Goal: Information Seeking & Learning: Learn about a topic

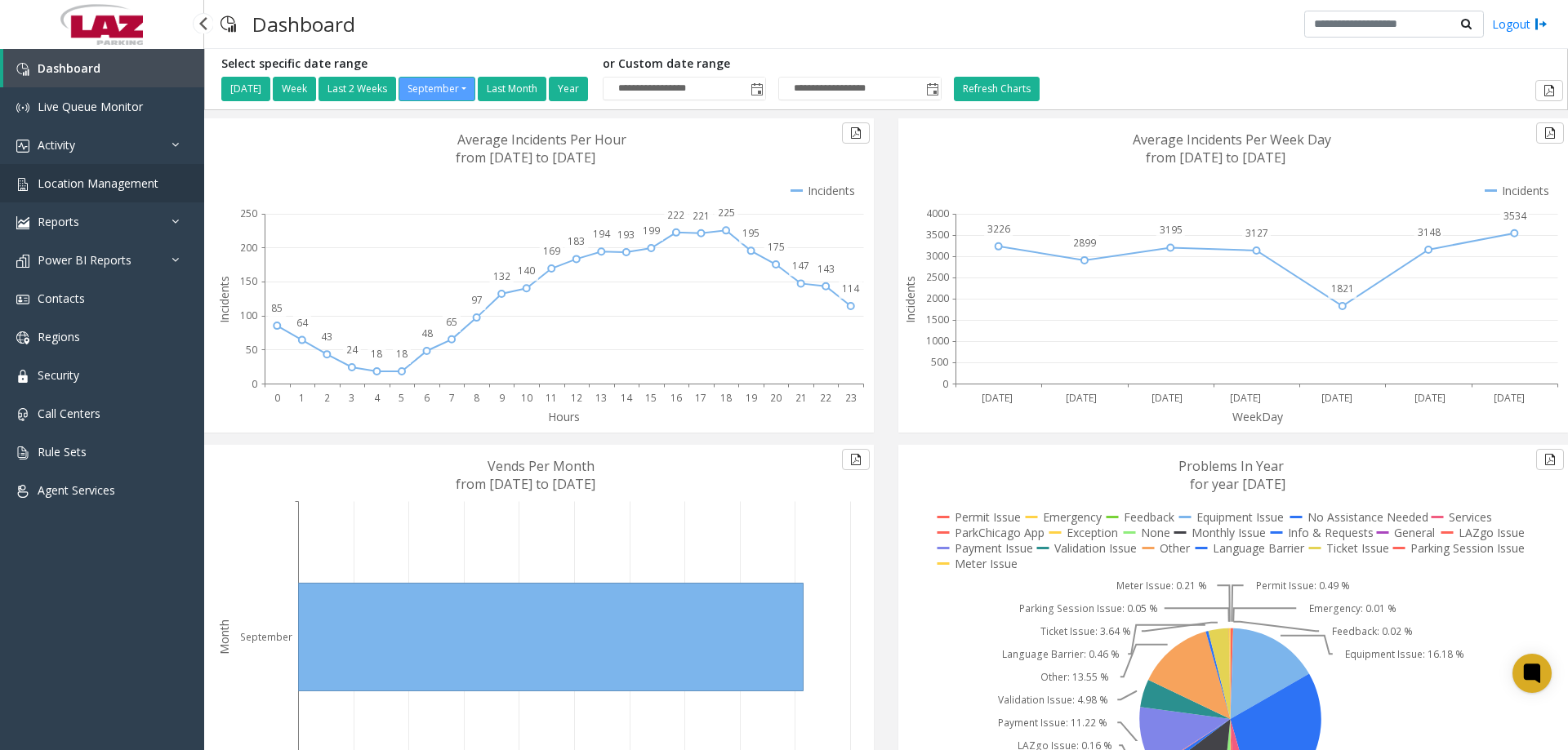
click at [106, 176] on span "Location Management" at bounding box center [98, 184] width 121 height 16
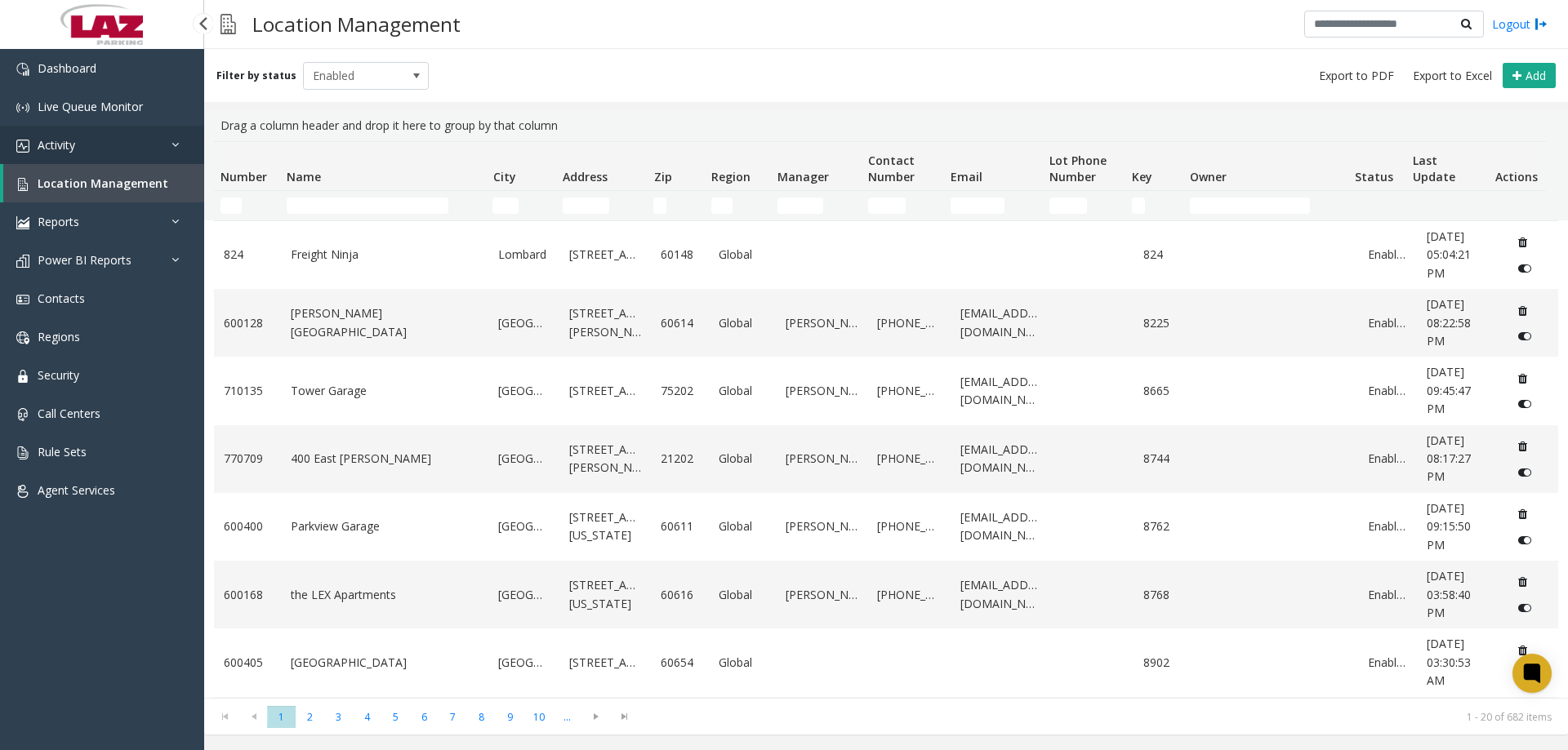
click at [84, 148] on link "Activity" at bounding box center [102, 144] width 205 height 38
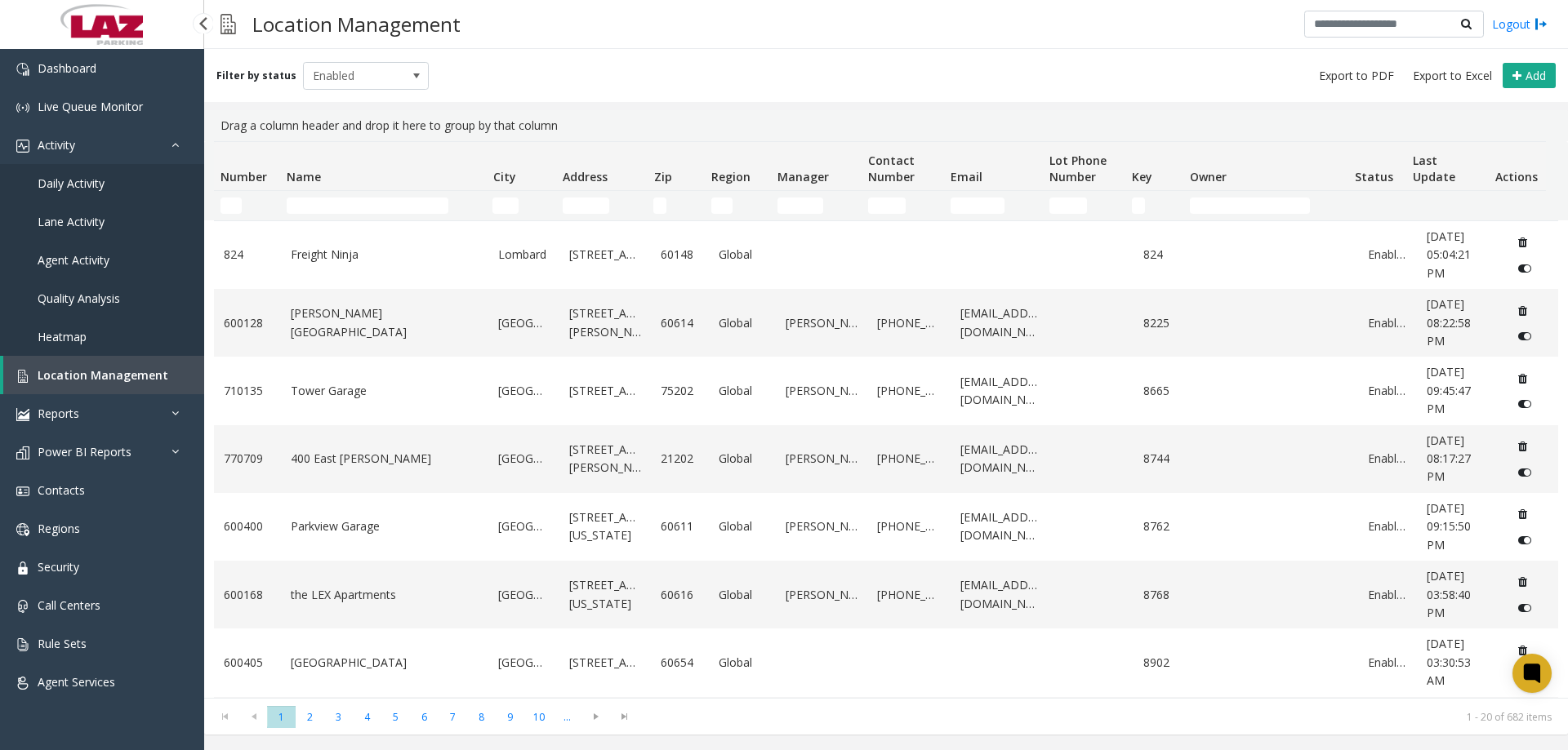
click at [76, 187] on span "Daily Activity" at bounding box center [71, 184] width 67 height 16
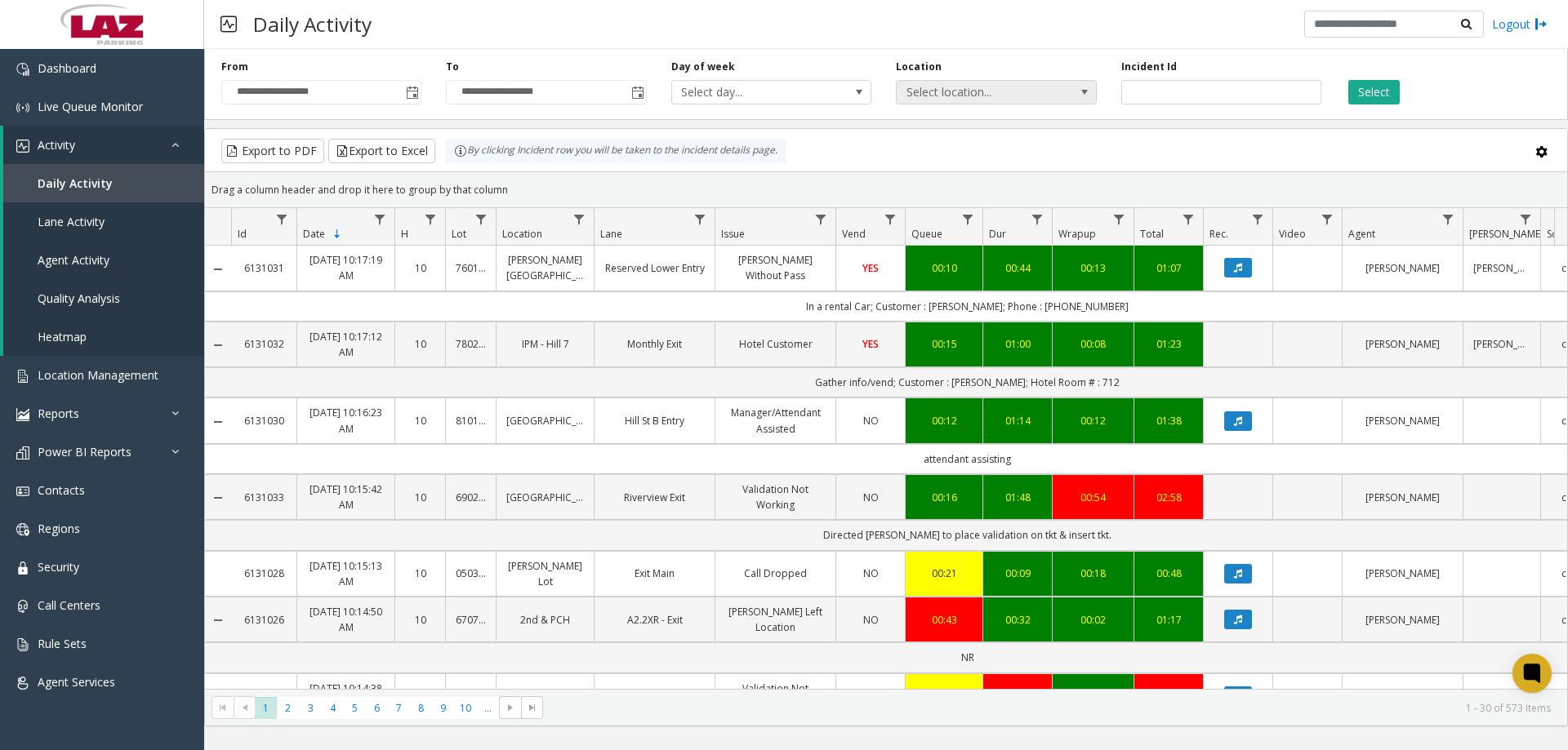
click at [919, 90] on span "Select location..." at bounding box center [976, 92] width 159 height 23
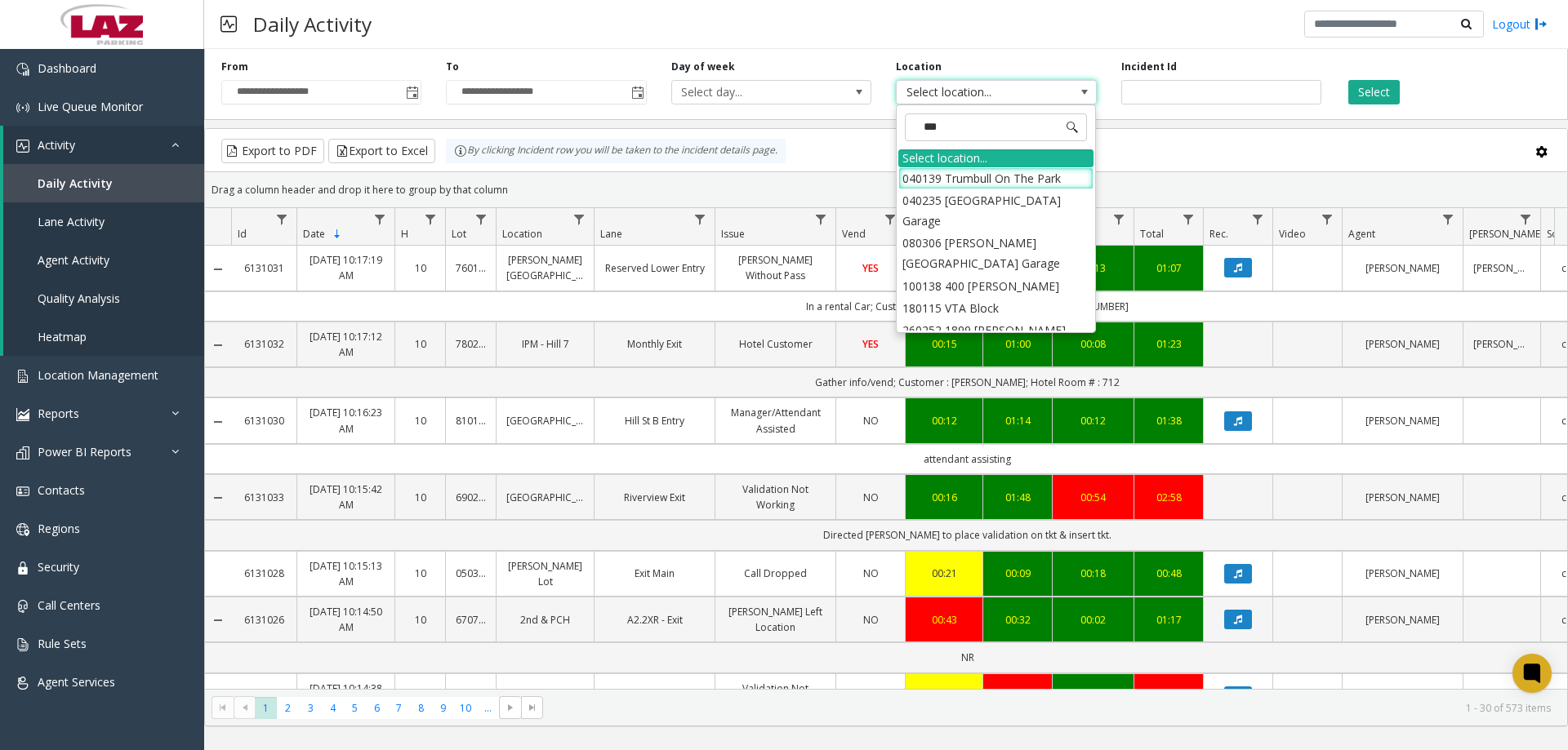
type input "****"
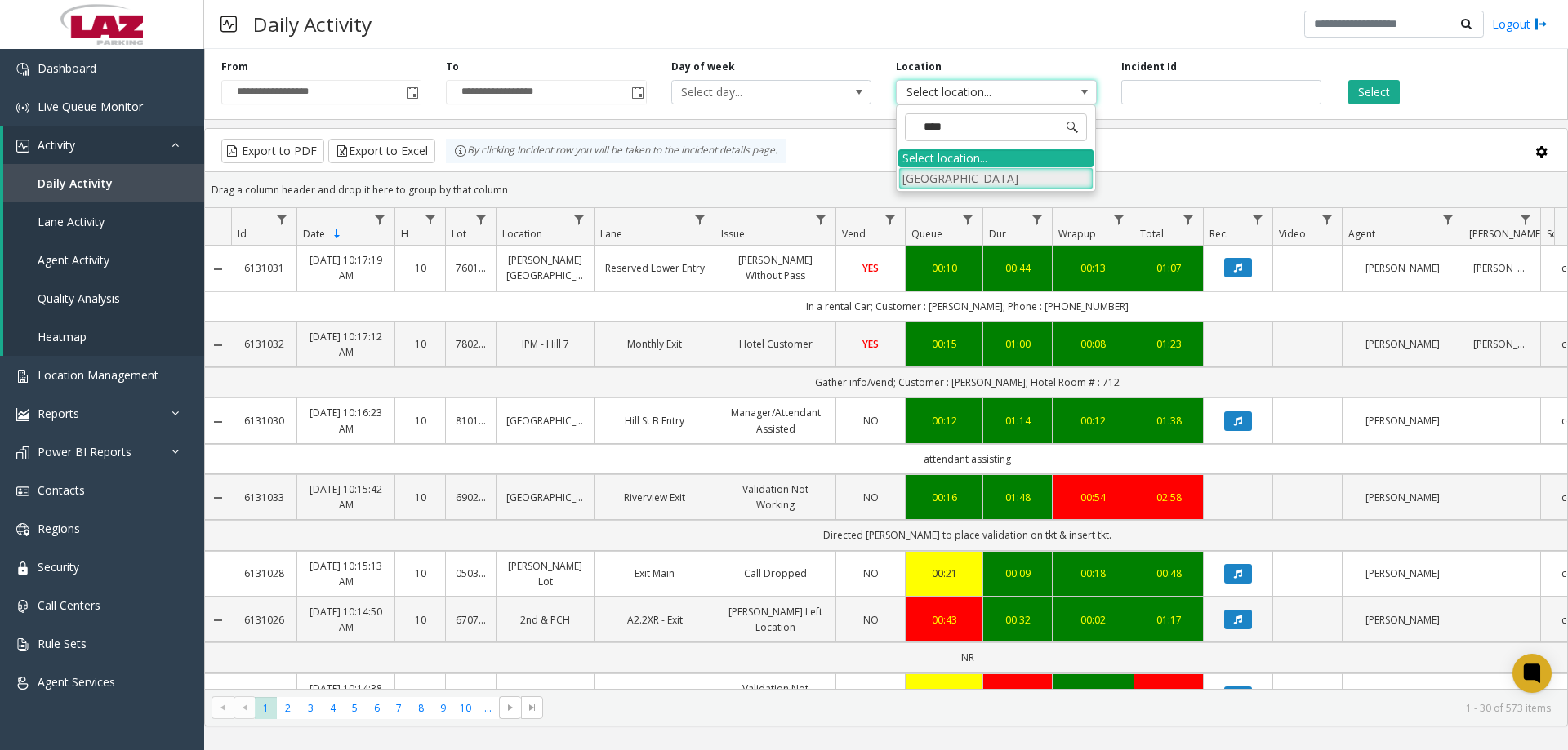
click at [1003, 183] on li "[GEOGRAPHIC_DATA]" at bounding box center [996, 177] width 195 height 22
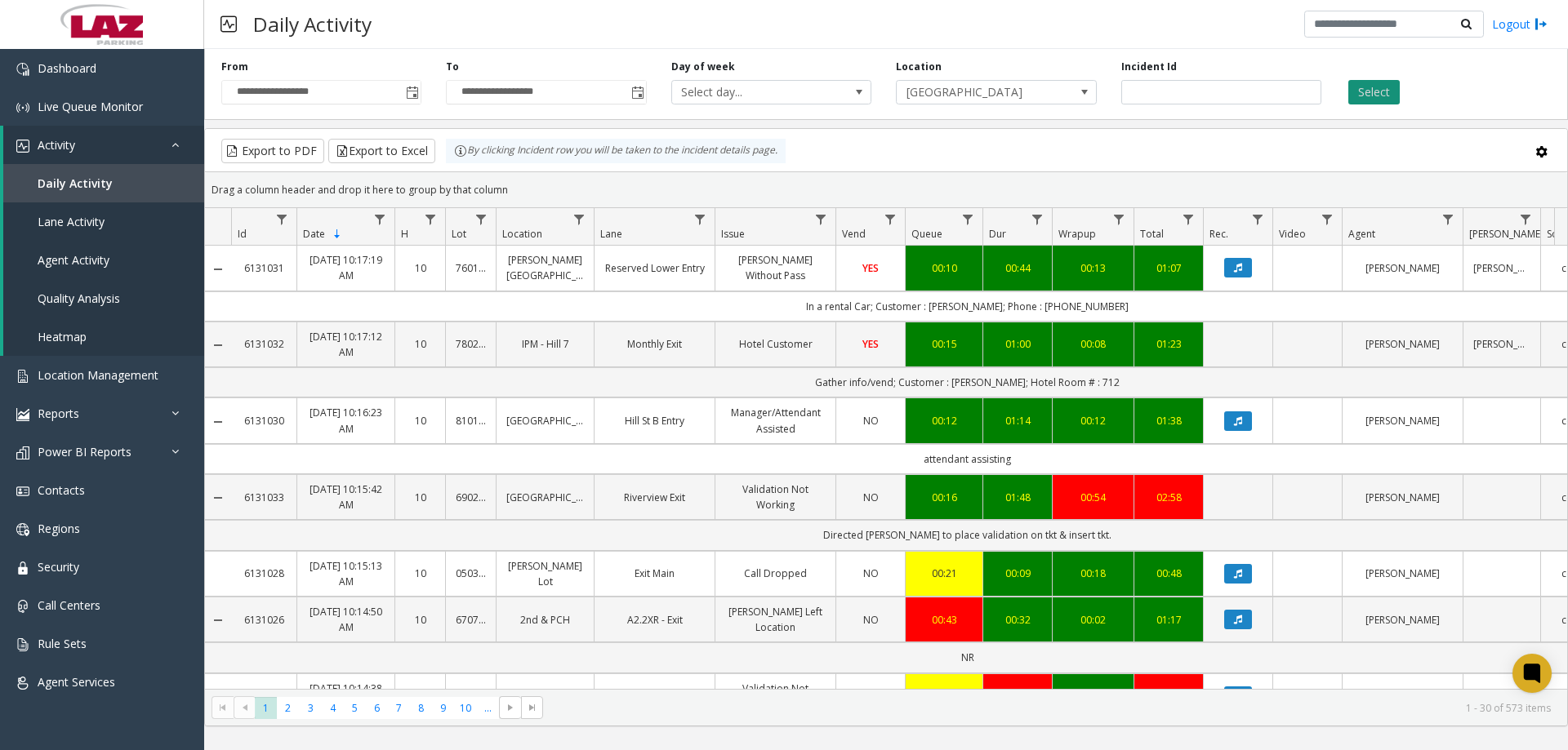
click at [1363, 98] on button "Select" at bounding box center [1374, 92] width 51 height 24
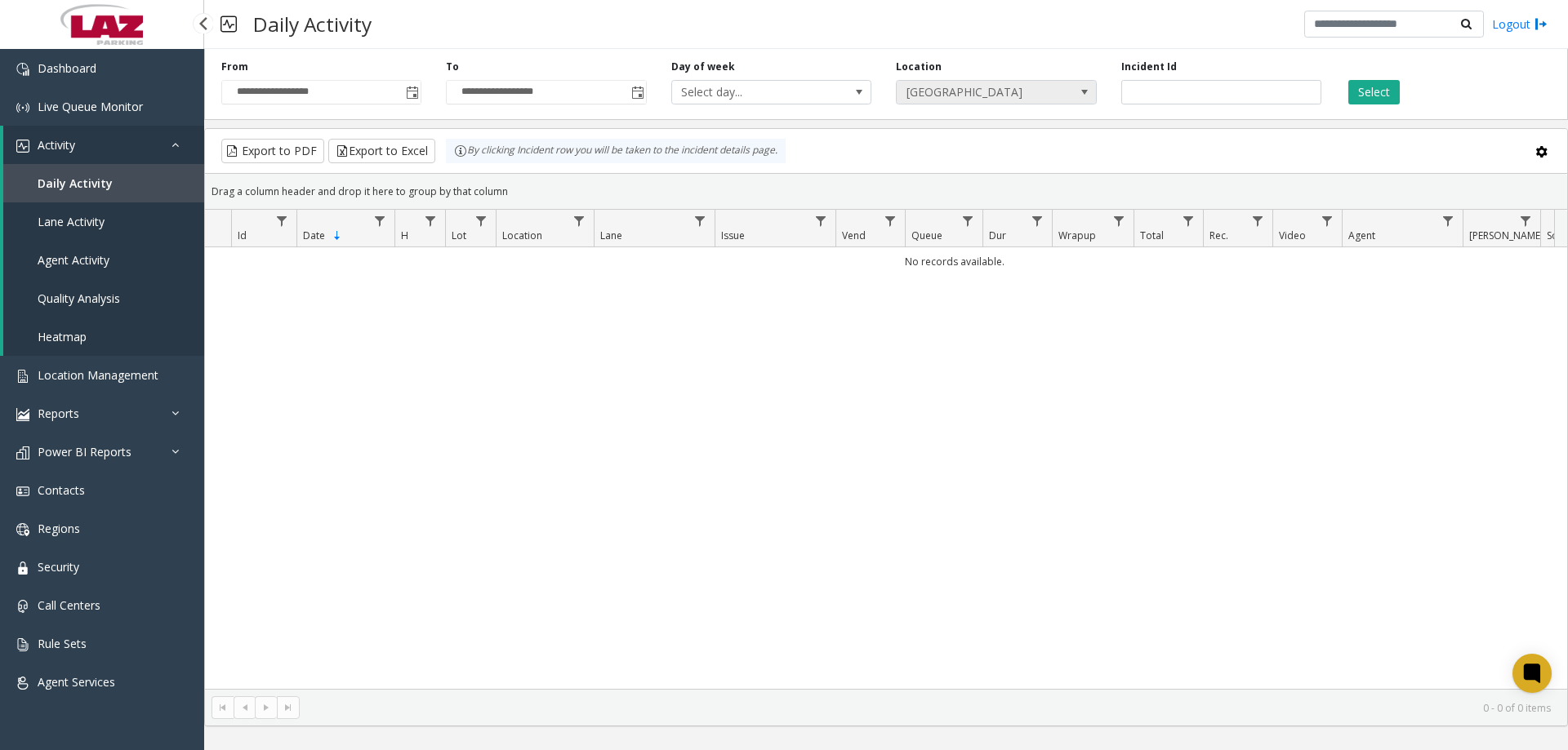
click at [959, 95] on span "[GEOGRAPHIC_DATA]" at bounding box center [976, 92] width 159 height 23
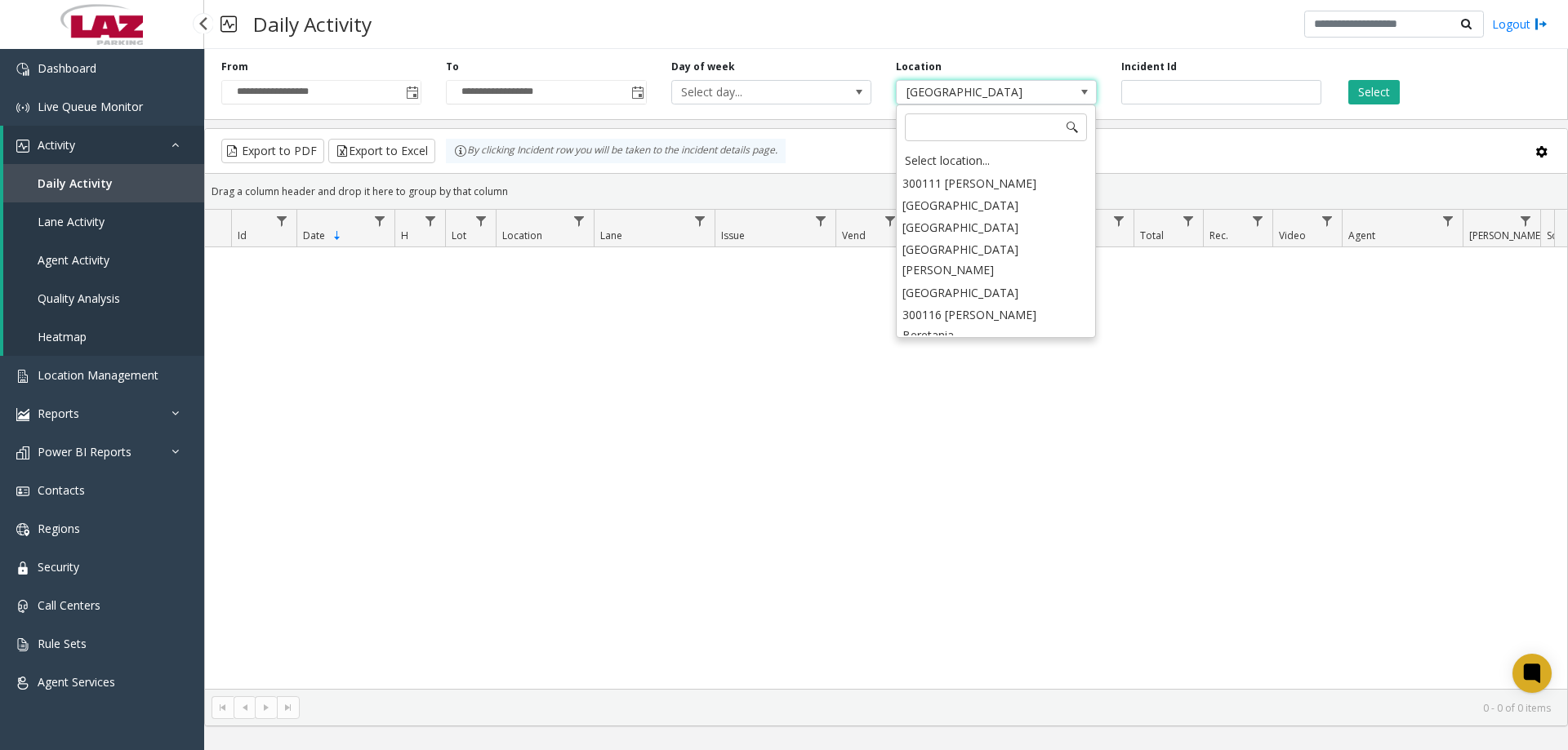
scroll to position [23903, 0]
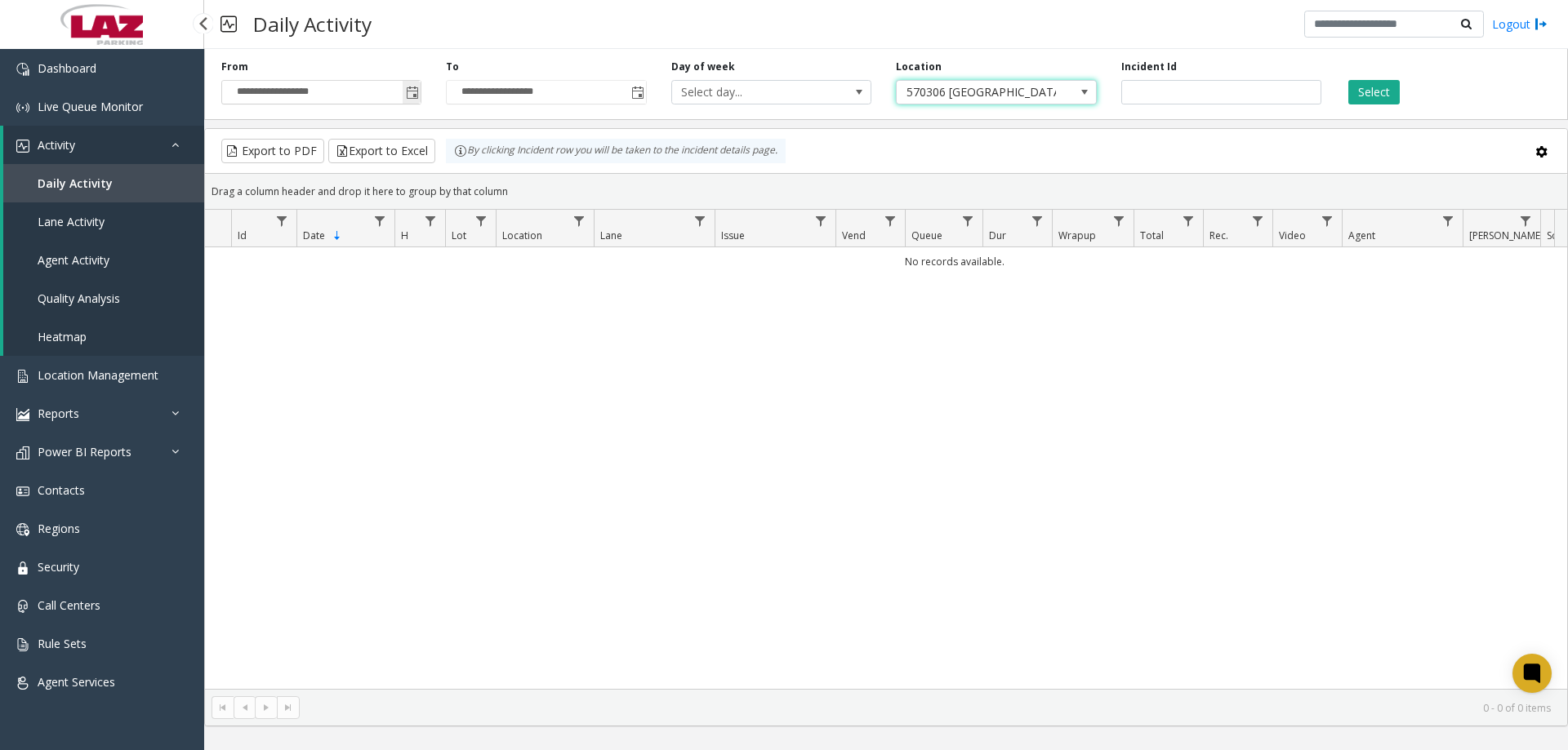
click at [410, 92] on span "Toggle popup" at bounding box center [412, 92] width 13 height 13
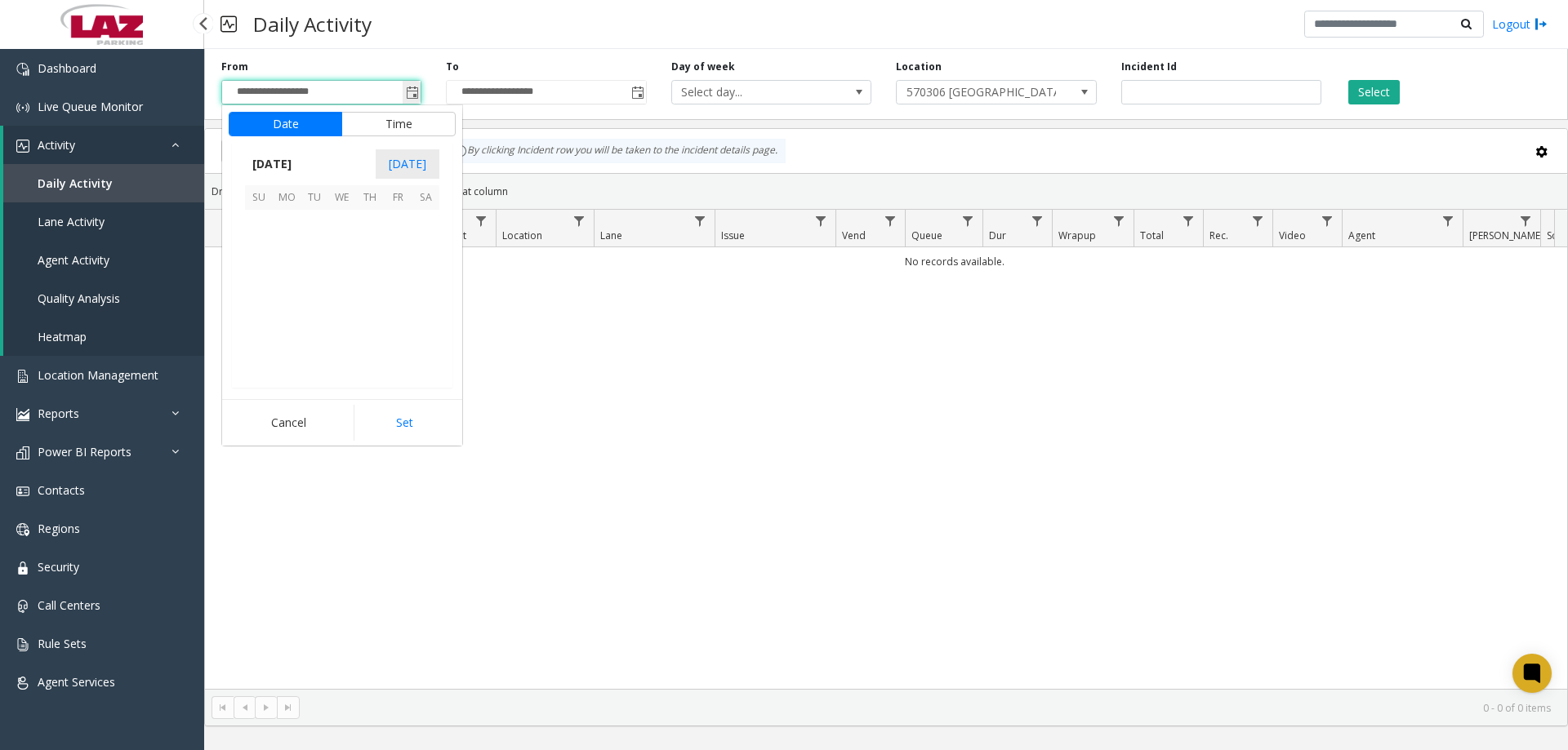
scroll to position [292916, 0]
click at [282, 249] on span "8" at bounding box center [286, 251] width 28 height 28
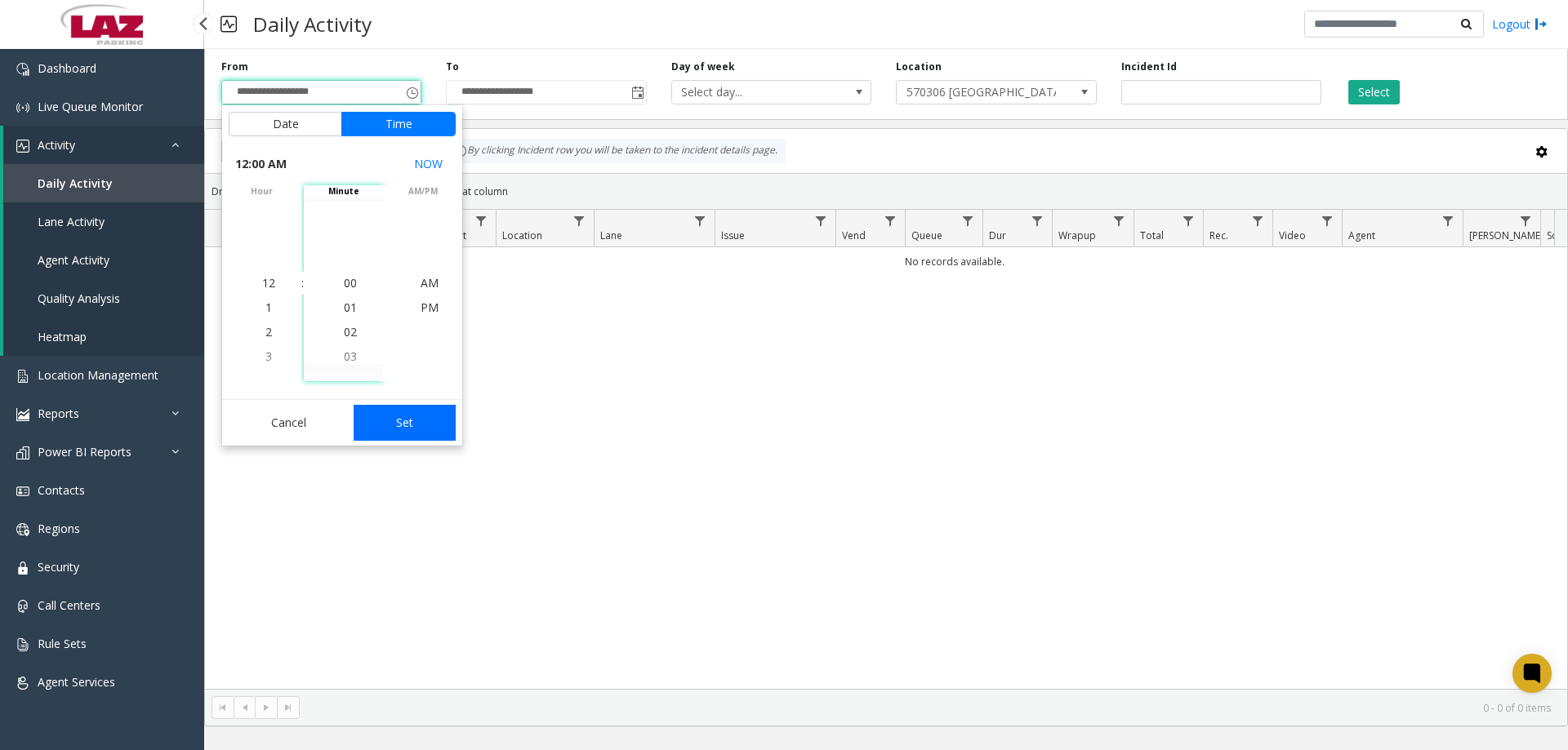
drag, startPoint x: 387, startPoint y: 385, endPoint x: 407, endPoint y: 418, distance: 38.6
click at [398, 401] on div "Date Time [DATE] [DATE] Su Mo Tu We Th Fr Sa [DATE] 1 2 3 4 5 6 7 8 9 10 11 12 …" at bounding box center [342, 275] width 240 height 340
click at [407, 418] on app-root "**********" at bounding box center [784, 375] width 1568 height 750
click at [403, 439] on button "Set" at bounding box center [405, 422] width 103 height 36
type input "**********"
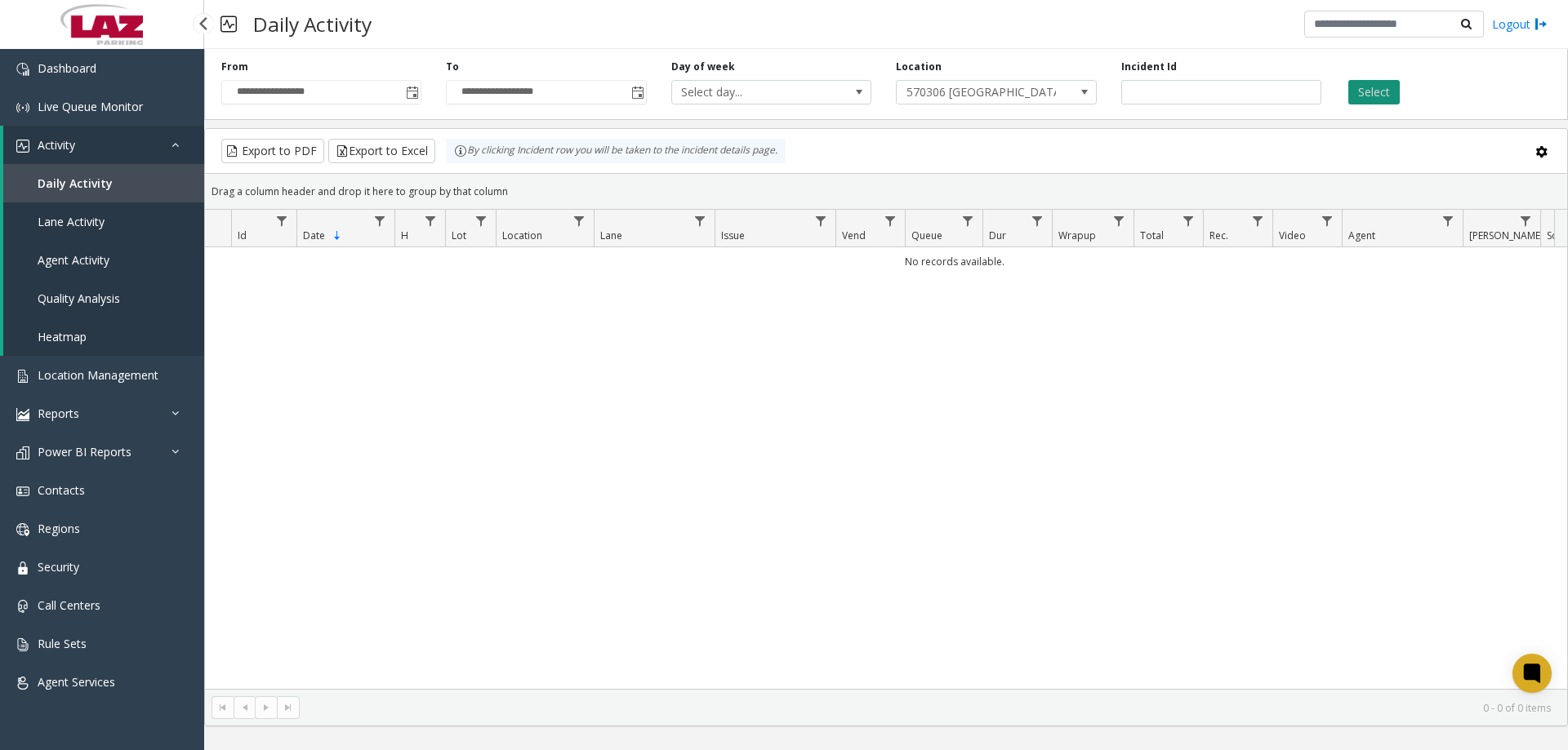
click at [1388, 92] on button "Select" at bounding box center [1374, 92] width 51 height 24
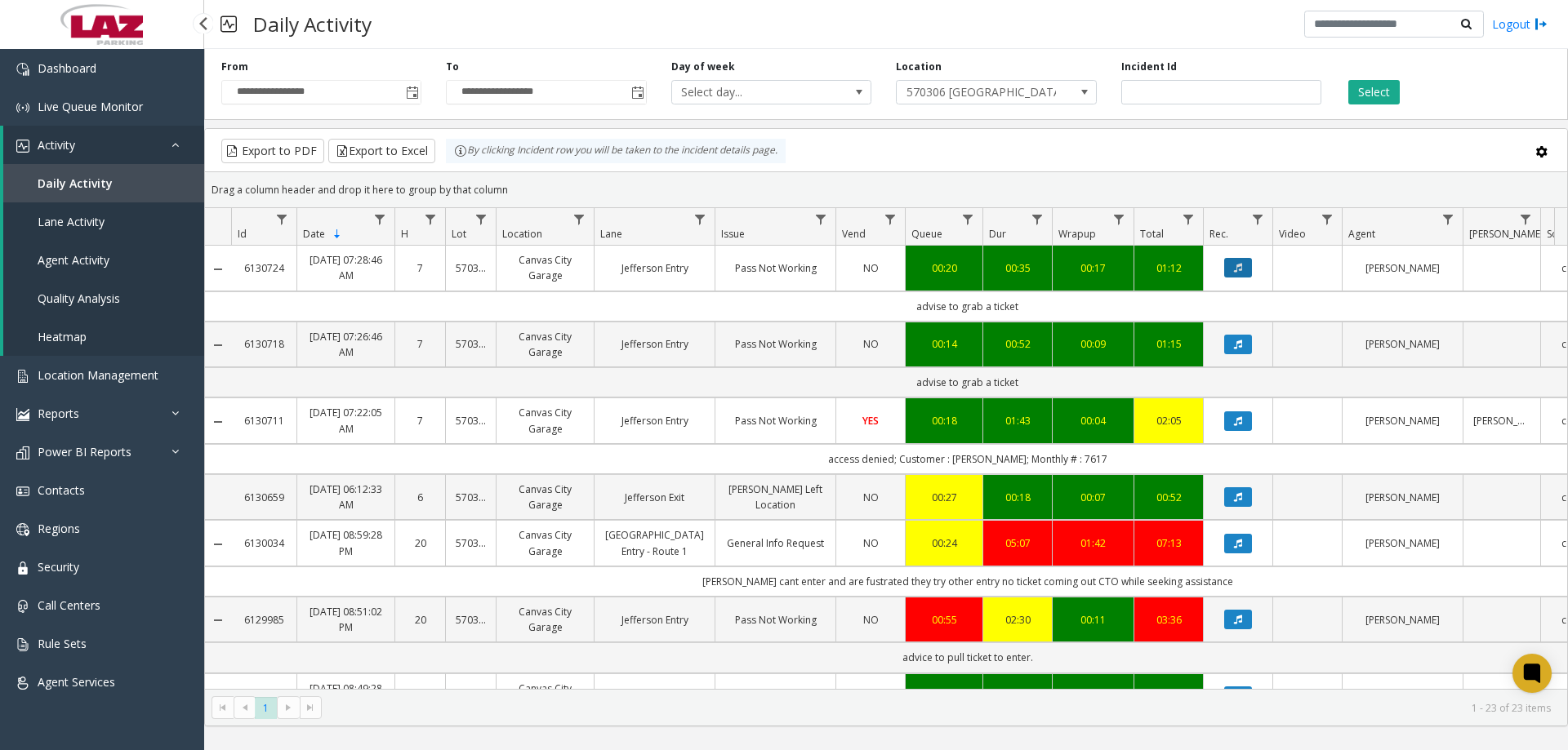
click at [1247, 267] on button "Data table" at bounding box center [1238, 267] width 28 height 20
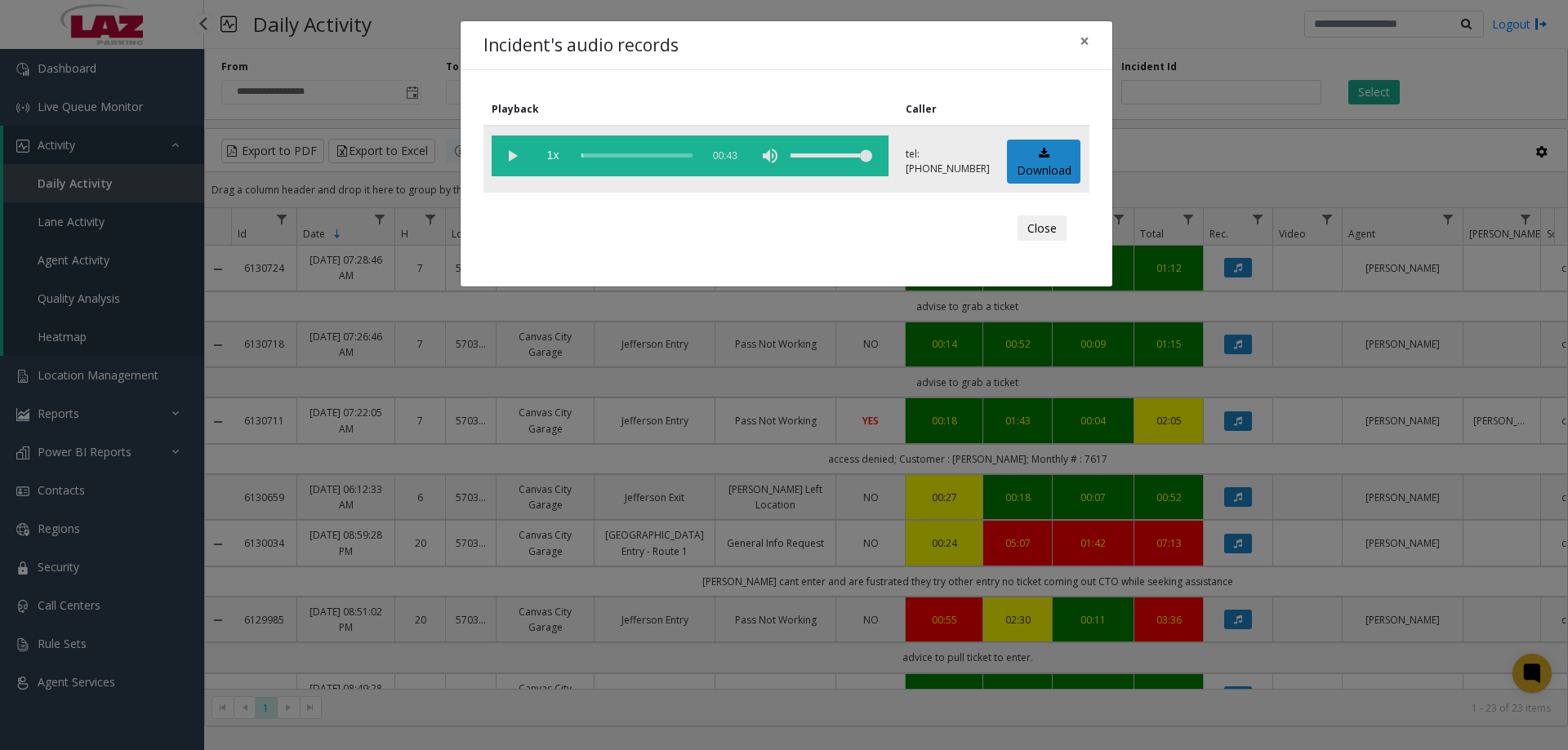
click at [515, 158] on vg-play-pause at bounding box center [512, 156] width 41 height 41
drag, startPoint x: 850, startPoint y: 152, endPoint x: 863, endPoint y: 178, distance: 29.1
click at [863, 178] on td "1x 00:43" at bounding box center [690, 158] width 414 height 67
click at [862, 163] on div "volume level" at bounding box center [831, 156] width 82 height 41
drag, startPoint x: 855, startPoint y: 151, endPoint x: 871, endPoint y: 160, distance: 18.4
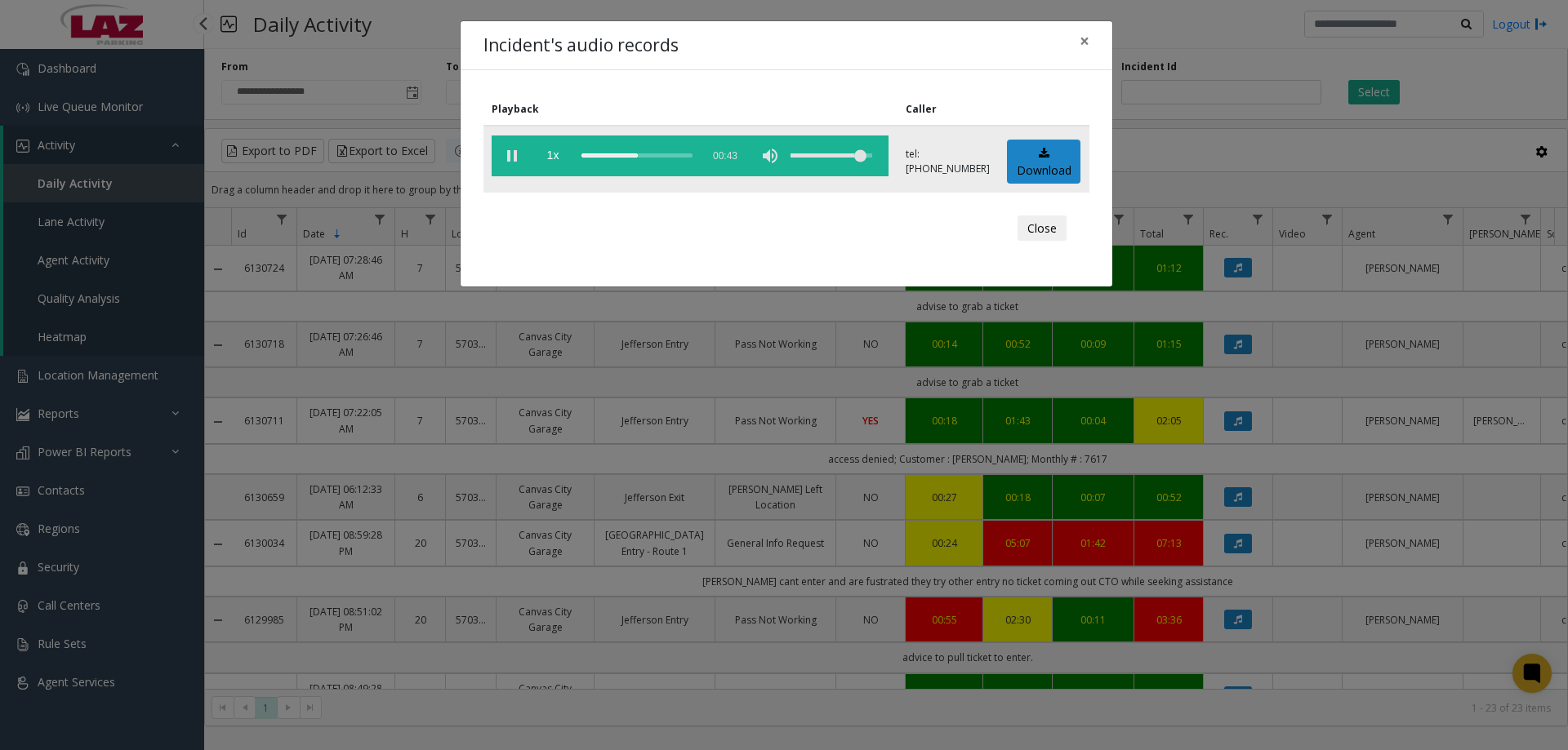
click at [871, 160] on div "volume level" at bounding box center [831, 156] width 82 height 41
click at [827, 376] on div "Incident's audio records × Playback Caller 1x 00:43 tel:[PHONE_NUMBER] Download…" at bounding box center [784, 375] width 1568 height 750
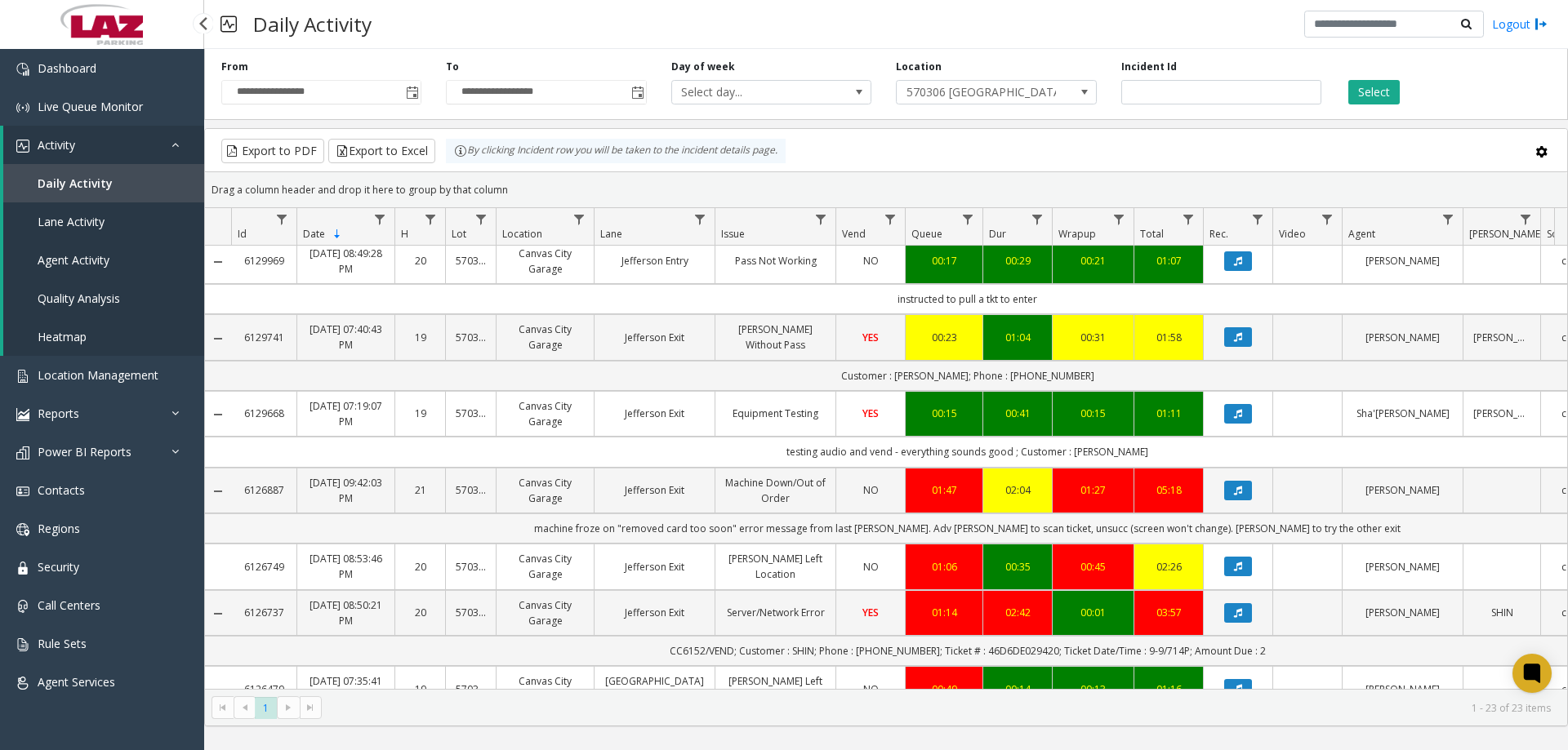
scroll to position [408, 0]
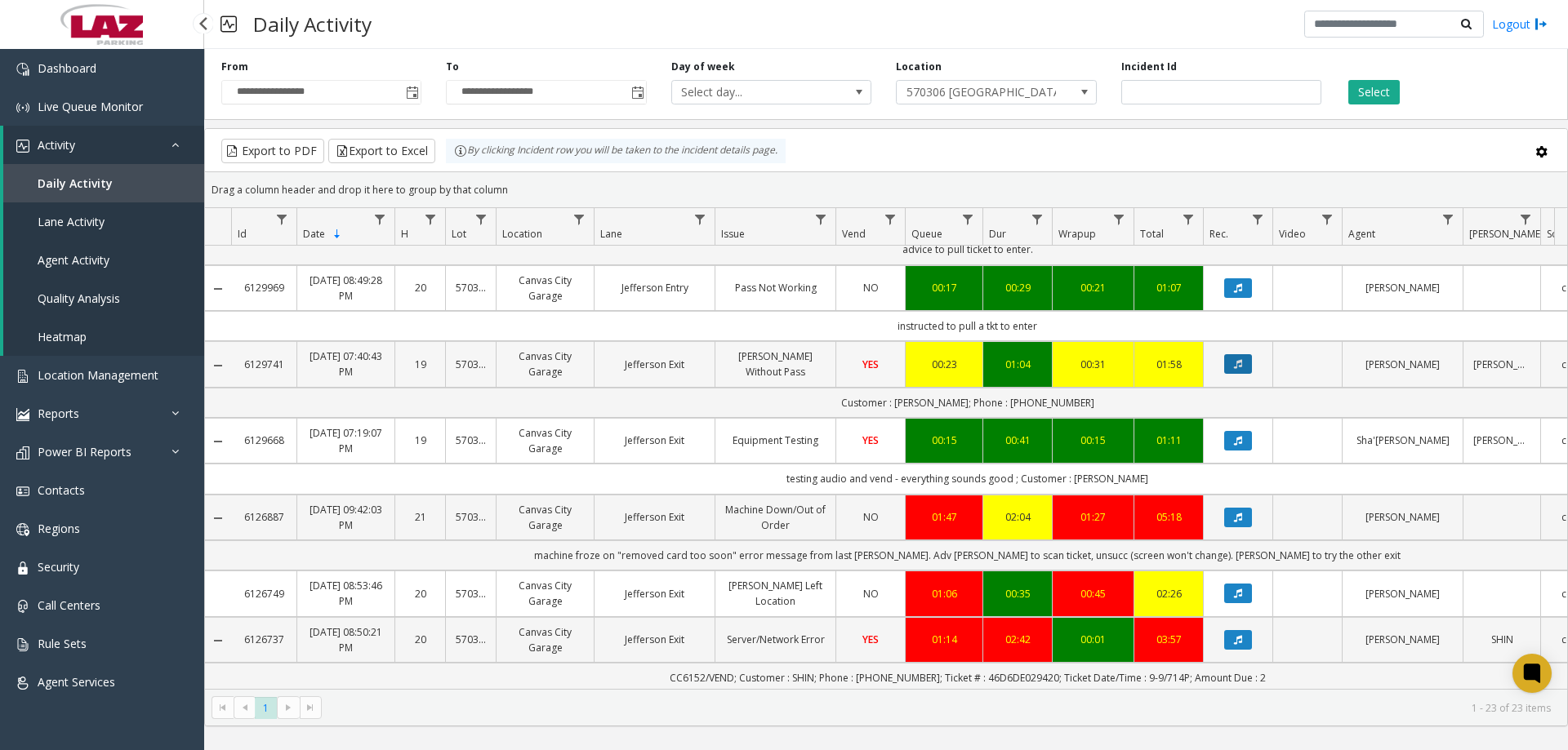
click at [1235, 369] on icon "Data table" at bounding box center [1237, 364] width 8 height 10
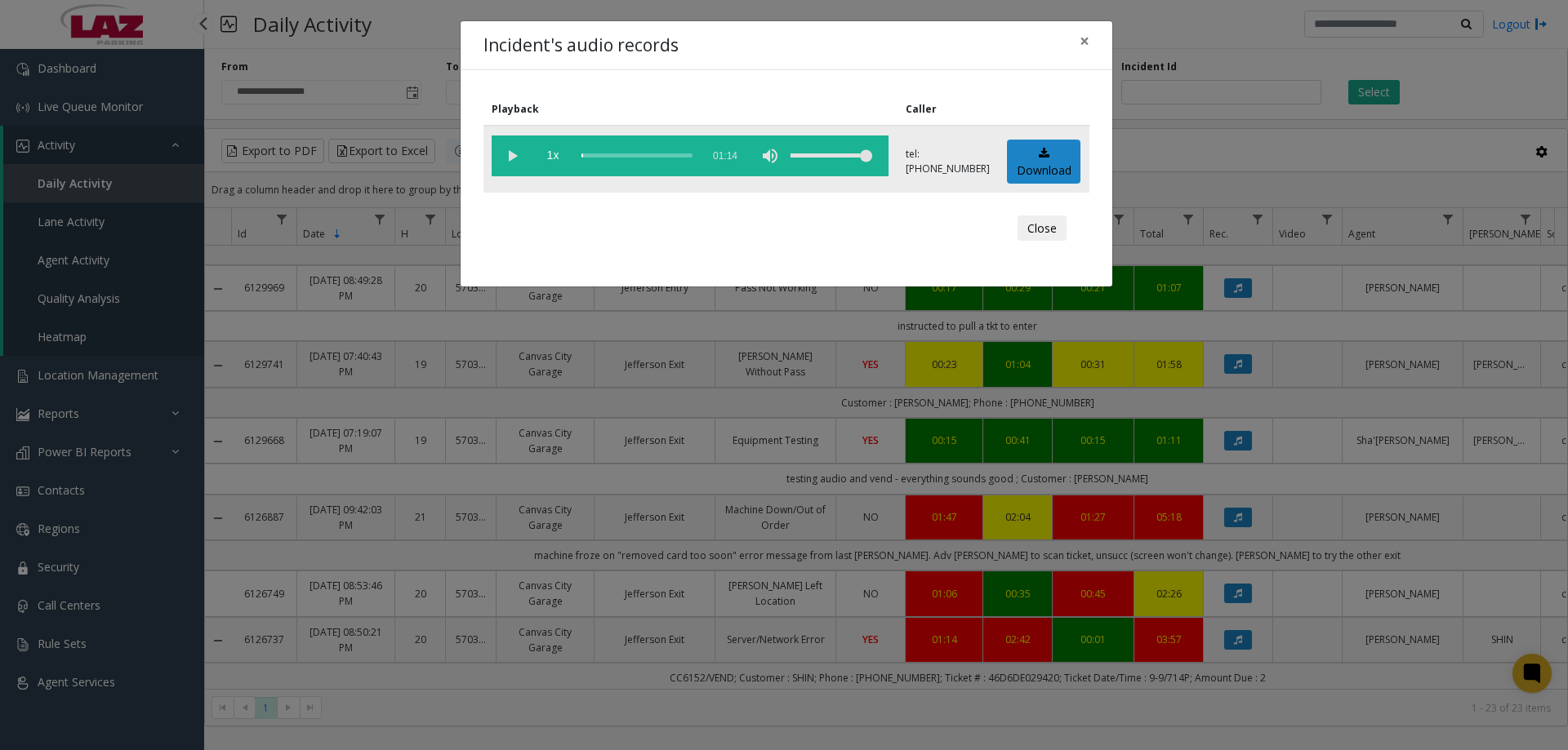
click at [497, 160] on vg-play-pause at bounding box center [512, 156] width 41 height 41
drag, startPoint x: 849, startPoint y: 154, endPoint x: 857, endPoint y: 158, distance: 8.9
click at [857, 158] on div "volume level" at bounding box center [831, 156] width 82 height 41
drag, startPoint x: 857, startPoint y: 158, endPoint x: 871, endPoint y: 169, distance: 17.8
click at [871, 169] on div "volume level" at bounding box center [831, 156] width 82 height 41
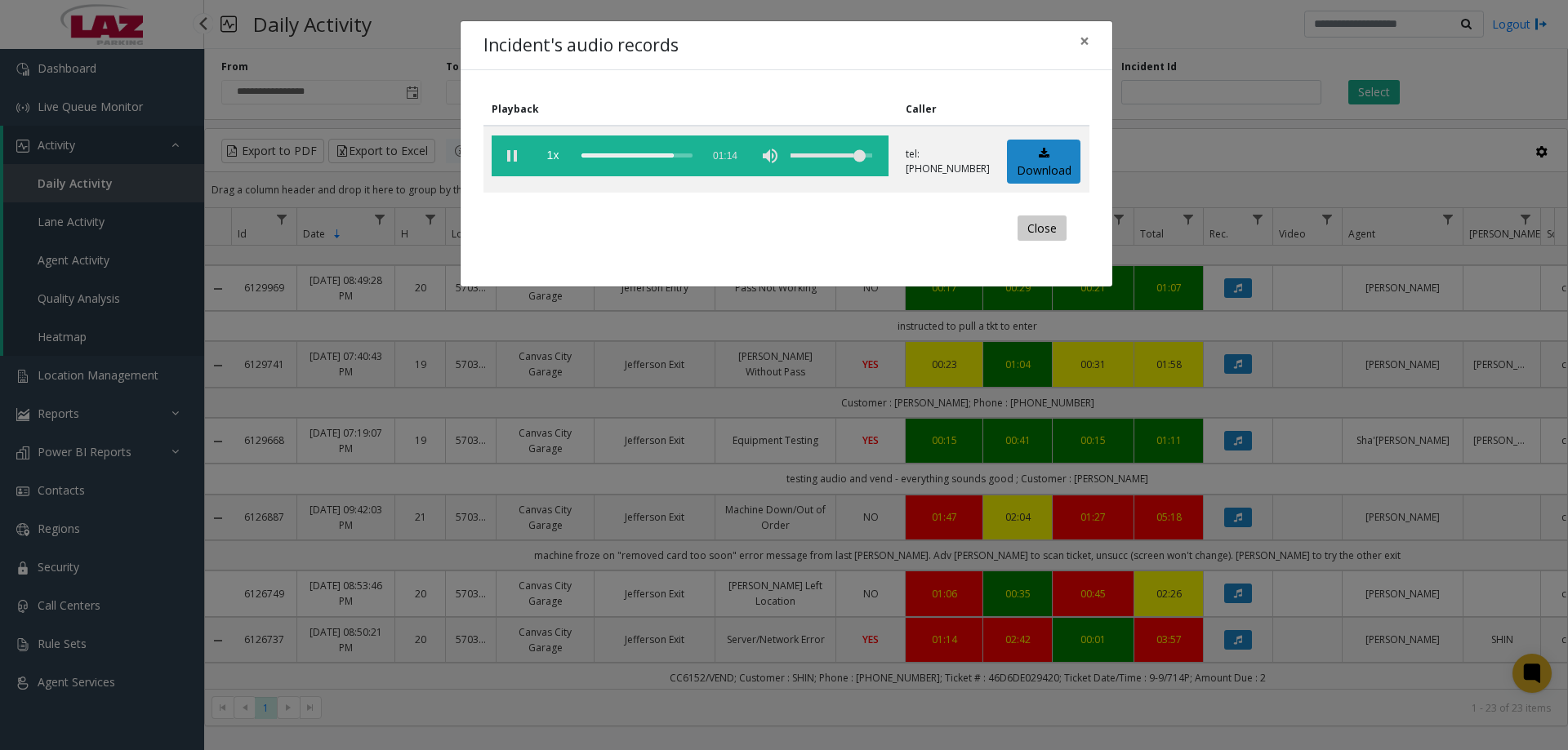
click at [1040, 218] on button "Close" at bounding box center [1042, 229] width 49 height 26
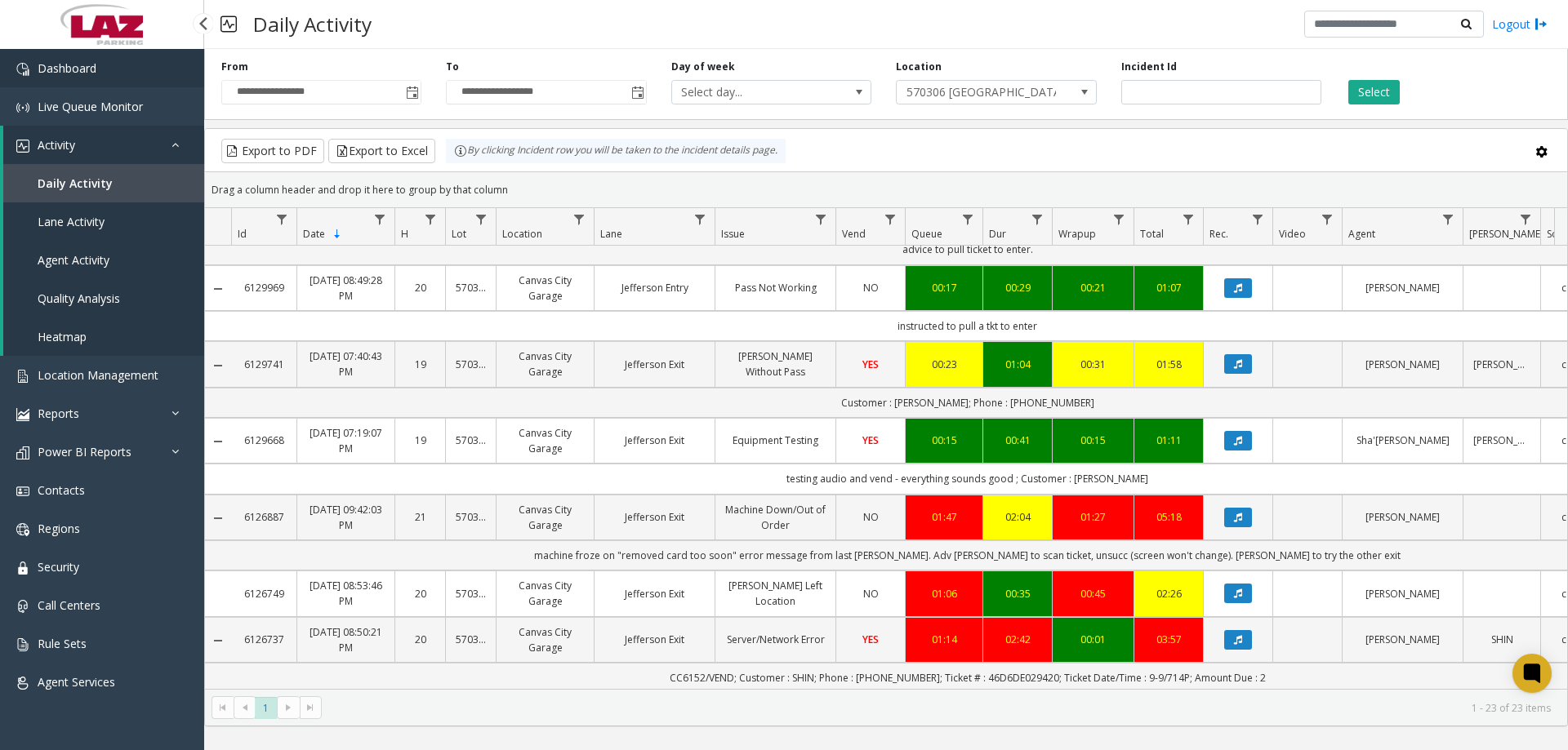
click at [85, 76] on link "Dashboard" at bounding box center [102, 68] width 205 height 38
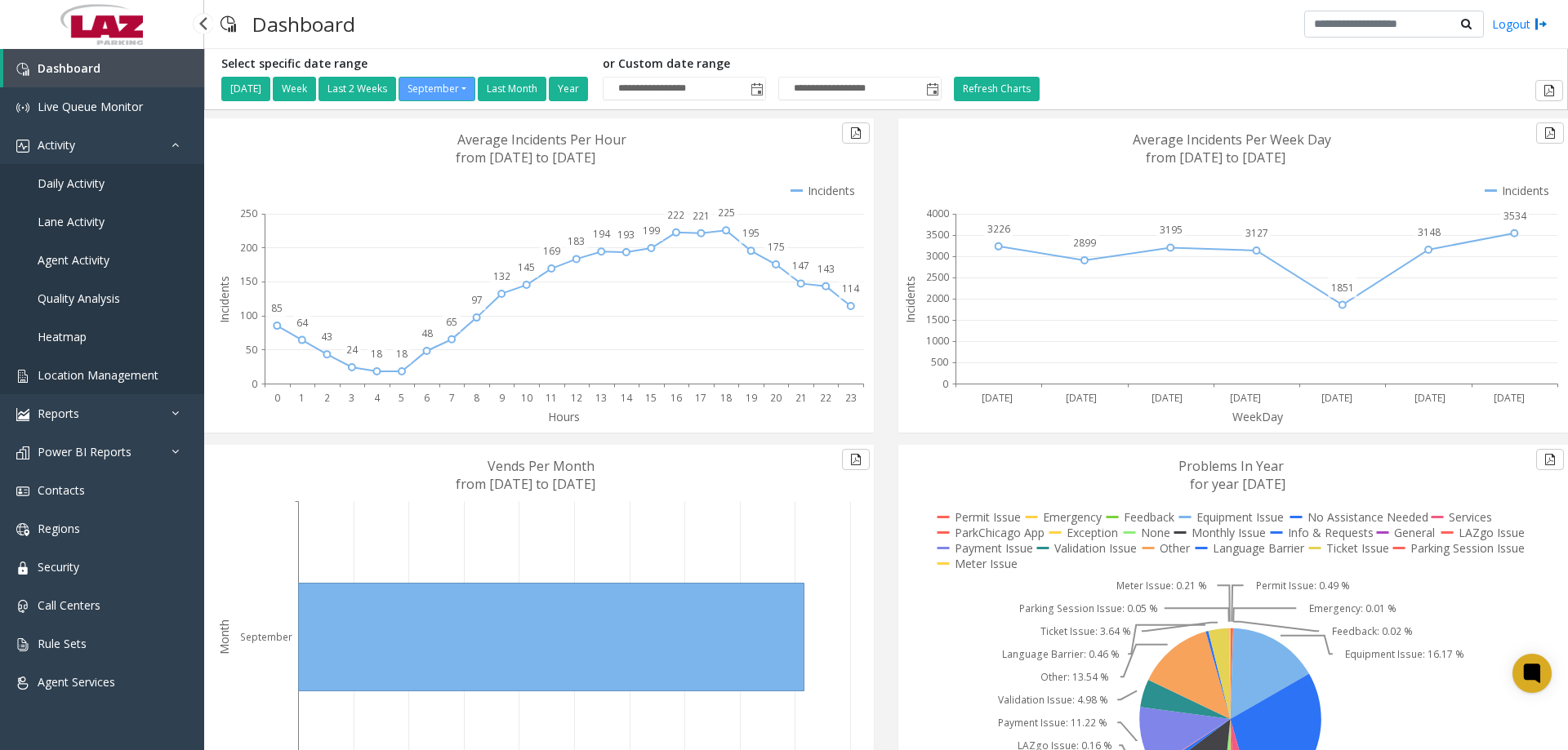
click at [82, 375] on span "Location Management" at bounding box center [98, 375] width 121 height 16
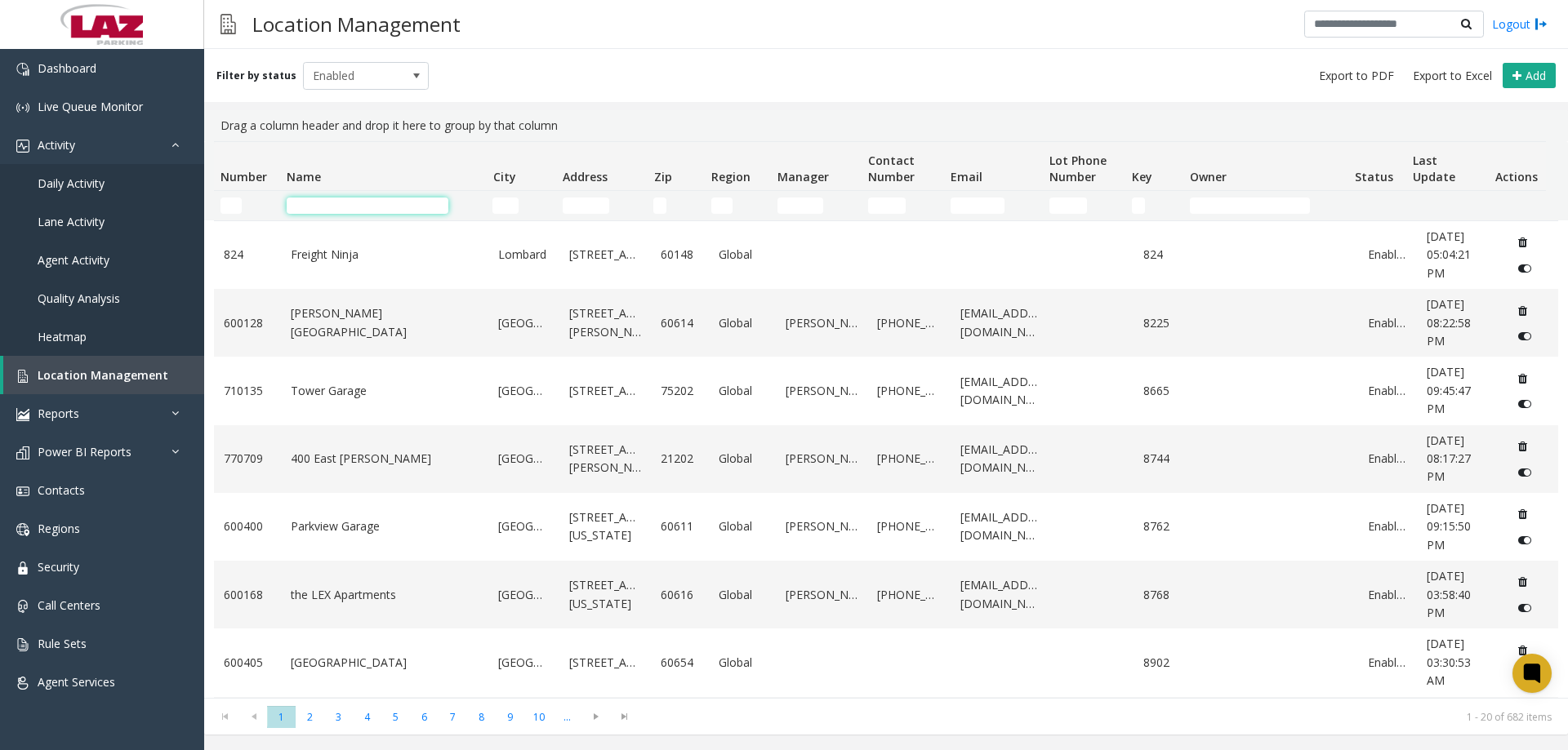
click at [336, 209] on input "Name Filter" at bounding box center [367, 205] width 162 height 17
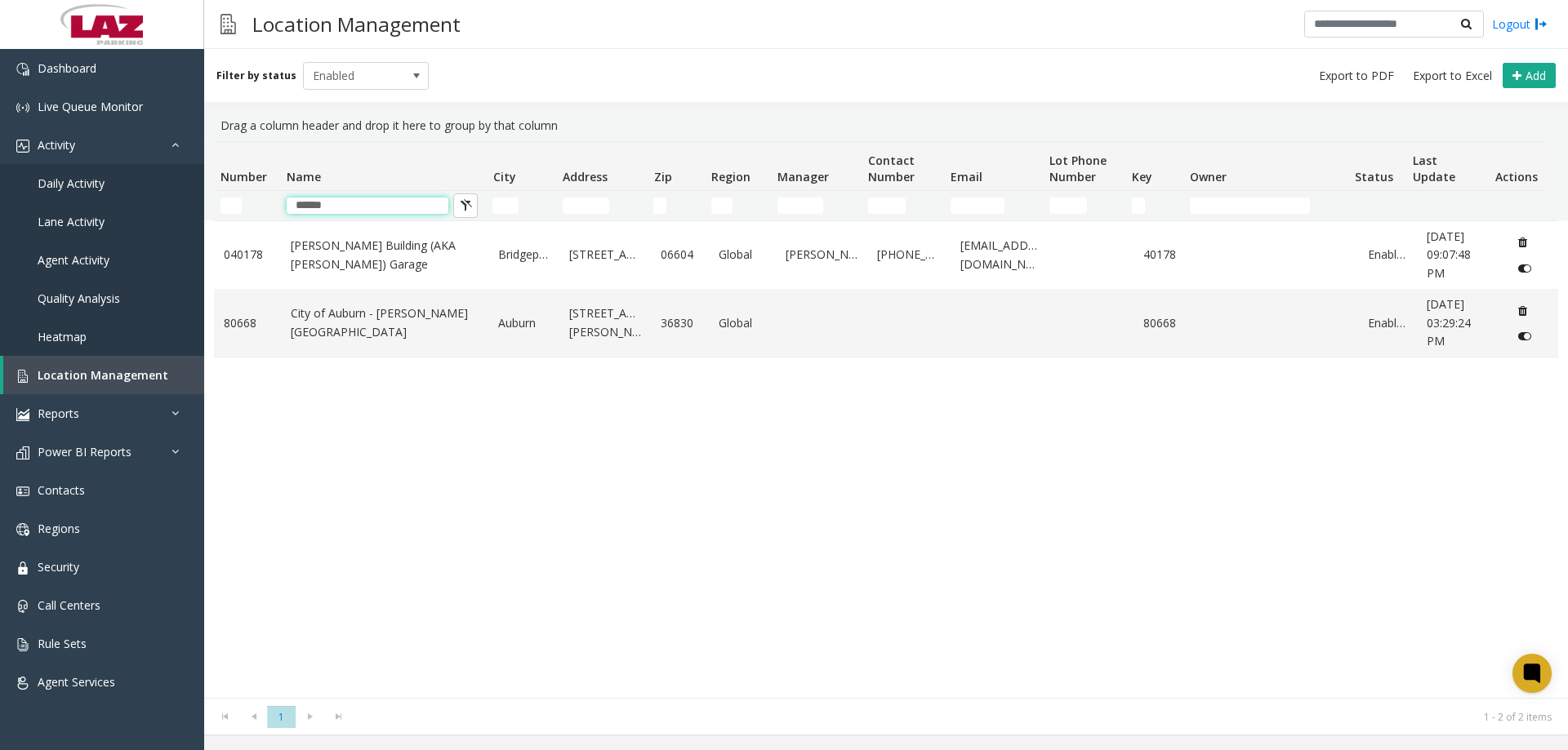
type input "******"
click at [356, 90] on div "Filter by status Enabled Add" at bounding box center [886, 75] width 1363 height 53
drag, startPoint x: 349, startPoint y: 77, endPoint x: 349, endPoint y: 88, distance: 11.0
click at [349, 80] on span "Enabled" at bounding box center [353, 76] width 99 height 26
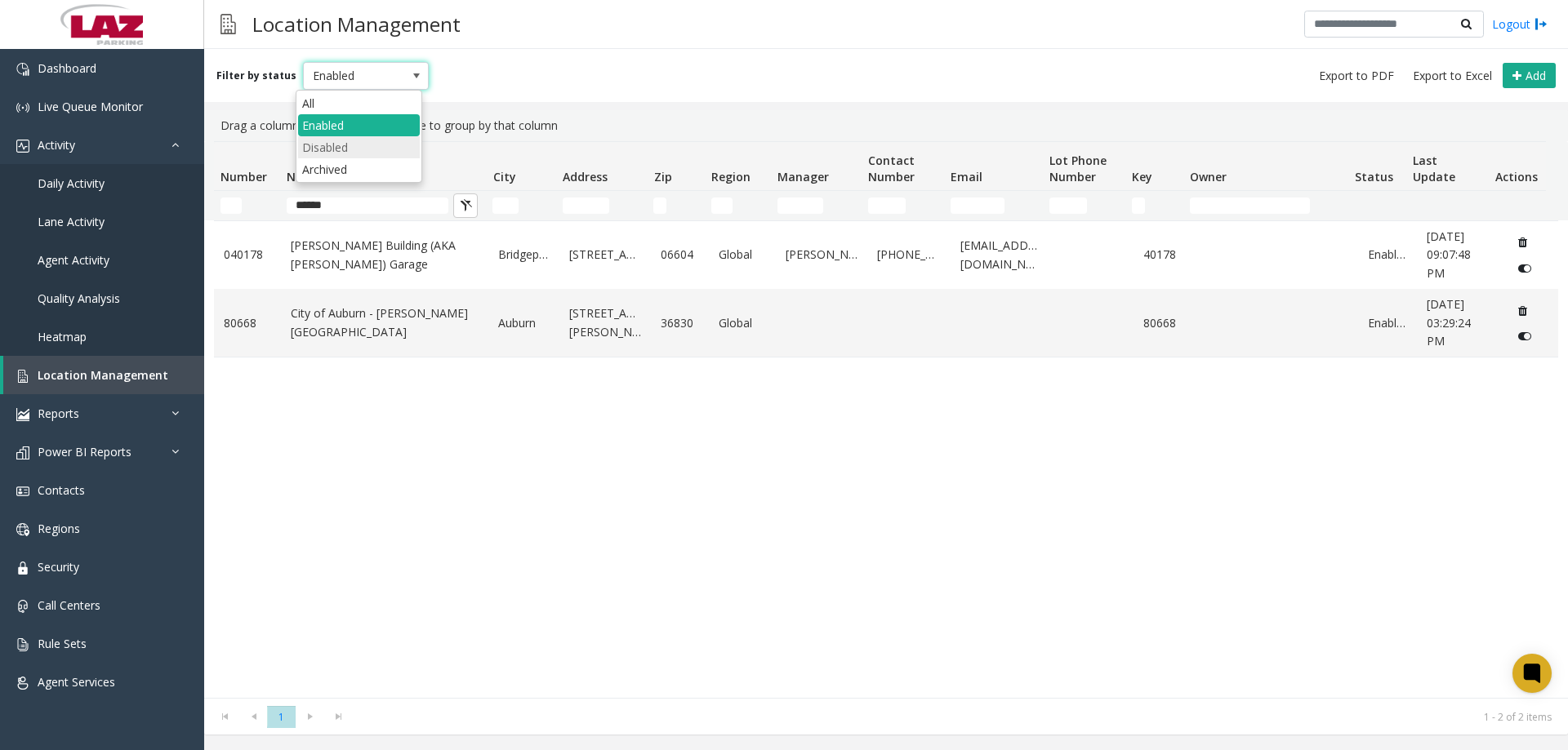
click at [349, 141] on li "Disabled" at bounding box center [359, 147] width 122 height 22
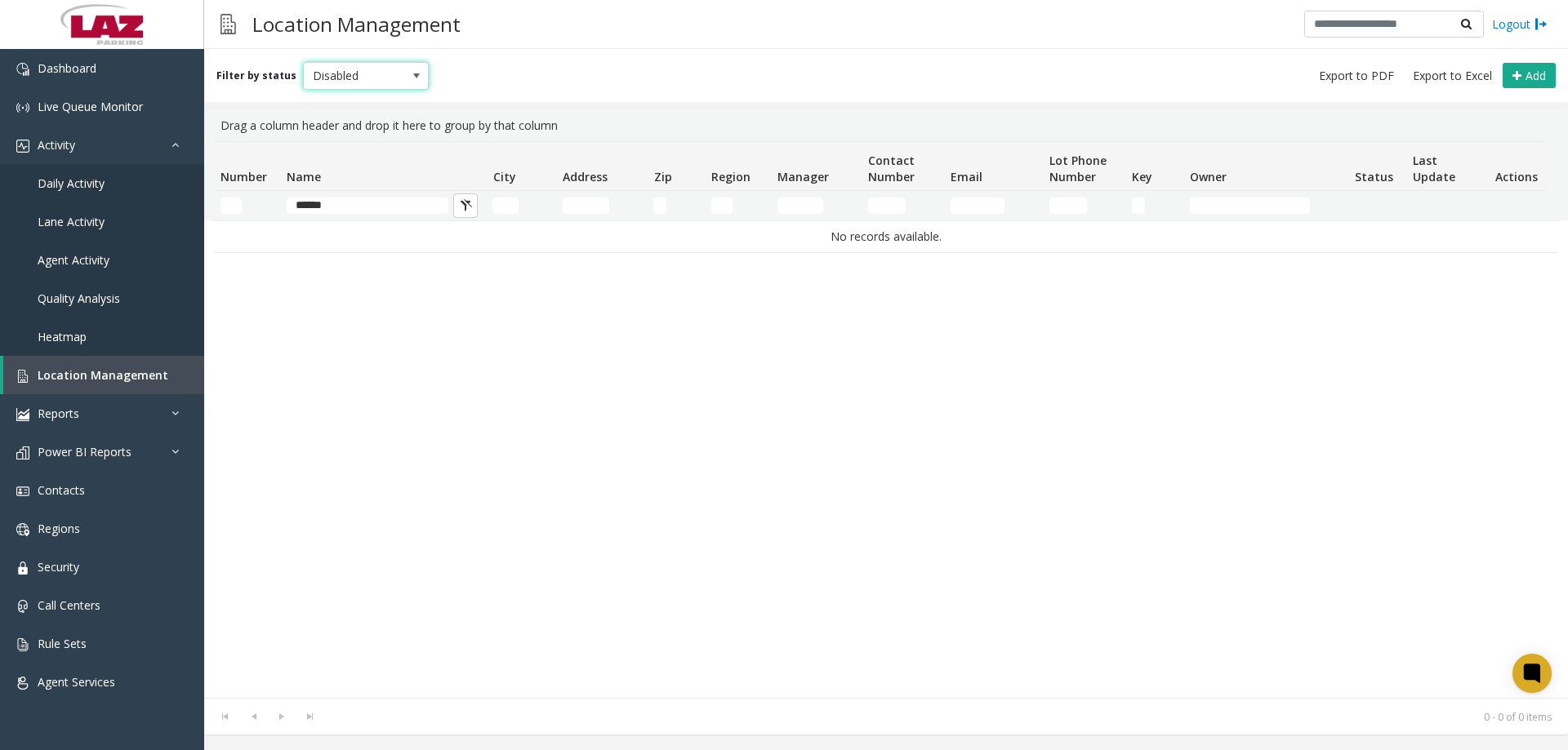
click at [350, 71] on span "Disabled" at bounding box center [353, 76] width 99 height 26
click at [340, 117] on li "Enabled" at bounding box center [359, 124] width 122 height 22
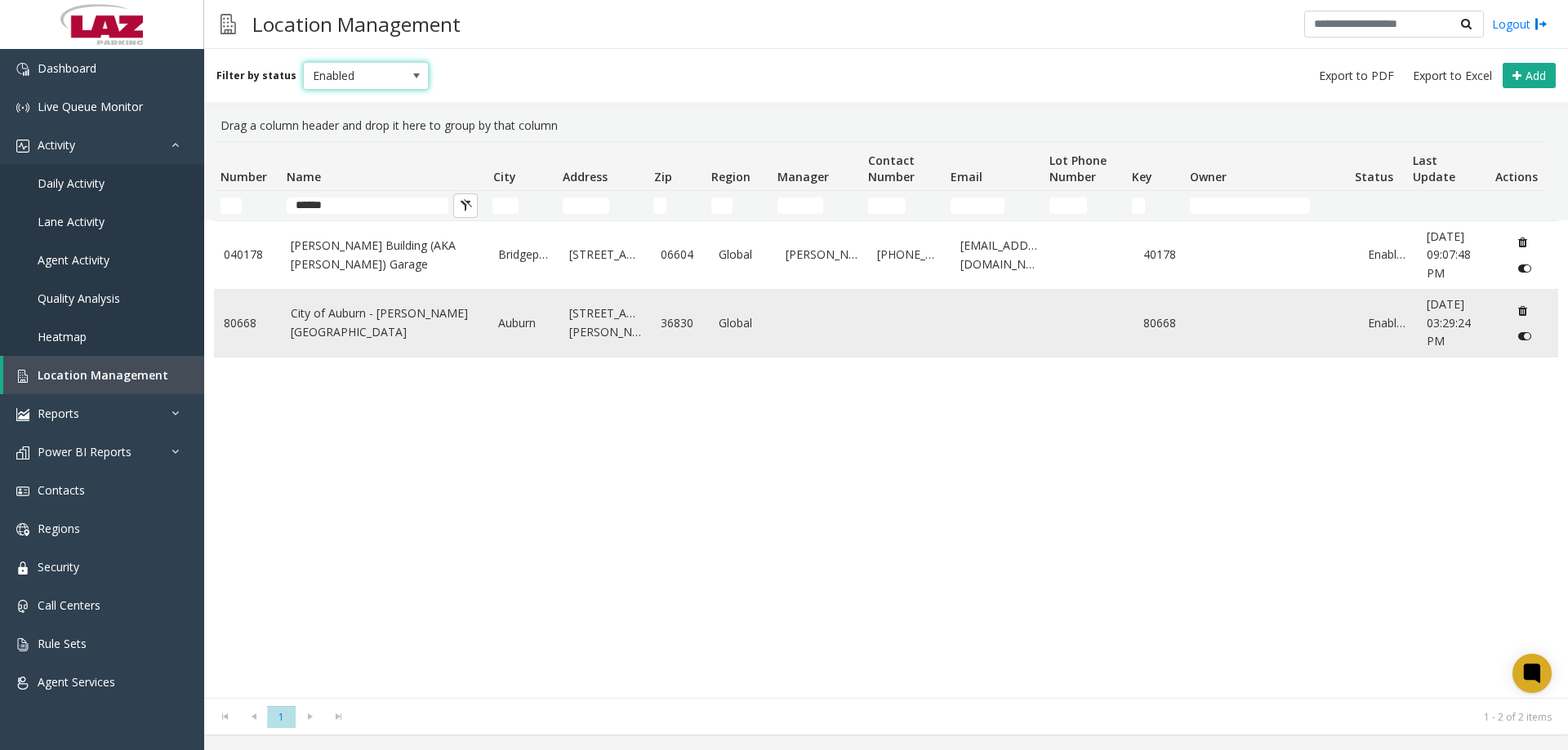
click at [390, 331] on link "City of Auburn - [PERSON_NAME][GEOGRAPHIC_DATA]" at bounding box center [385, 323] width 189 height 37
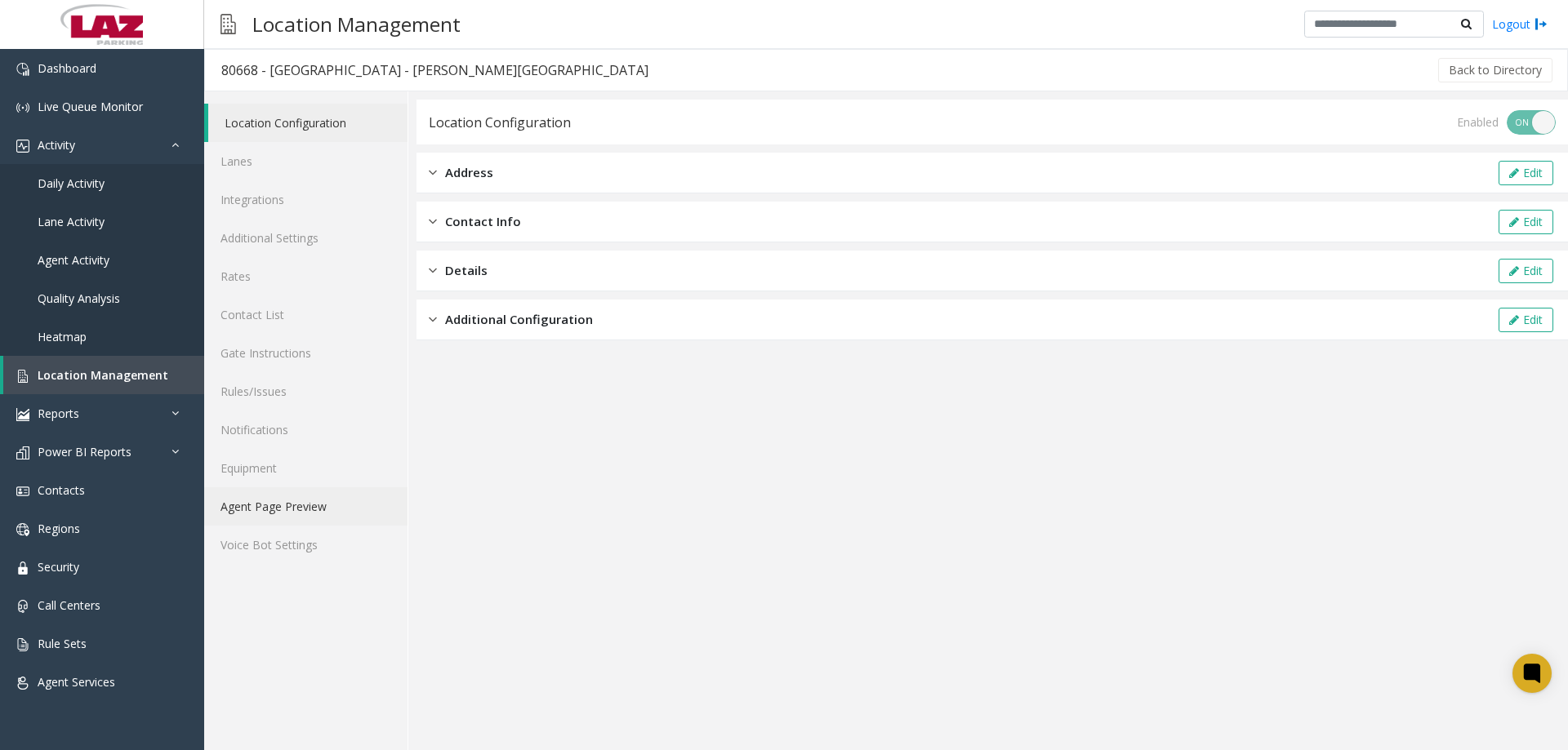
click at [339, 502] on link "Agent Page Preview" at bounding box center [306, 506] width 204 height 38
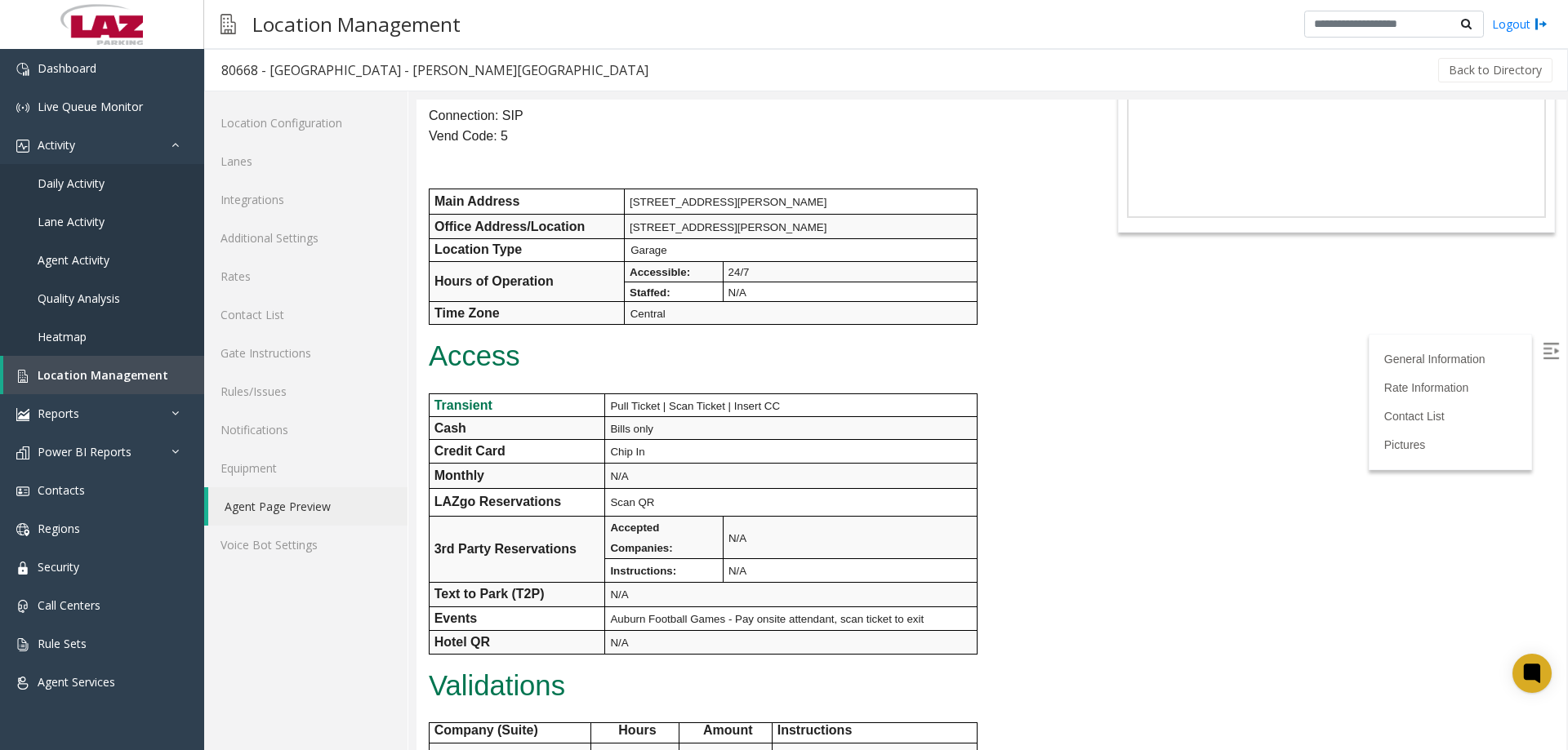
scroll to position [244, 0]
click at [229, 66] on div "80668 - [GEOGRAPHIC_DATA] - [PERSON_NAME][GEOGRAPHIC_DATA]" at bounding box center [434, 70] width 427 height 21
copy div "80668"
click at [103, 193] on link "Daily Activity" at bounding box center [102, 184] width 205 height 38
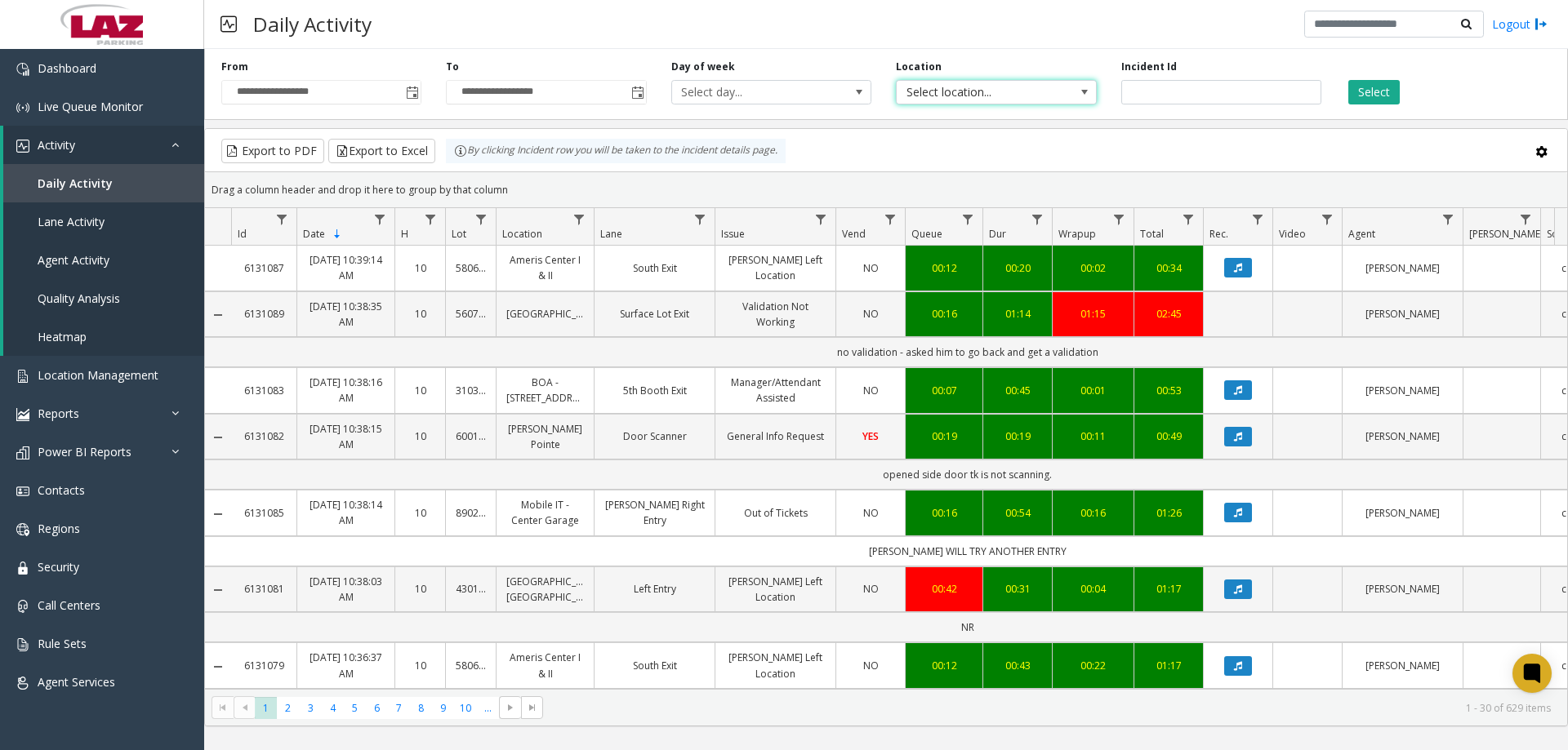
click at [926, 98] on span "Select location..." at bounding box center [976, 92] width 159 height 23
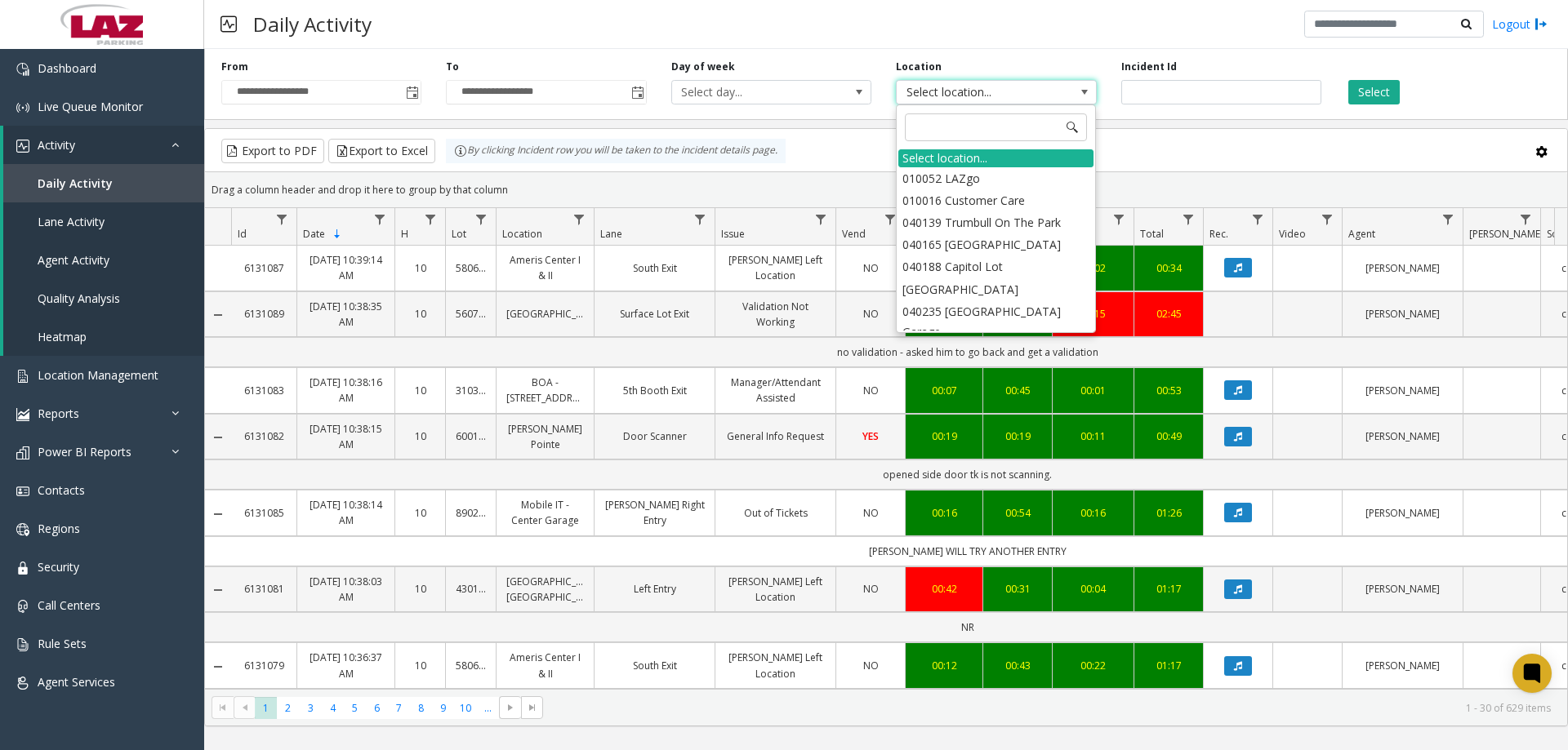
type input "*****"
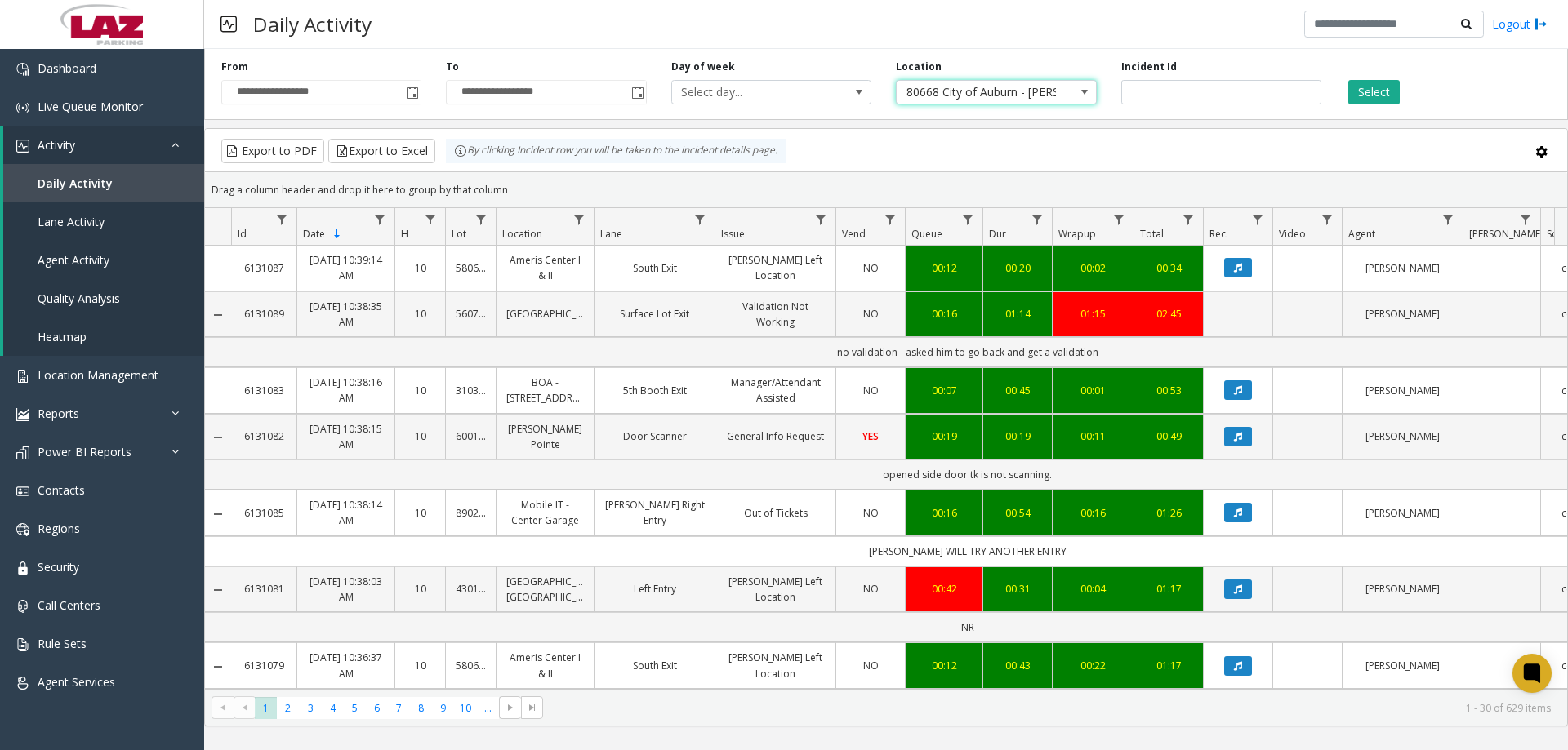
click at [1087, 88] on span at bounding box center [1084, 91] width 13 height 13
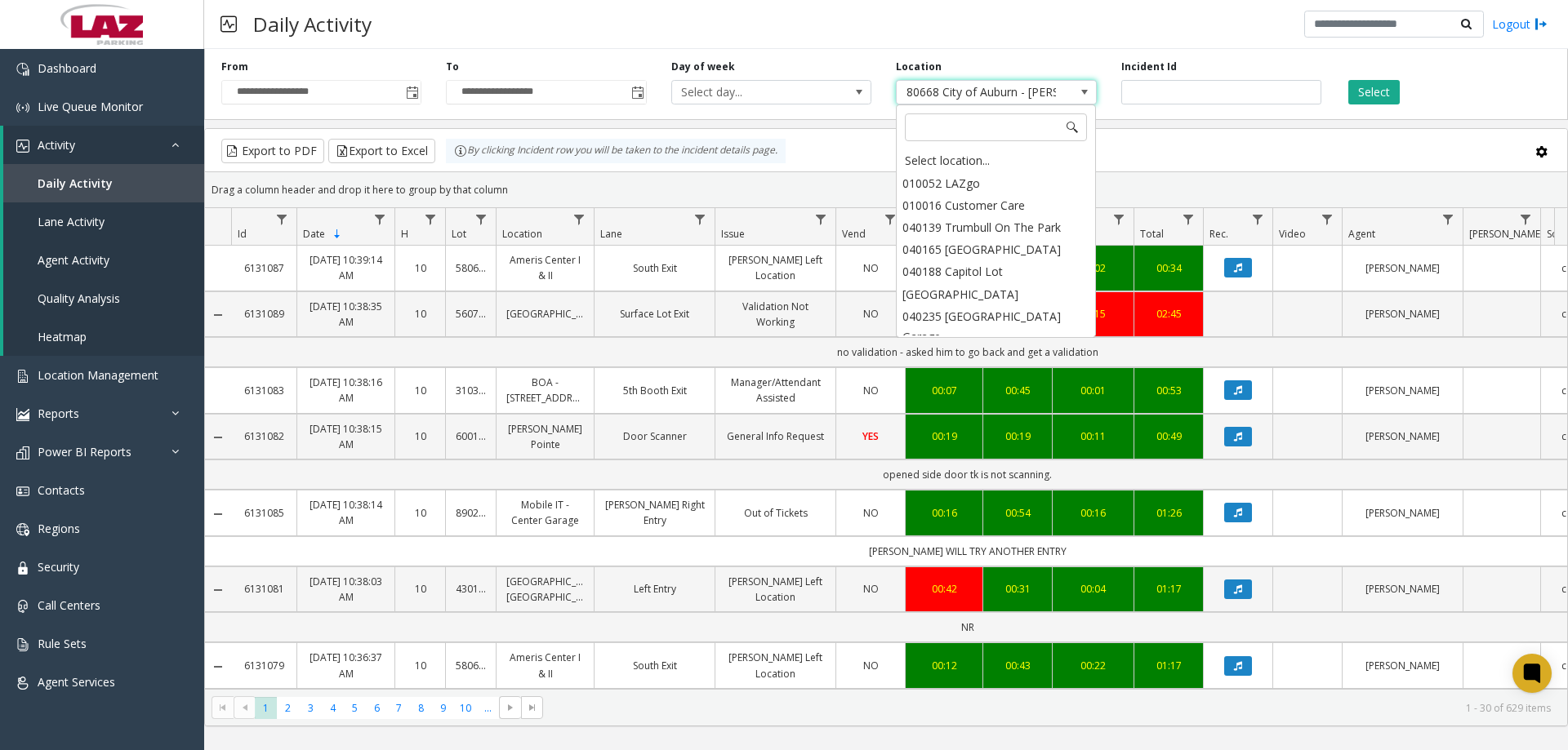
scroll to position [24946, 0]
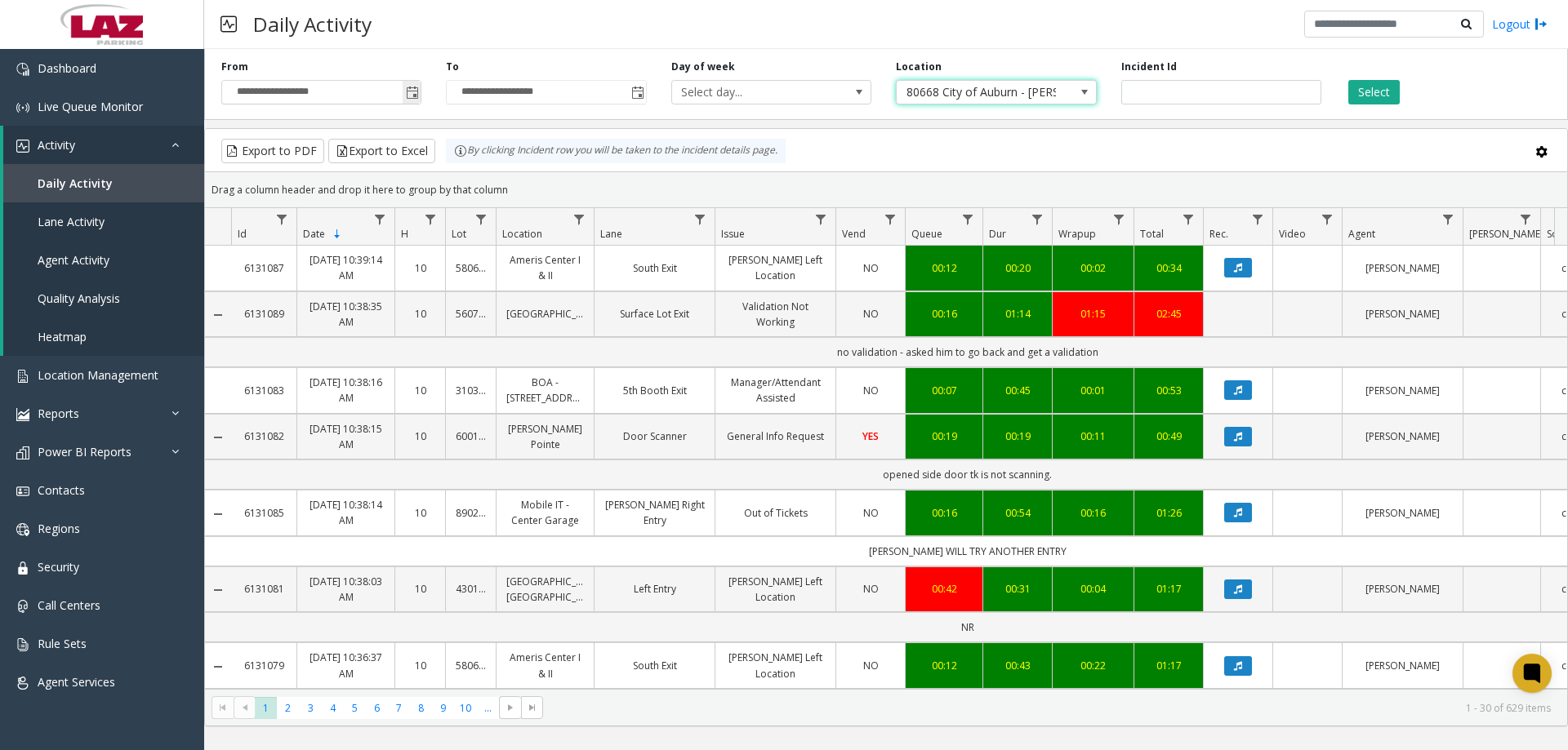
click at [408, 95] on span "Toggle popup" at bounding box center [412, 92] width 13 height 13
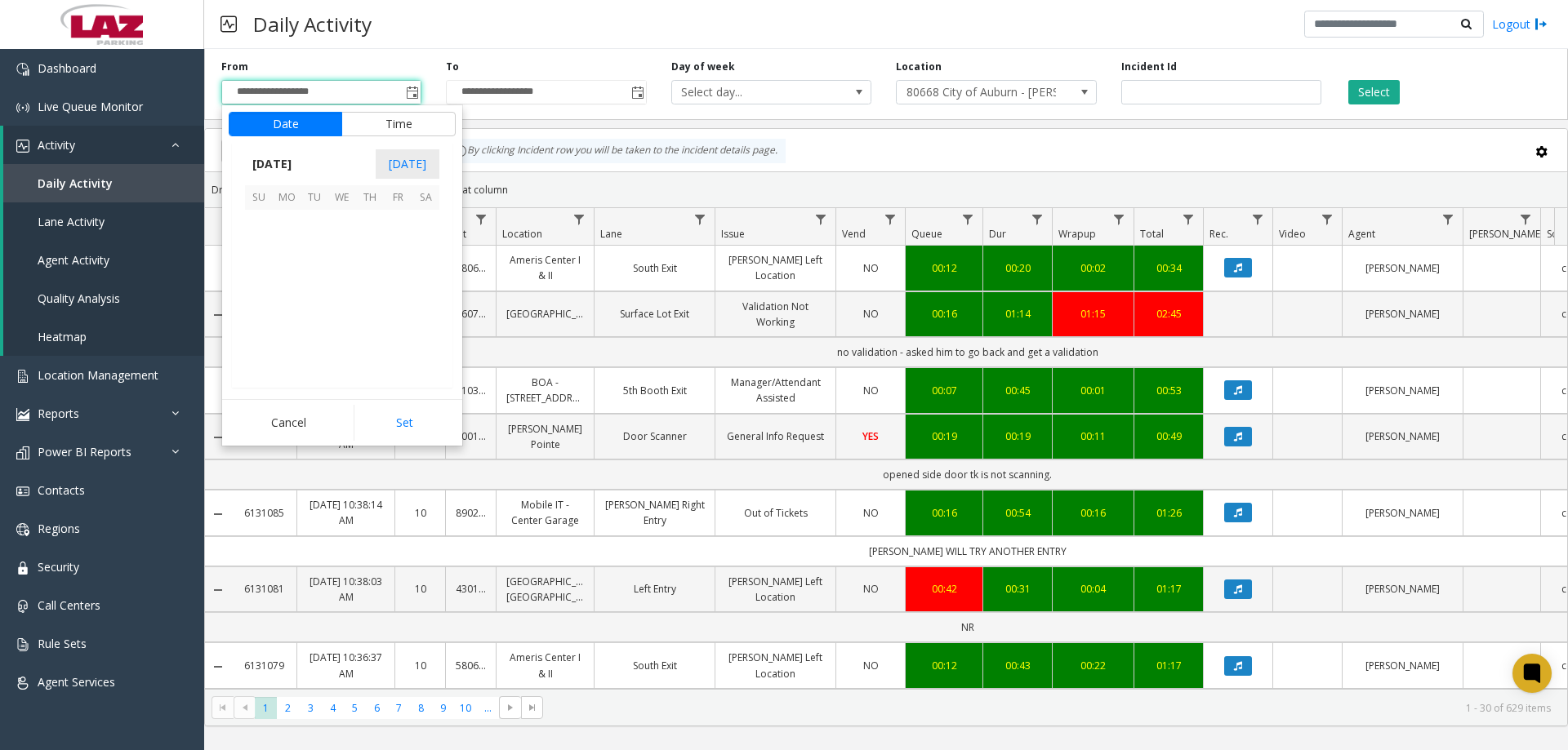
scroll to position [292916, 0]
click at [284, 224] on span "1" at bounding box center [286, 224] width 28 height 28
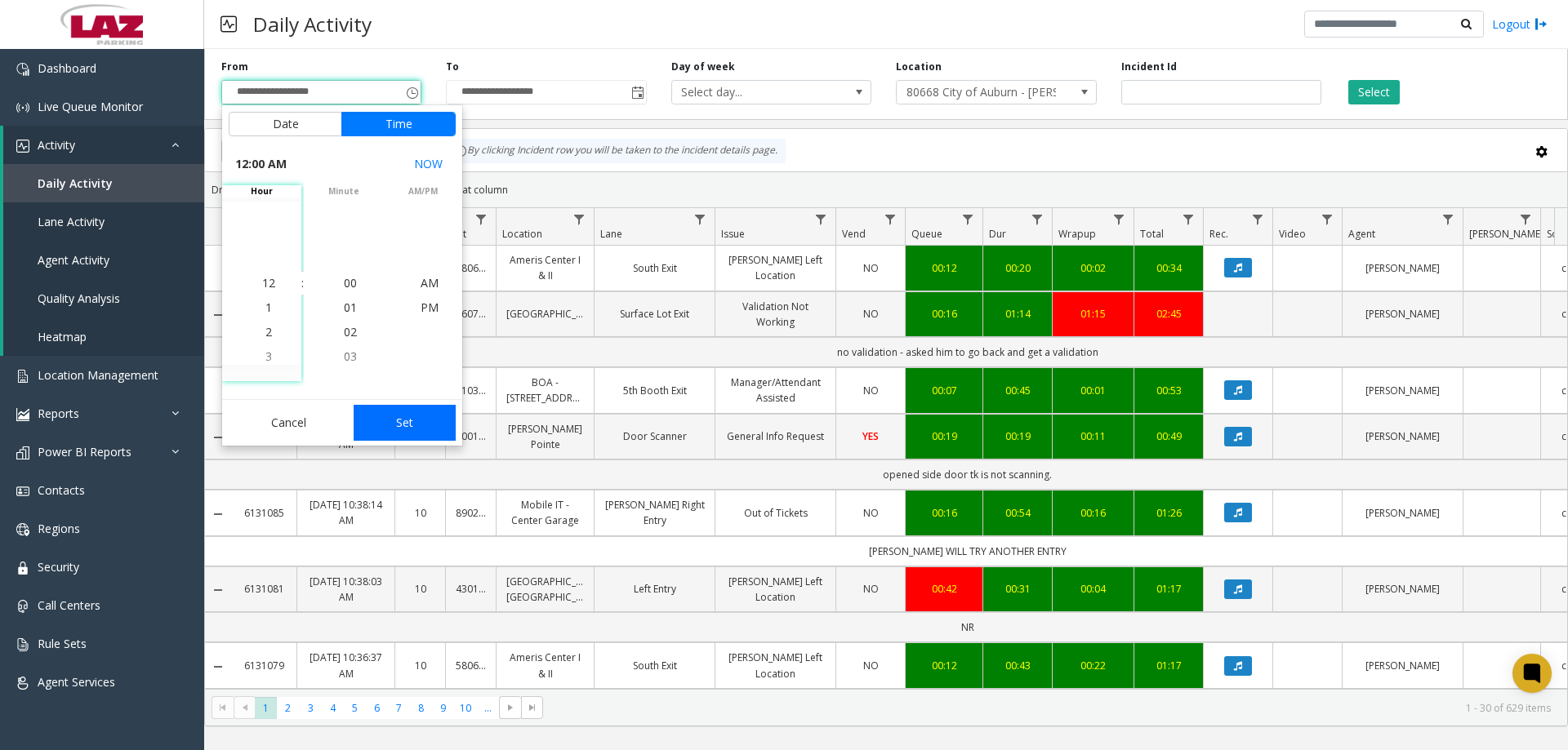
click at [409, 437] on button "Set" at bounding box center [405, 422] width 103 height 36
type input "**********"
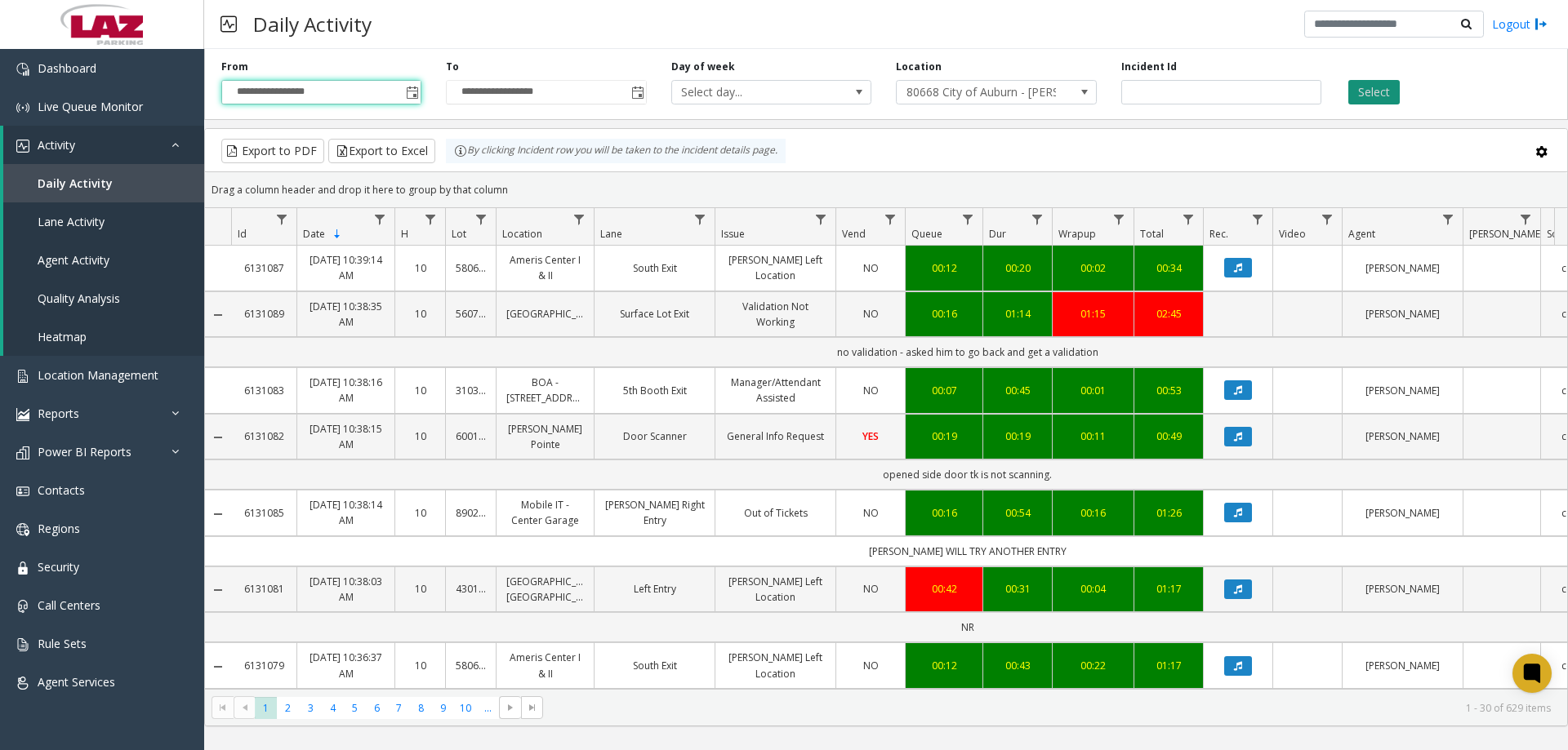
click at [1363, 84] on button "Select" at bounding box center [1374, 92] width 51 height 24
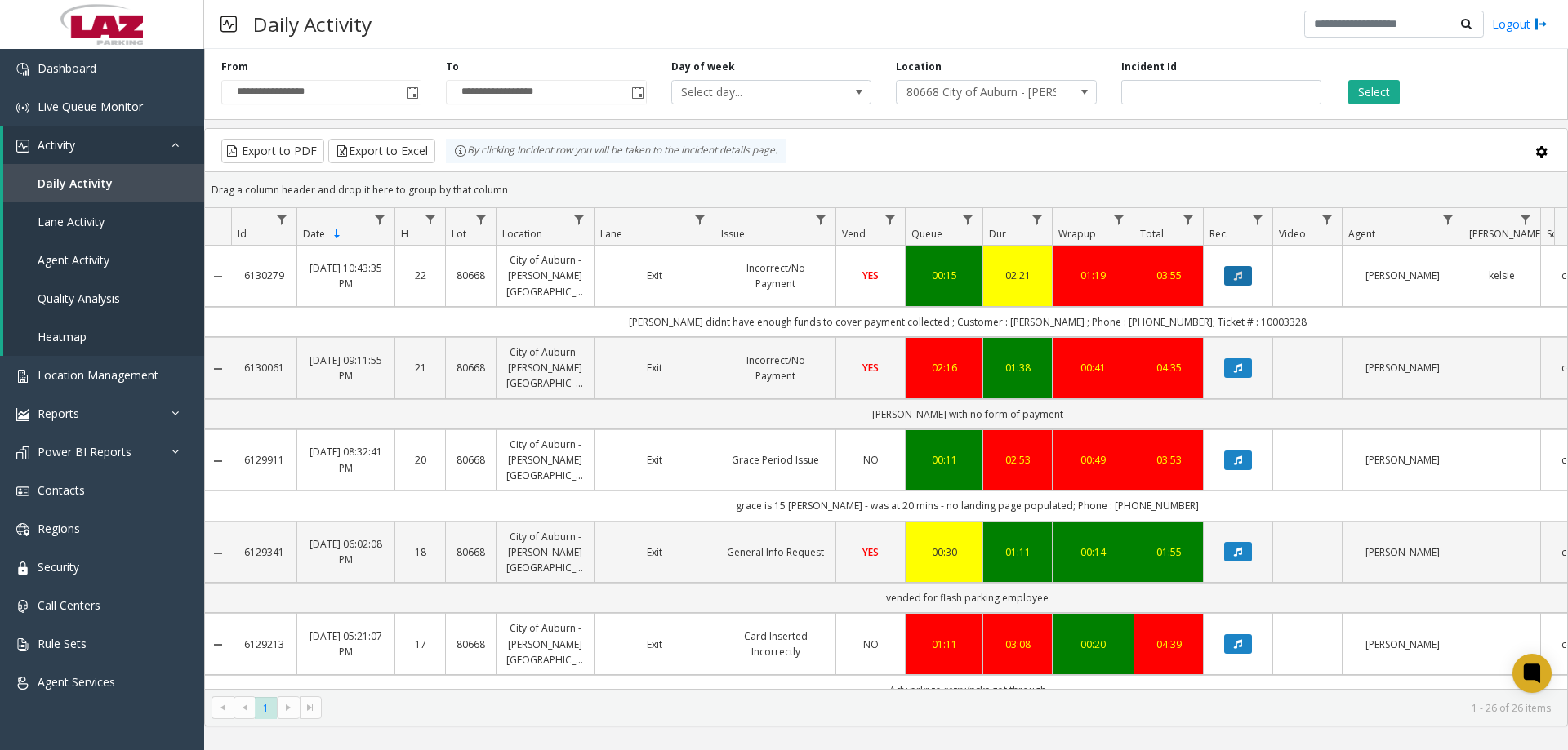
click at [1232, 266] on button "Data table" at bounding box center [1238, 276] width 28 height 20
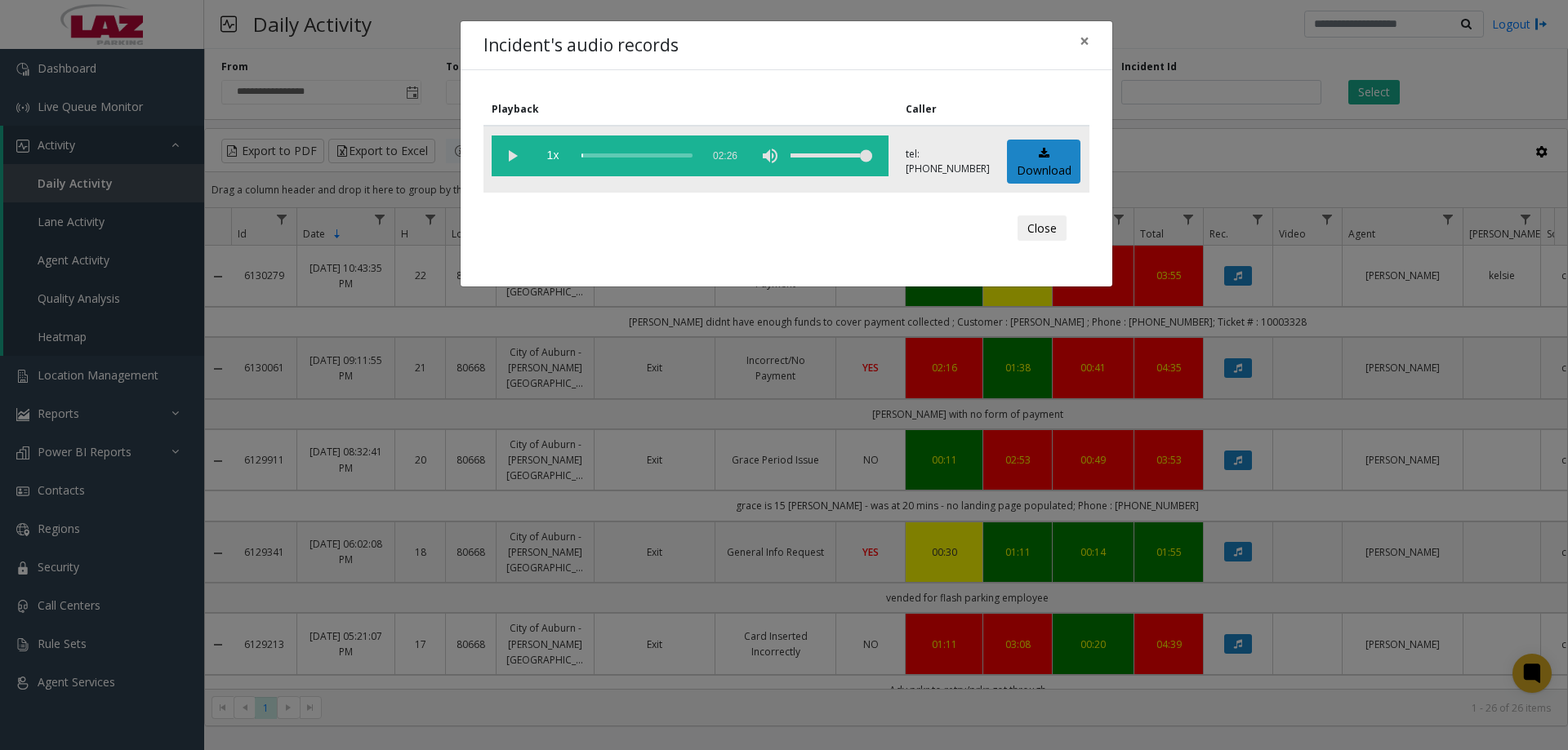
click at [515, 151] on vg-play-pause at bounding box center [512, 156] width 41 height 41
click at [612, 155] on div "scrub bar" at bounding box center [637, 156] width 111 height 41
click at [603, 156] on div "scrub bar" at bounding box center [637, 156] width 111 height 41
click at [1088, 44] on span "×" at bounding box center [1084, 41] width 10 height 23
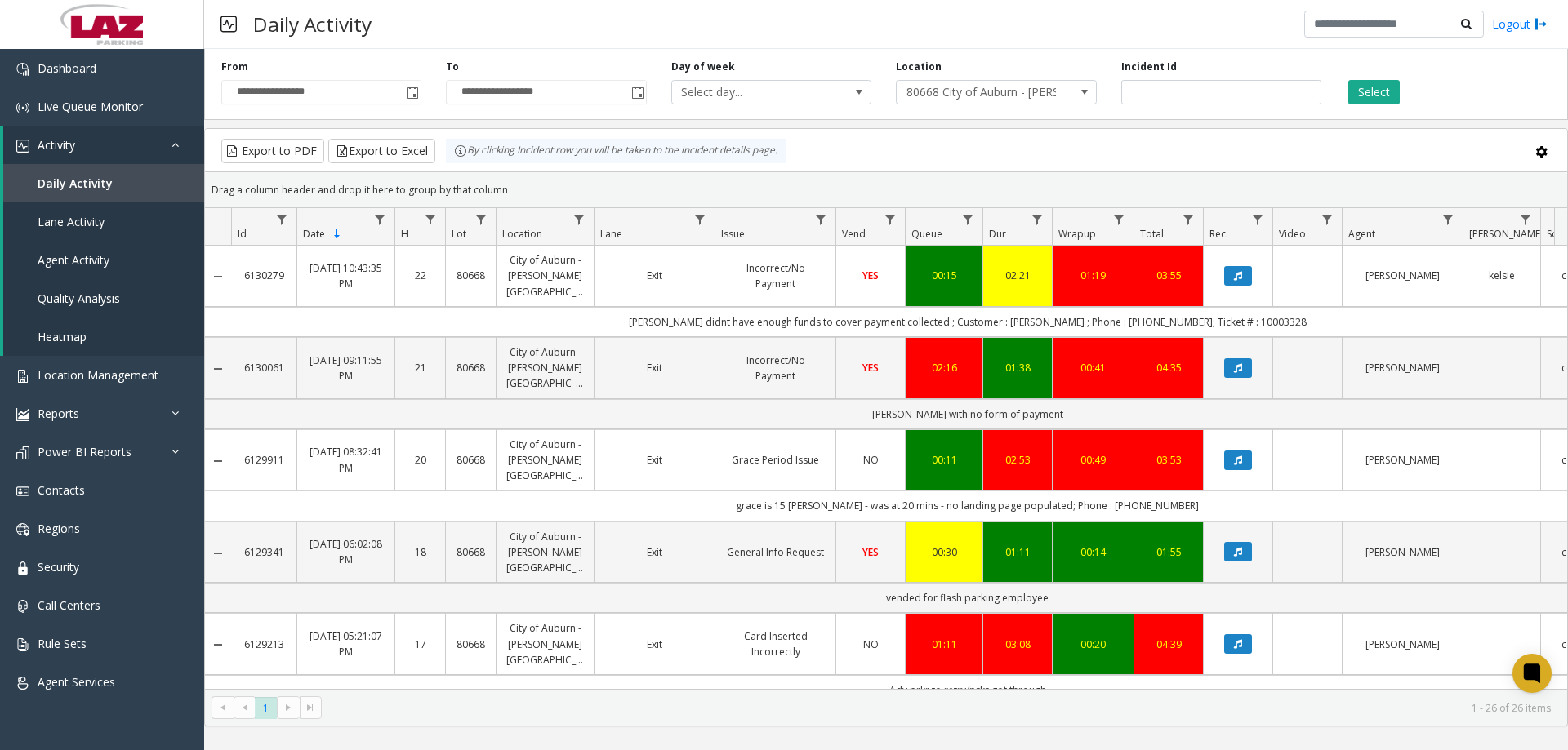
click at [666, 28] on div "Daily Activity Logout" at bounding box center [886, 24] width 1363 height 49
click at [138, 72] on link "Dashboard" at bounding box center [102, 68] width 205 height 38
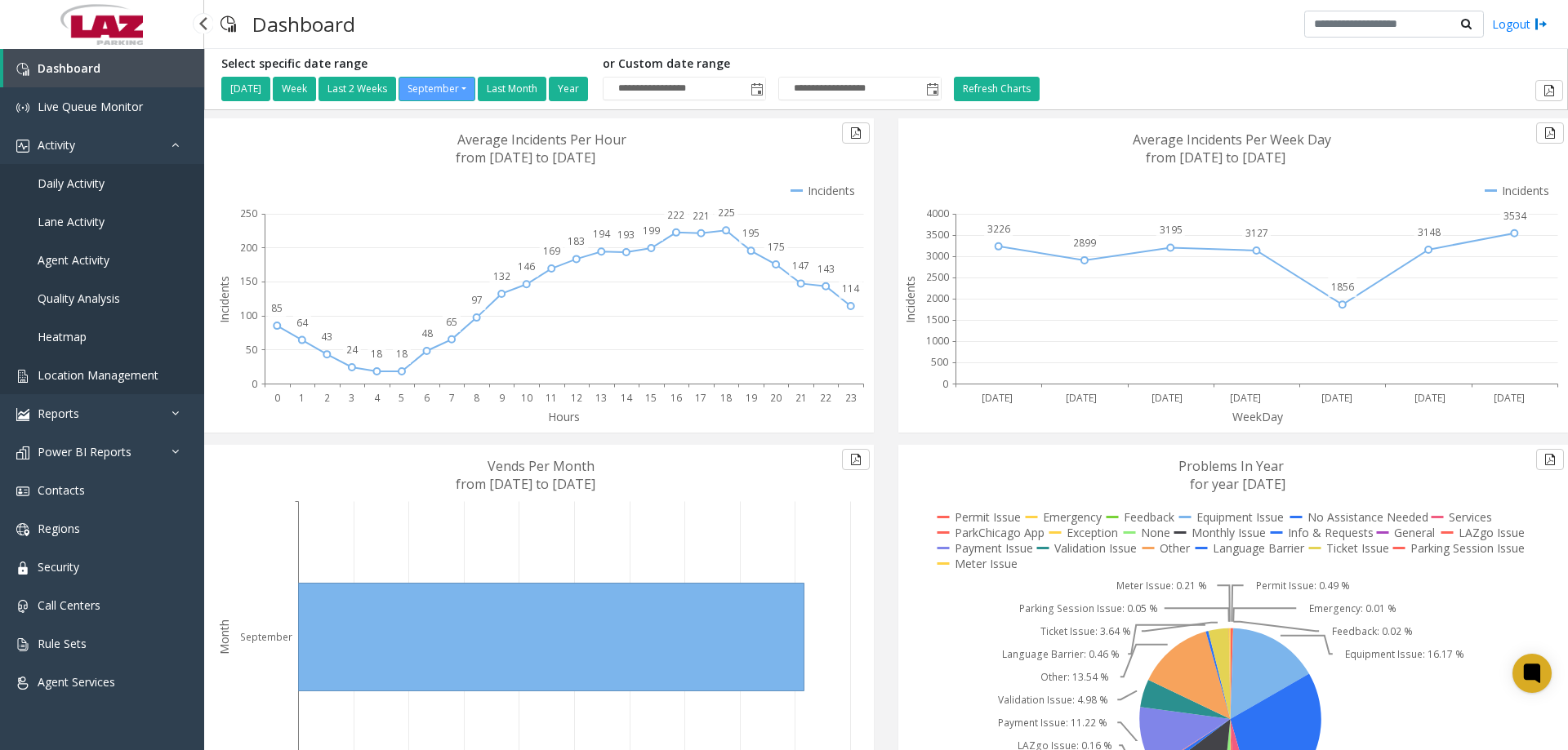
click at [126, 375] on span "Location Management" at bounding box center [98, 375] width 121 height 16
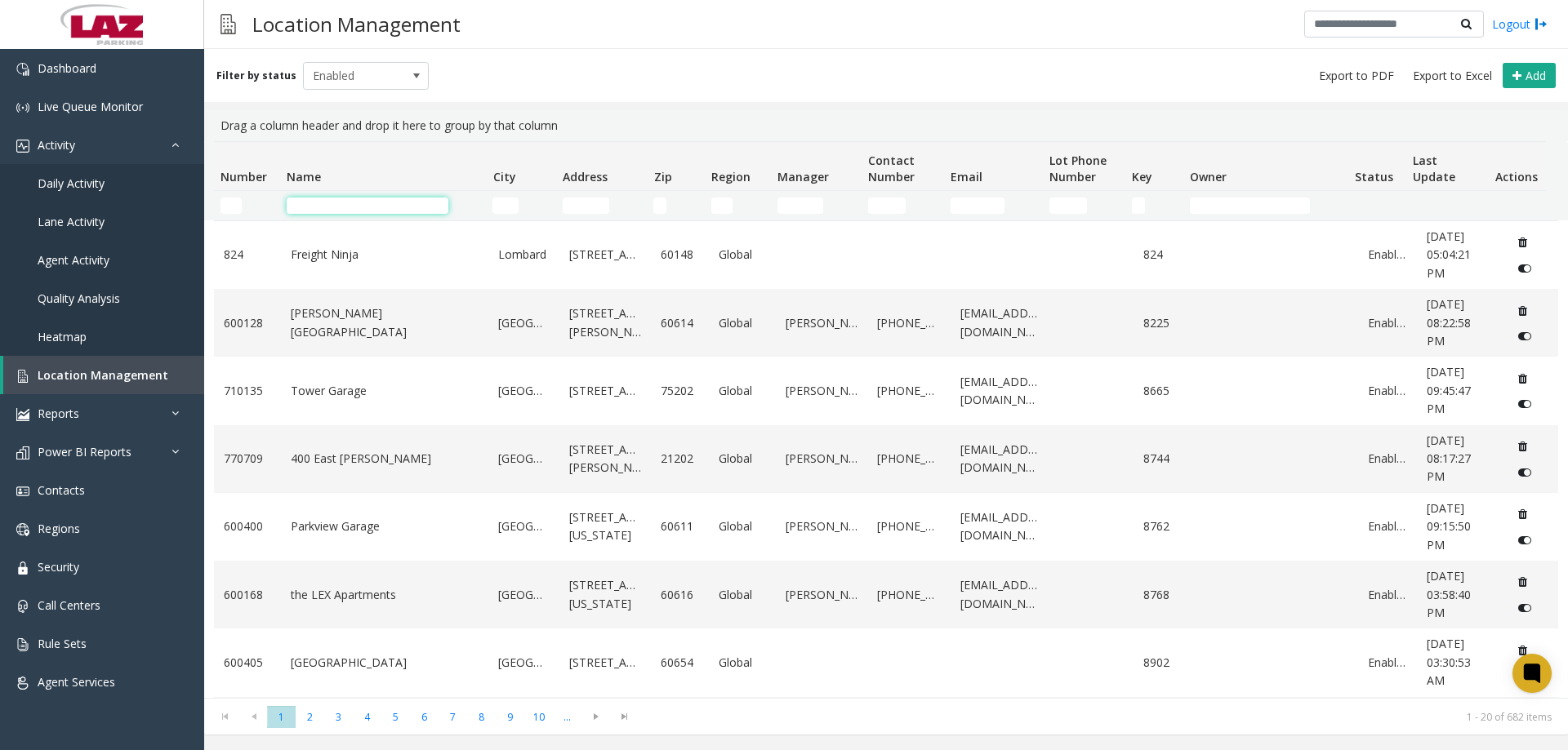
click at [305, 216] on td "Name Filter" at bounding box center [383, 205] width 205 height 30
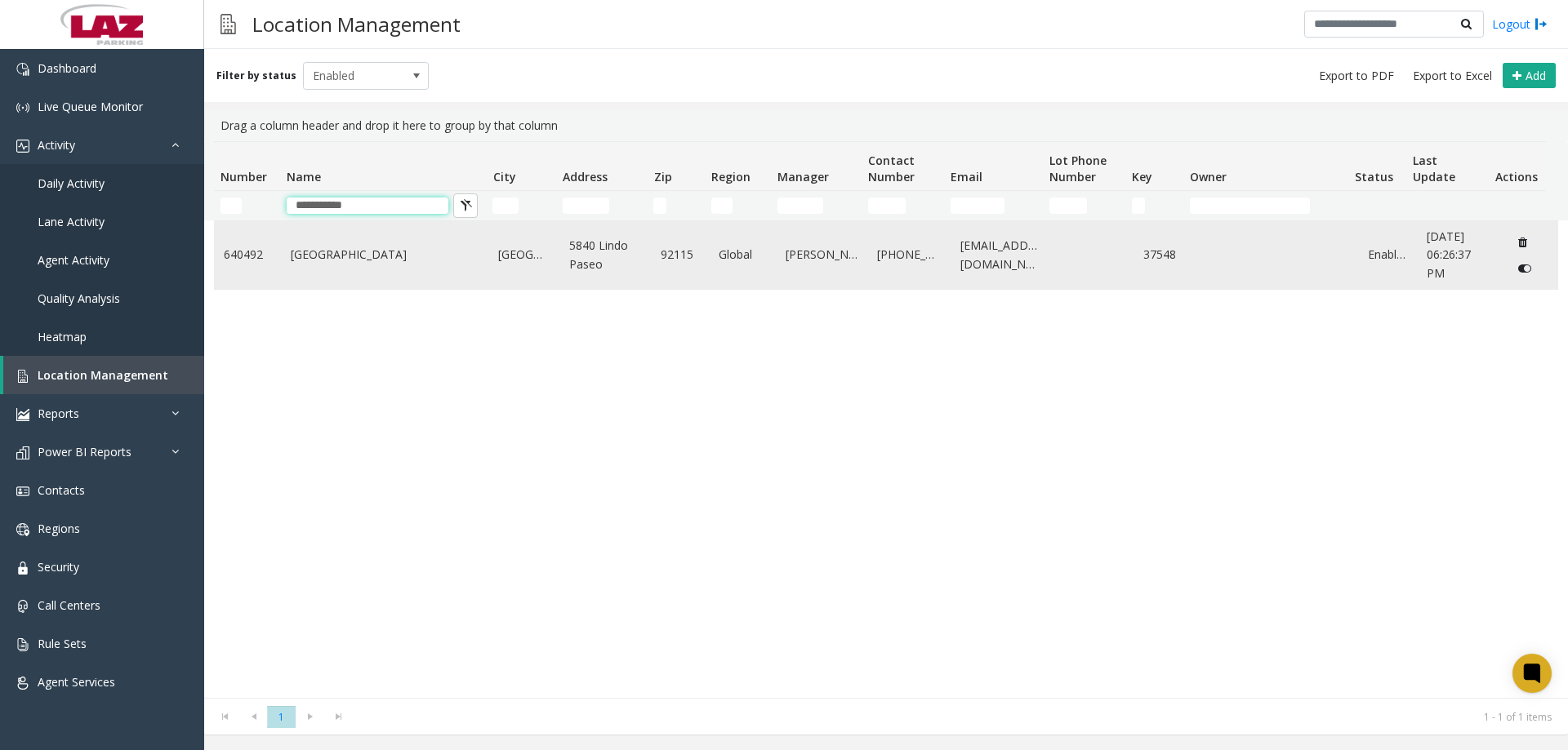
type input "**********"
click at [360, 253] on link "[GEOGRAPHIC_DATA]" at bounding box center [385, 254] width 189 height 18
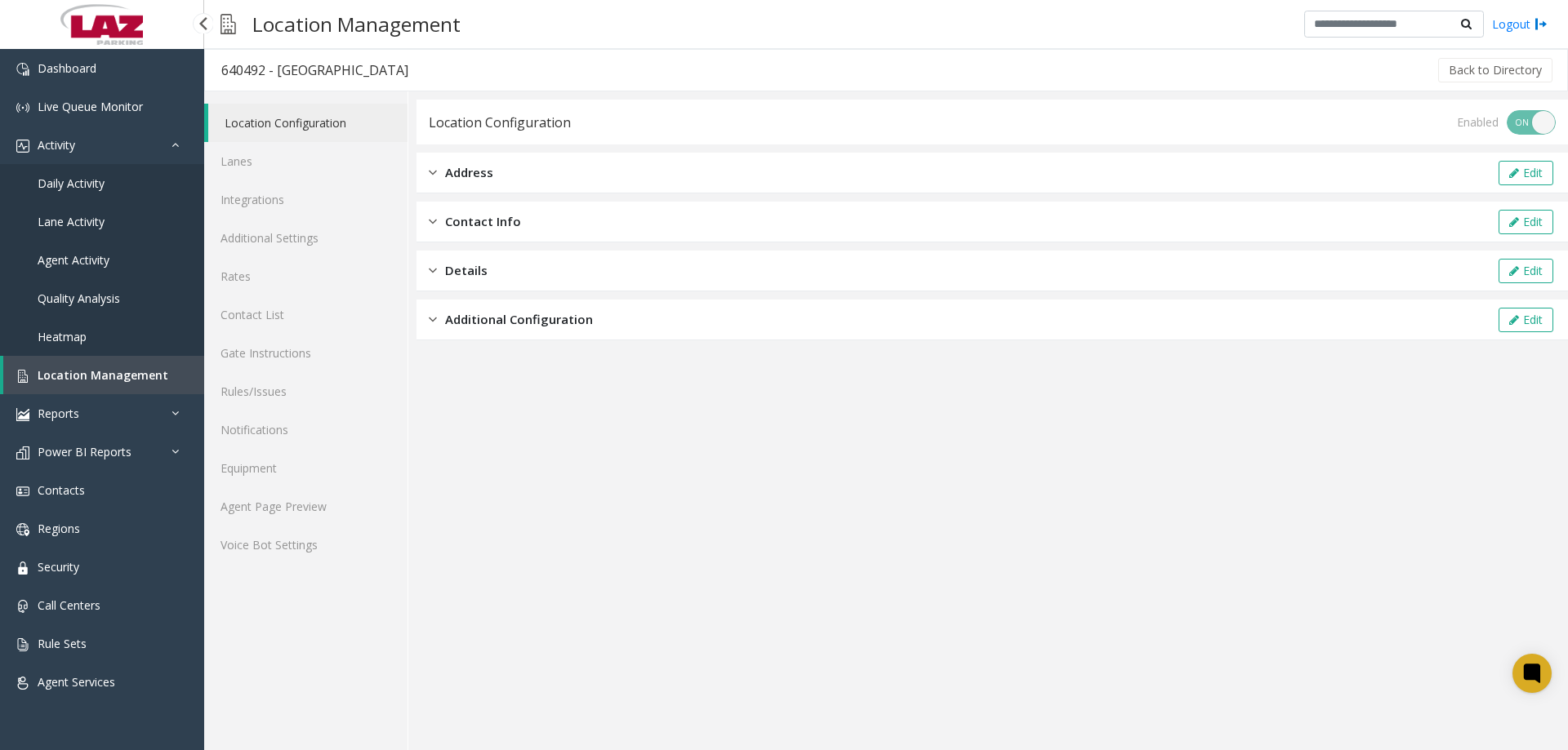
click at [127, 381] on span "Location Management" at bounding box center [103, 375] width 131 height 16
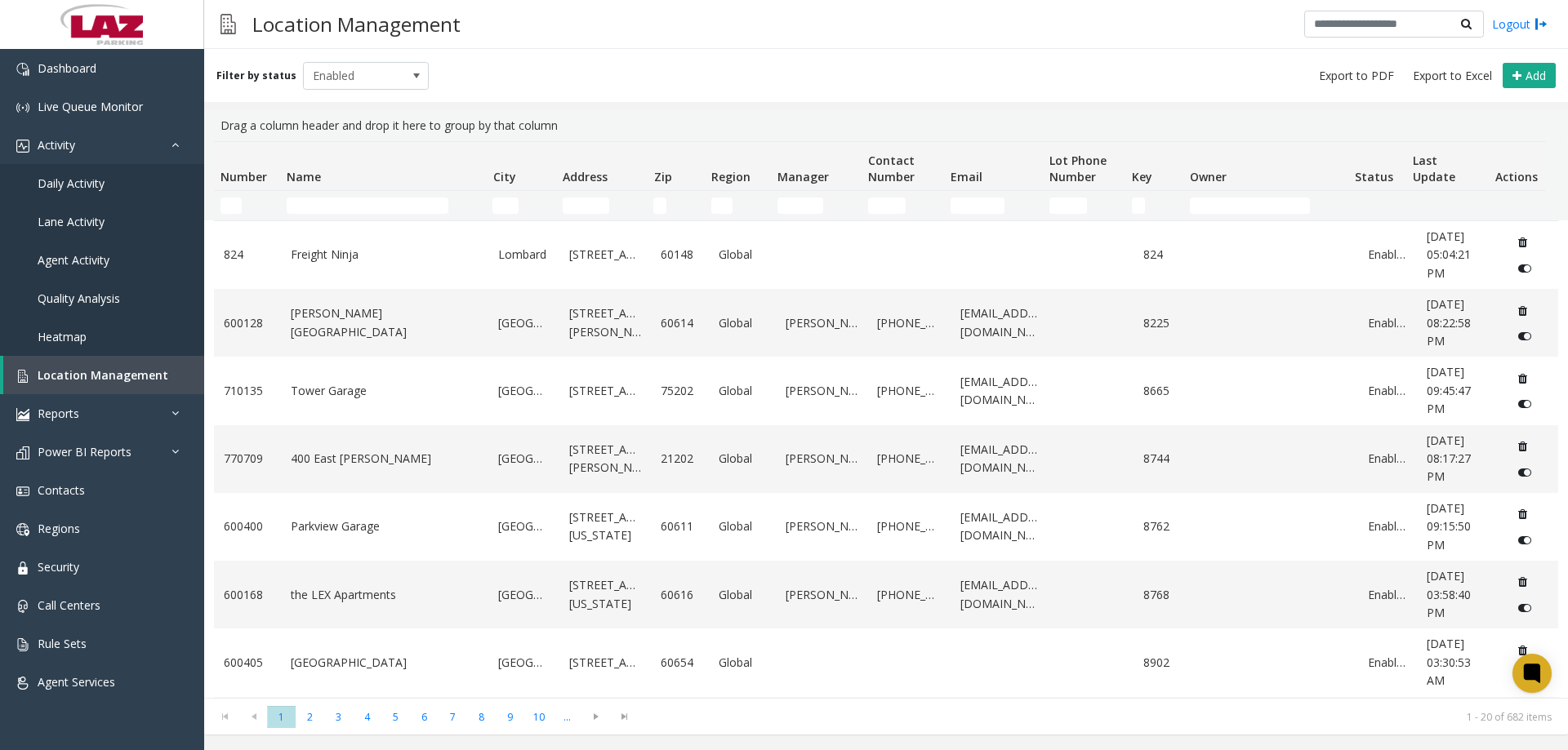
click at [337, 90] on div "Filter by status Enabled Add" at bounding box center [886, 75] width 1363 height 53
click at [334, 85] on span "Enabled" at bounding box center [353, 76] width 99 height 26
click at [332, 151] on li "Disabled" at bounding box center [359, 147] width 122 height 22
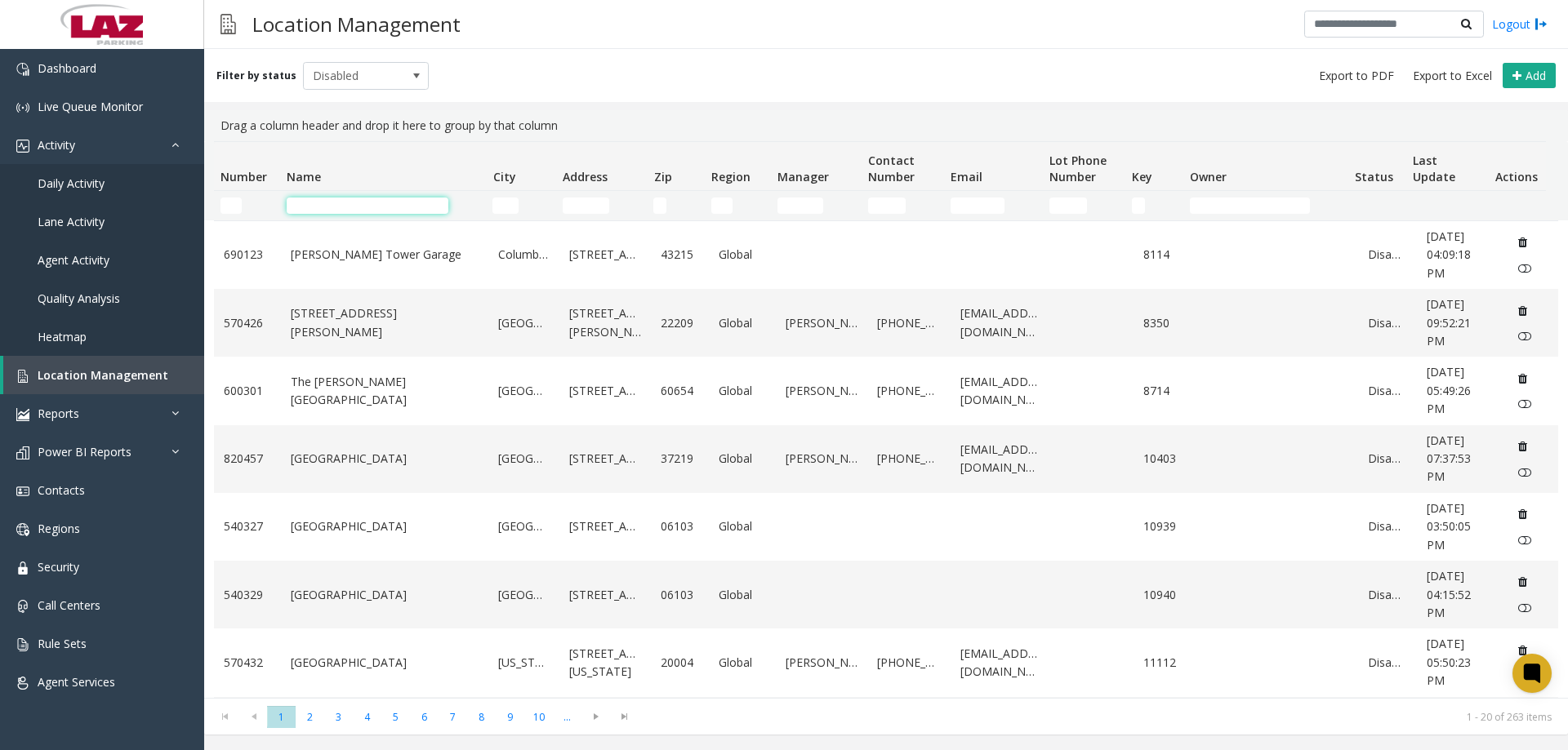
click at [341, 211] on input "Name Filter" at bounding box center [367, 205] width 162 height 17
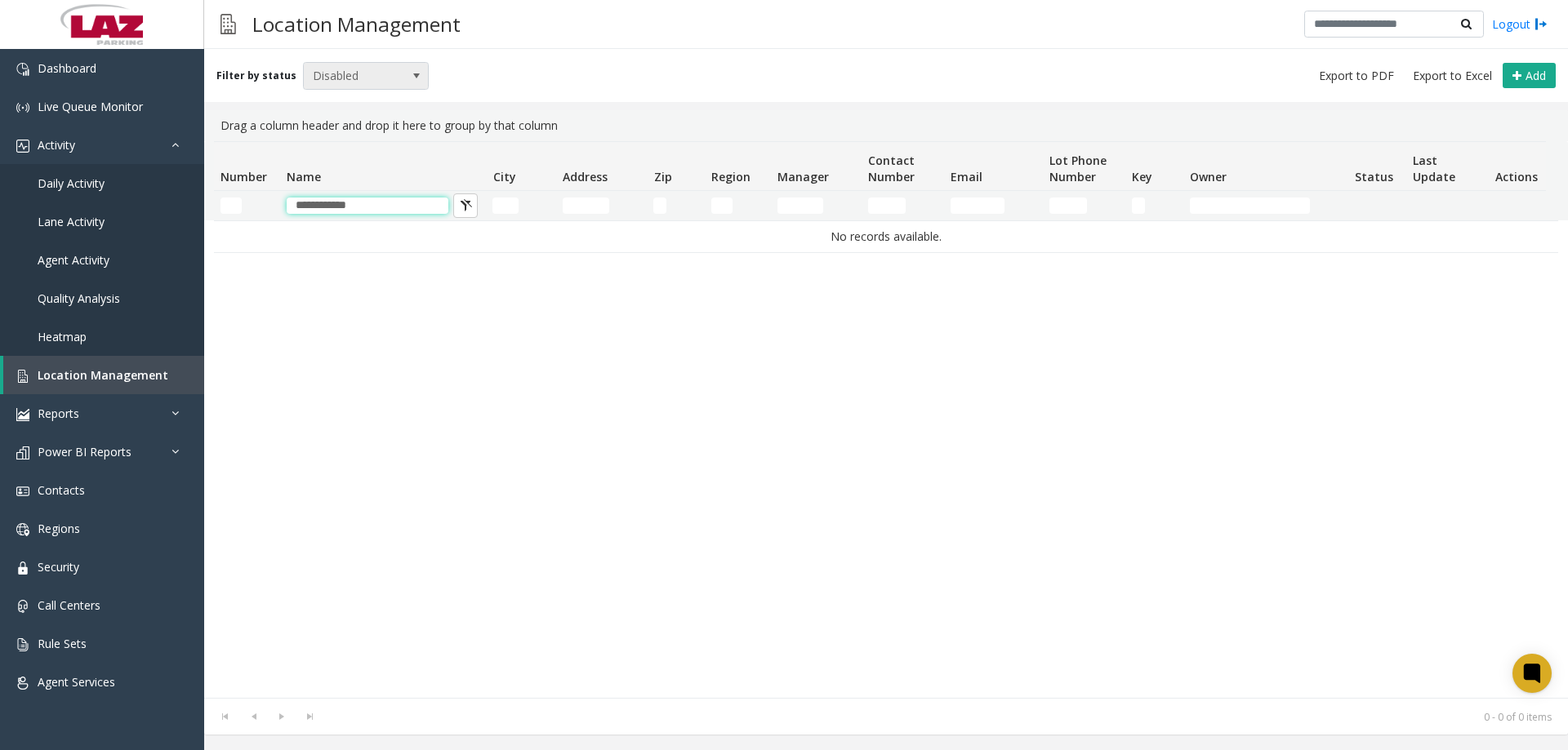
type input "**********"
click at [344, 73] on span "Disabled" at bounding box center [353, 76] width 99 height 26
click at [348, 123] on li "Enabled" at bounding box center [359, 124] width 122 height 22
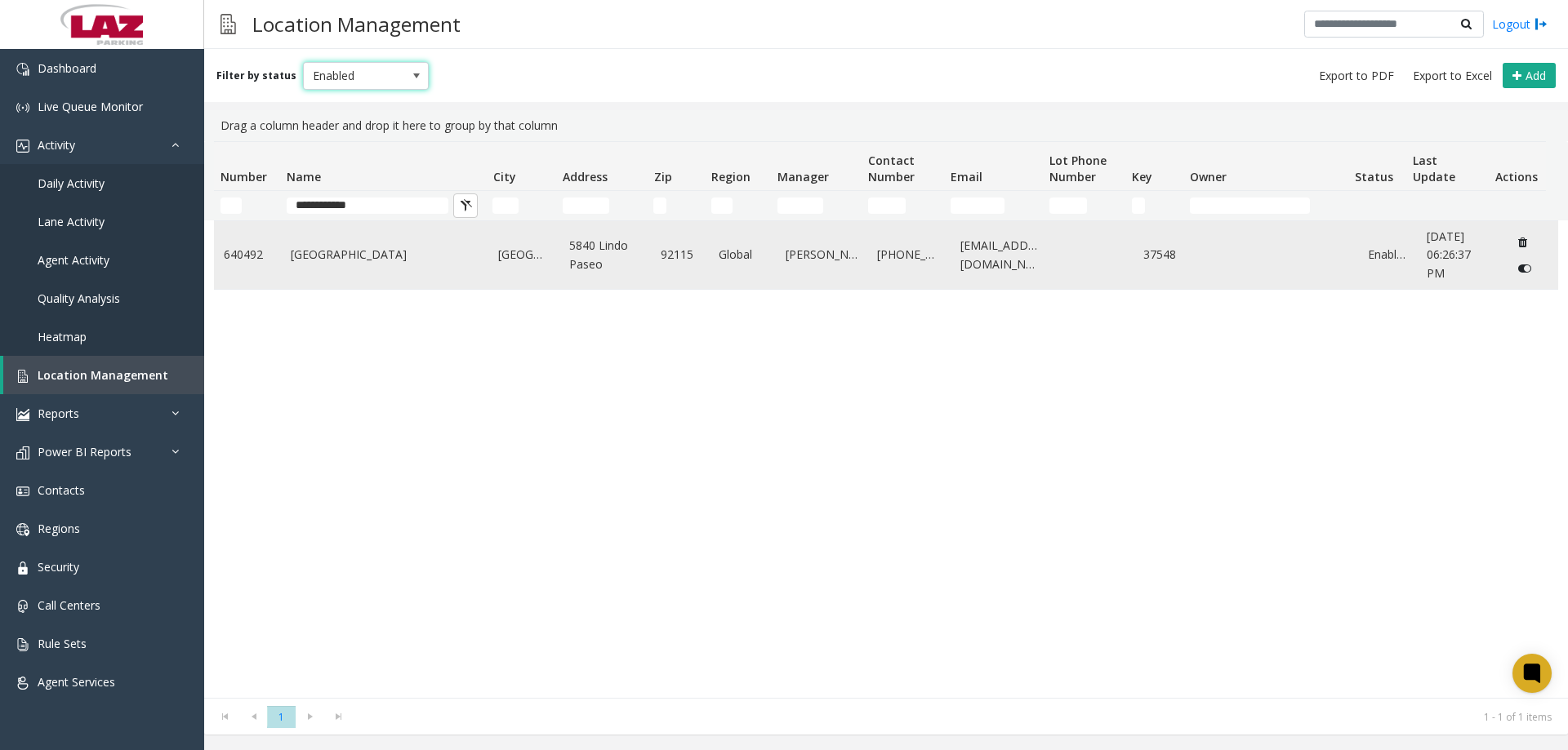
click at [363, 256] on link "[GEOGRAPHIC_DATA]" at bounding box center [385, 254] width 189 height 18
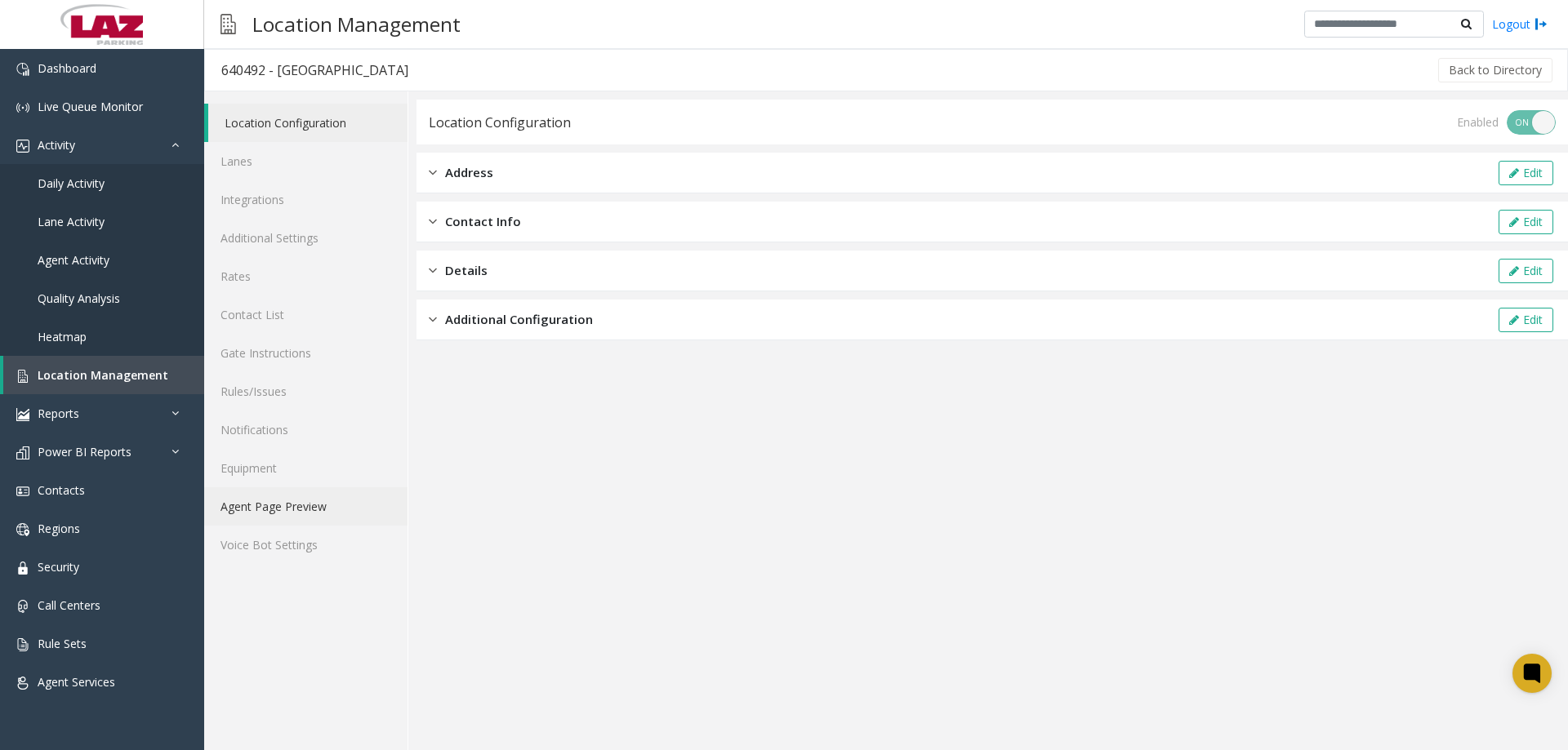
click at [291, 506] on link "Agent Page Preview" at bounding box center [306, 506] width 204 height 38
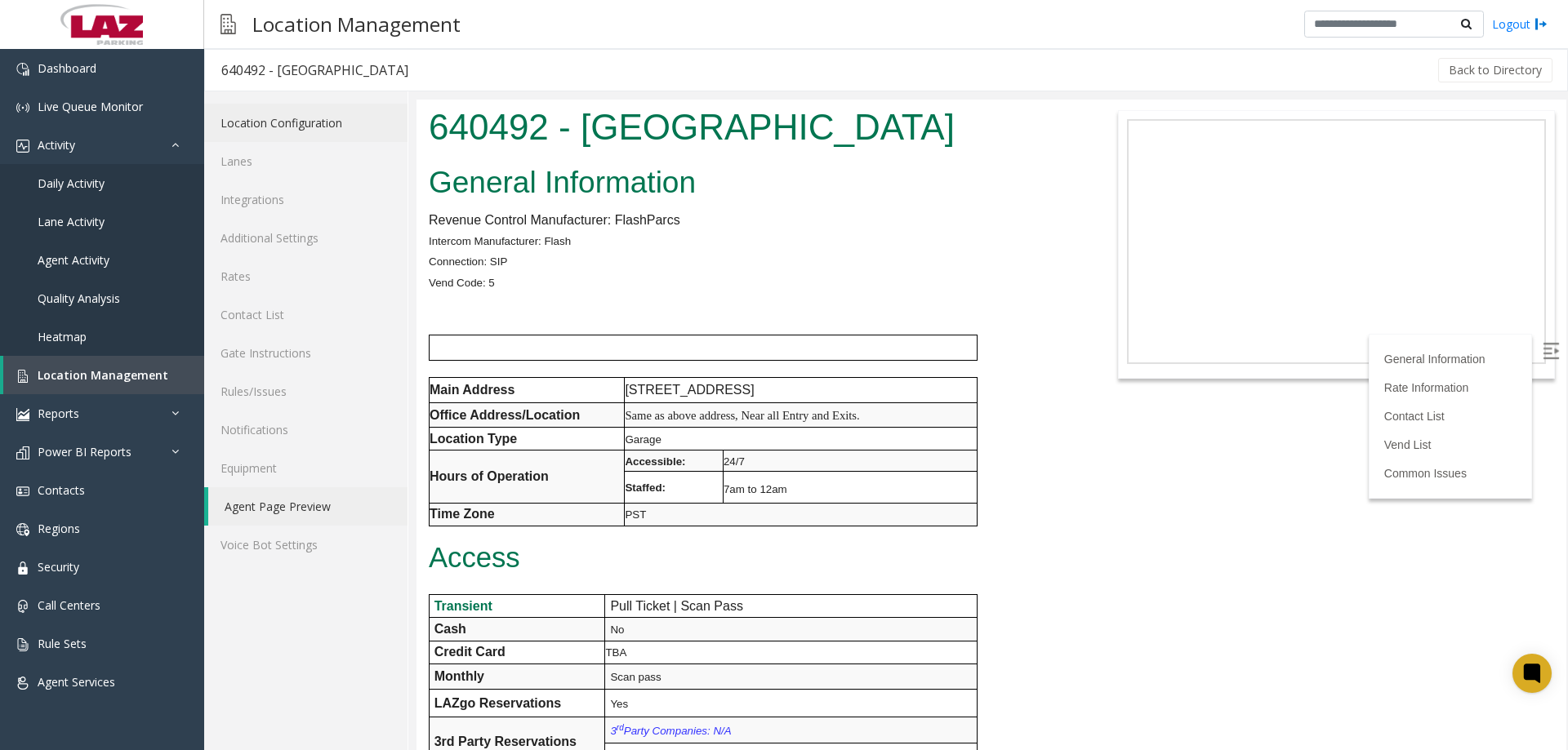
click at [269, 138] on link "Location Configuration" at bounding box center [306, 123] width 204 height 38
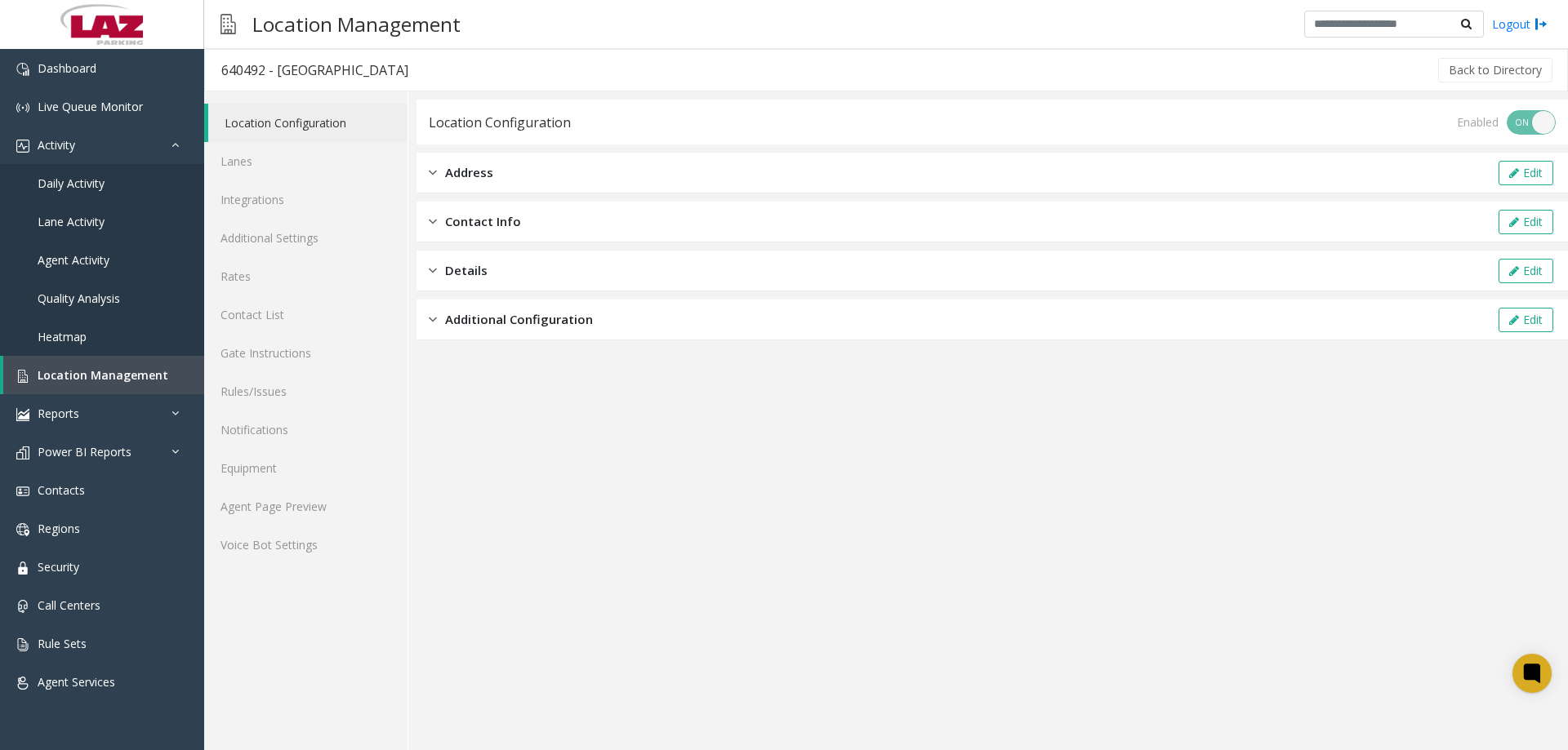
click at [656, 191] on div "Address Edit" at bounding box center [992, 172] width 1152 height 41
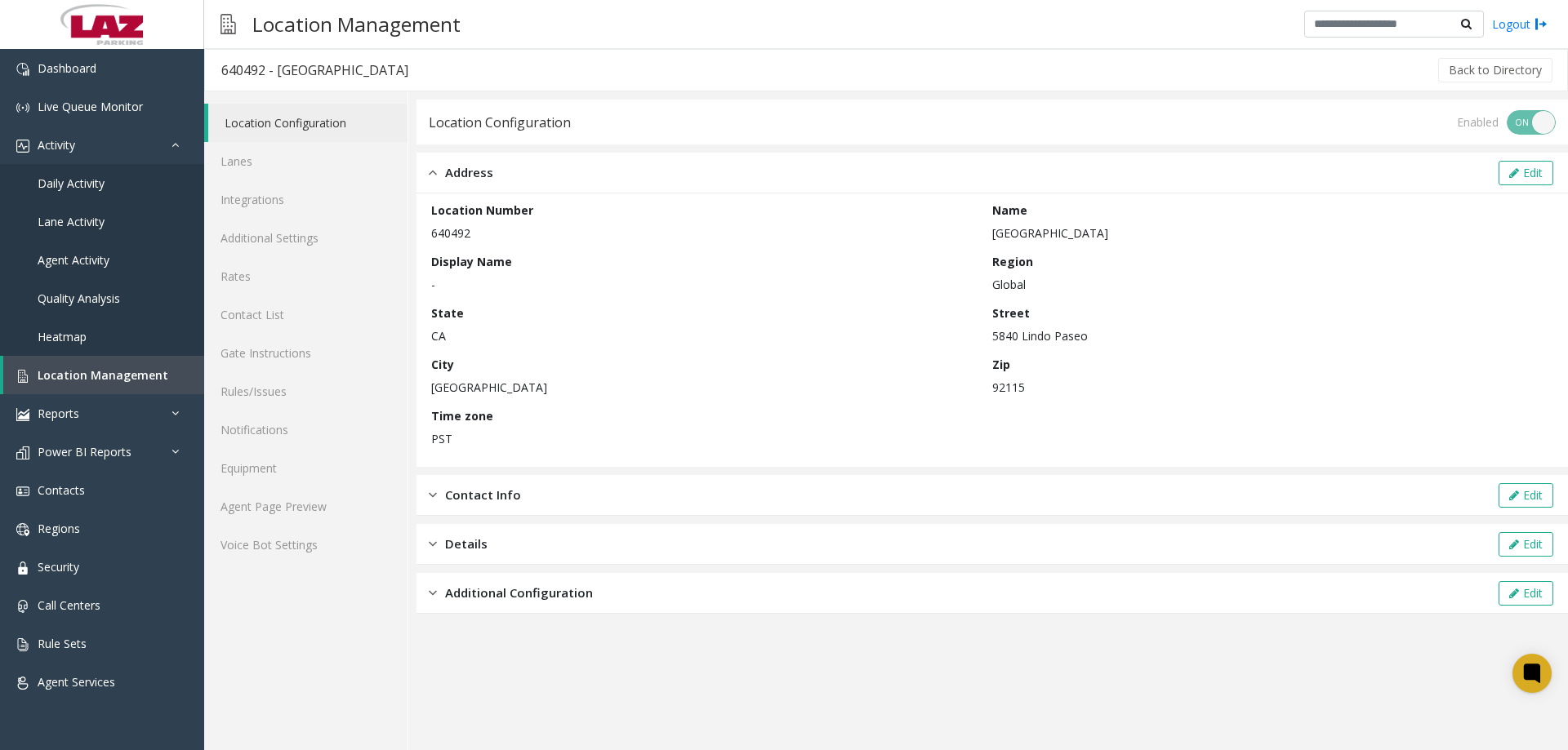
click at [626, 172] on div "Address Edit" at bounding box center [992, 172] width 1152 height 41
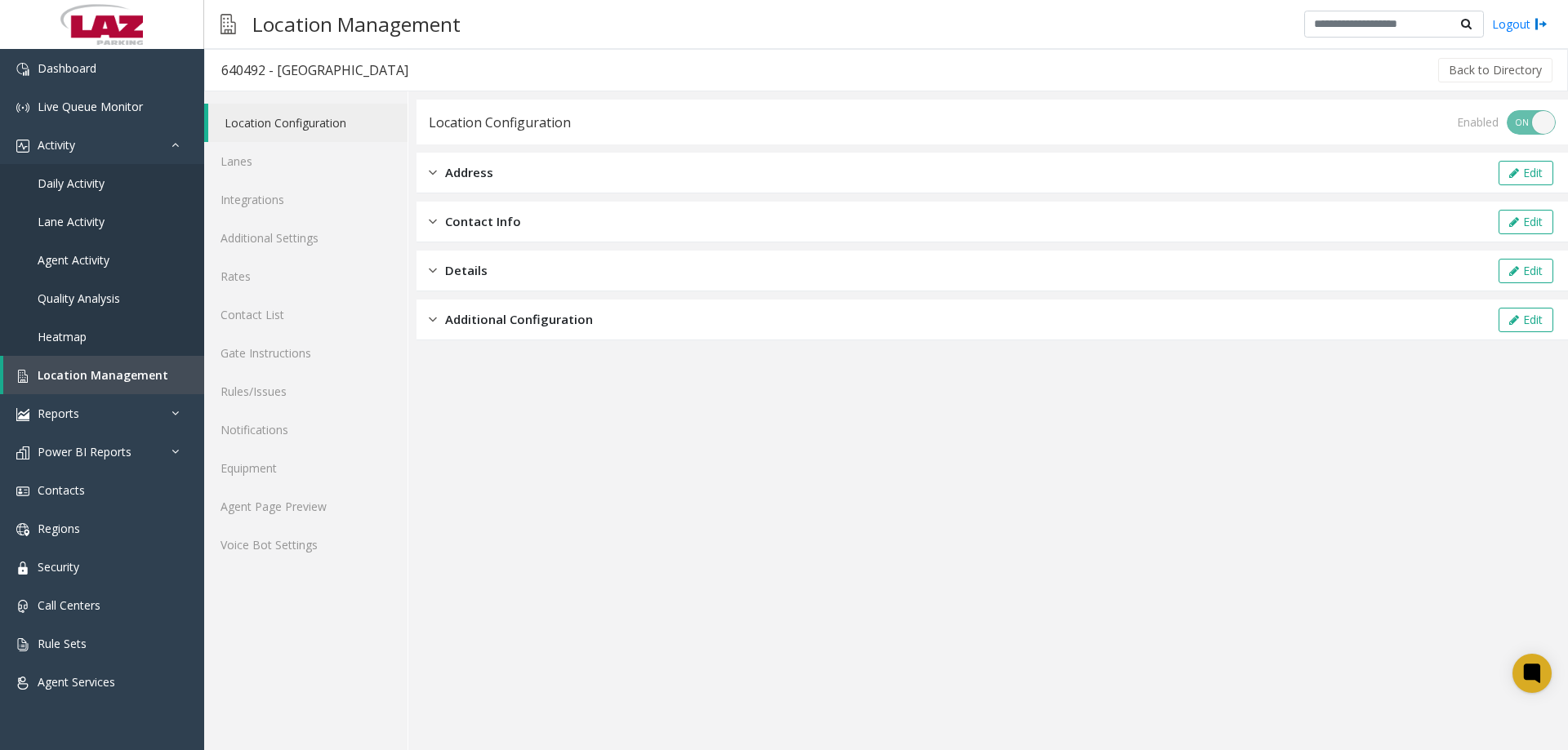
click at [575, 218] on div "Contact Info Edit" at bounding box center [992, 222] width 1152 height 41
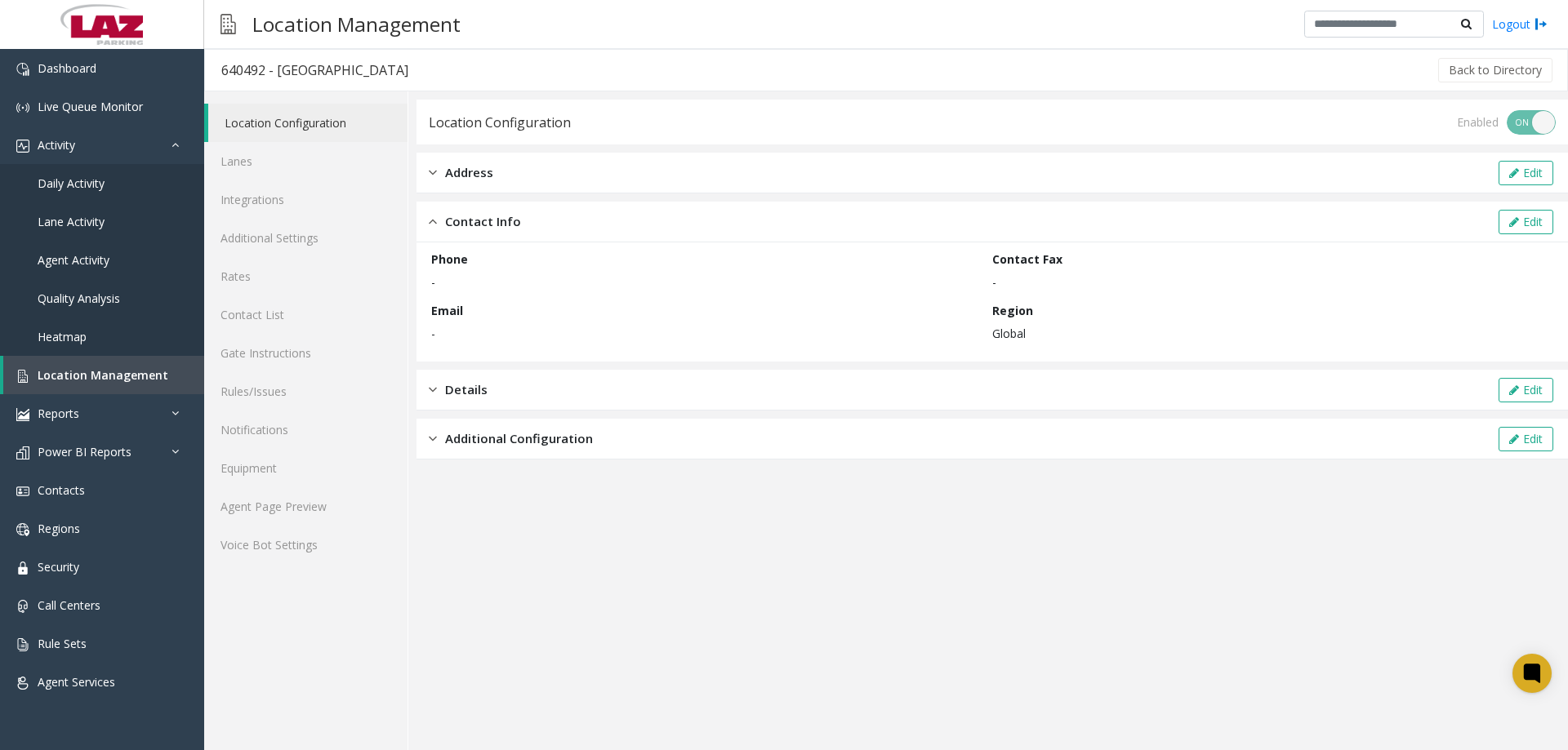
click at [574, 218] on div "Contact Info Edit" at bounding box center [992, 222] width 1152 height 41
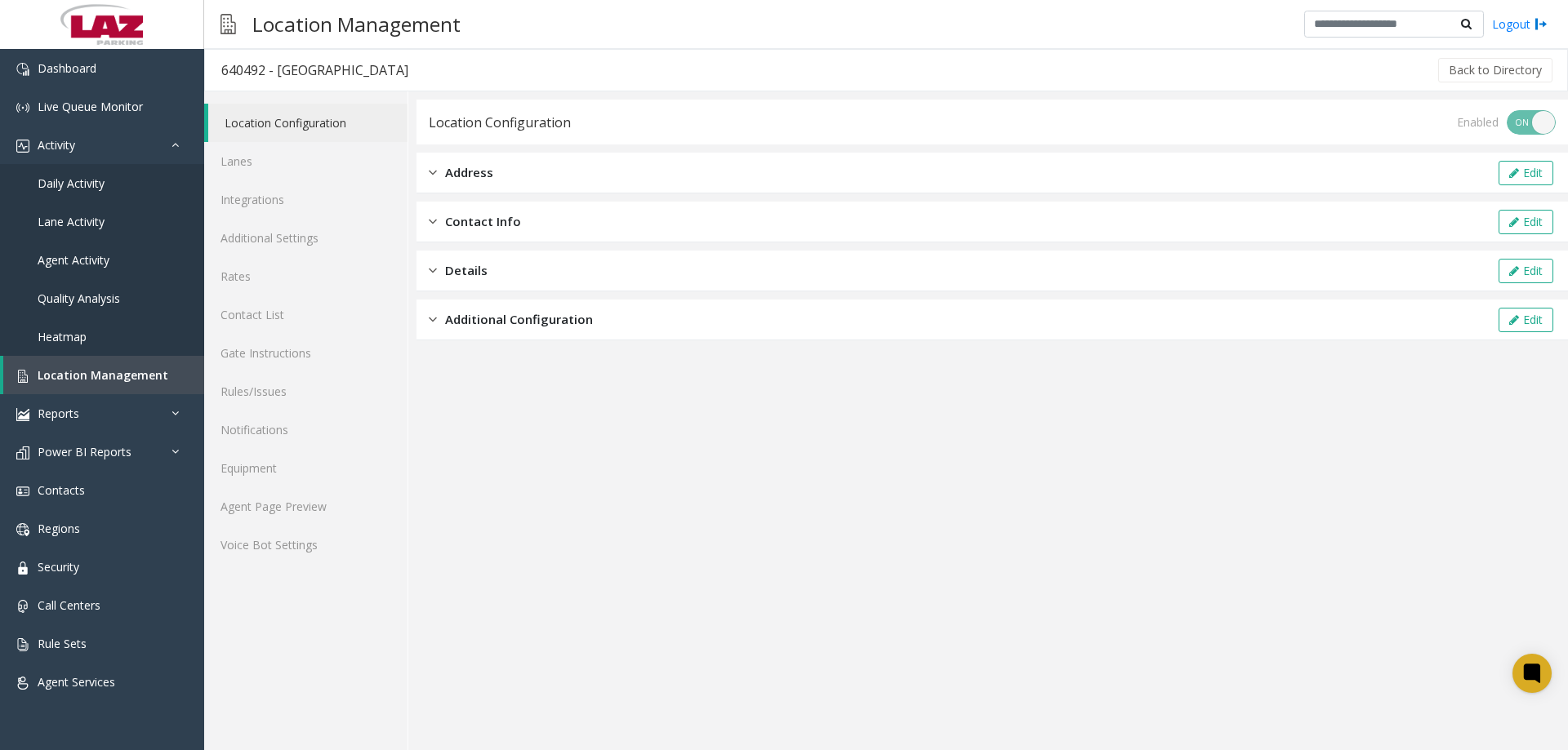
click at [555, 268] on div "Details Edit" at bounding box center [992, 271] width 1152 height 41
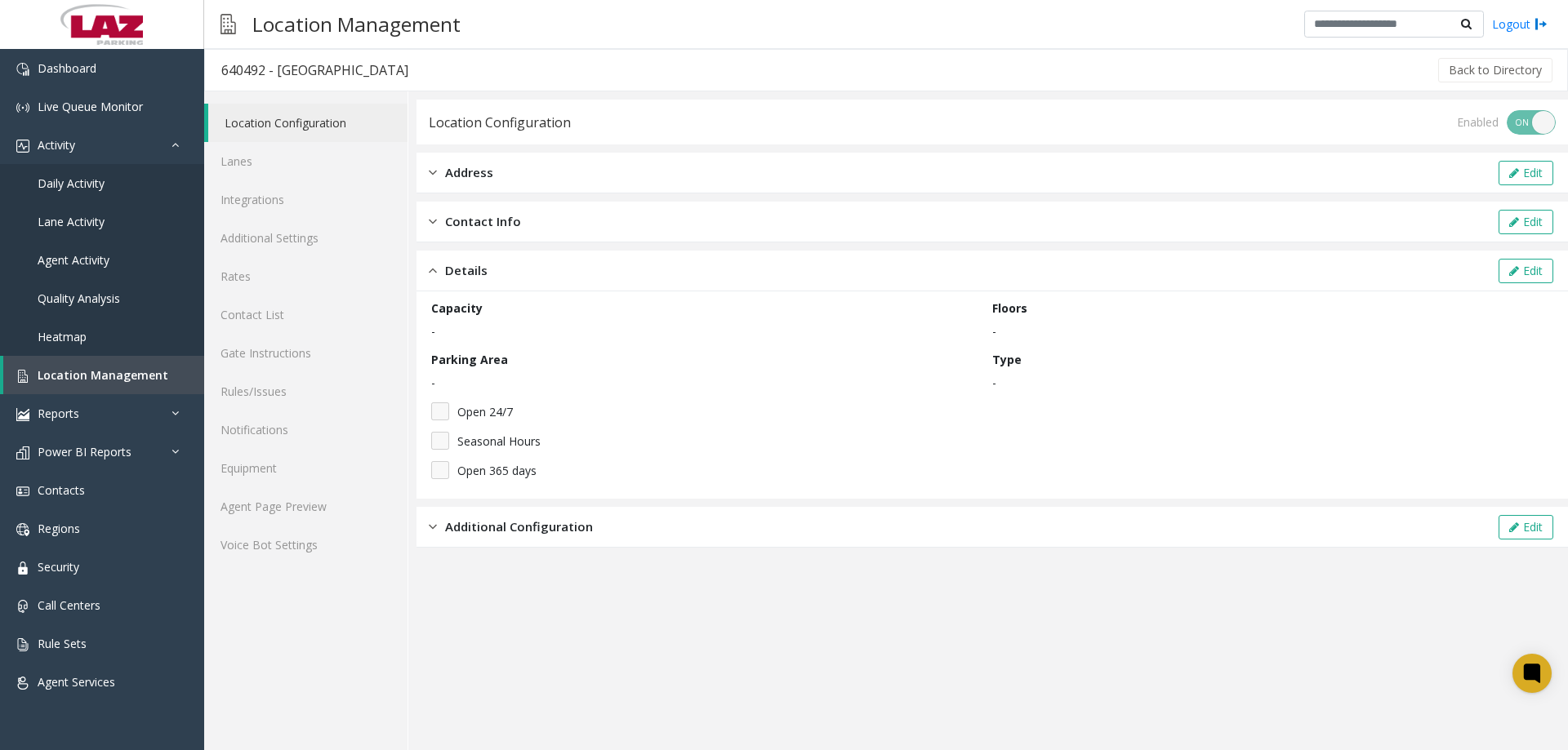
click at [555, 268] on div "Details Edit" at bounding box center [992, 271] width 1152 height 41
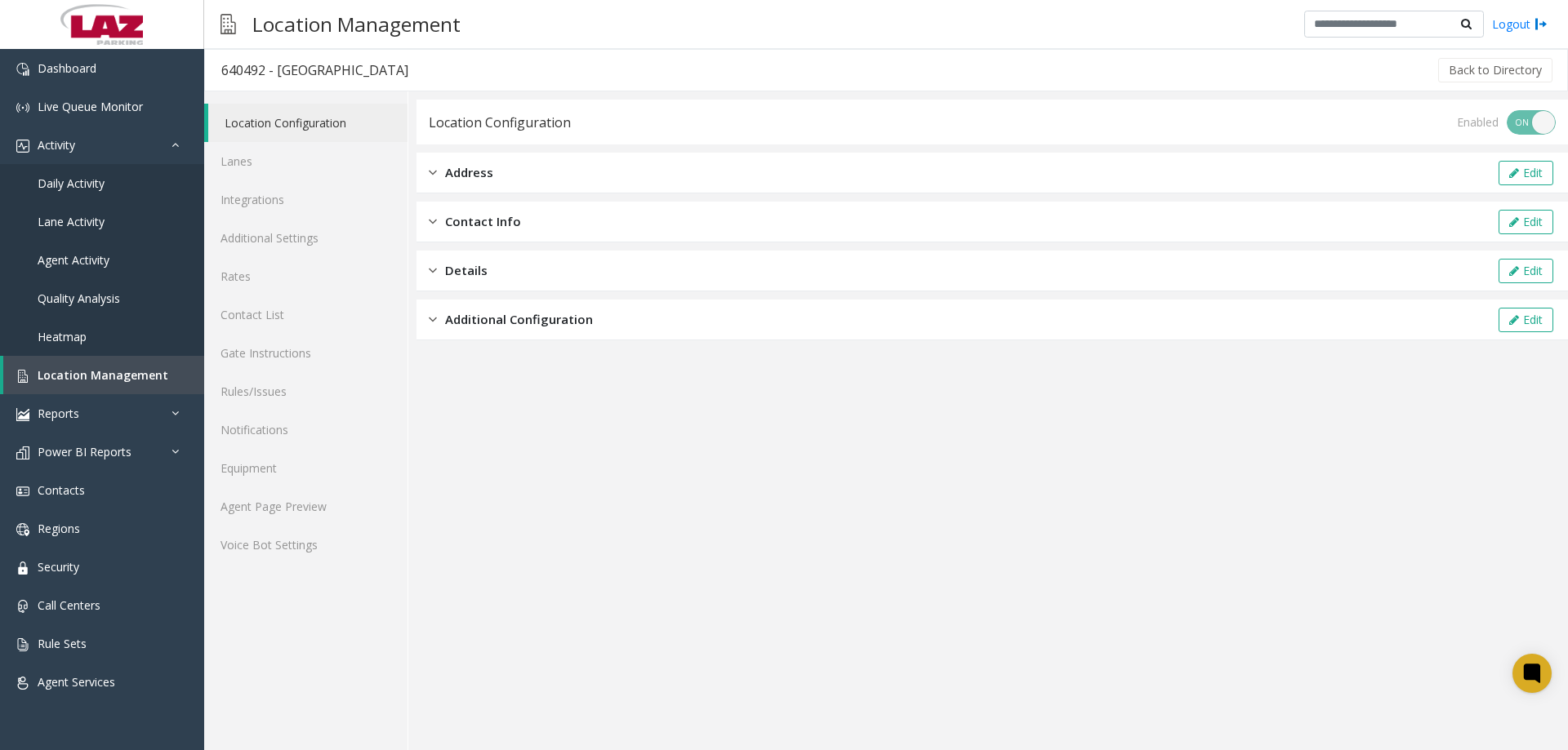
click at [549, 330] on div "Additional Configuration Edit" at bounding box center [992, 319] width 1152 height 41
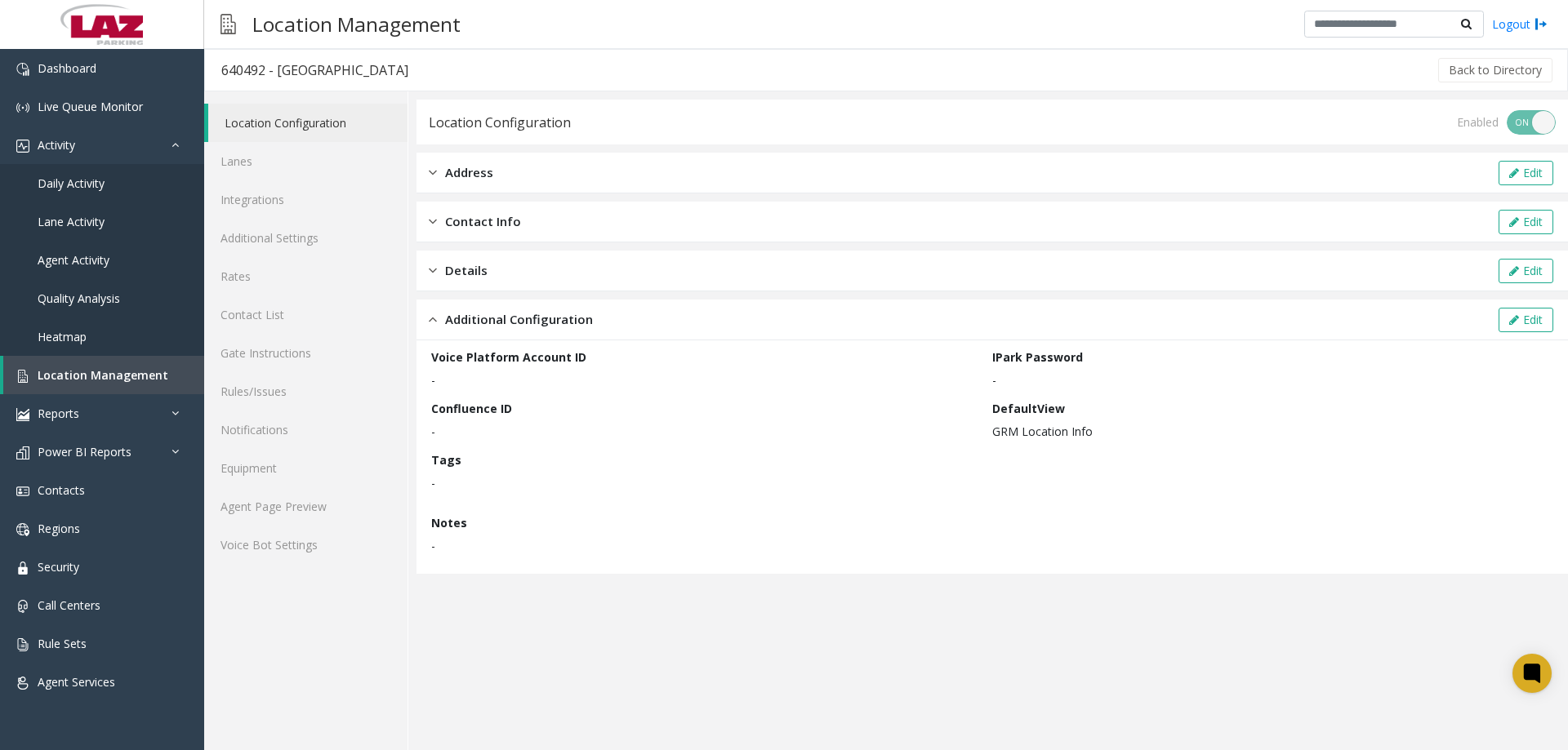
click at [547, 323] on span "Additional Configuration" at bounding box center [519, 319] width 148 height 19
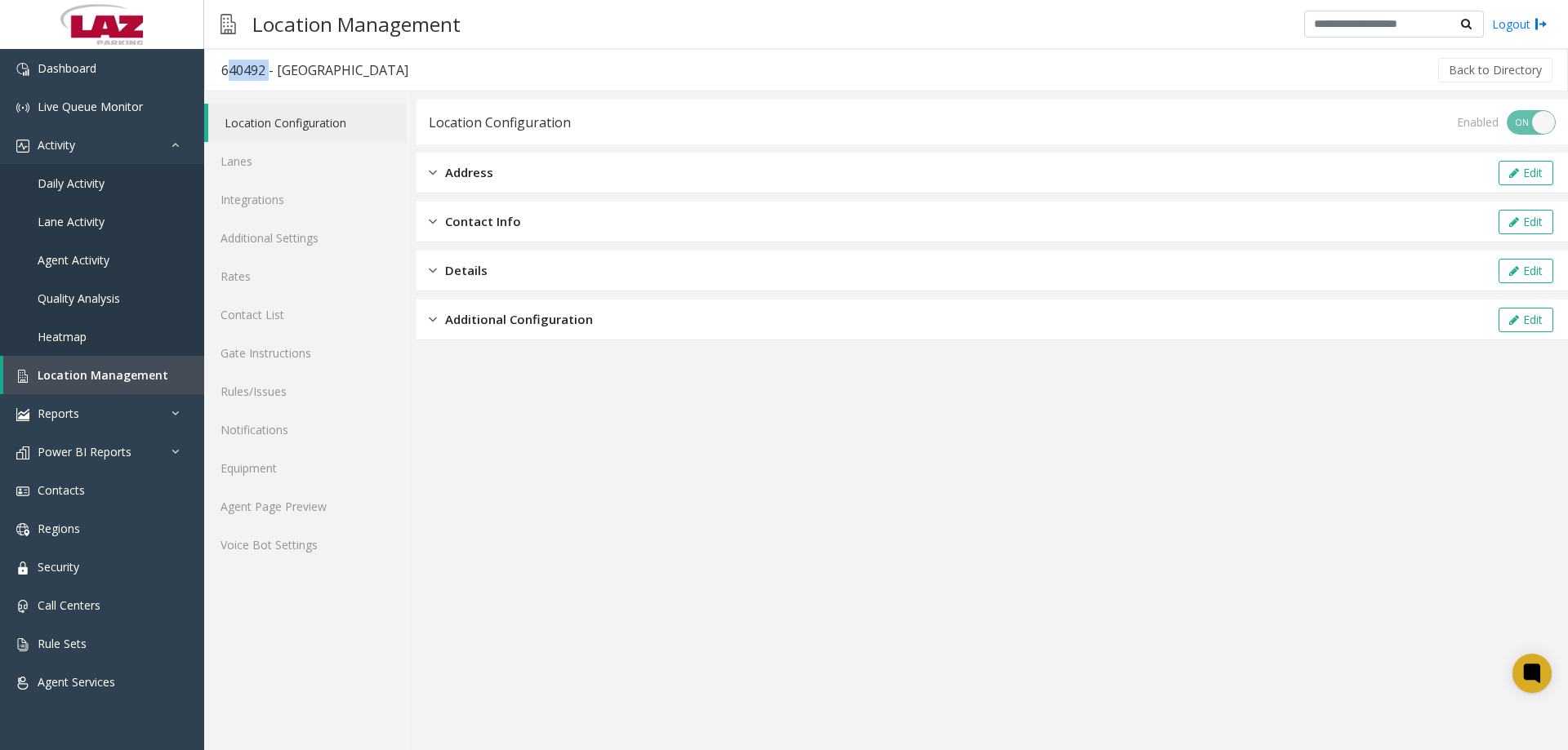
drag, startPoint x: 220, startPoint y: 71, endPoint x: 265, endPoint y: 78, distance: 45.5
click at [265, 78] on h3 "640492 - [GEOGRAPHIC_DATA]" at bounding box center [314, 70] width 219 height 37
copy div "640492"
click at [64, 182] on span "Daily Activity" at bounding box center [71, 184] width 67 height 16
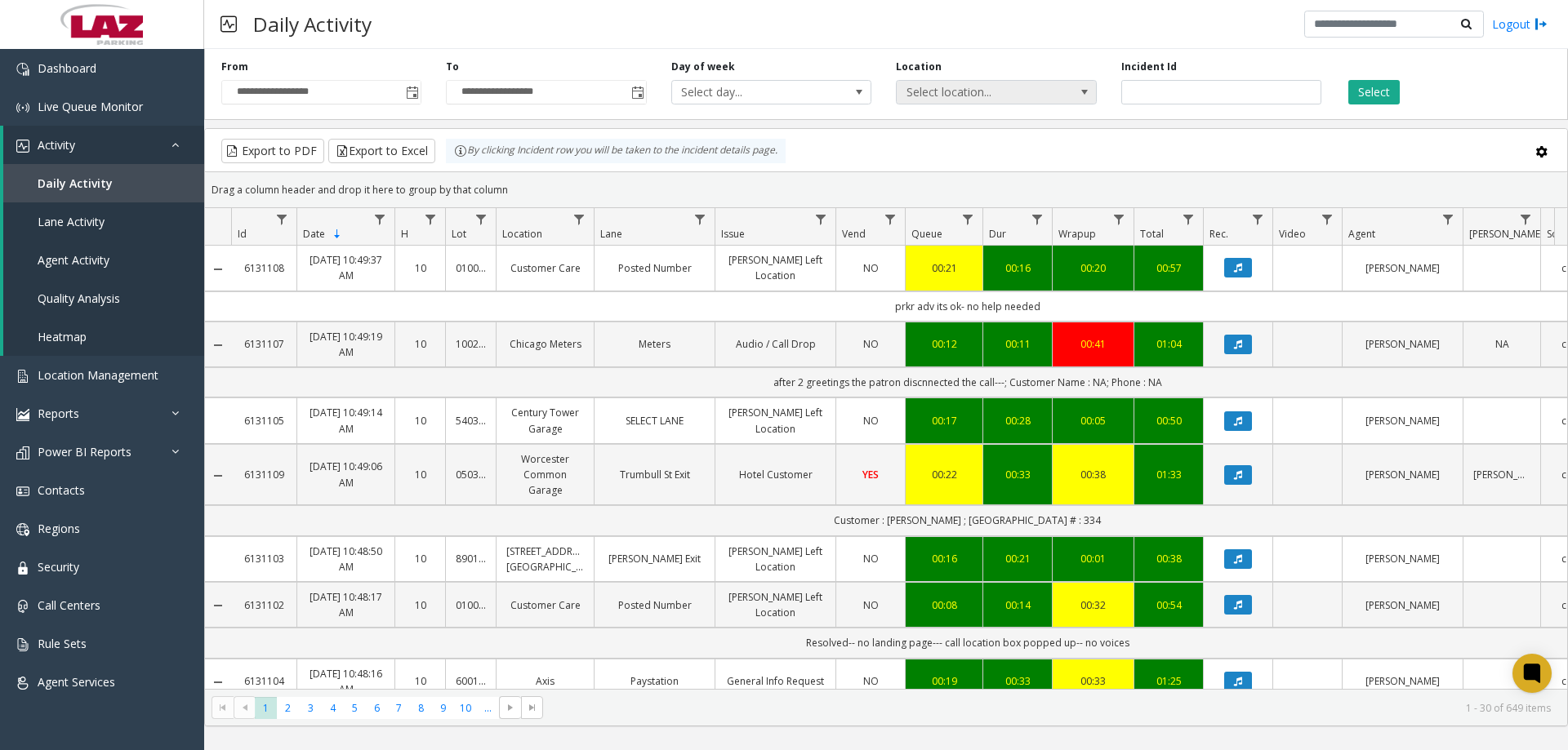
click at [929, 87] on span "Select location..." at bounding box center [976, 92] width 159 height 23
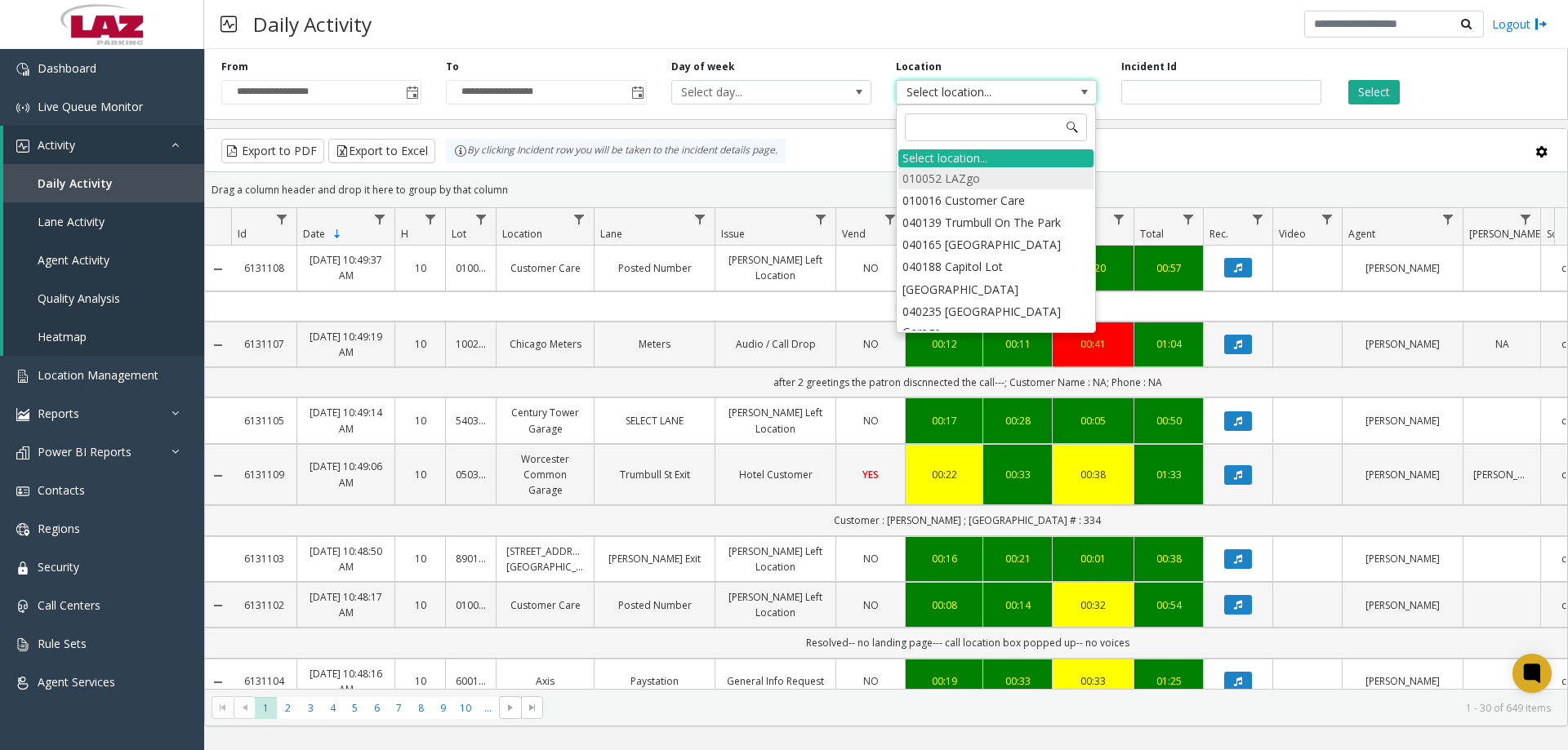
type input "******"
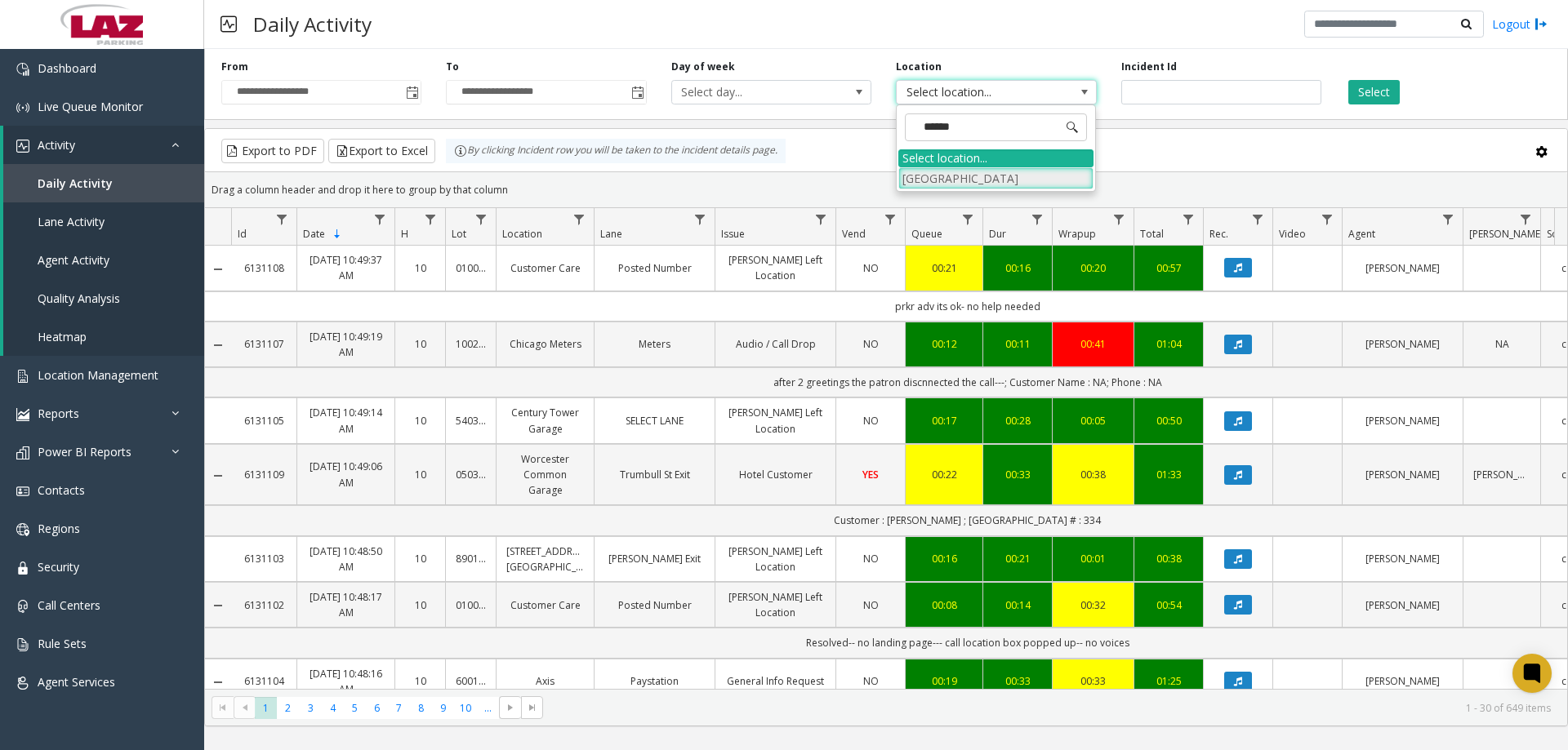
click at [969, 171] on li "[GEOGRAPHIC_DATA]" at bounding box center [996, 177] width 195 height 22
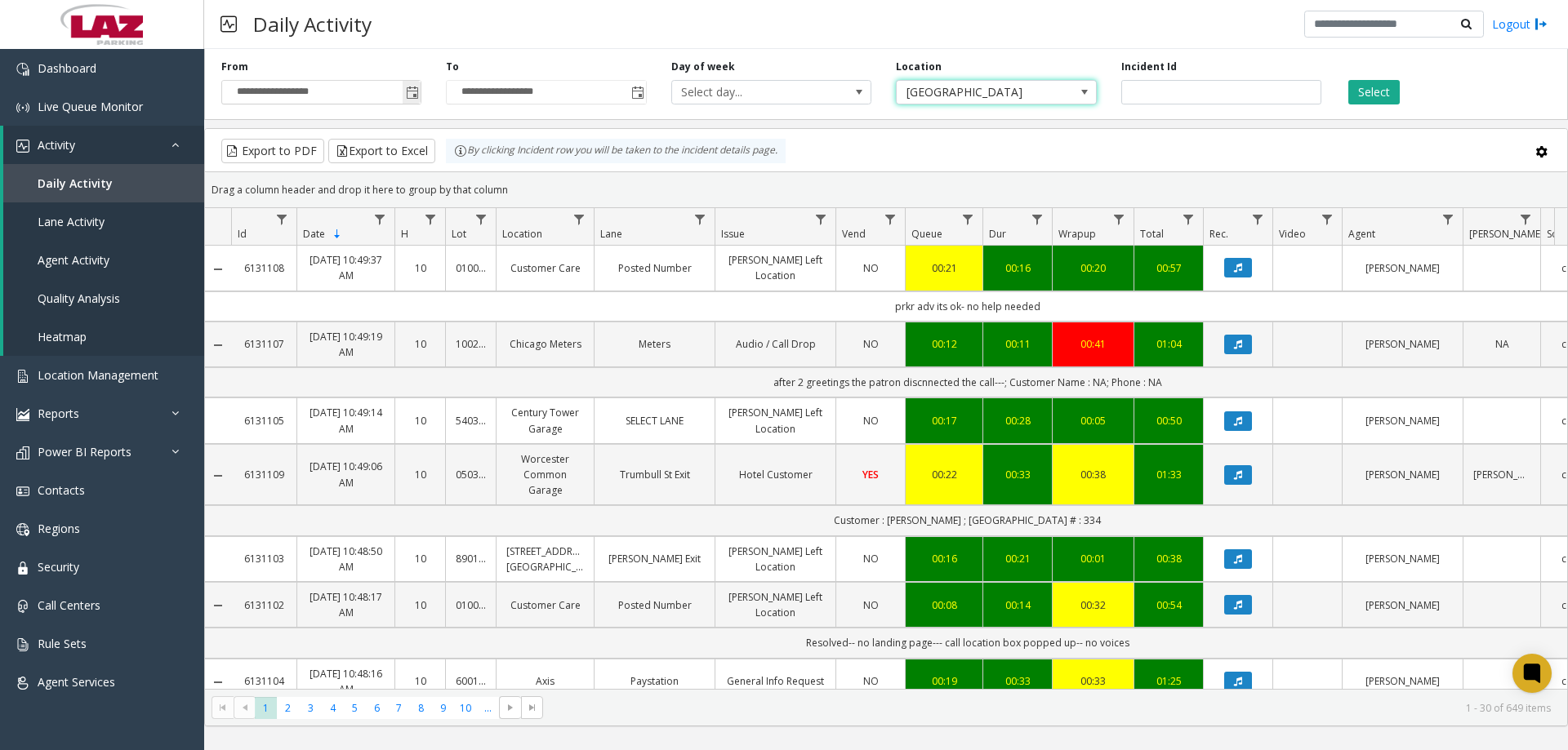
click at [414, 92] on span "Toggle popup" at bounding box center [412, 92] width 13 height 13
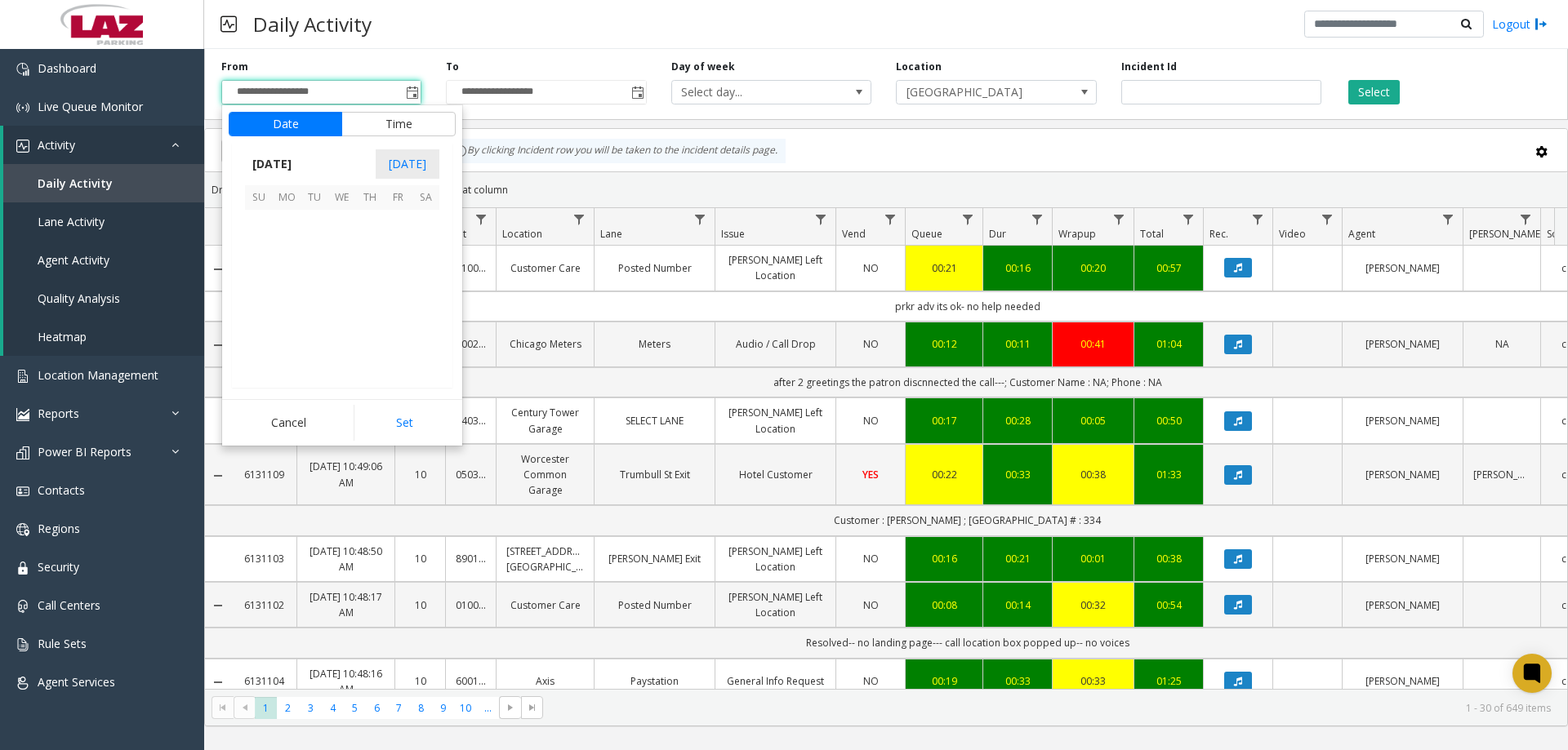
scroll to position [292916, 0]
click at [285, 218] on span "1" at bounding box center [286, 224] width 28 height 28
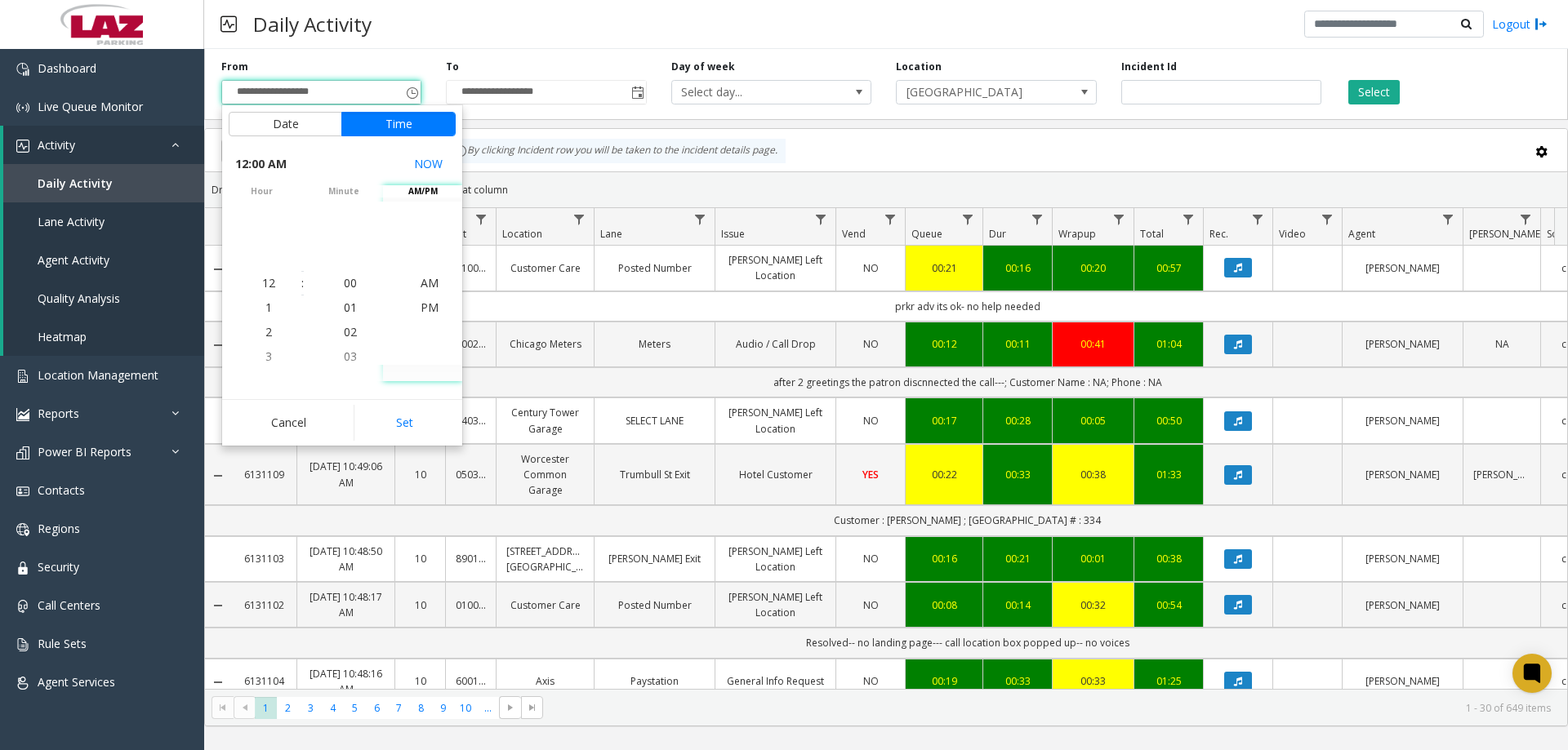
click at [427, 411] on button "Set" at bounding box center [405, 422] width 103 height 36
type input "**********"
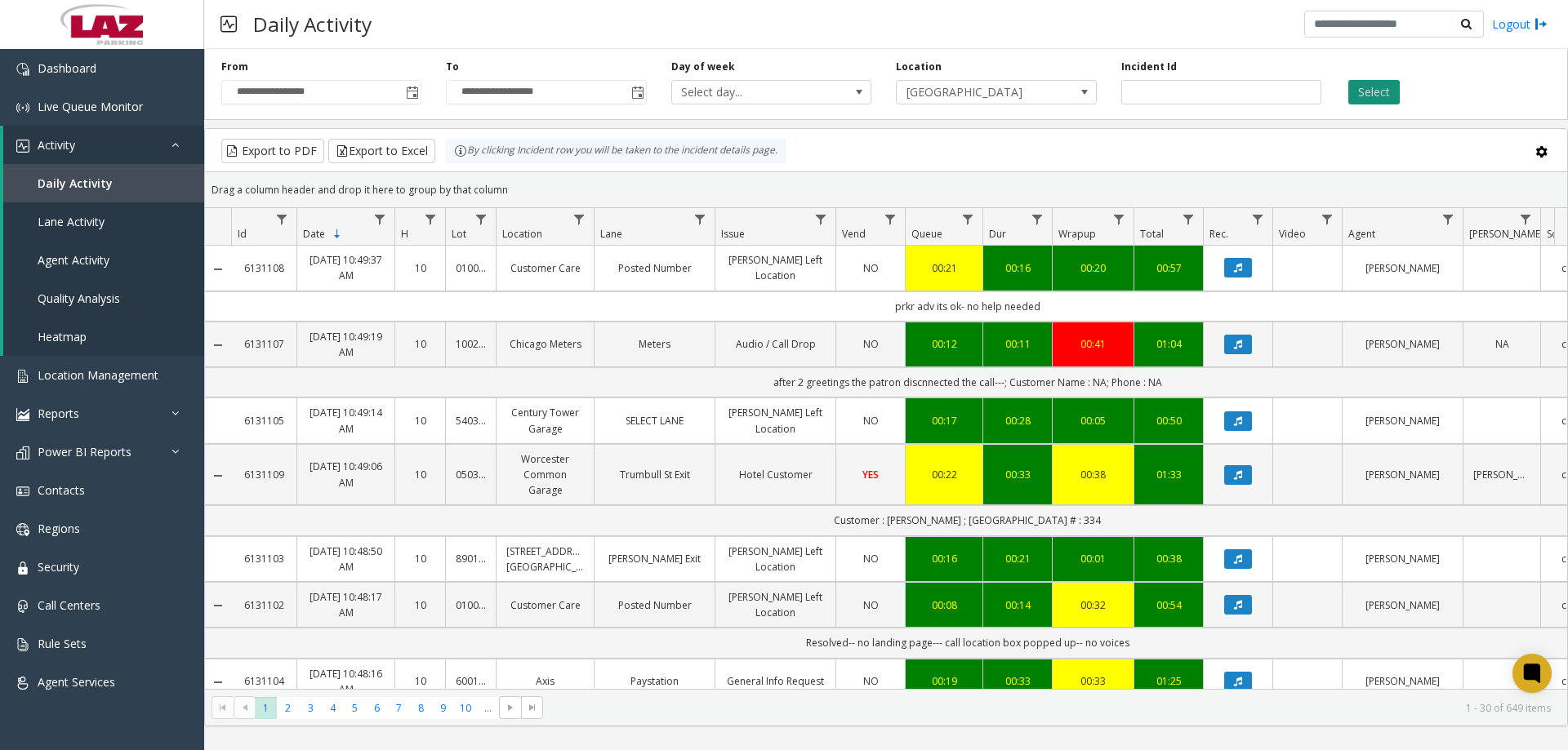
click at [1369, 97] on button "Select" at bounding box center [1374, 92] width 51 height 24
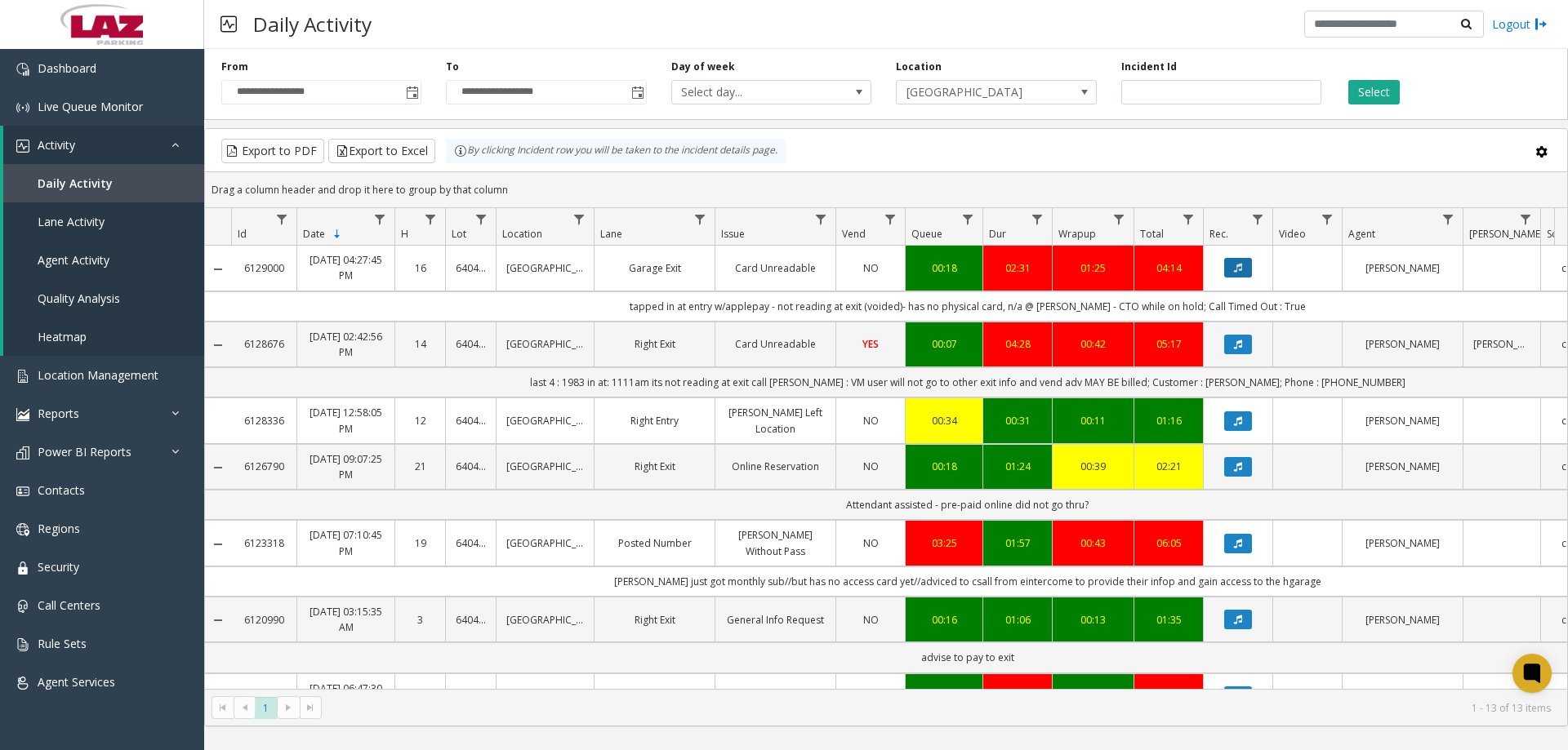
click at [1235, 264] on icon "Data table" at bounding box center [1237, 267] width 8 height 10
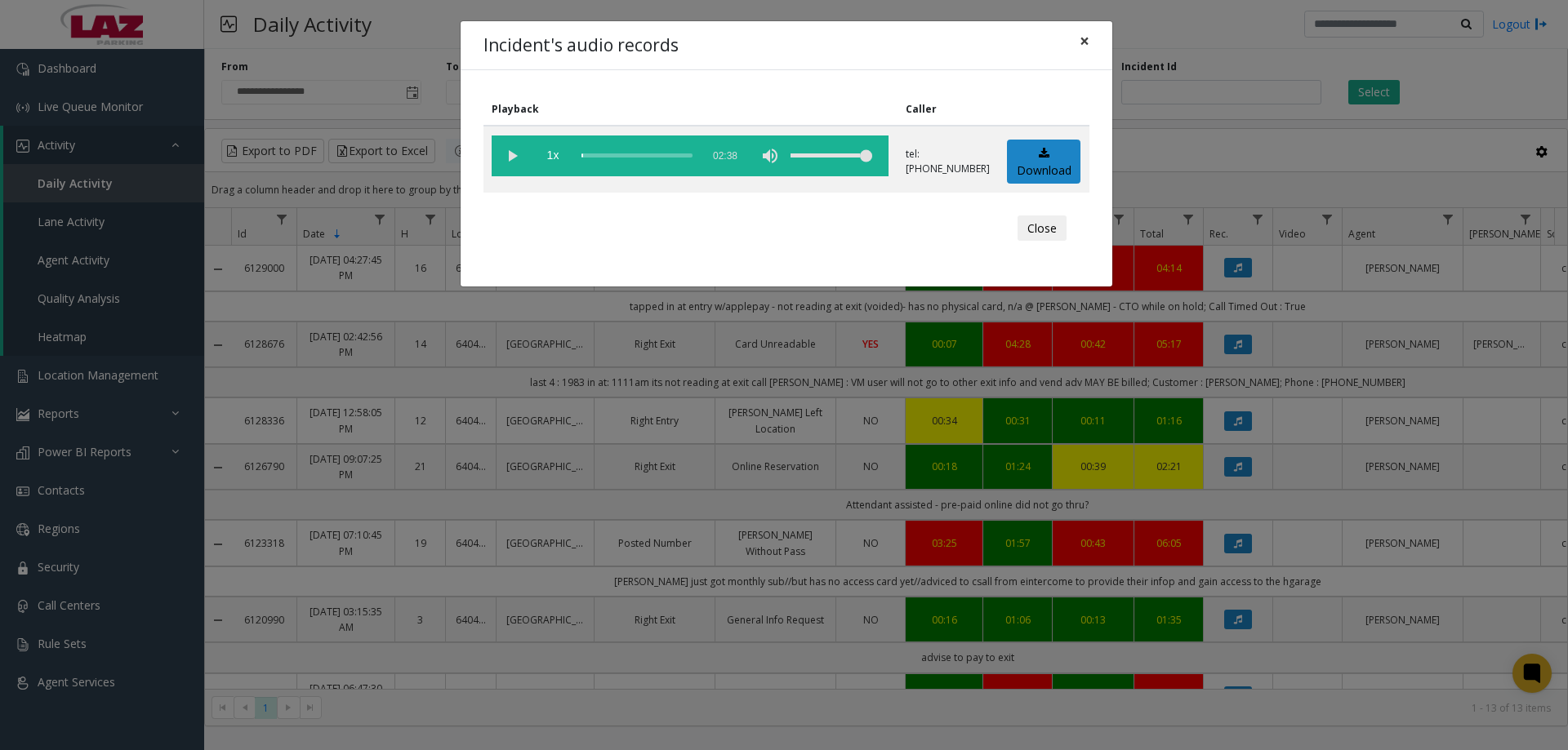
click at [1080, 42] on span "×" at bounding box center [1084, 41] width 10 height 23
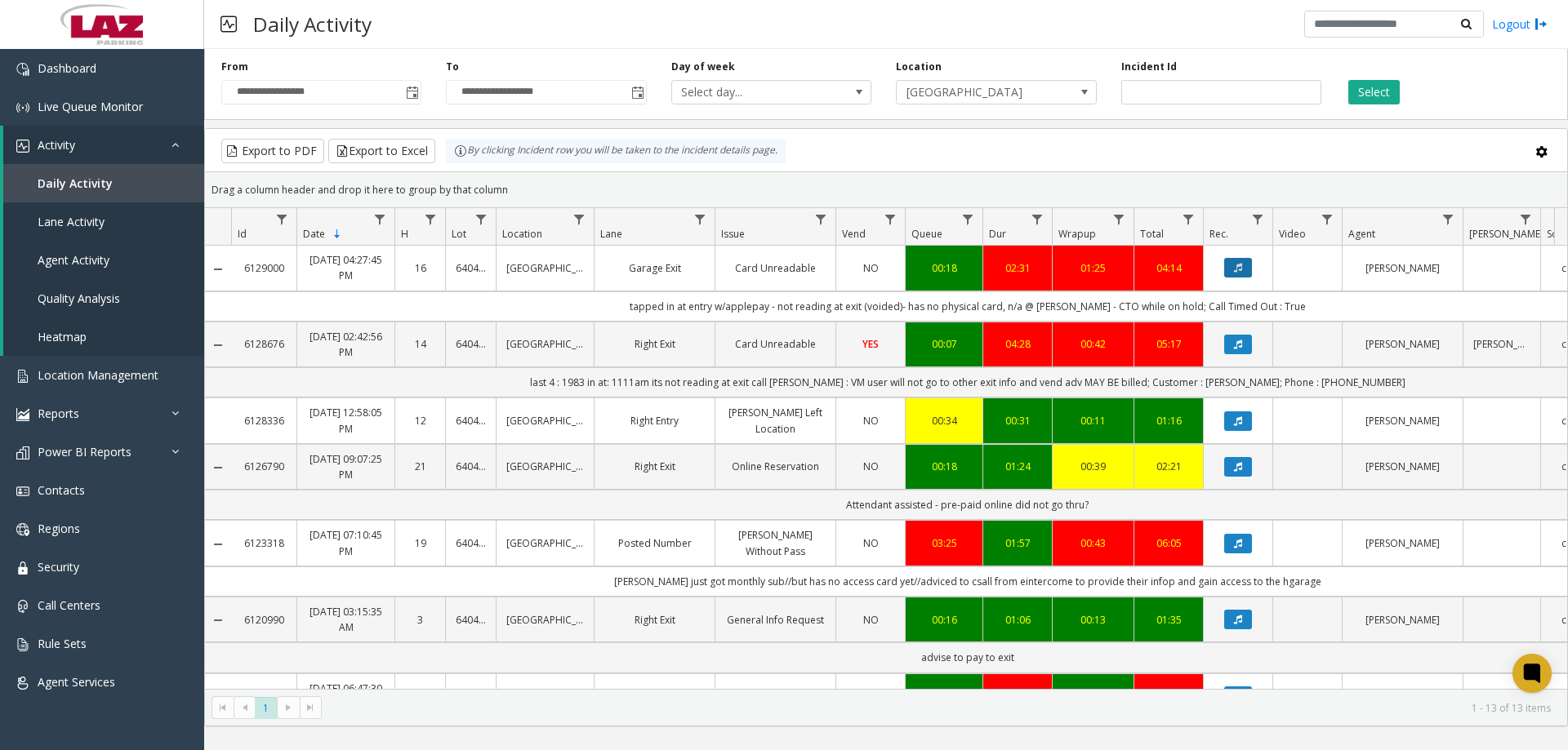
click at [1235, 268] on icon "Data table" at bounding box center [1237, 267] width 8 height 10
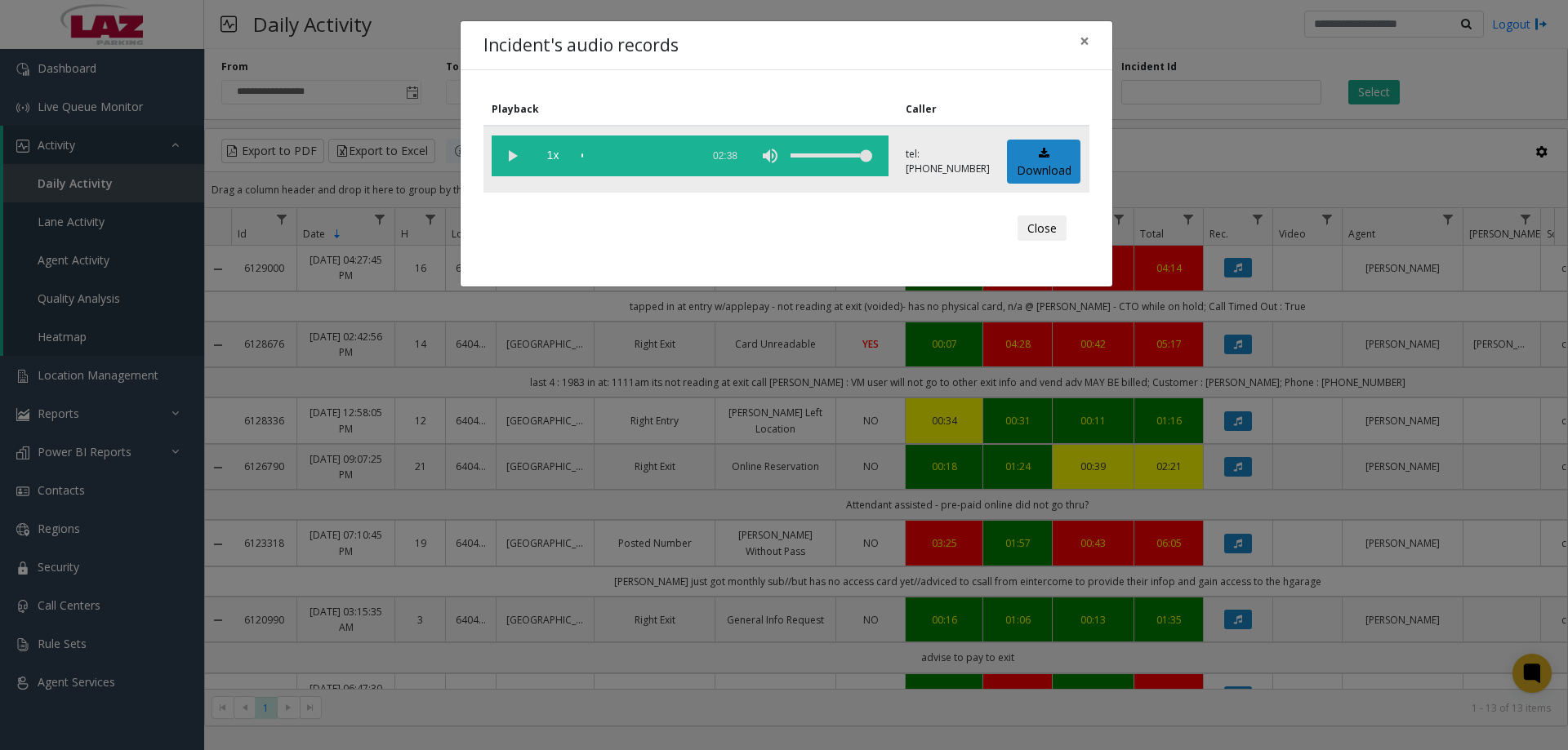
click at [505, 149] on vg-play-pause at bounding box center [512, 156] width 41 height 41
drag, startPoint x: 600, startPoint y: 154, endPoint x: 610, endPoint y: 153, distance: 10.0
click at [600, 153] on div "scrub bar" at bounding box center [637, 156] width 111 height 41
click at [834, 157] on div "volume level" at bounding box center [831, 156] width 82 height 41
click at [616, 153] on div "scrub bar" at bounding box center [637, 156] width 111 height 41
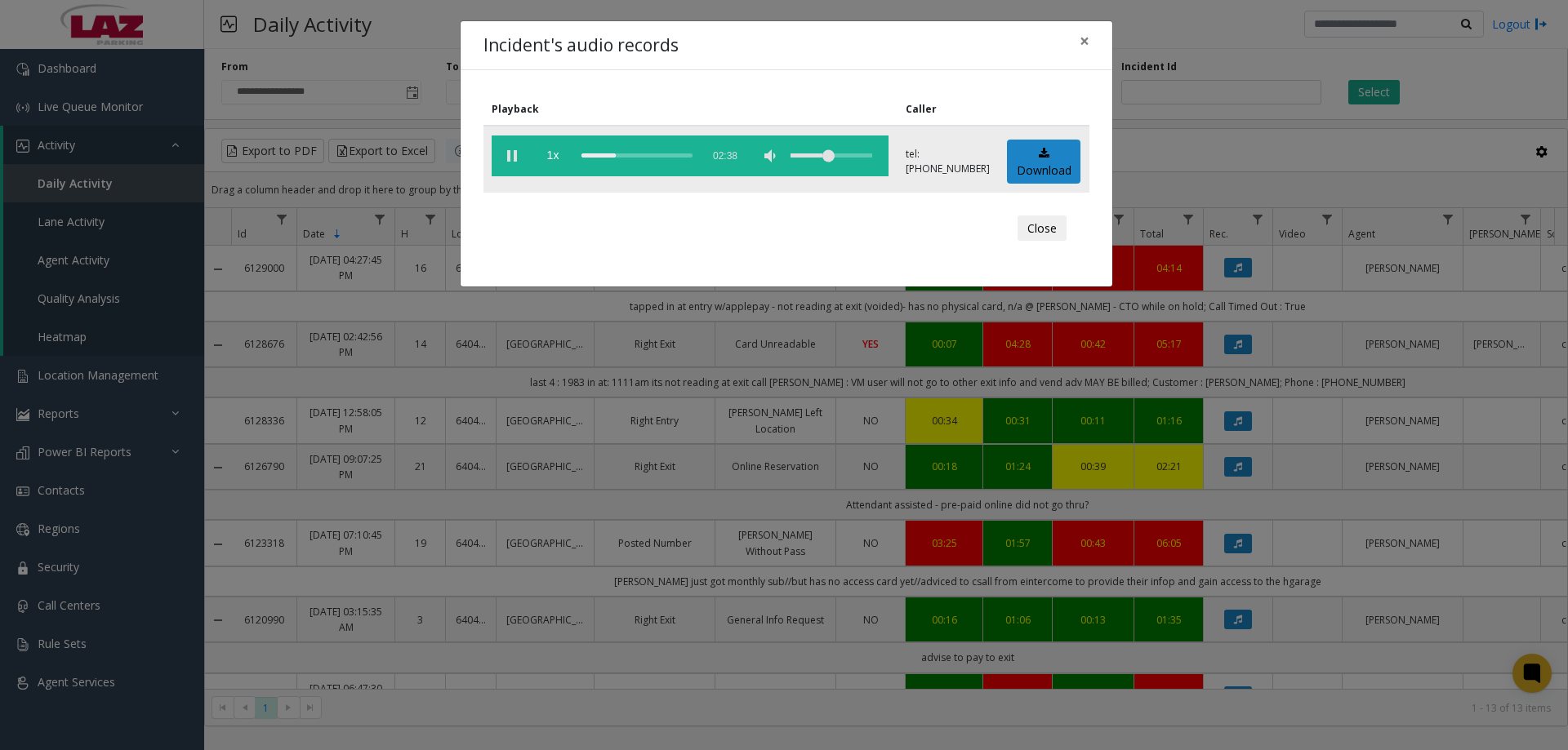
click at [628, 155] on div "scrub bar" at bounding box center [637, 156] width 111 height 41
click at [658, 164] on div "scrub bar" at bounding box center [637, 156] width 111 height 41
click at [1037, 225] on app-root "**********" at bounding box center [784, 375] width 1568 height 750
click at [1038, 214] on div "Close" at bounding box center [786, 229] width 583 height 49
click at [1037, 224] on button "Close" at bounding box center [1042, 229] width 49 height 26
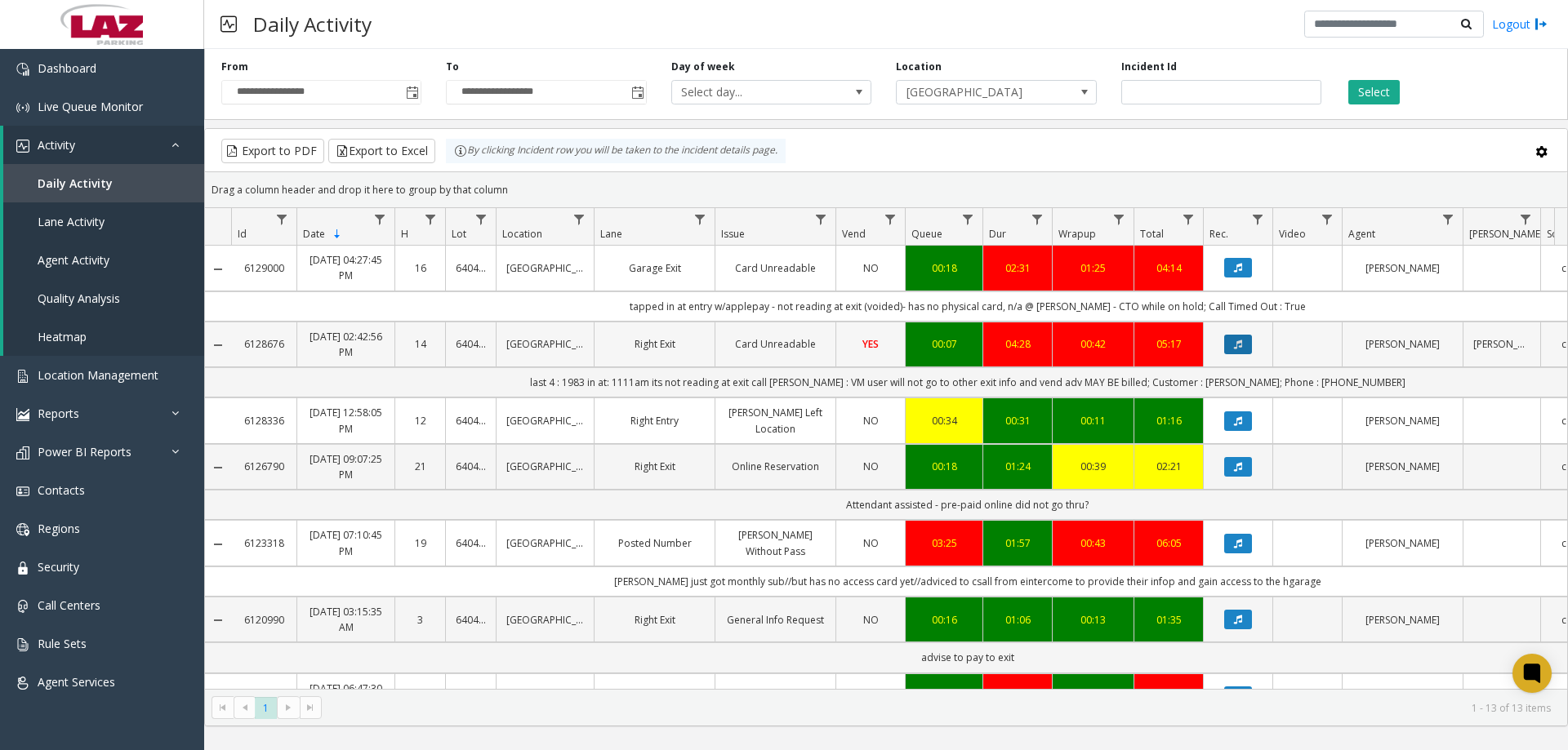
click at [1245, 345] on button "Data table" at bounding box center [1238, 345] width 28 height 20
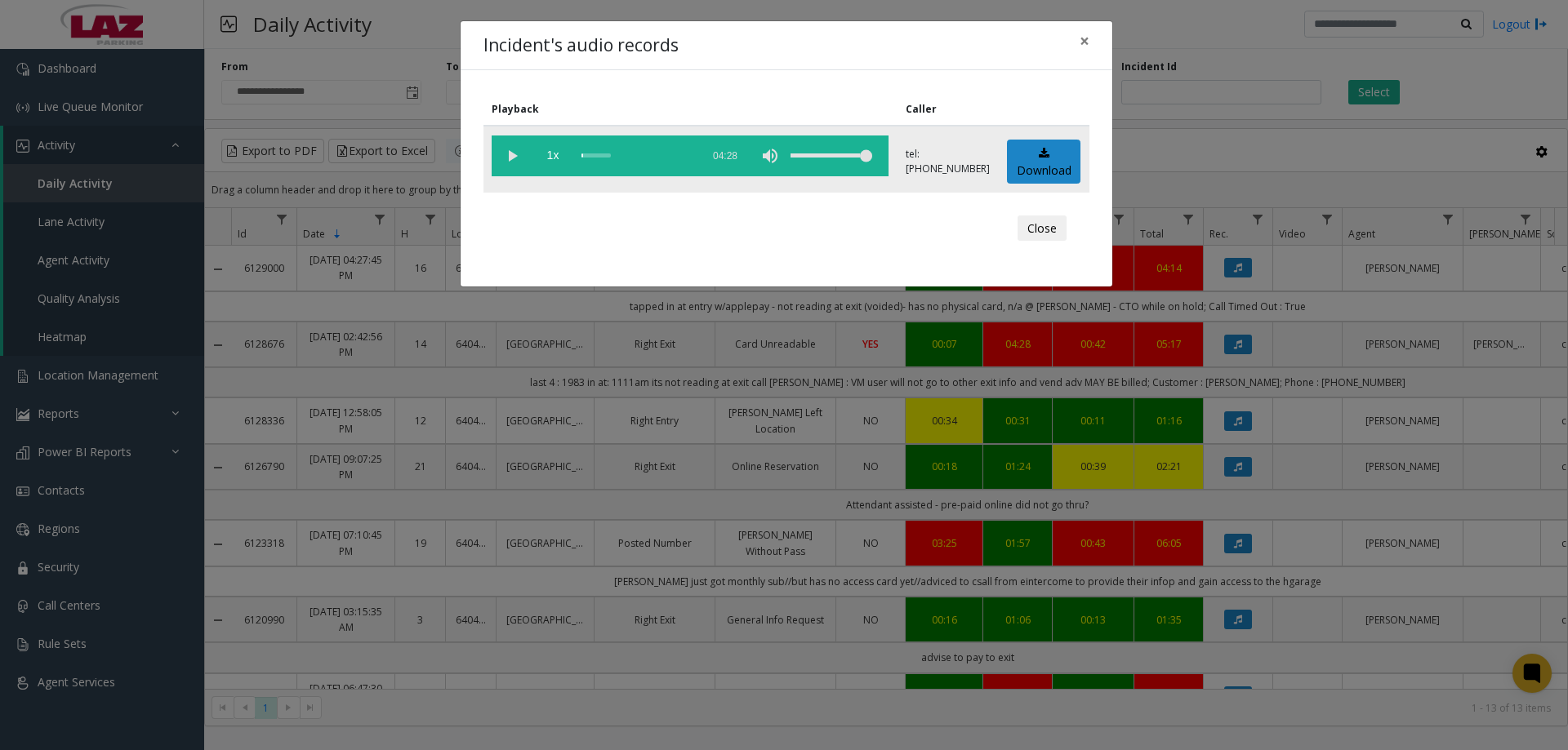
click at [509, 153] on vg-play-pause at bounding box center [512, 156] width 41 height 41
click at [593, 152] on div "scrub bar" at bounding box center [637, 156] width 111 height 41
click at [1053, 231] on button "Close" at bounding box center [1042, 229] width 49 height 26
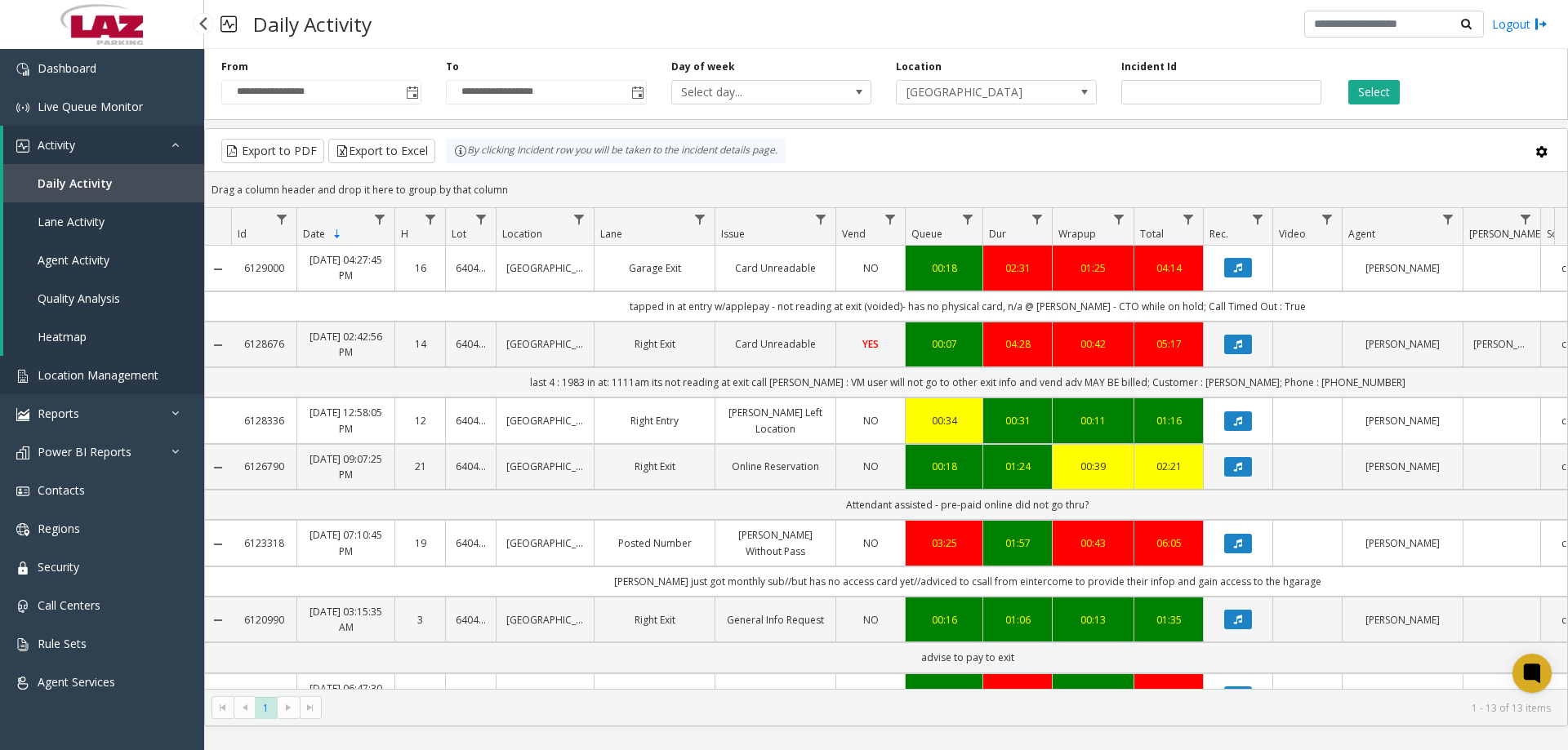
click at [114, 365] on link "Location Management" at bounding box center [102, 375] width 205 height 38
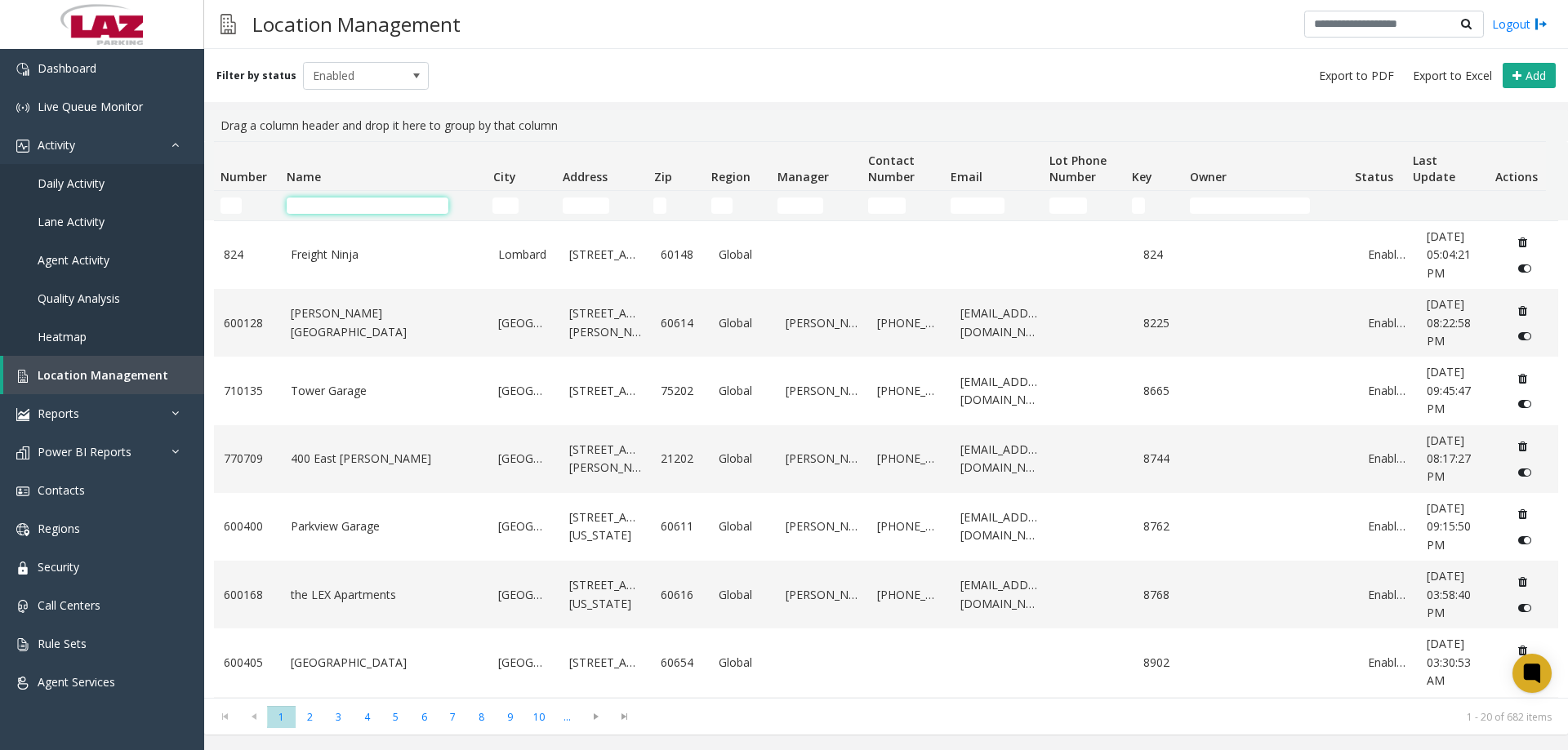
click at [300, 211] on input "Name Filter" at bounding box center [367, 205] width 162 height 17
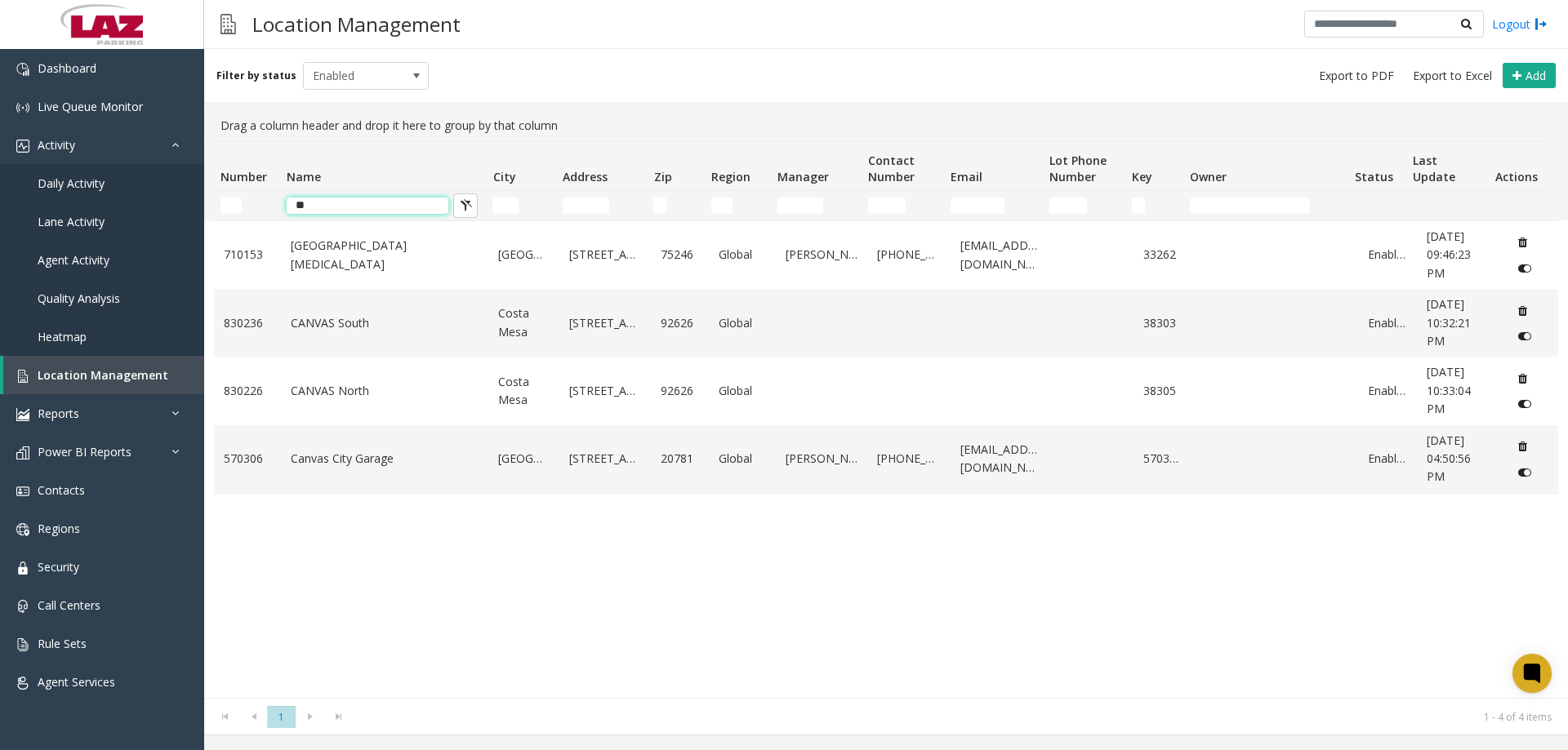
type input "*"
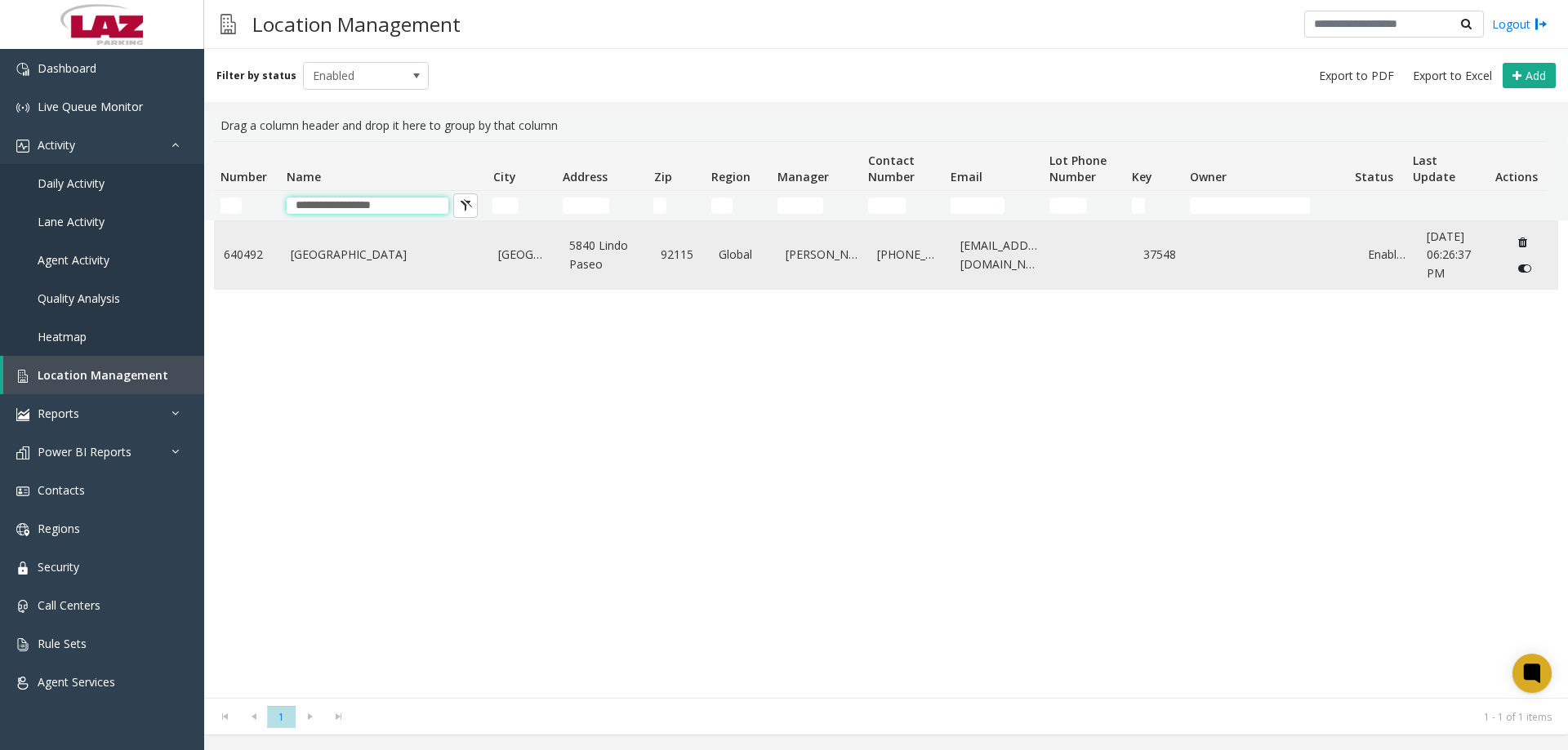
type input "**********"
click at [330, 263] on link "[GEOGRAPHIC_DATA]" at bounding box center [385, 254] width 189 height 18
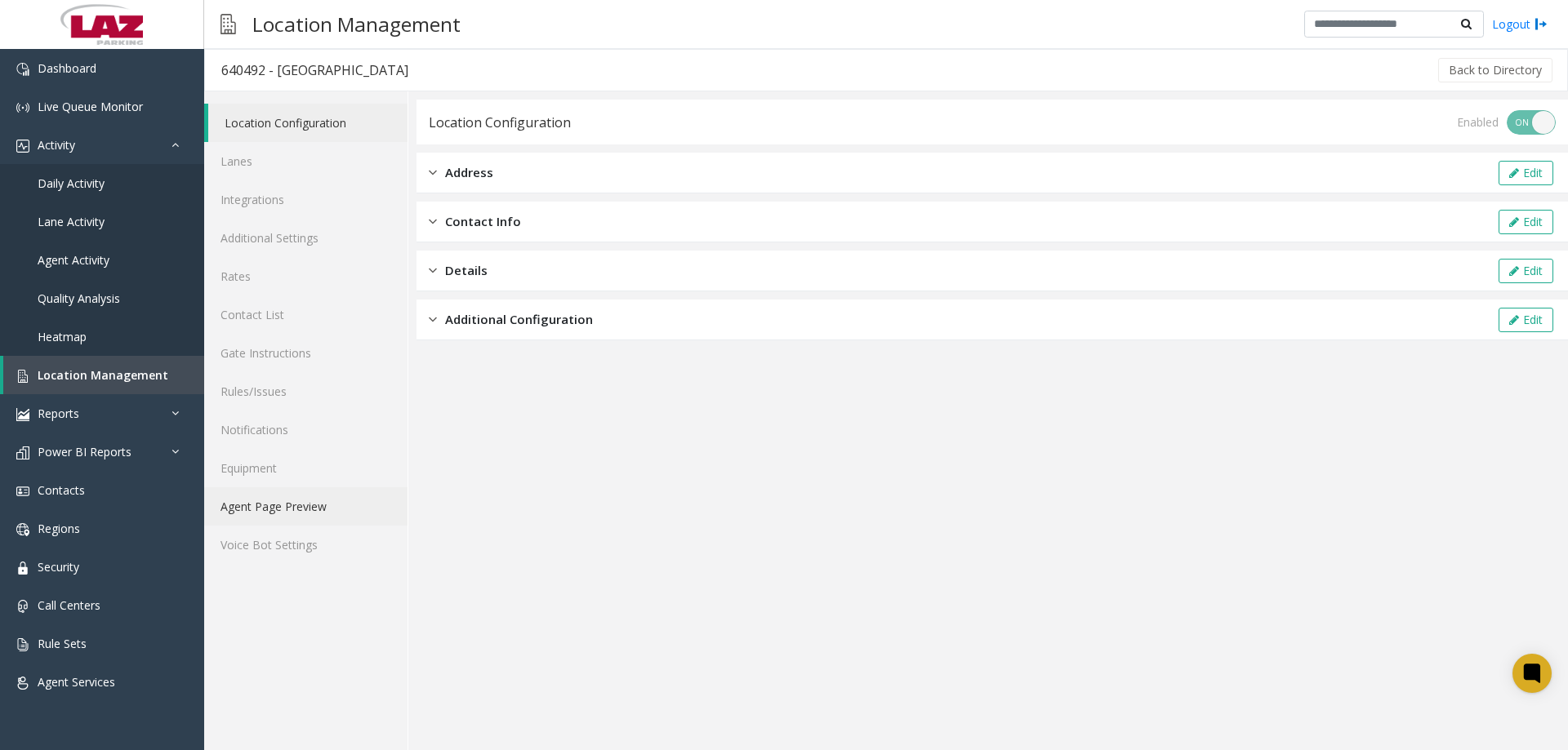
click at [299, 494] on link "Agent Page Preview" at bounding box center [306, 506] width 204 height 38
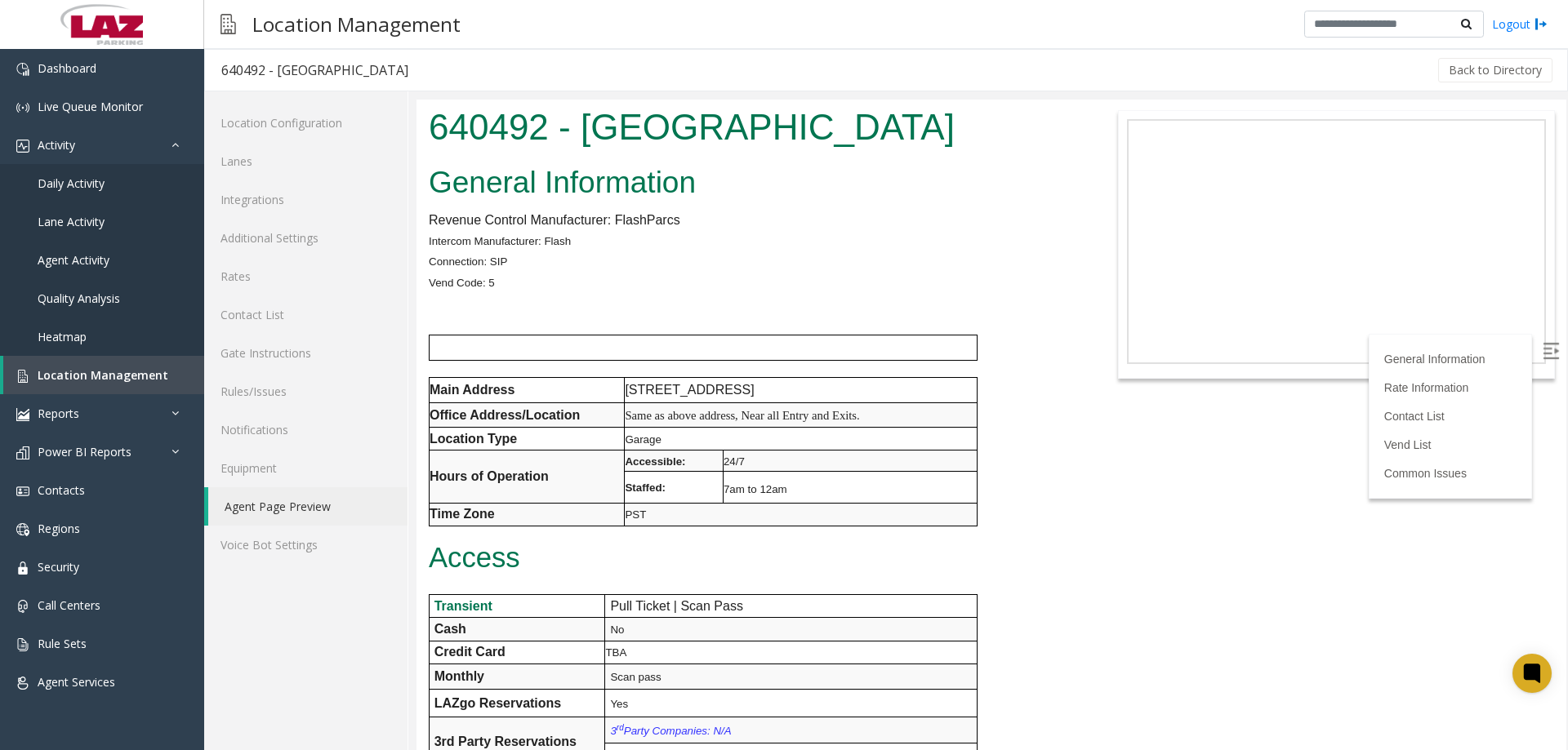
click at [1543, 349] on img at bounding box center [1551, 351] width 17 height 17
click at [795, 182] on h2 "General Information" at bounding box center [751, 183] width 646 height 43
click at [251, 161] on link "Lanes" at bounding box center [306, 161] width 204 height 38
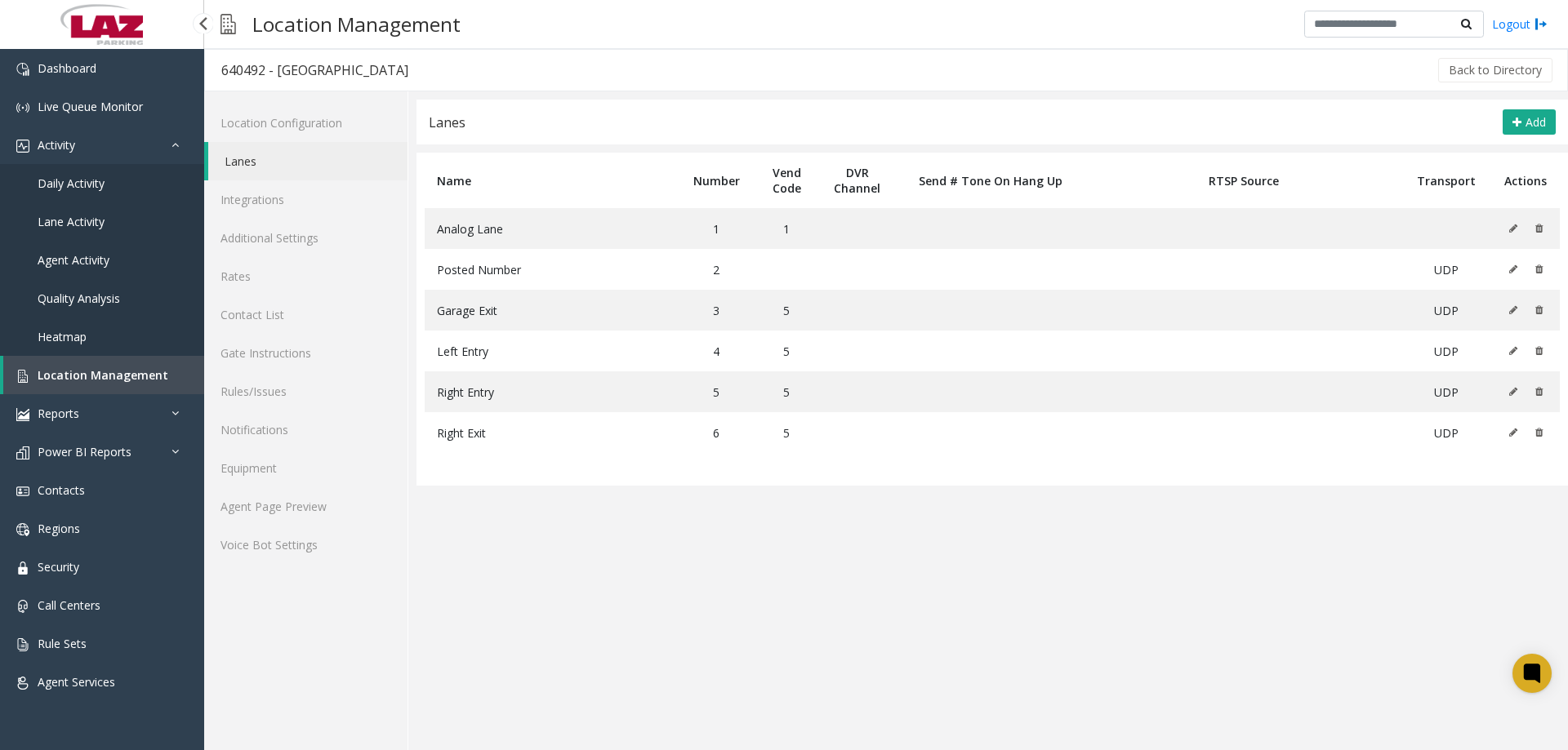
click at [89, 189] on link "Daily Activity" at bounding box center [102, 184] width 205 height 38
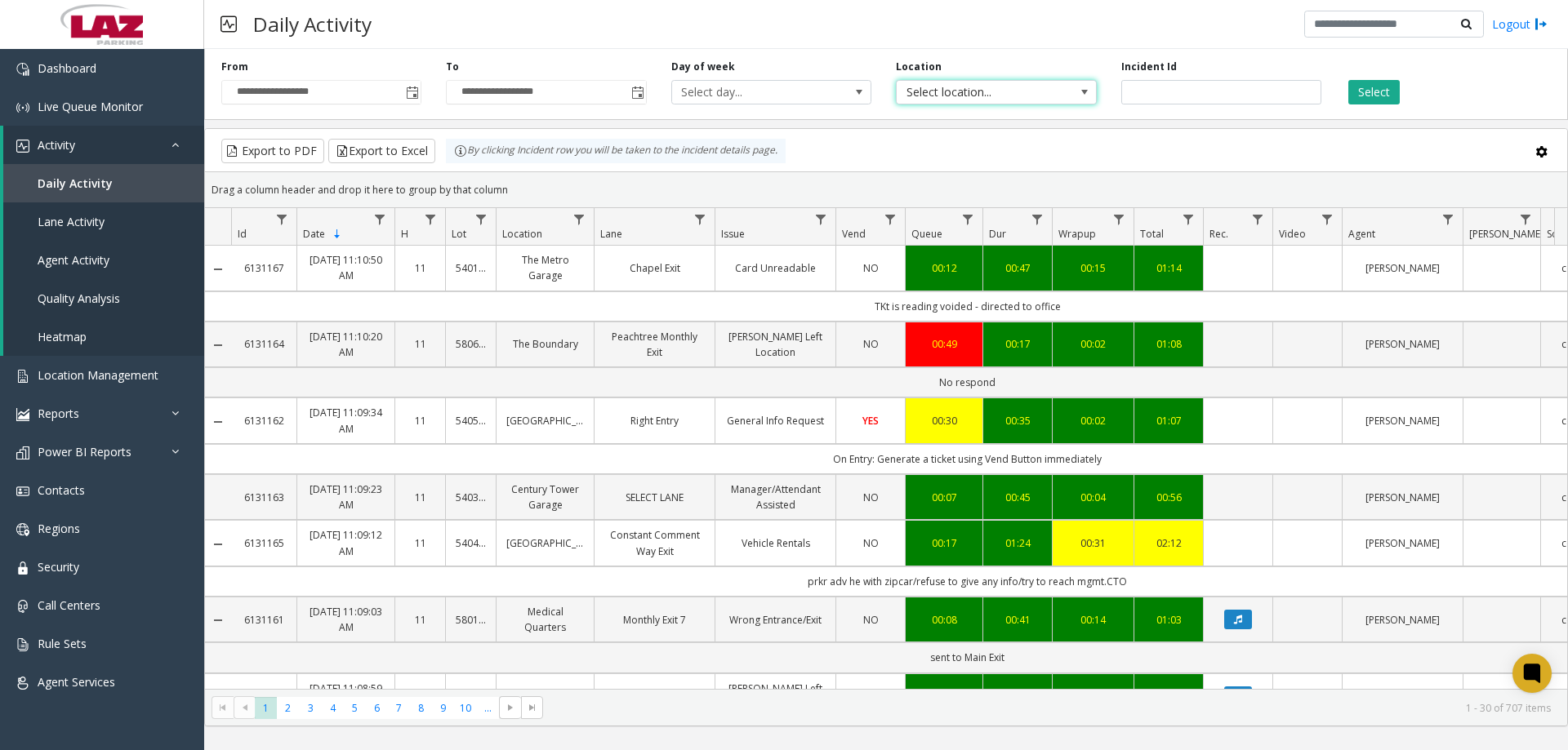
click at [931, 86] on span "Select location..." at bounding box center [976, 92] width 159 height 23
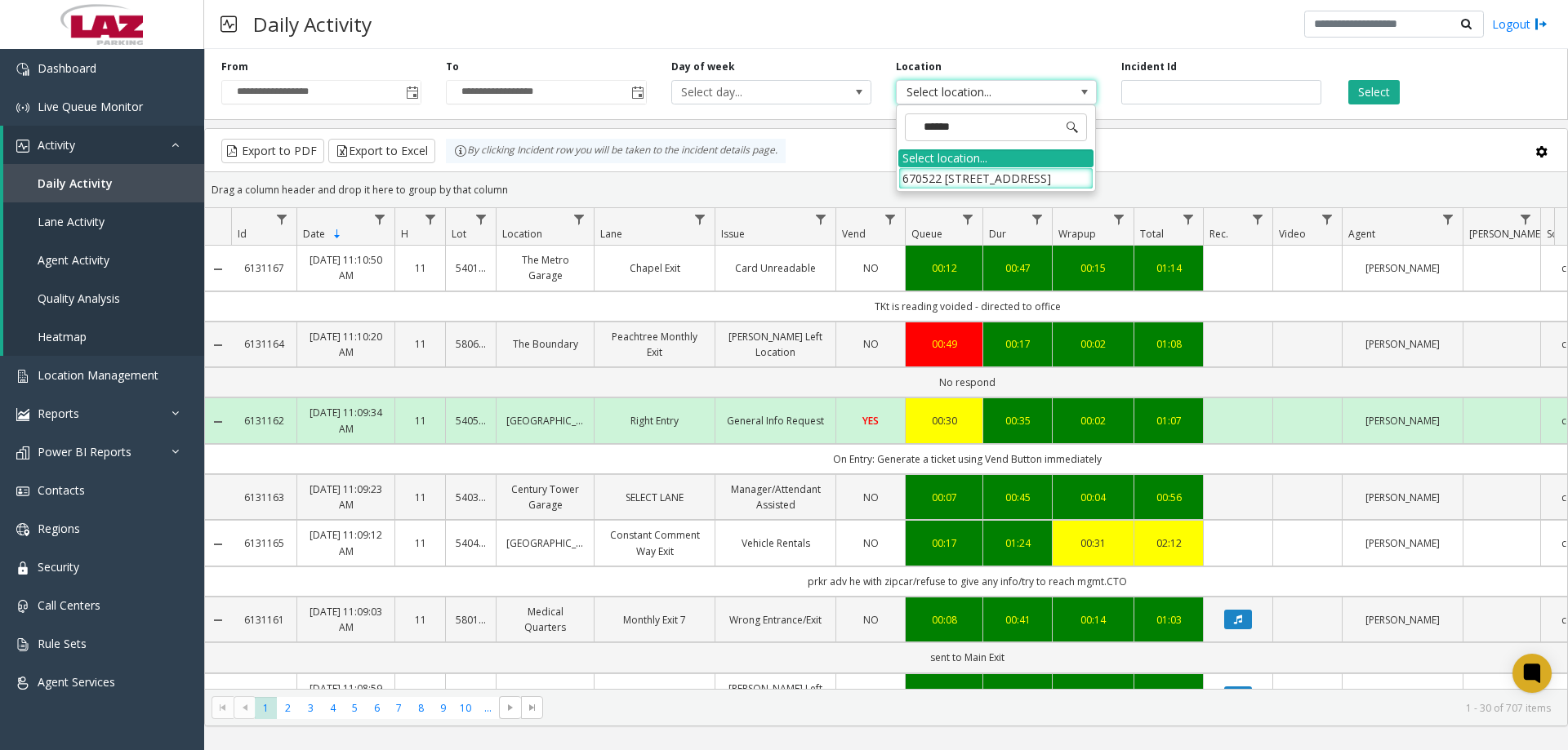
type input "*******"
click at [1065, 175] on li "670522 [STREET_ADDRESS]" at bounding box center [996, 177] width 195 height 22
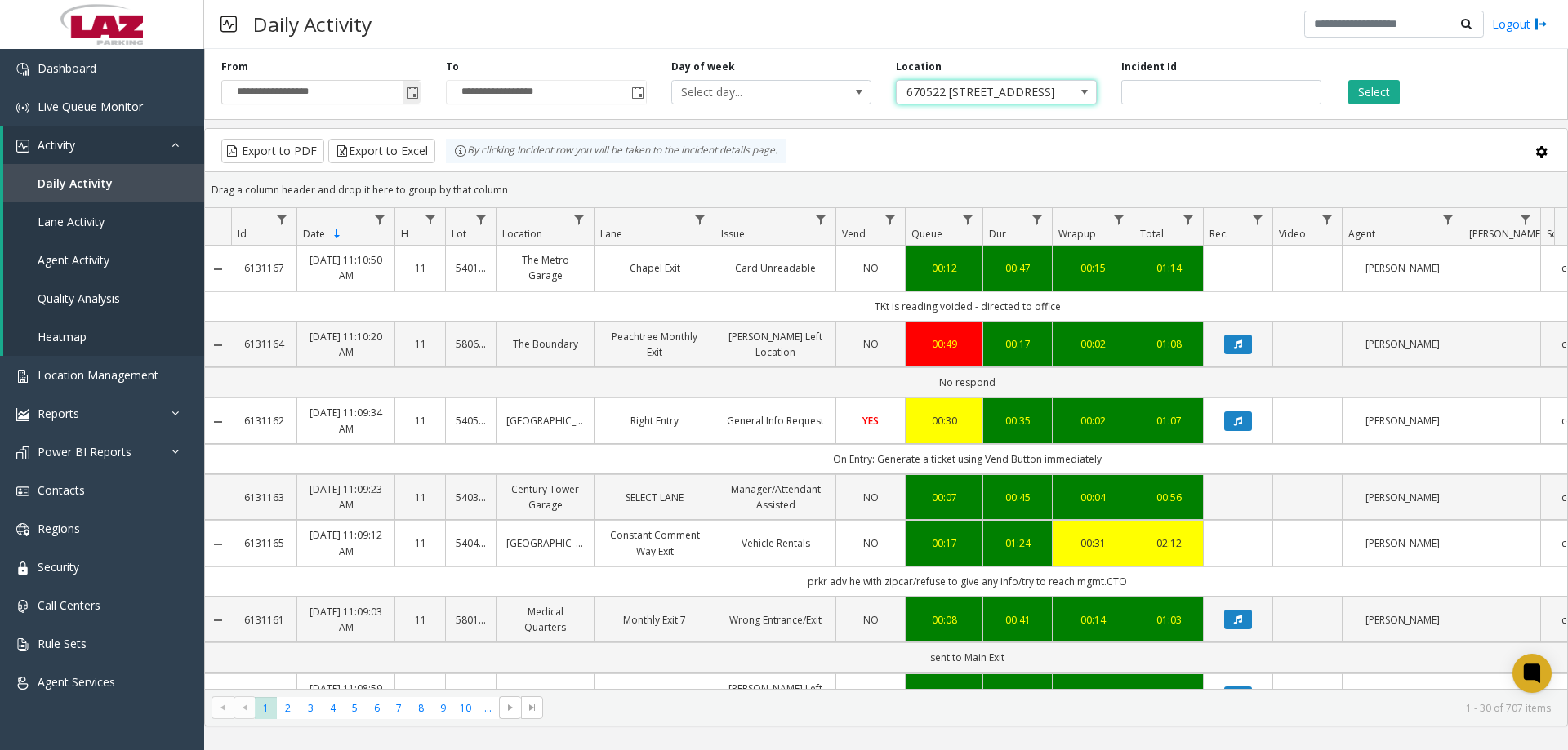
click at [402, 96] on span "**********" at bounding box center [321, 92] width 200 height 24
click at [414, 93] on span "Toggle popup" at bounding box center [412, 92] width 13 height 13
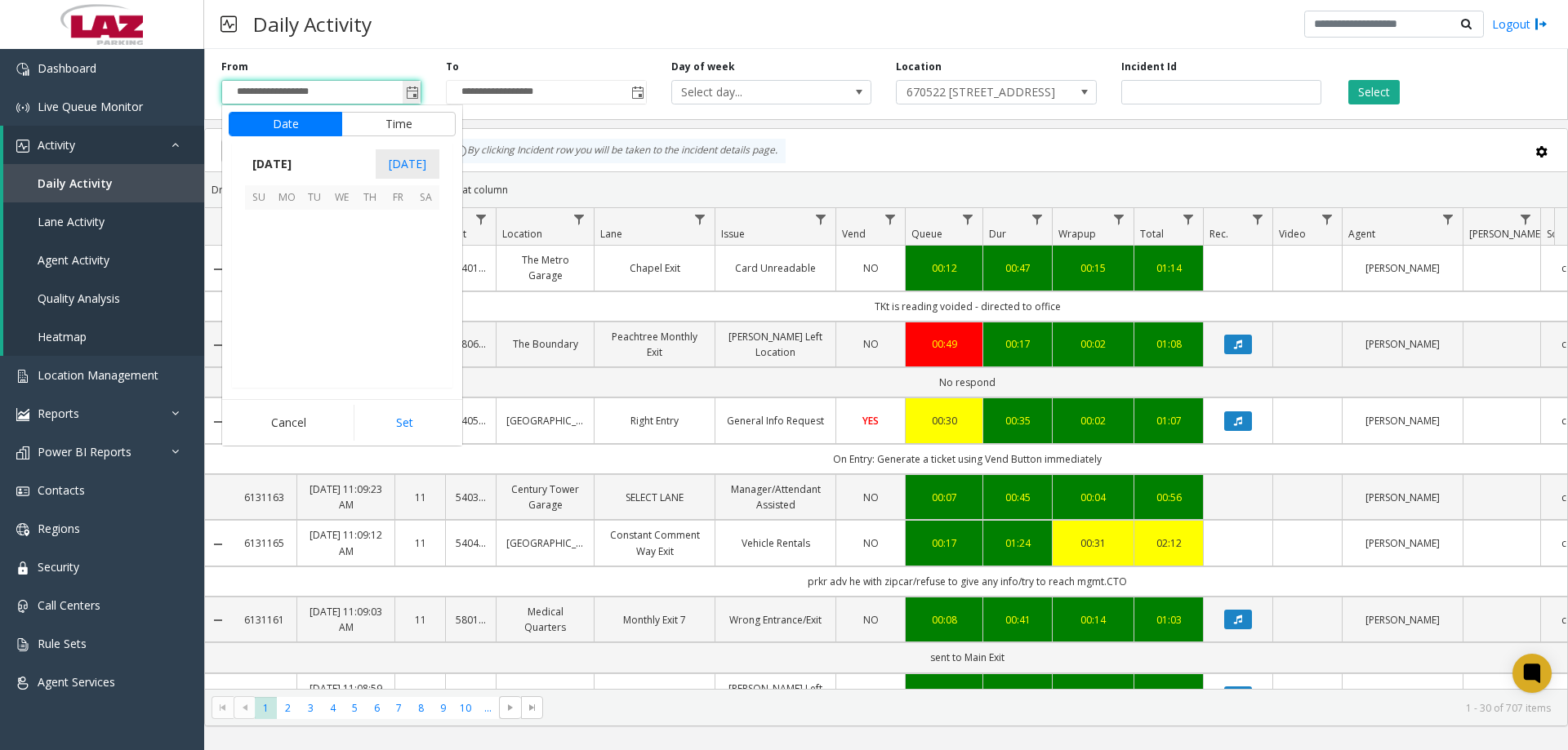
scroll to position [292916, 0]
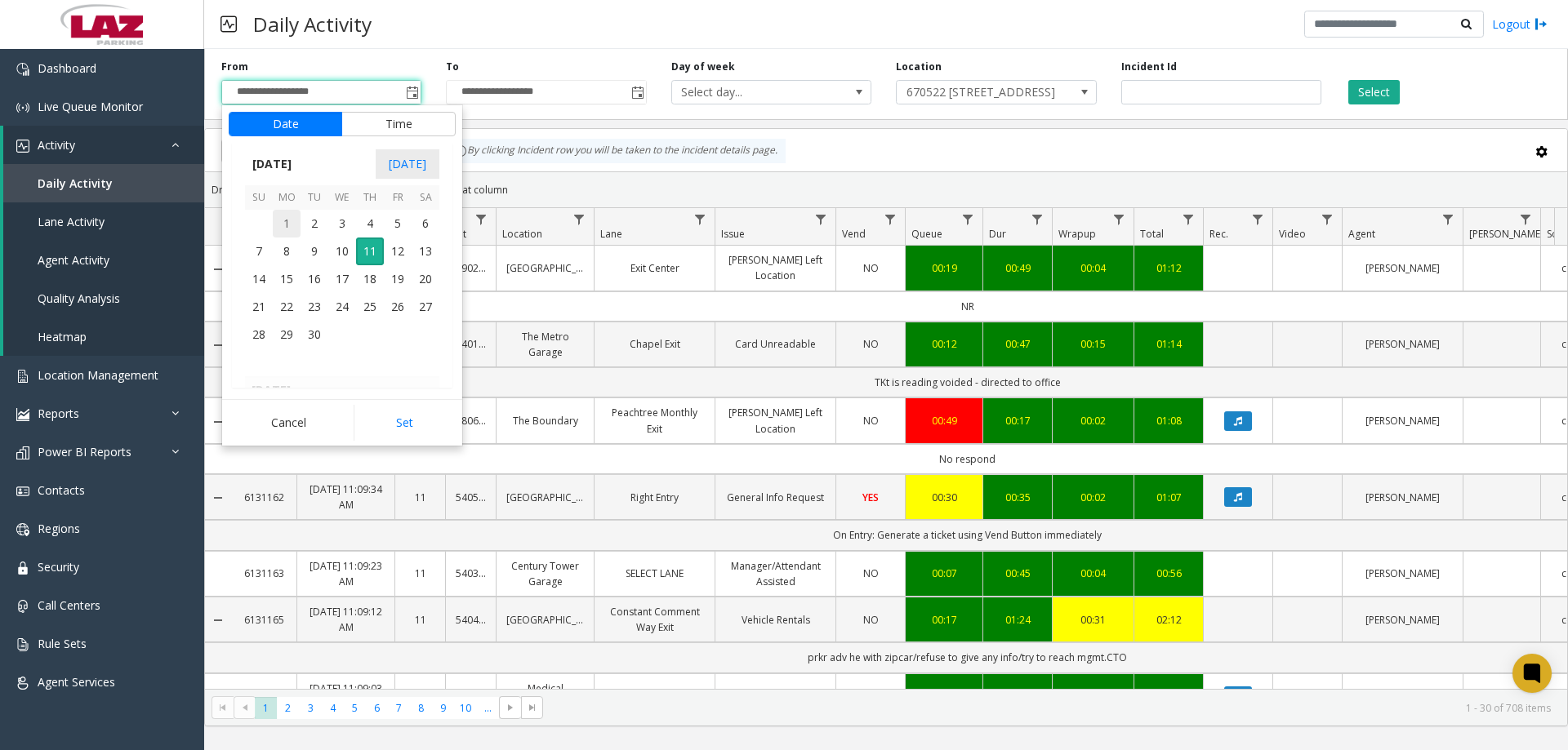
click at [282, 225] on span "1" at bounding box center [286, 224] width 28 height 28
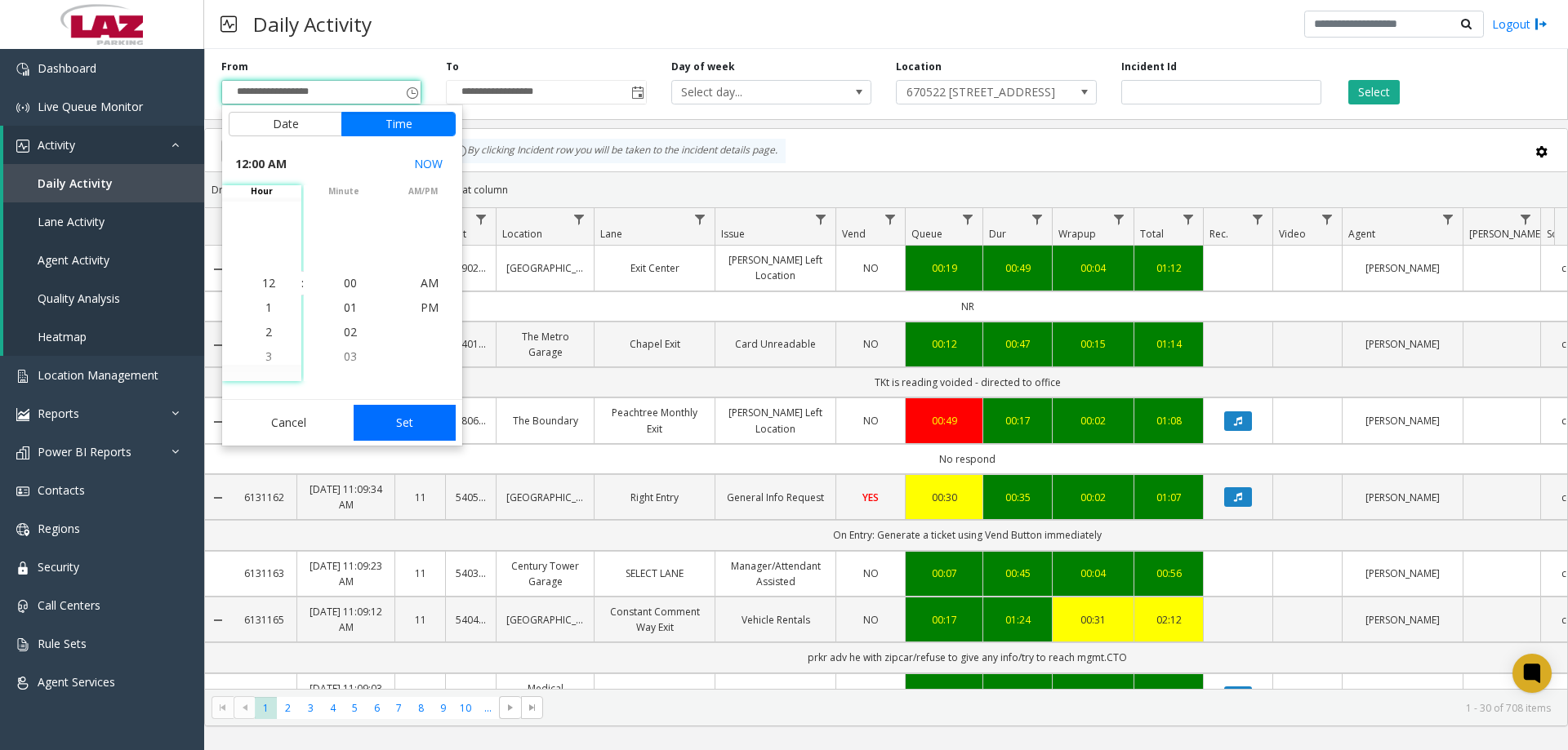
click at [386, 411] on button "Set" at bounding box center [405, 422] width 103 height 36
type input "**********"
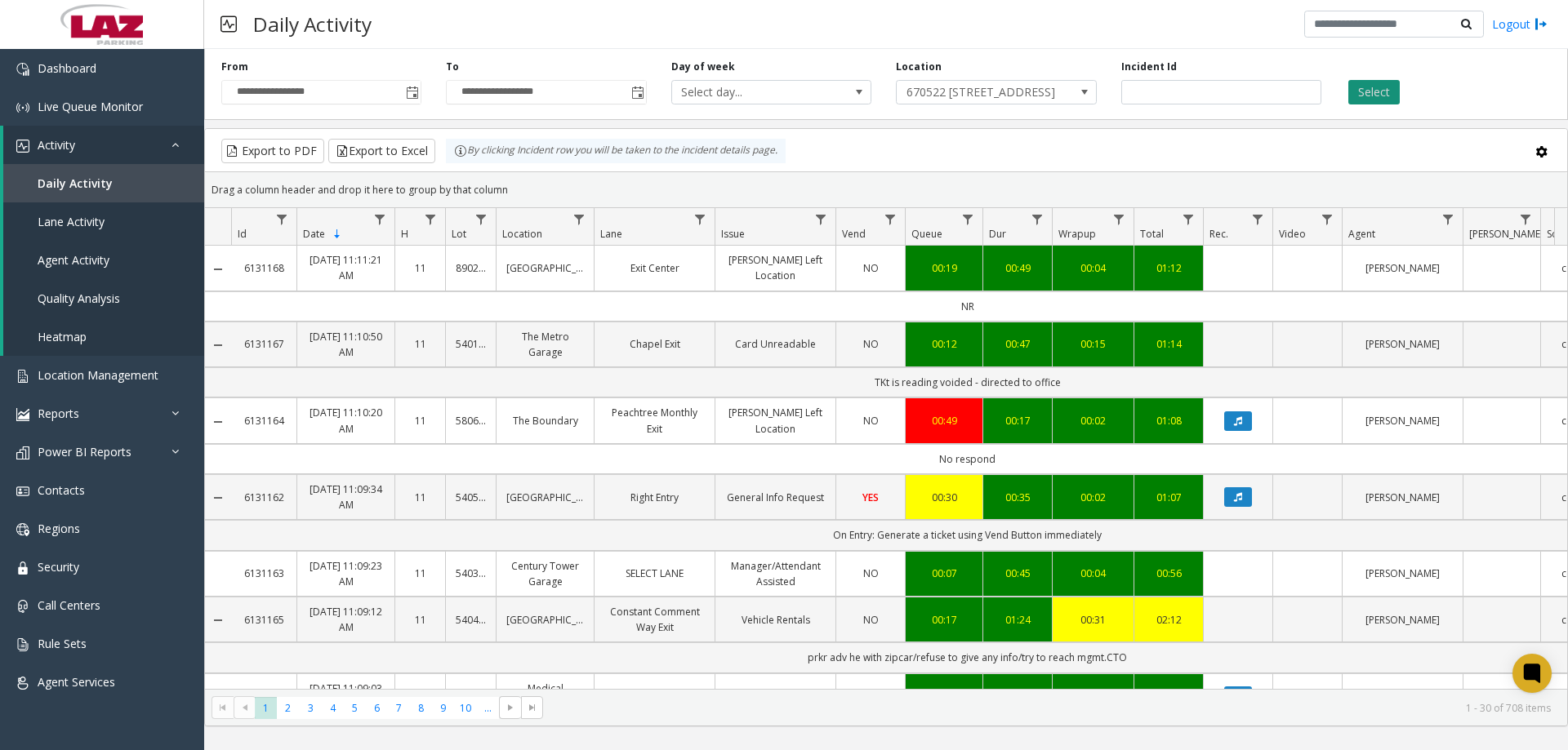
click at [1390, 82] on button "Select" at bounding box center [1374, 92] width 51 height 24
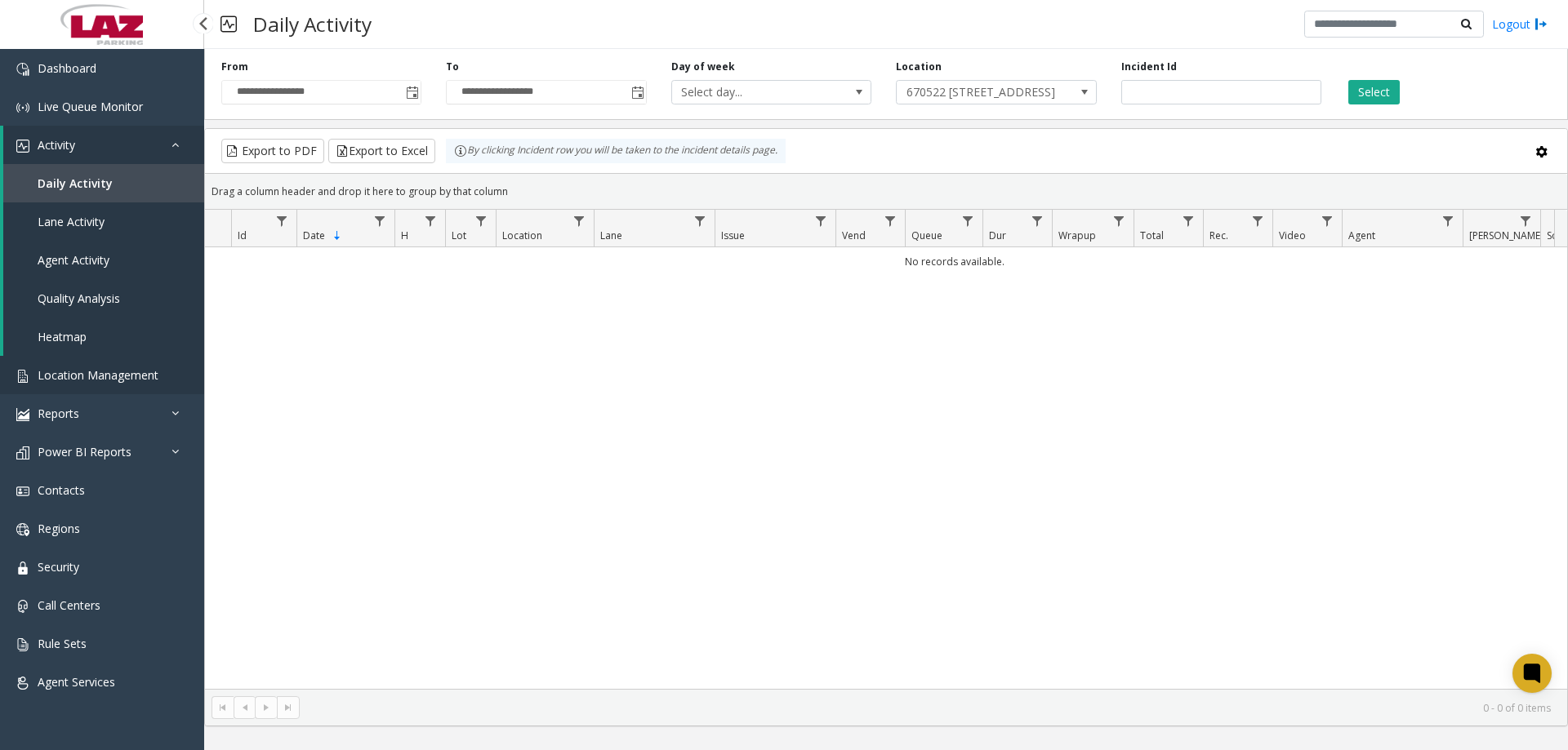
click at [136, 372] on span "Location Management" at bounding box center [98, 375] width 121 height 16
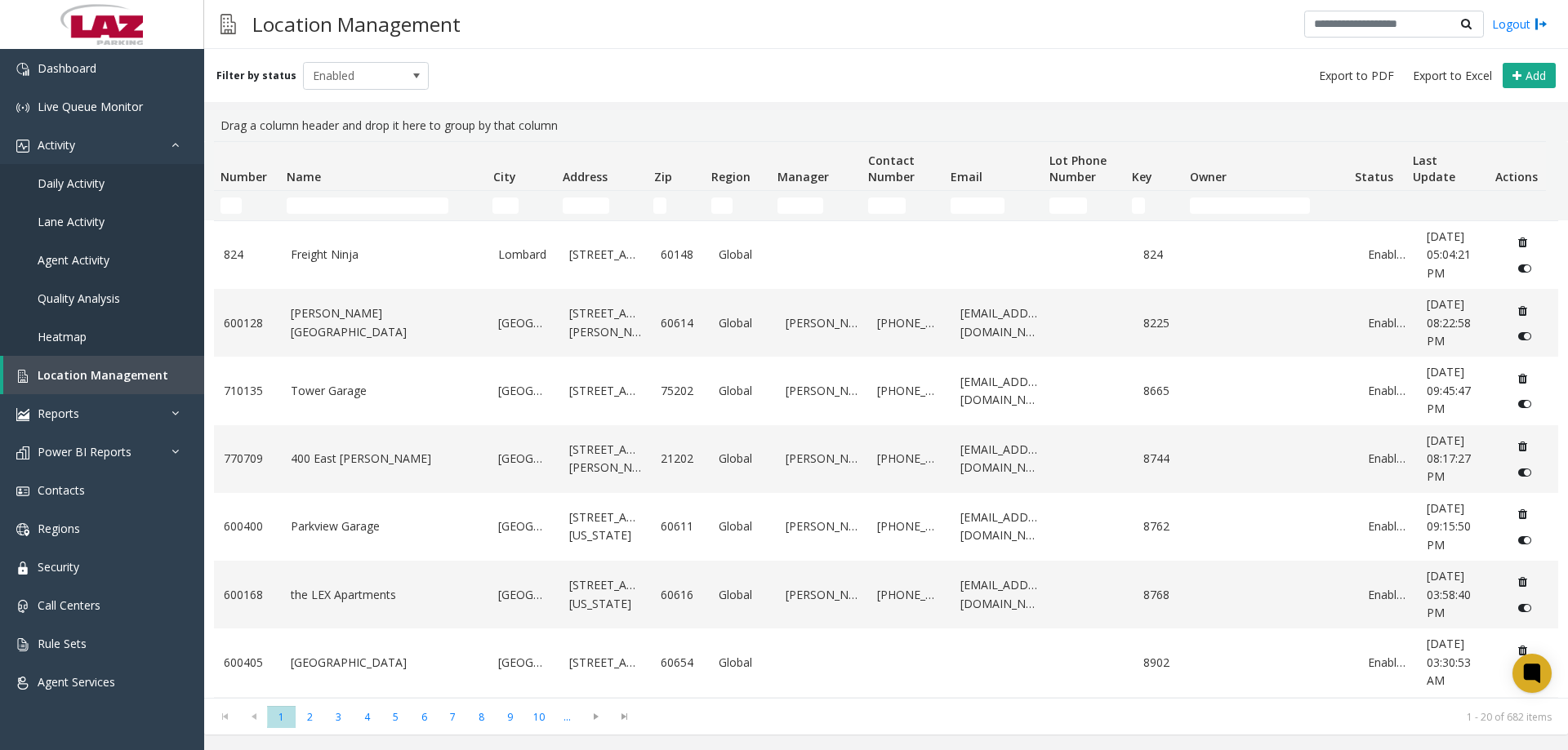
click at [294, 211] on td "Name Filter" at bounding box center [383, 205] width 205 height 30
click at [299, 204] on input "Name Filter" at bounding box center [367, 205] width 162 height 17
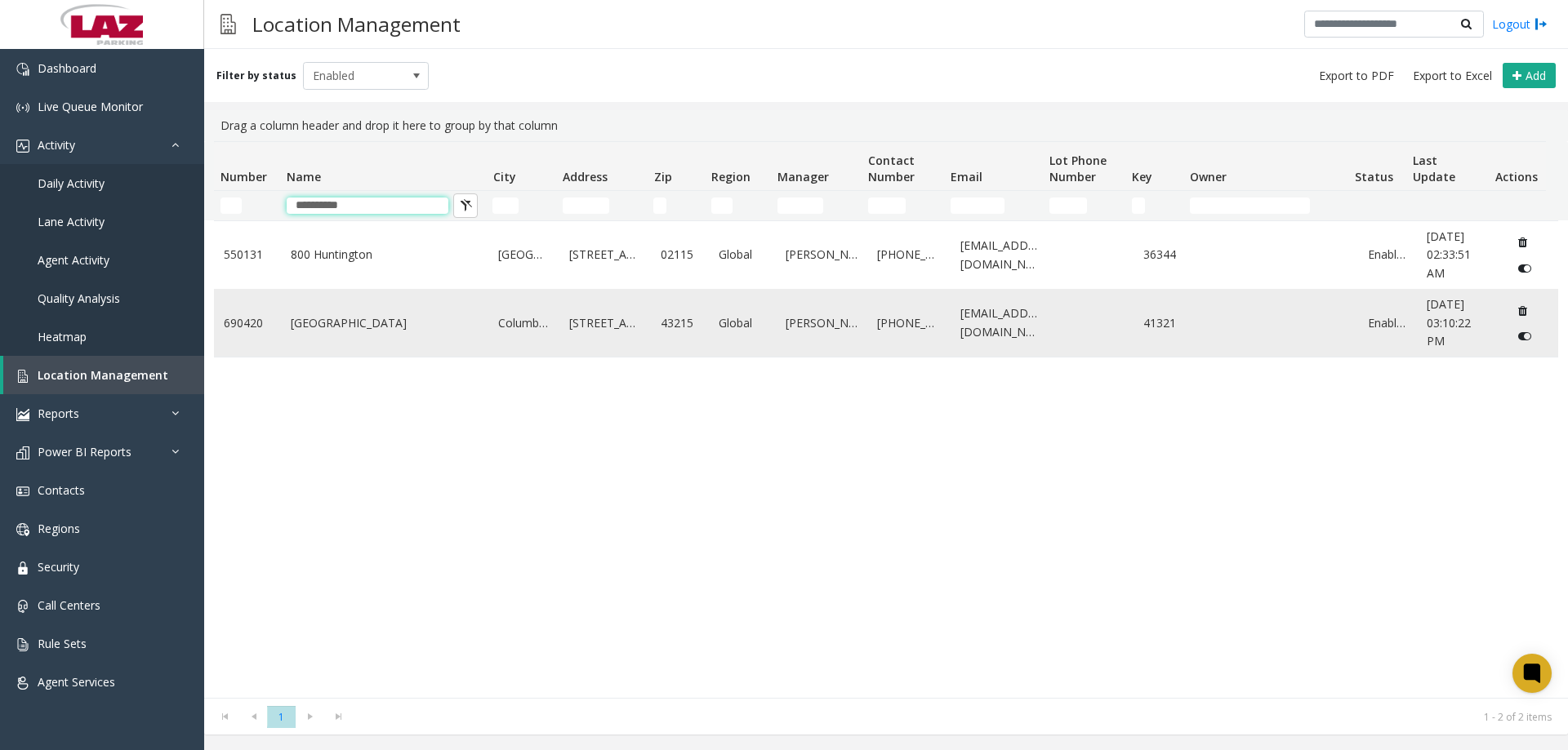
type input "**********"
click at [347, 331] on link "[GEOGRAPHIC_DATA]" at bounding box center [385, 323] width 189 height 18
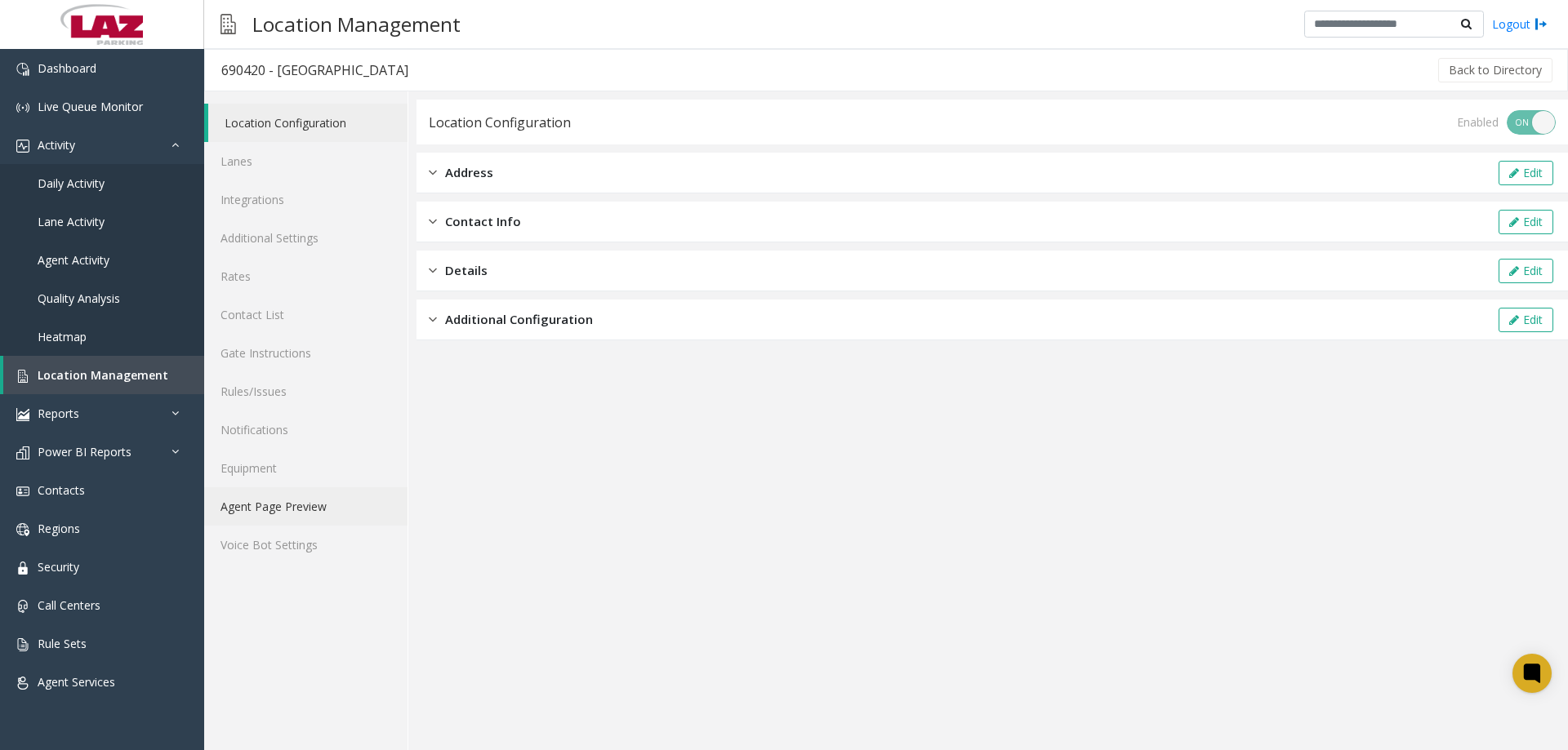
click at [293, 499] on link "Agent Page Preview" at bounding box center [306, 506] width 204 height 38
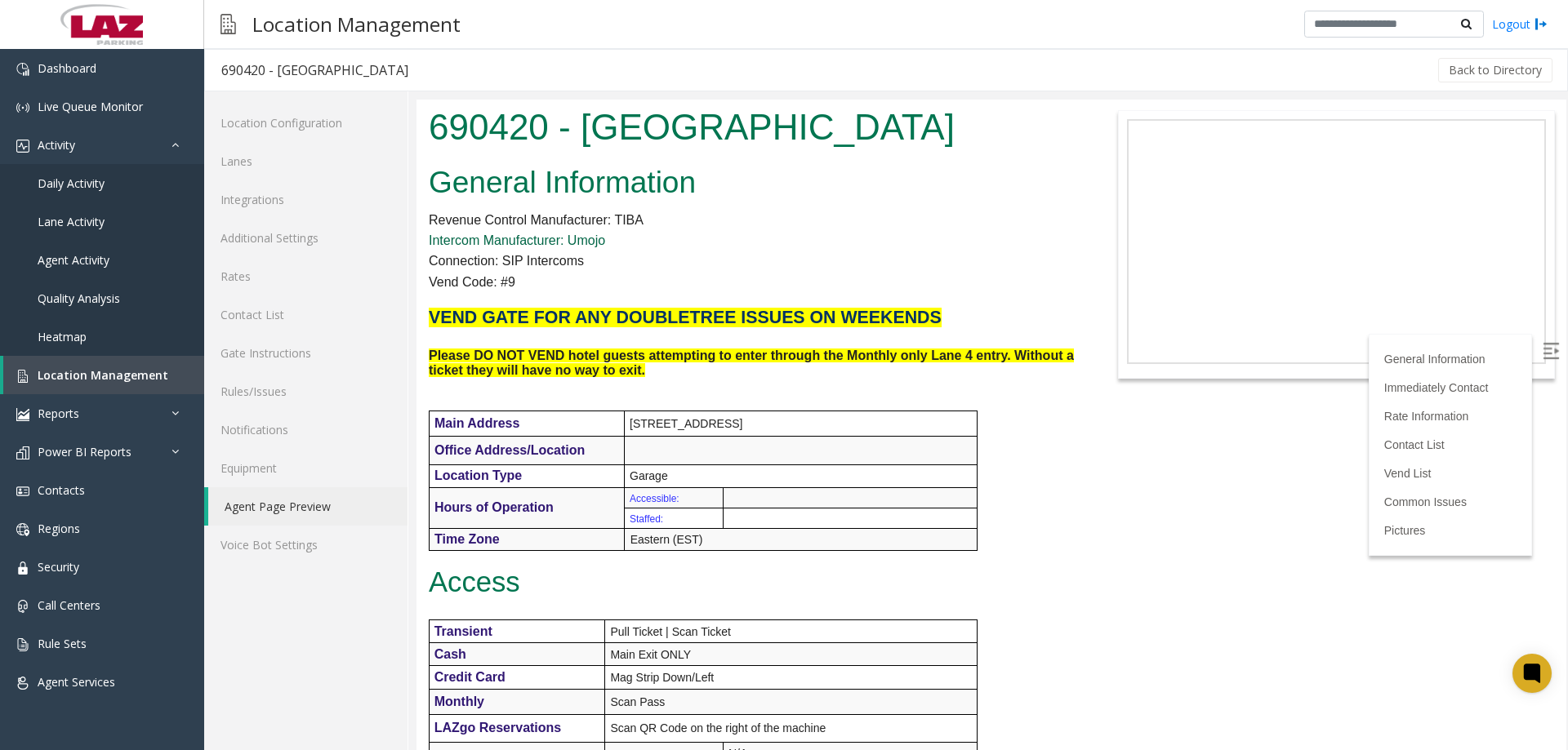
click at [592, 238] on link "Intercom Manufacturer: Umojo" at bounding box center [516, 240] width 177 height 14
click at [291, 242] on link "Additional Settings" at bounding box center [306, 238] width 204 height 38
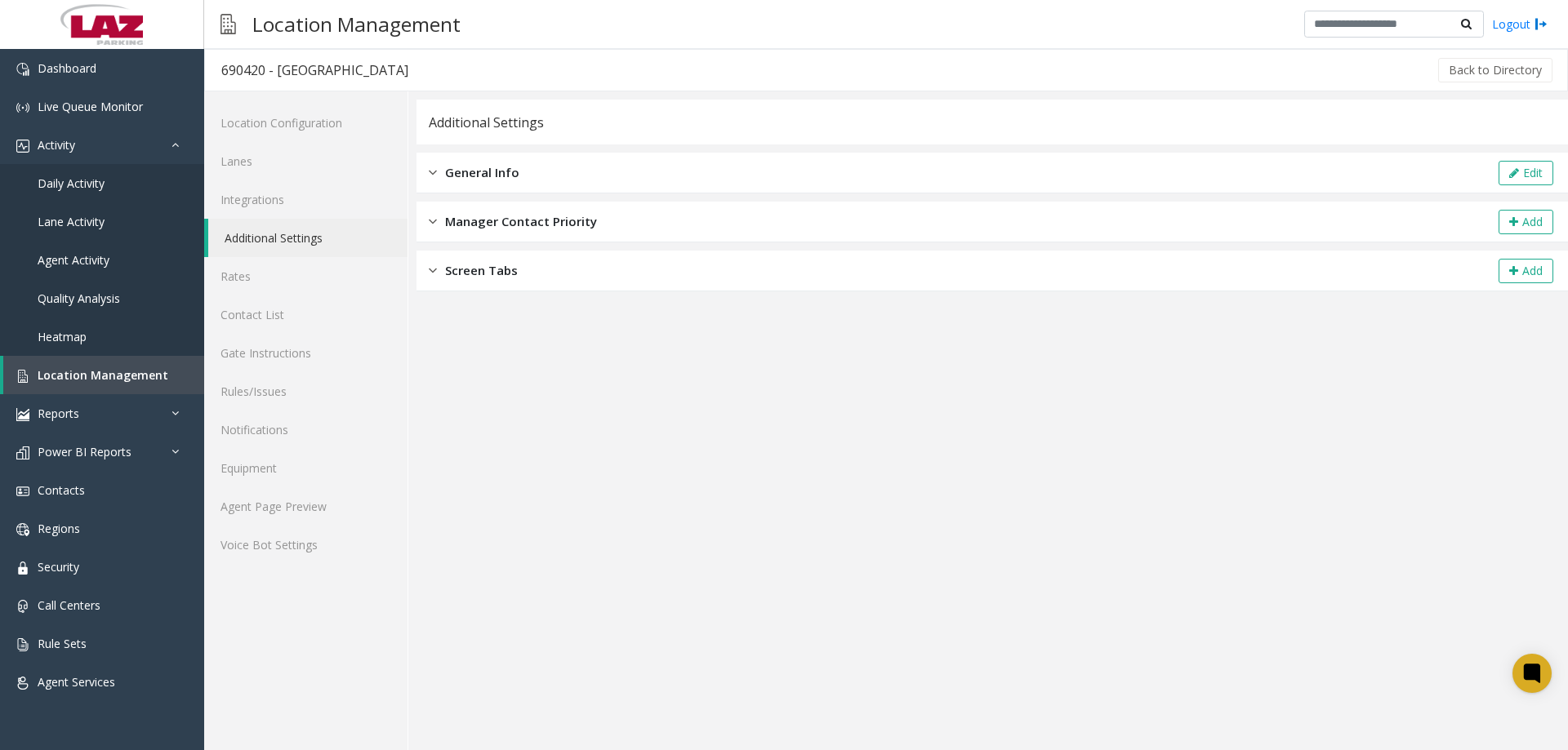
drag, startPoint x: 438, startPoint y: 177, endPoint x: 495, endPoint y: 184, distance: 57.4
click at [439, 177] on div "General Info" at bounding box center [474, 173] width 91 height 19
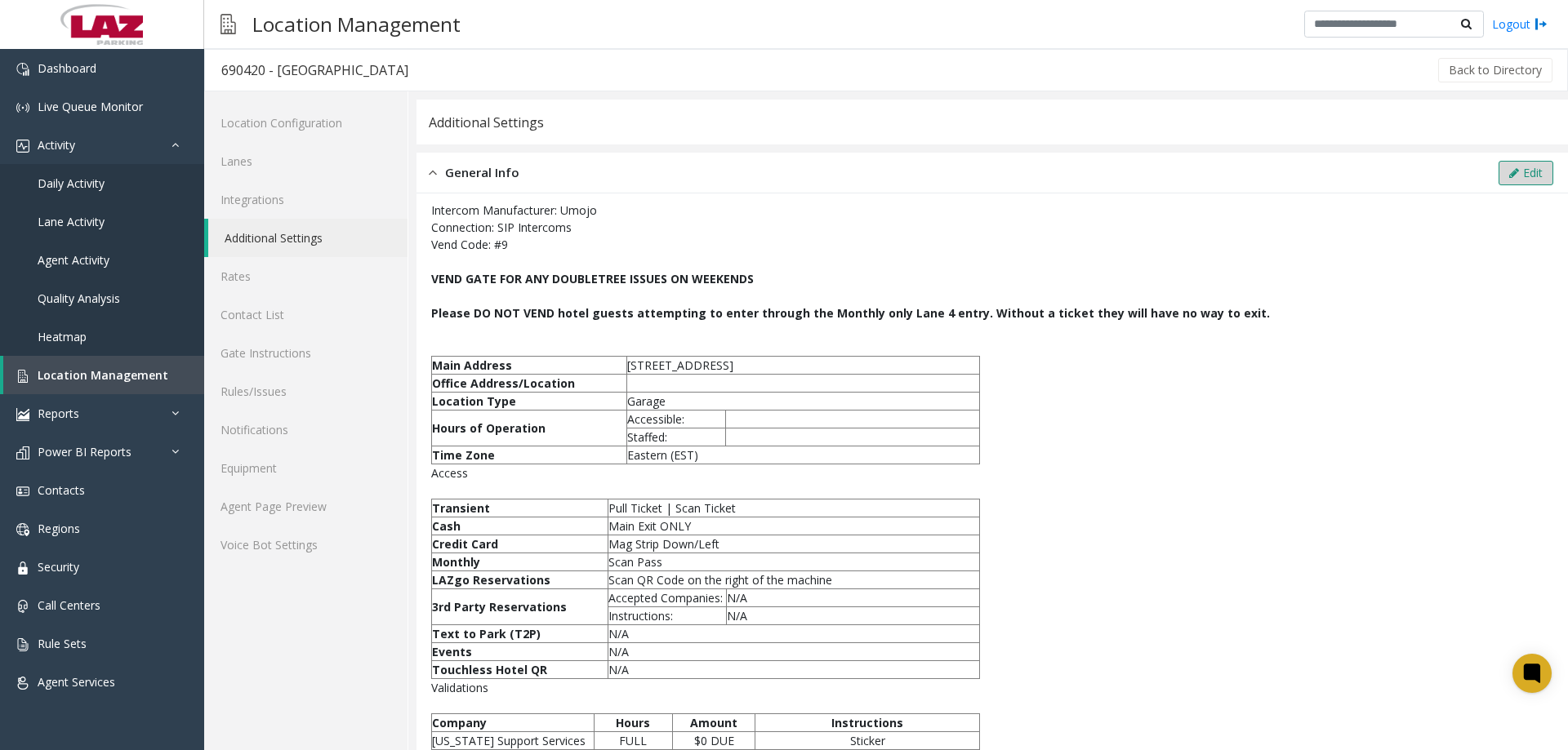
click at [1507, 175] on button "Edit" at bounding box center [1525, 173] width 55 height 24
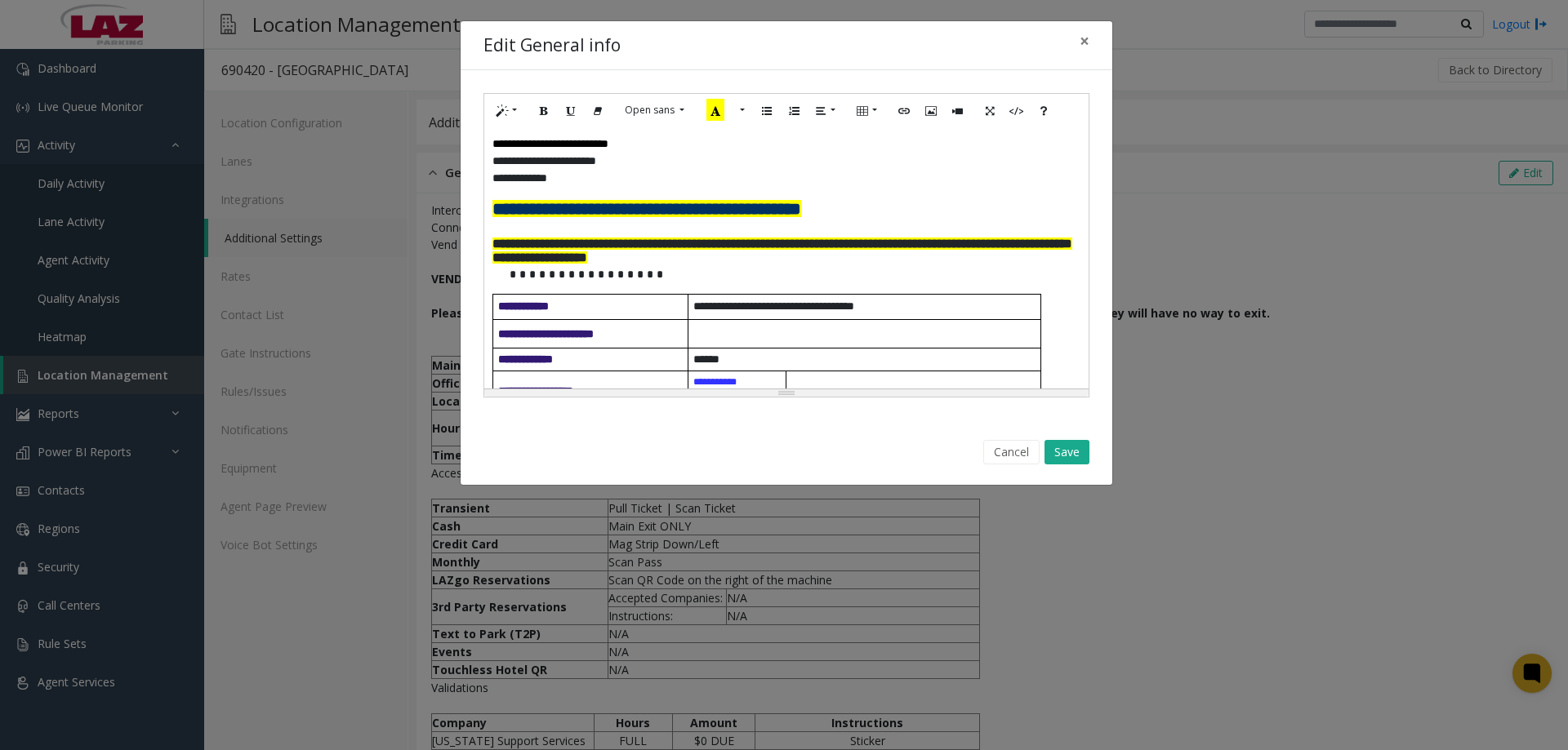
click at [641, 165] on p "**********" at bounding box center [780, 161] width 575 height 17
drag, startPoint x: 665, startPoint y: 146, endPoint x: 487, endPoint y: 125, distance: 179.2
click at [487, 125] on div "**********" at bounding box center [786, 245] width 606 height 305
click at [900, 117] on icon "Link (CTRL+K)" at bounding box center [904, 110] width 10 height 14
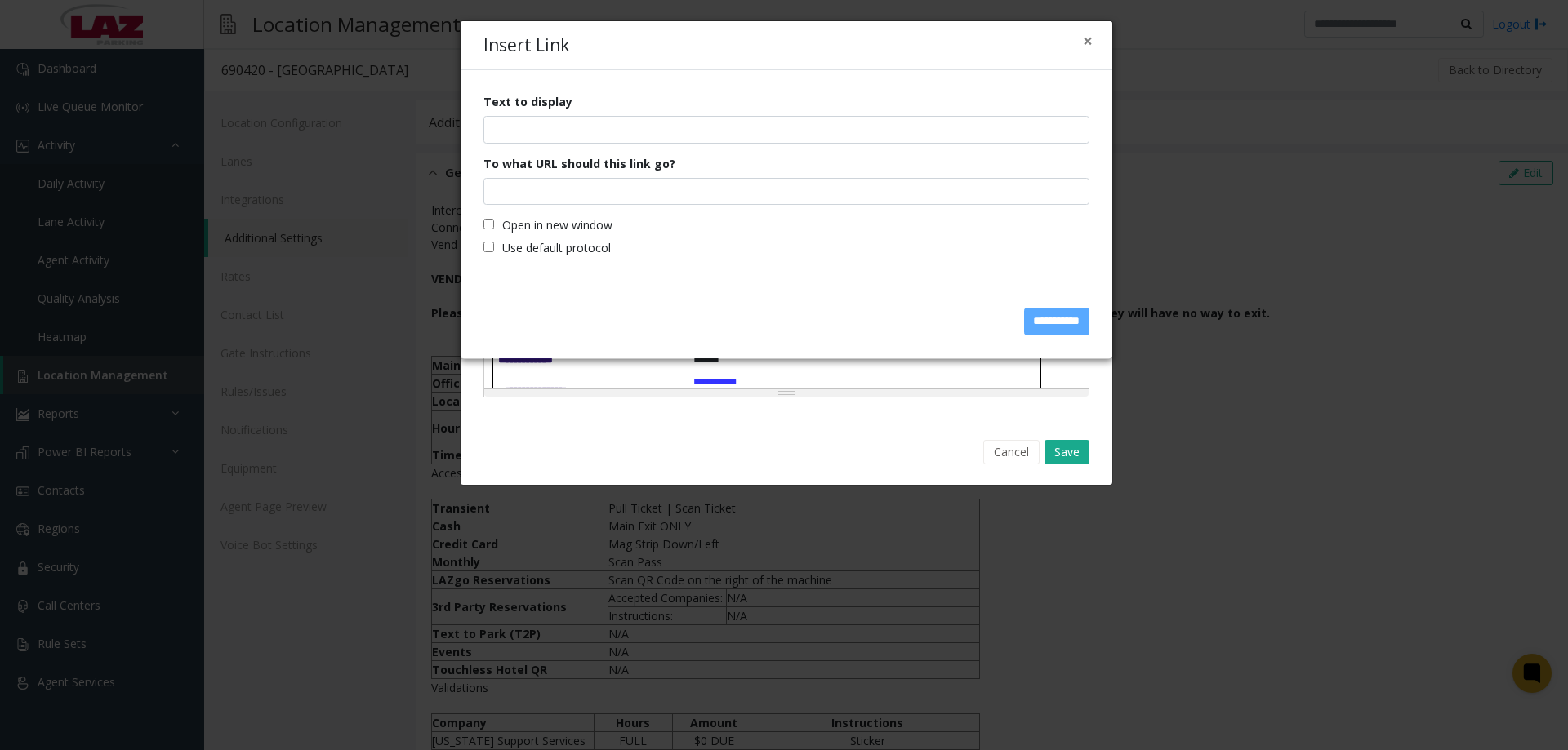
click at [1081, 46] on div "× Insert Link" at bounding box center [786, 45] width 652 height 50
click at [1081, 45] on div "× Insert Link" at bounding box center [786, 45] width 652 height 50
click at [1089, 41] on button "×" at bounding box center [1087, 42] width 10 height 17
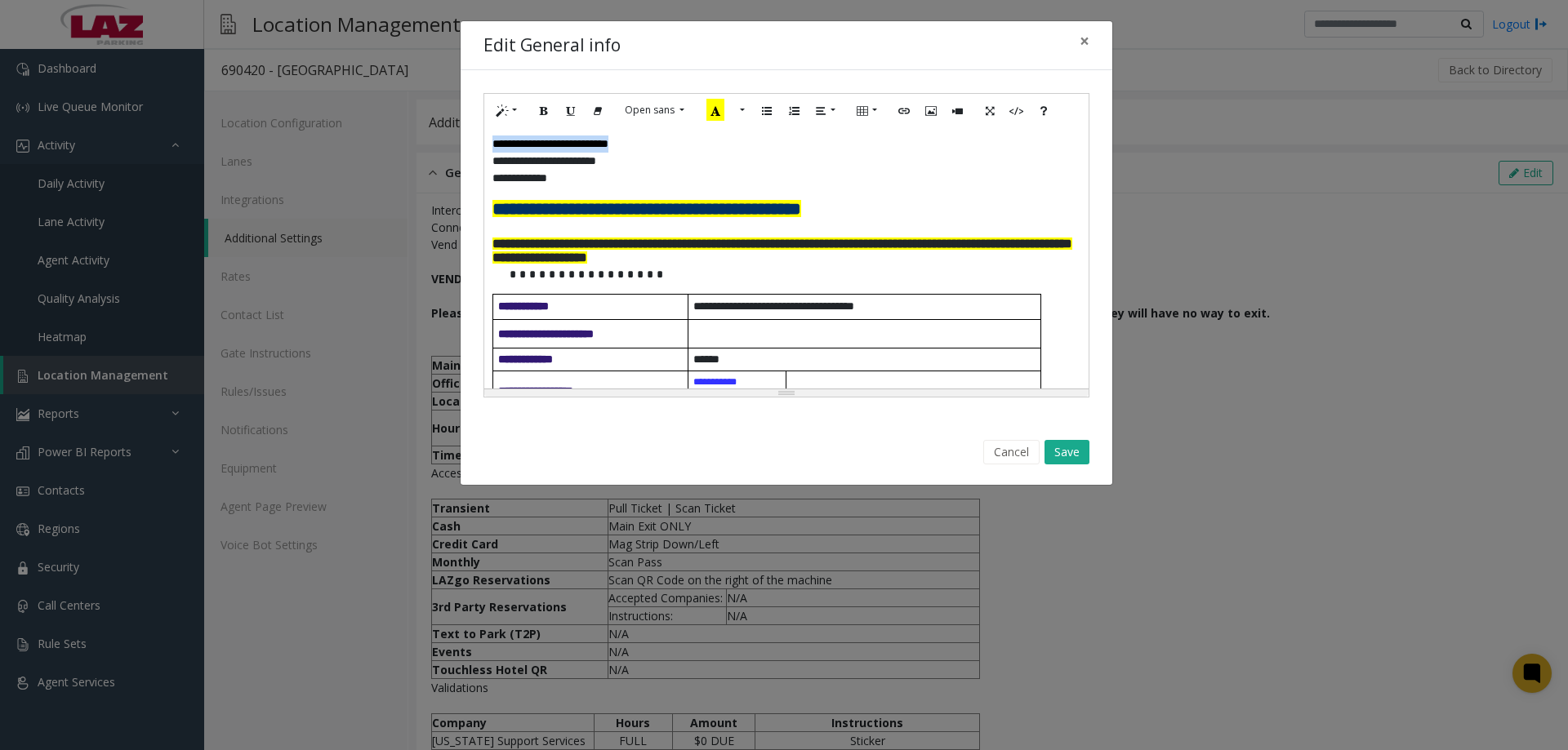
drag, startPoint x: 683, startPoint y: 139, endPoint x: 480, endPoint y: 138, distance: 203.0
click at [480, 138] on div "**********" at bounding box center [786, 245] width 652 height 350
click at [737, 112] on button "More Color" at bounding box center [740, 110] width 17 height 25
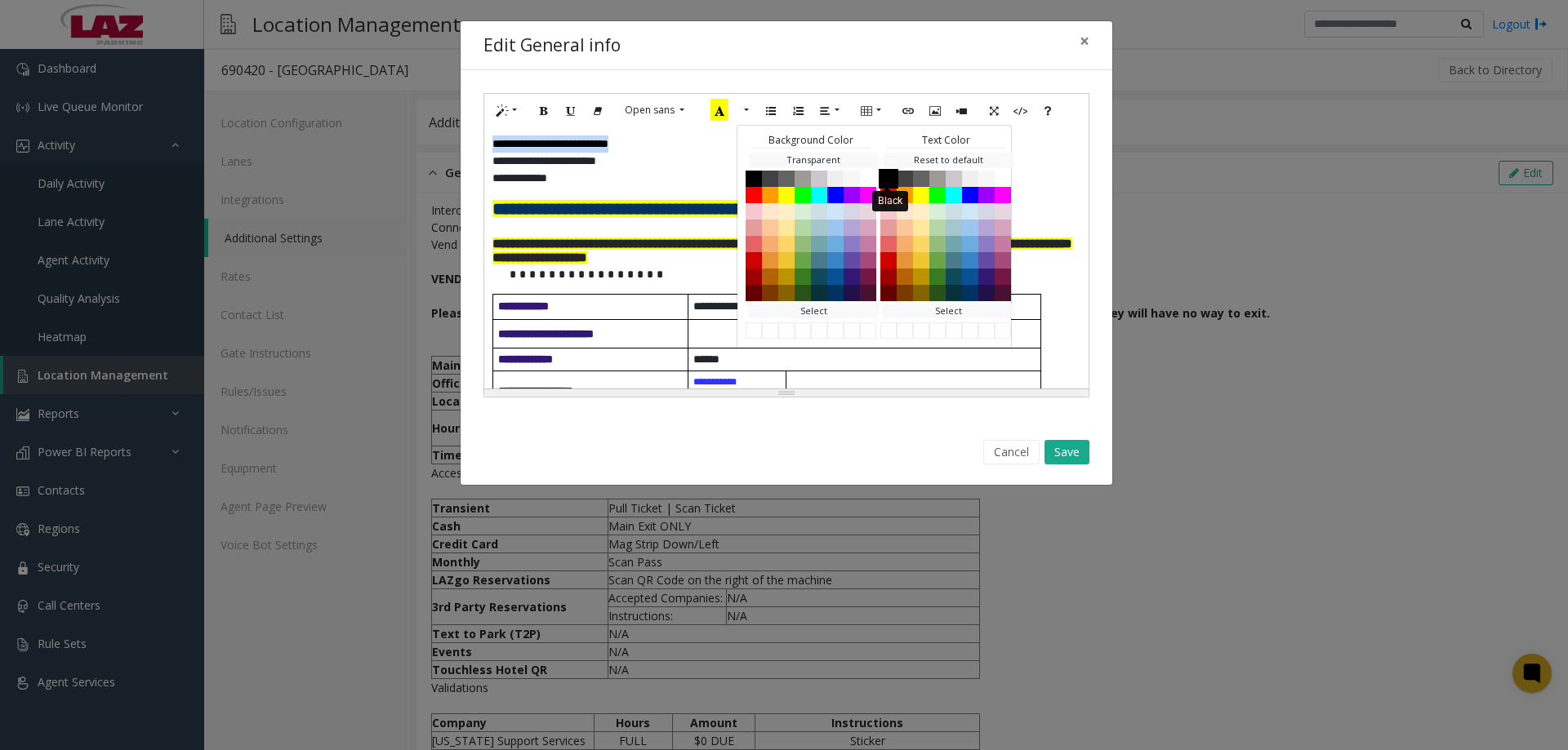
click at [888, 174] on button "Black" at bounding box center [888, 177] width 20 height 20
click at [1071, 453] on button "Save" at bounding box center [1067, 452] width 45 height 24
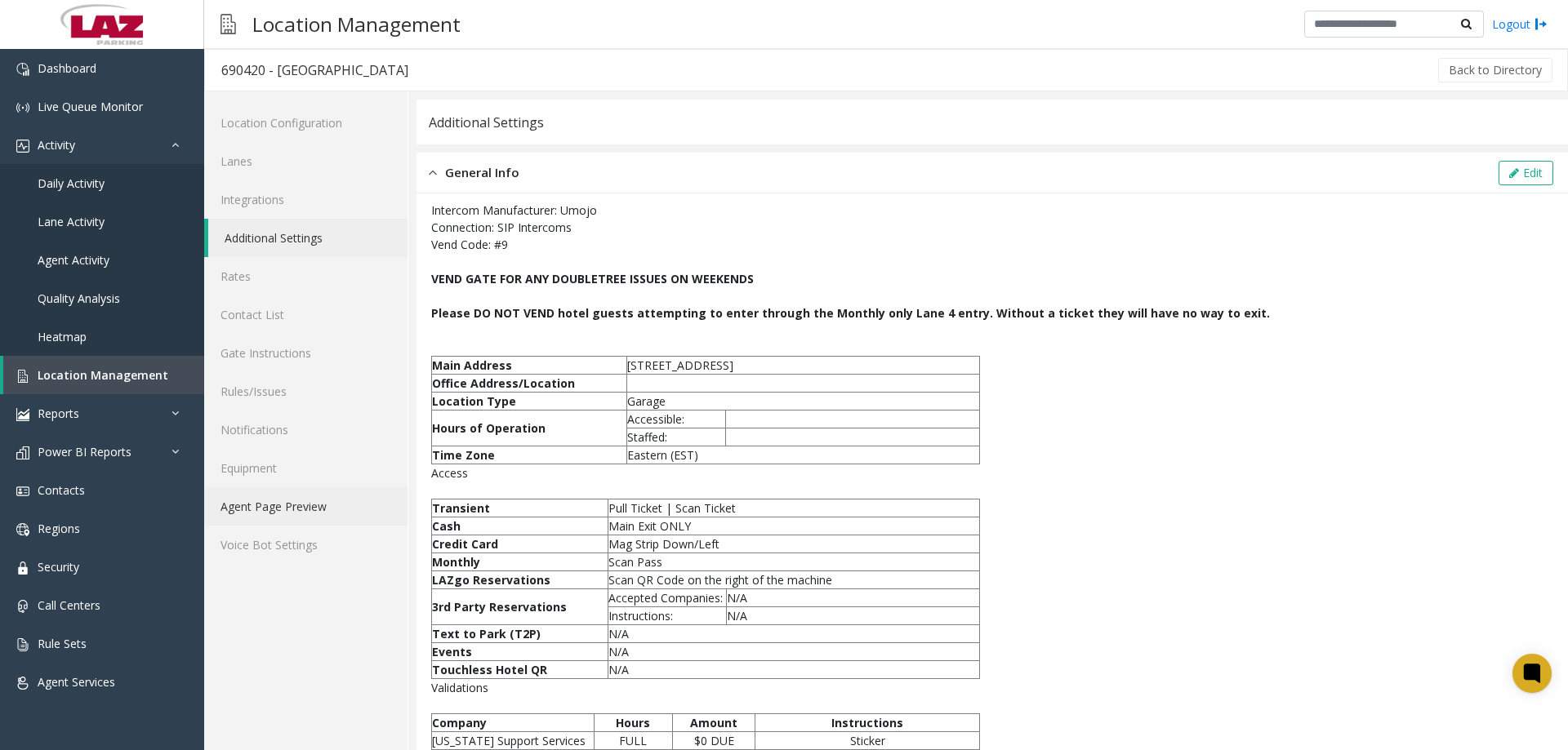
click at [326, 501] on link "Agent Page Preview" at bounding box center [306, 506] width 204 height 38
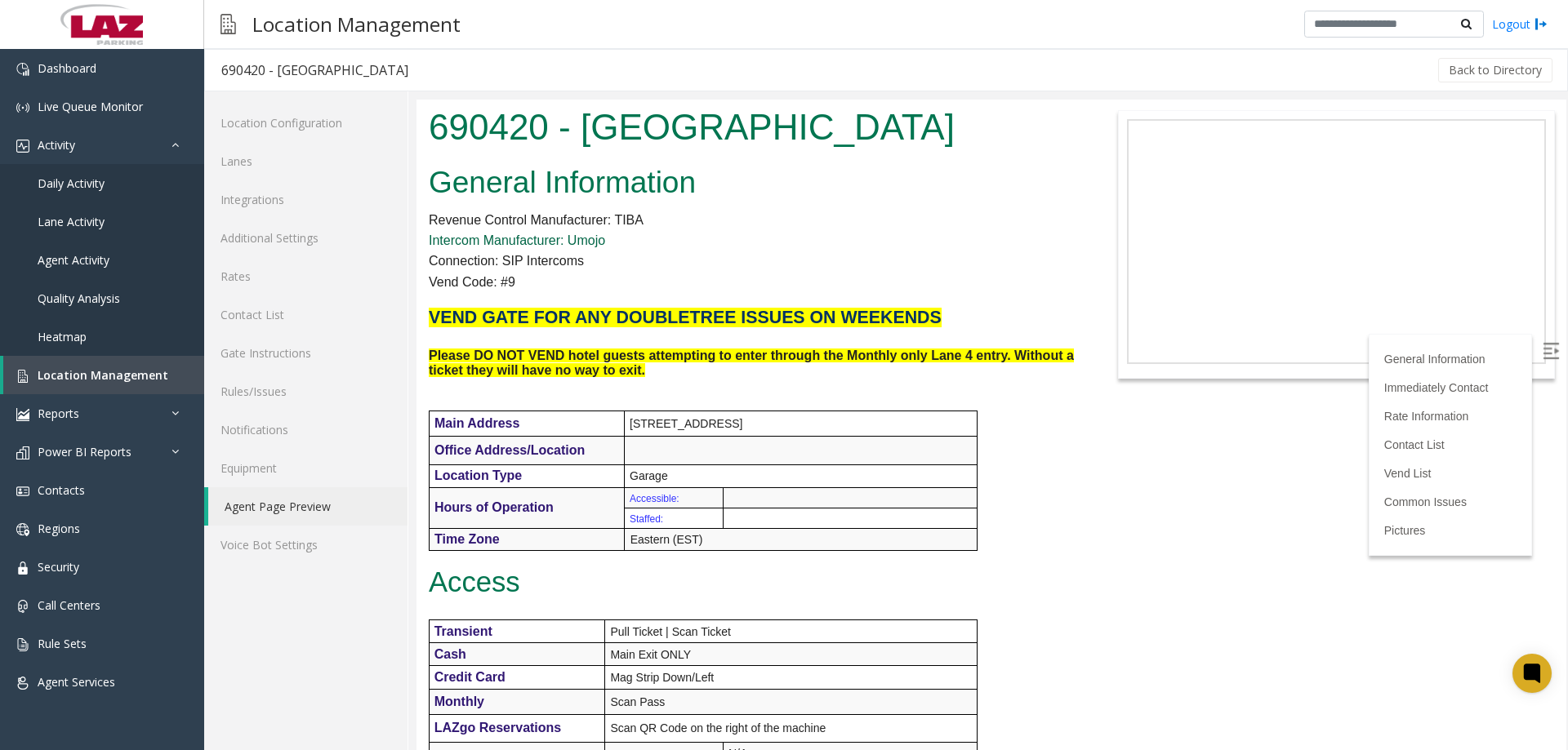
click at [592, 233] on link "Intercom Manufacturer: Umojo" at bounding box center [516, 240] width 177 height 14
click at [285, 173] on link "Lanes" at bounding box center [306, 161] width 204 height 38
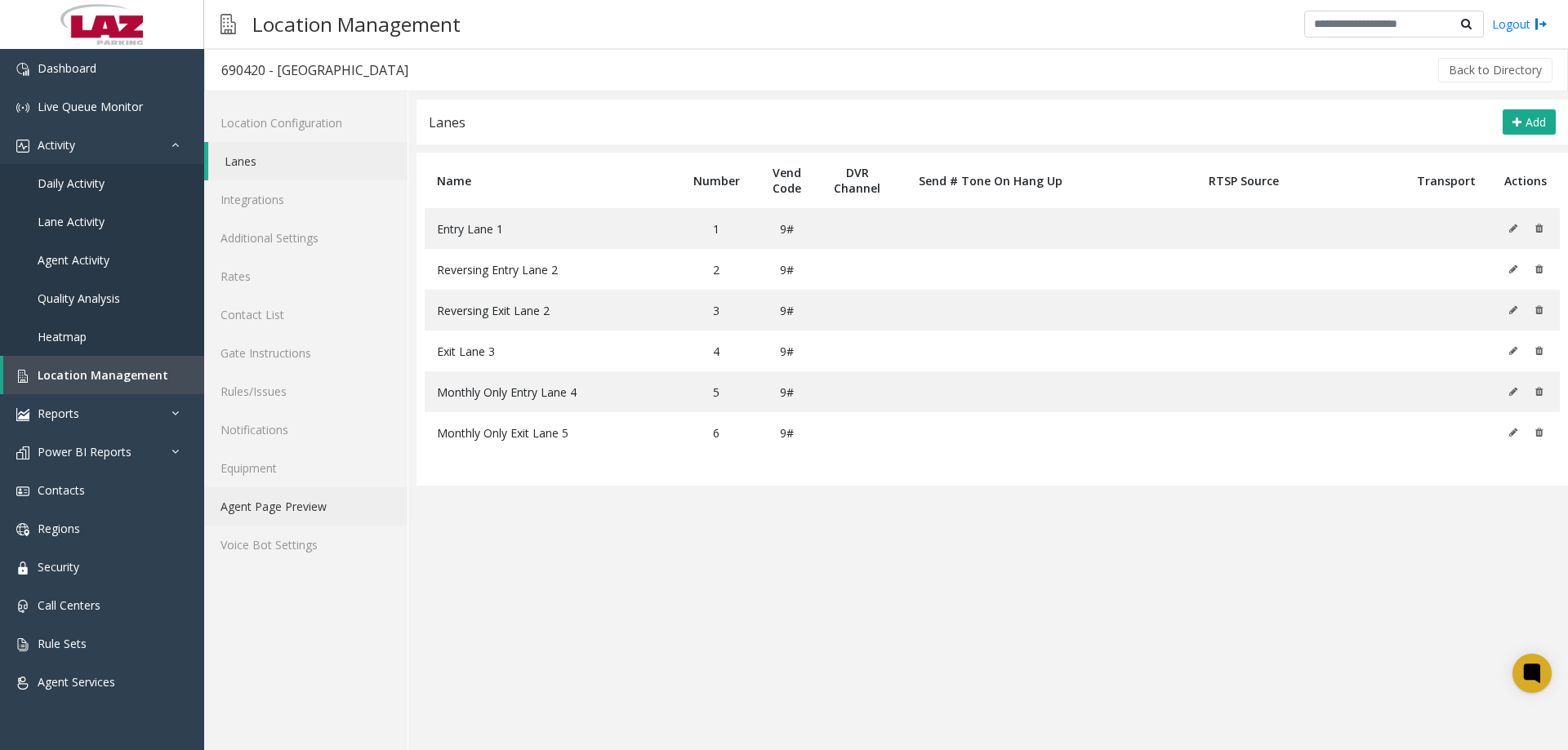
click at [266, 513] on link "Agent Page Preview" at bounding box center [306, 506] width 204 height 38
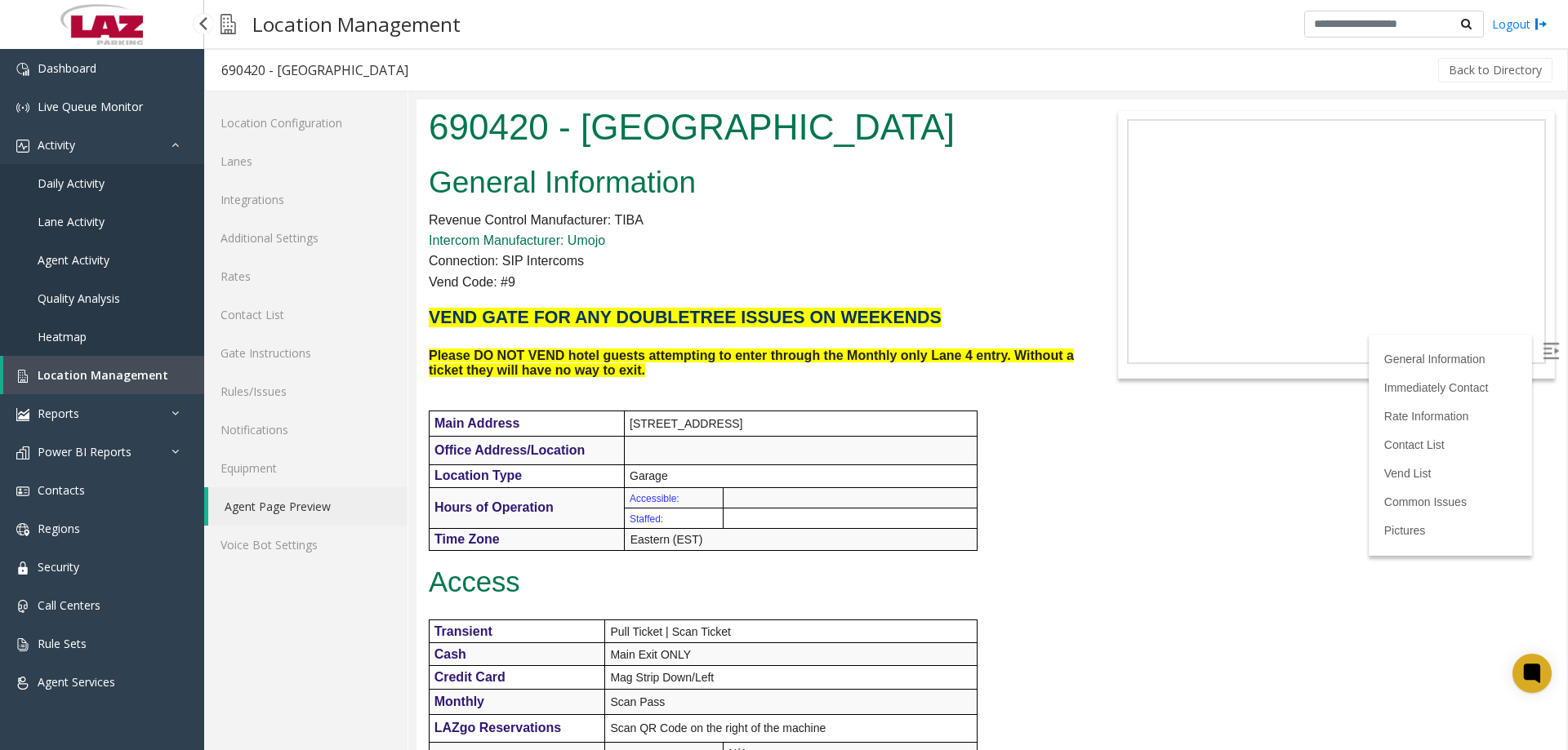
click at [109, 369] on span "Location Management" at bounding box center [103, 375] width 131 height 16
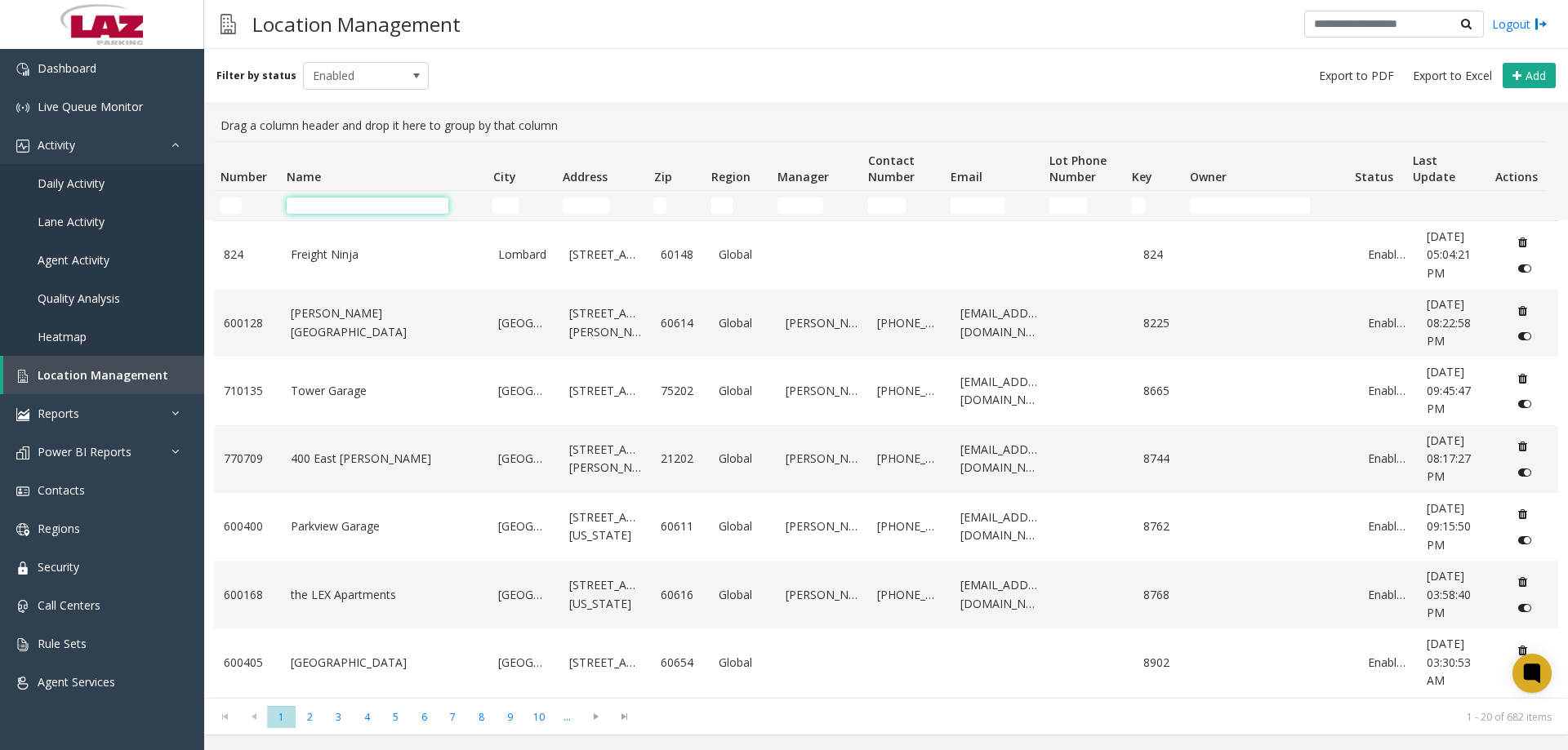
click at [302, 200] on input "Name Filter" at bounding box center [367, 205] width 162 height 17
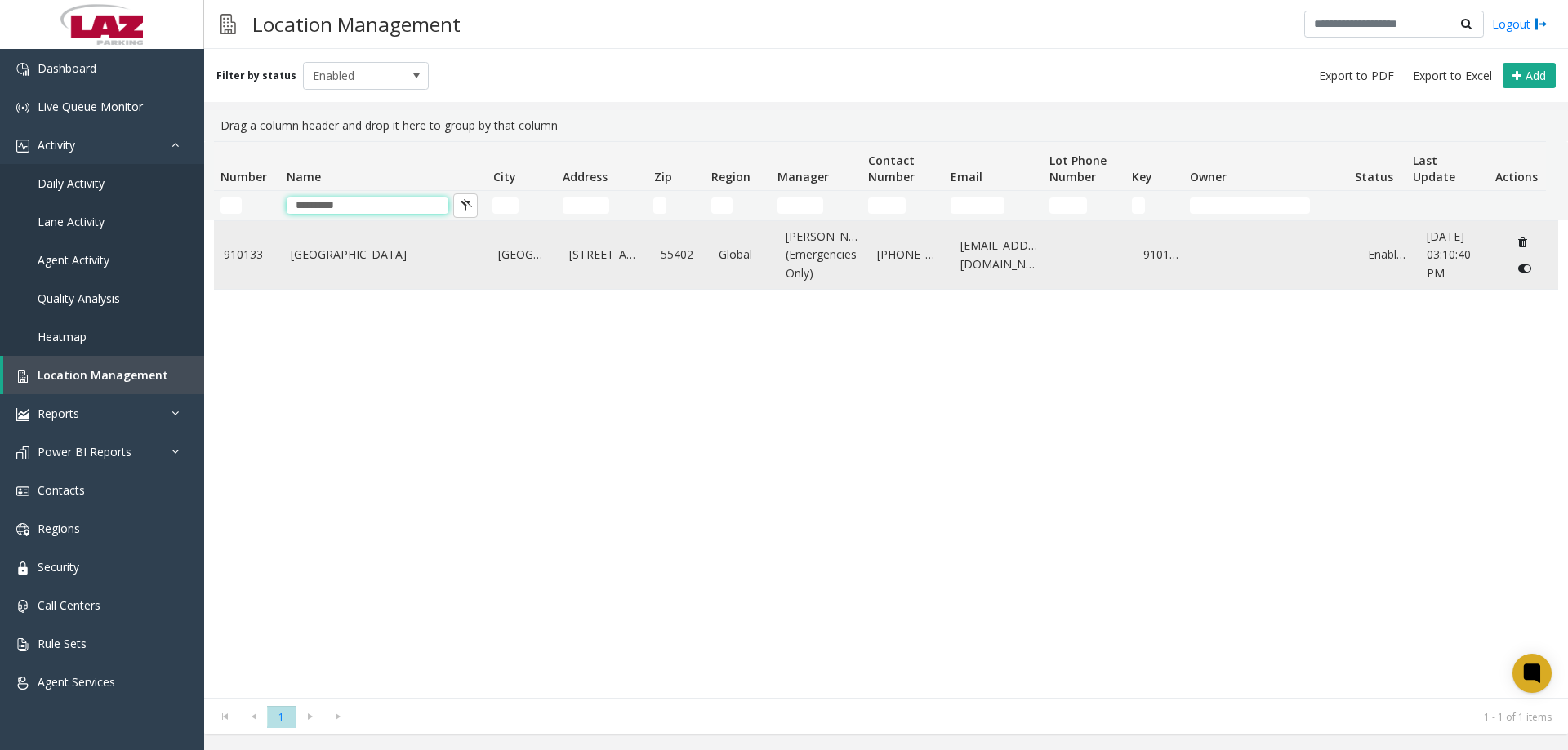
type input "*********"
click at [348, 248] on td "[GEOGRAPHIC_DATA]" at bounding box center [385, 255] width 208 height 68
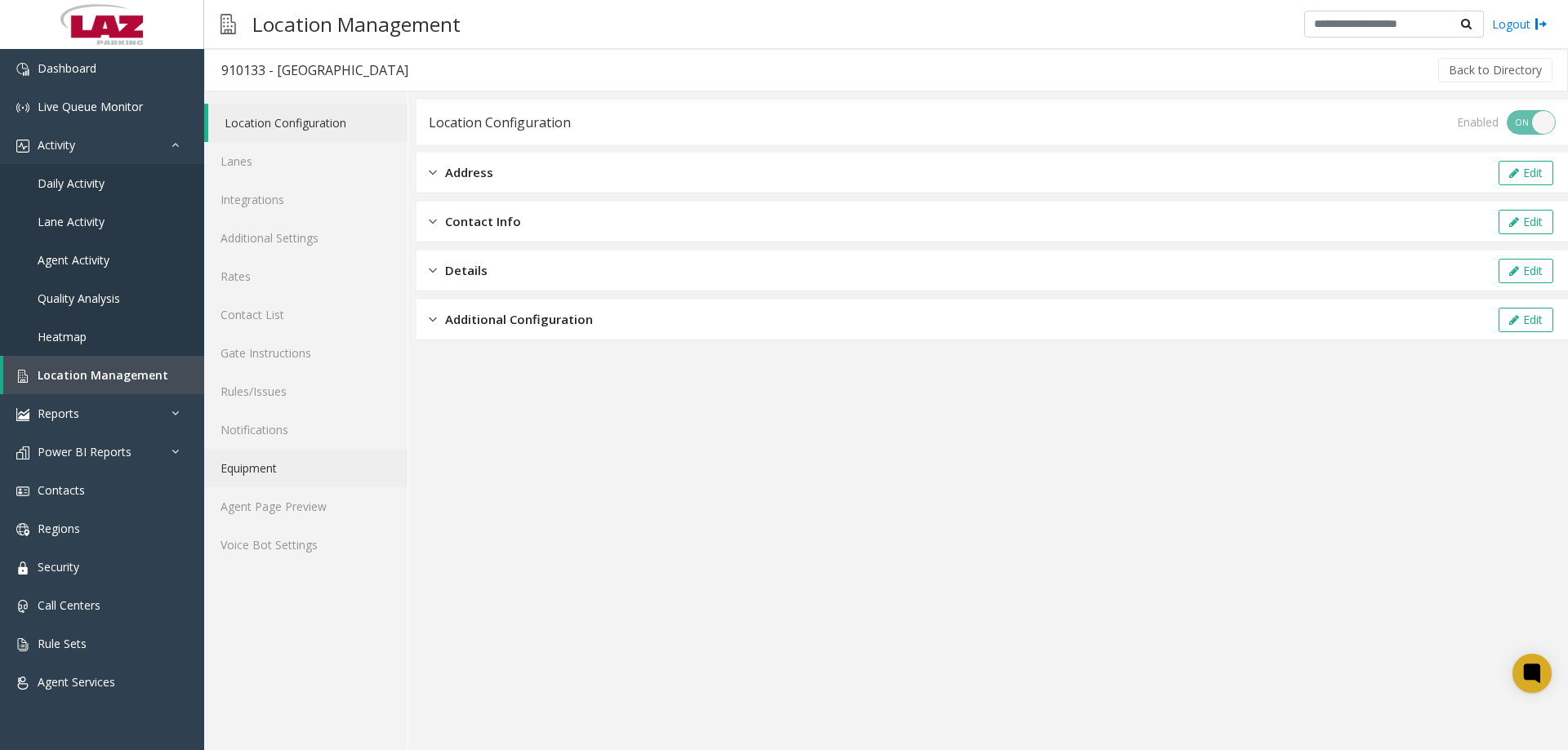
click at [305, 483] on link "Equipment" at bounding box center [306, 468] width 204 height 38
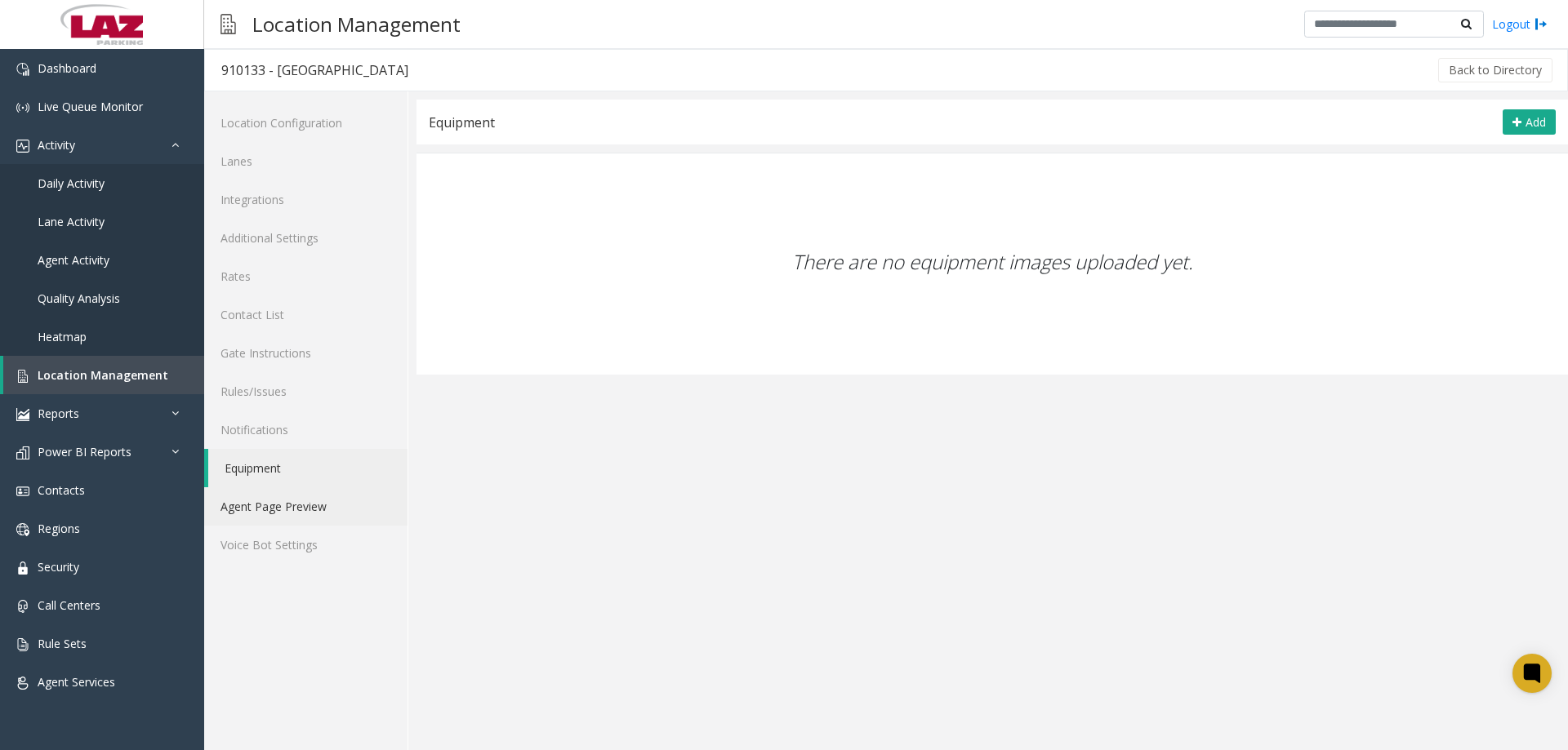
click at [306, 502] on link "Agent Page Preview" at bounding box center [306, 506] width 204 height 38
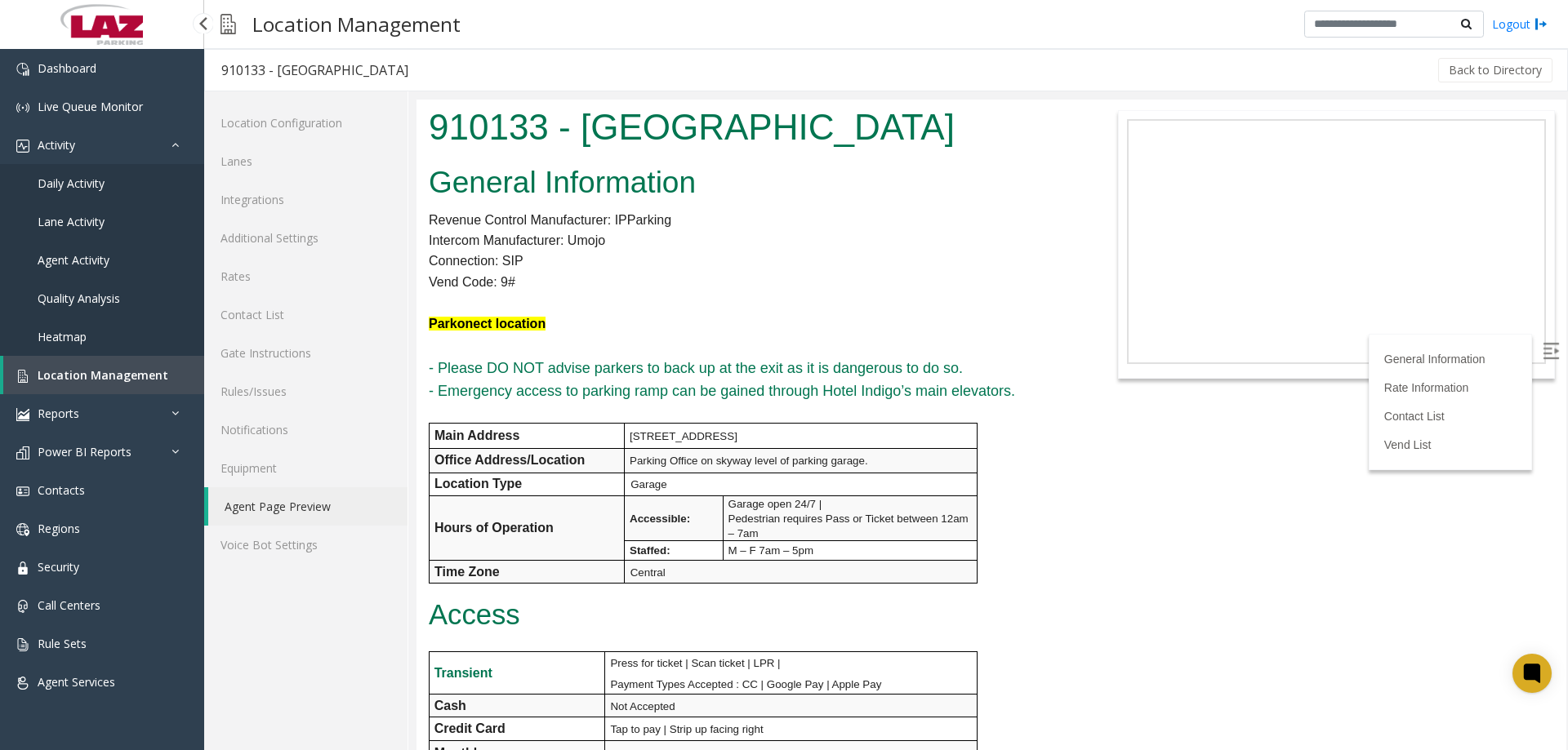
click at [131, 375] on span "Location Management" at bounding box center [103, 375] width 131 height 16
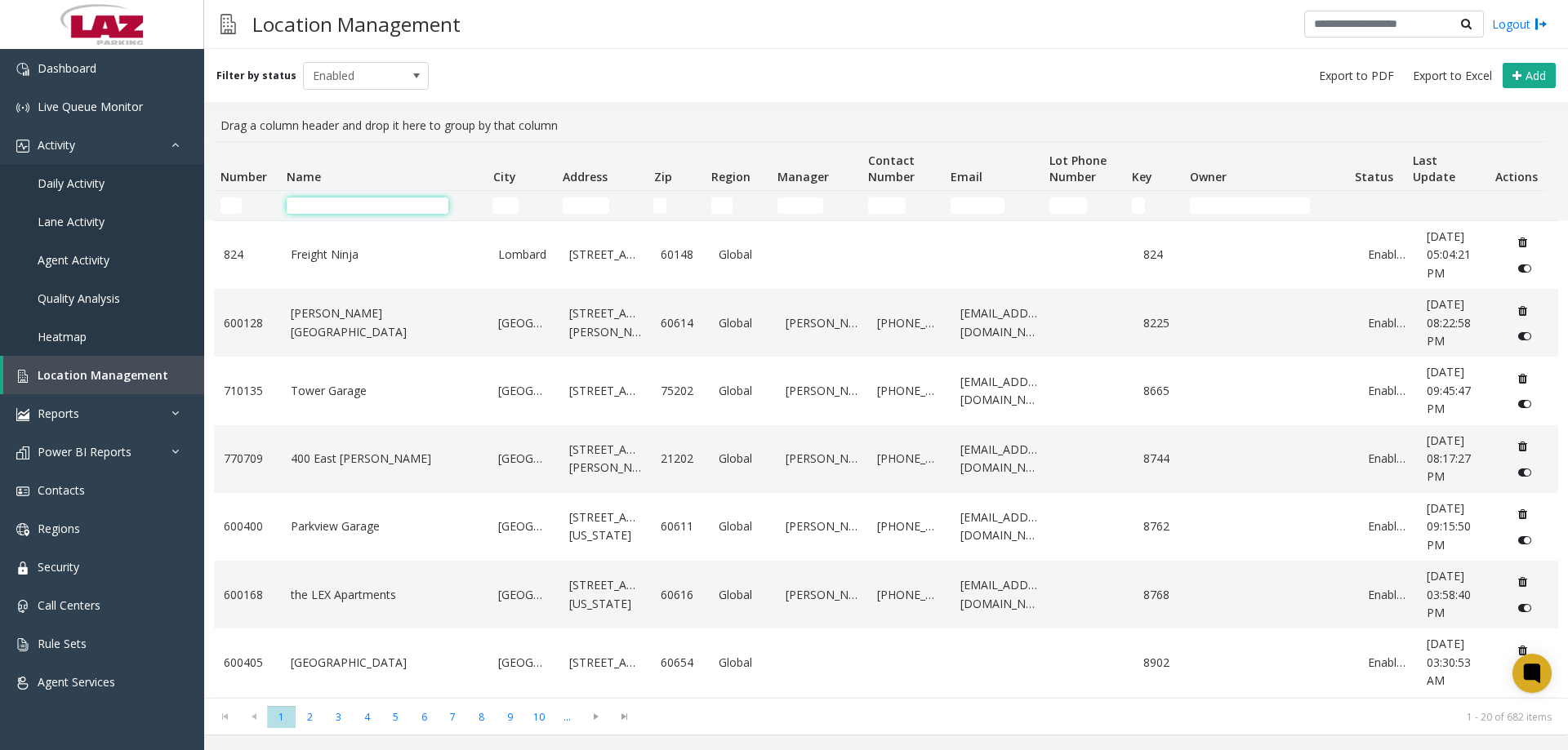
click at [372, 211] on input "Name Filter" at bounding box center [367, 205] width 162 height 17
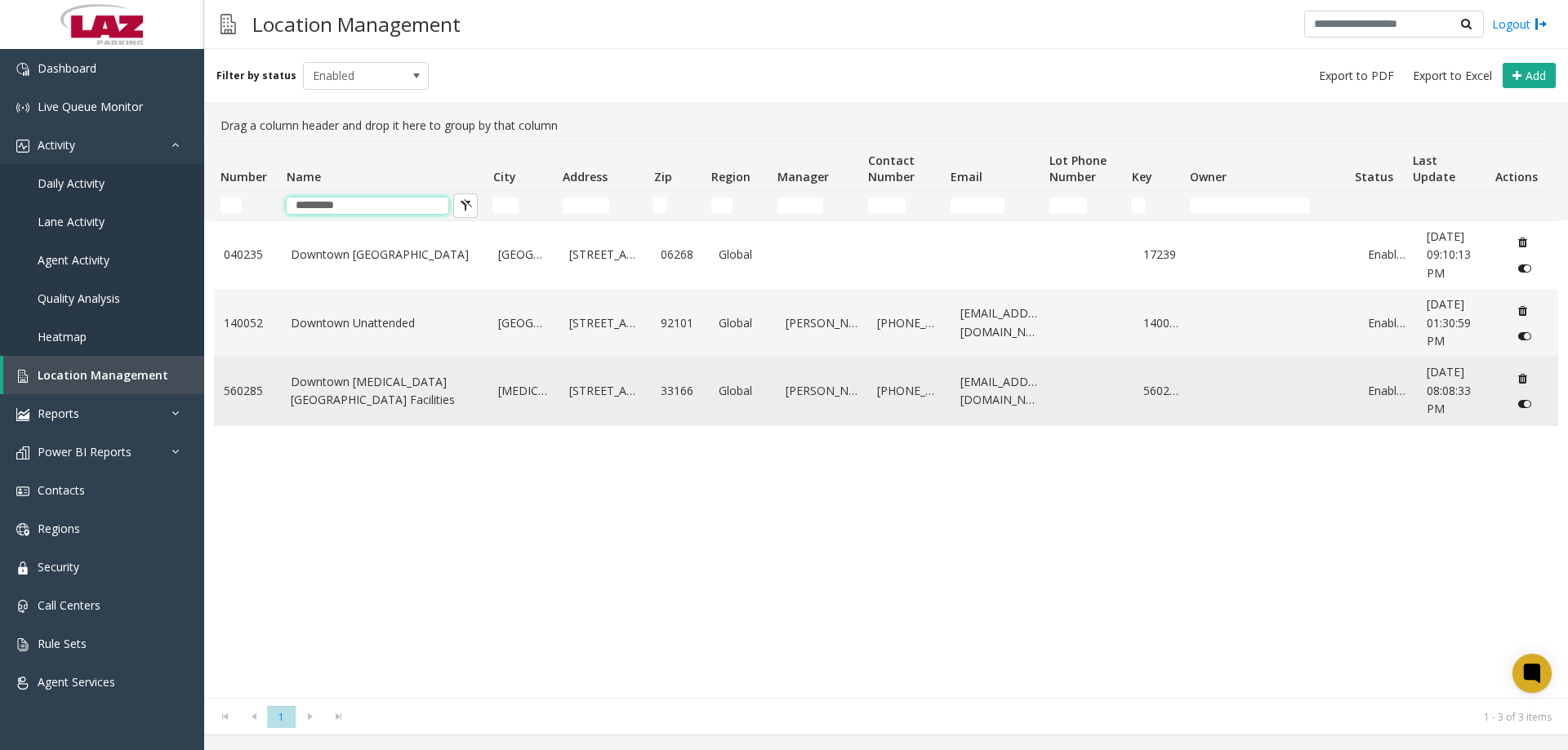
type input "********"
click at [402, 388] on link "Downtown [MEDICAL_DATA][GEOGRAPHIC_DATA] Facilities" at bounding box center [385, 392] width 189 height 37
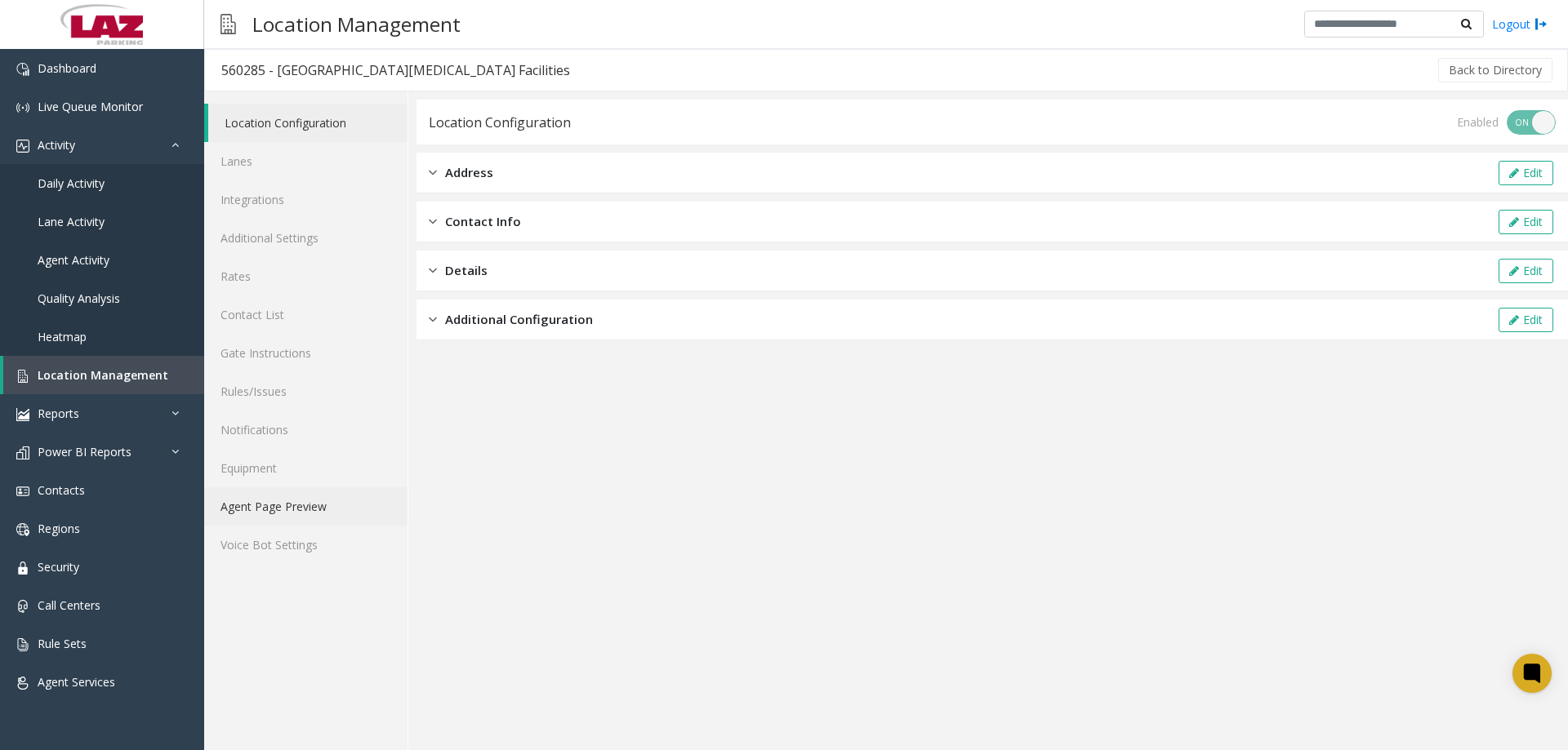
click at [305, 506] on link "Agent Page Preview" at bounding box center [306, 506] width 204 height 38
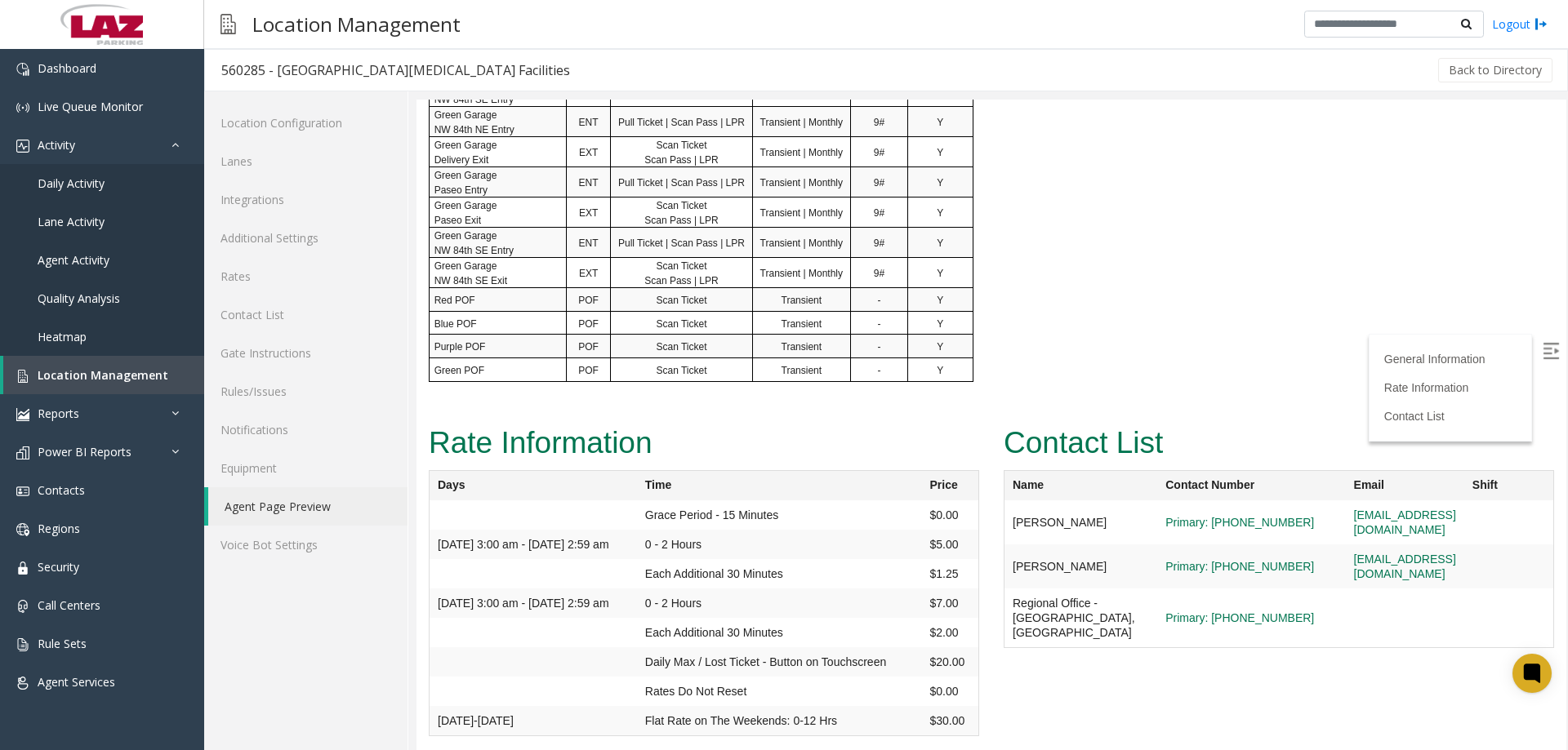
scroll to position [1563, 0]
drag, startPoint x: 1983, startPoint y: 704, endPoint x: 1559, endPoint y: 561, distance: 447.5
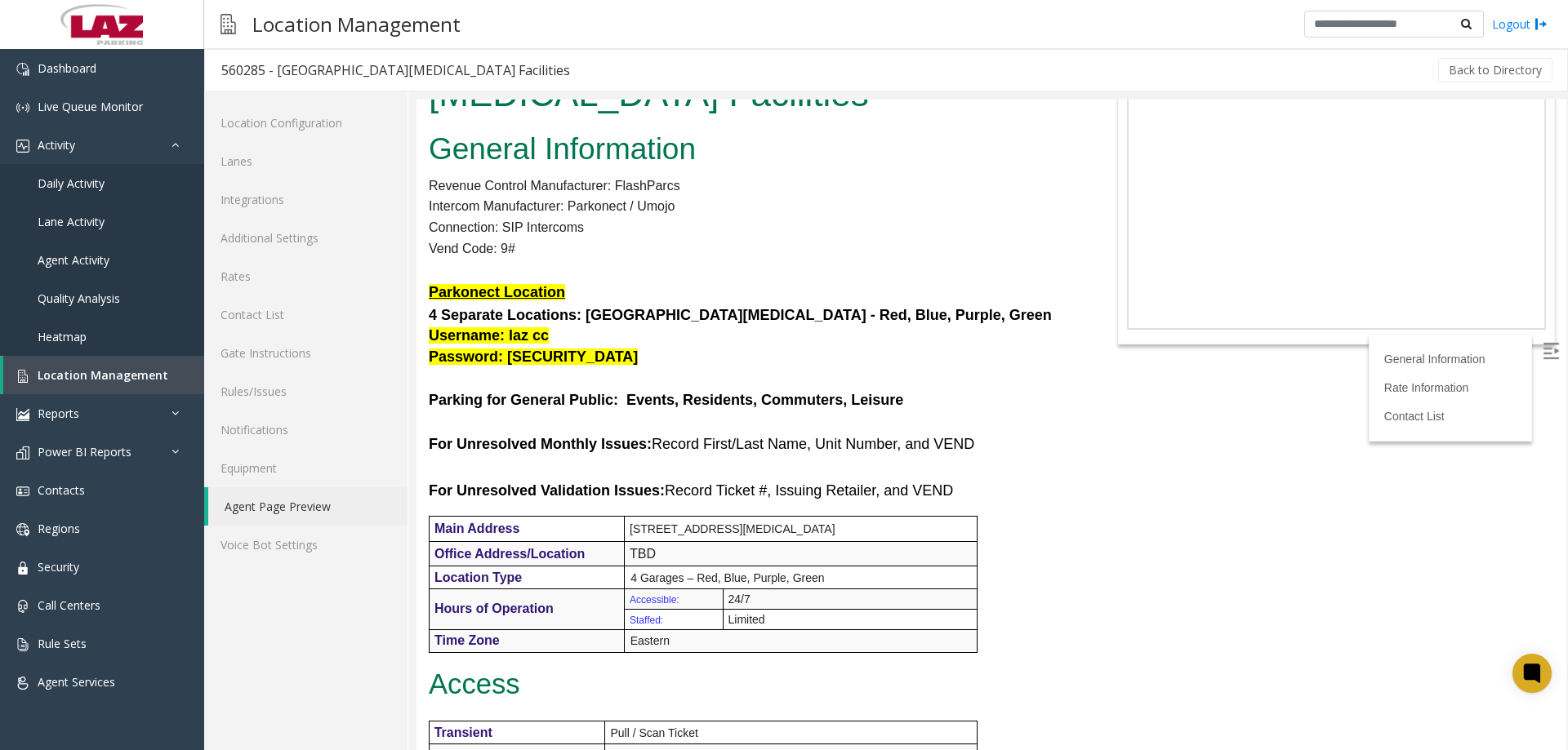
scroll to position [244, 0]
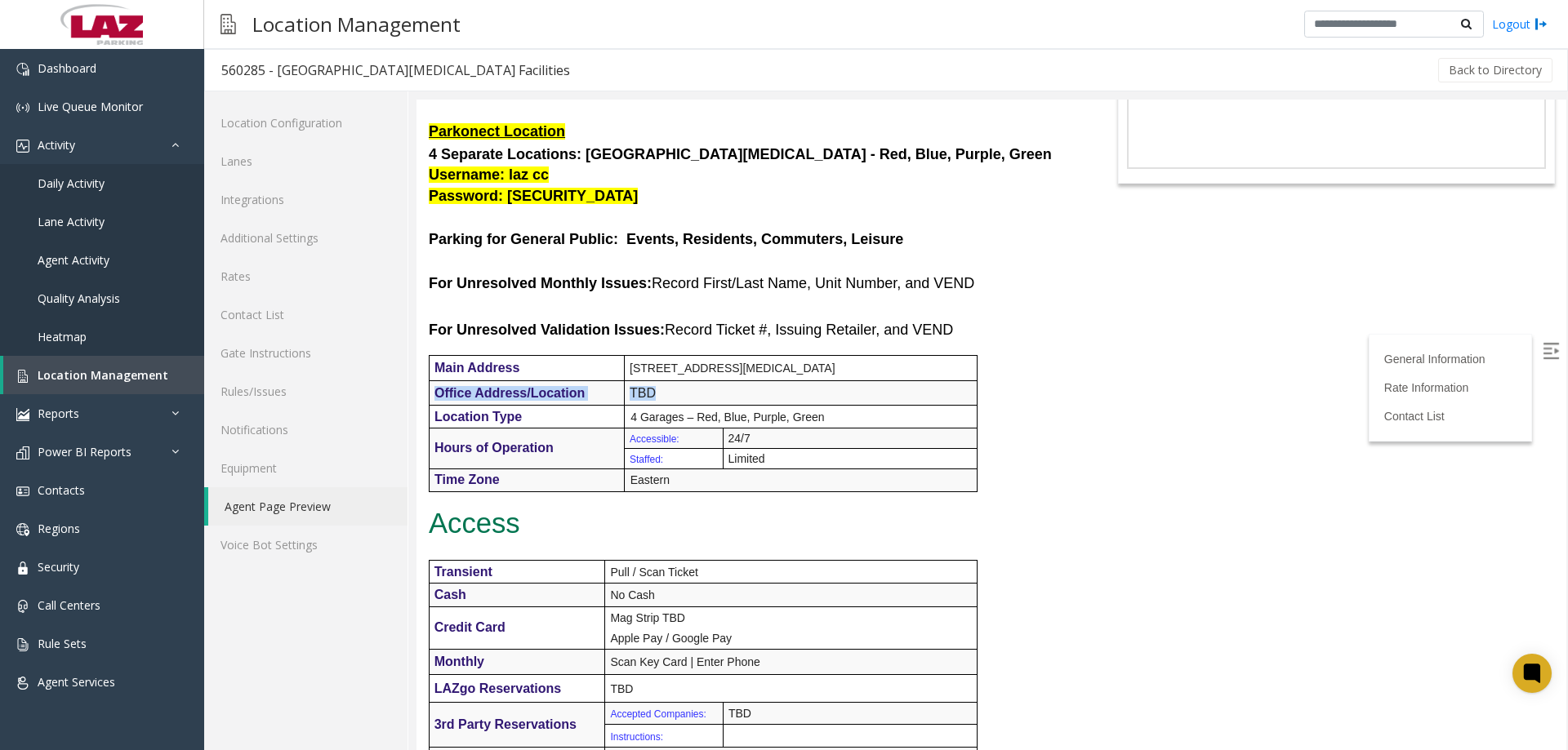
drag, startPoint x: 808, startPoint y: 373, endPoint x: 731, endPoint y: 382, distance: 77.5
click at [731, 382] on tbody "Main Address [STREET_ADDRESS][MEDICAL_DATA] Office Address/Location TBD Locatio…" at bounding box center [703, 424] width 548 height 136
click at [729, 387] on p "TBD" at bounding box center [803, 393] width 347 height 15
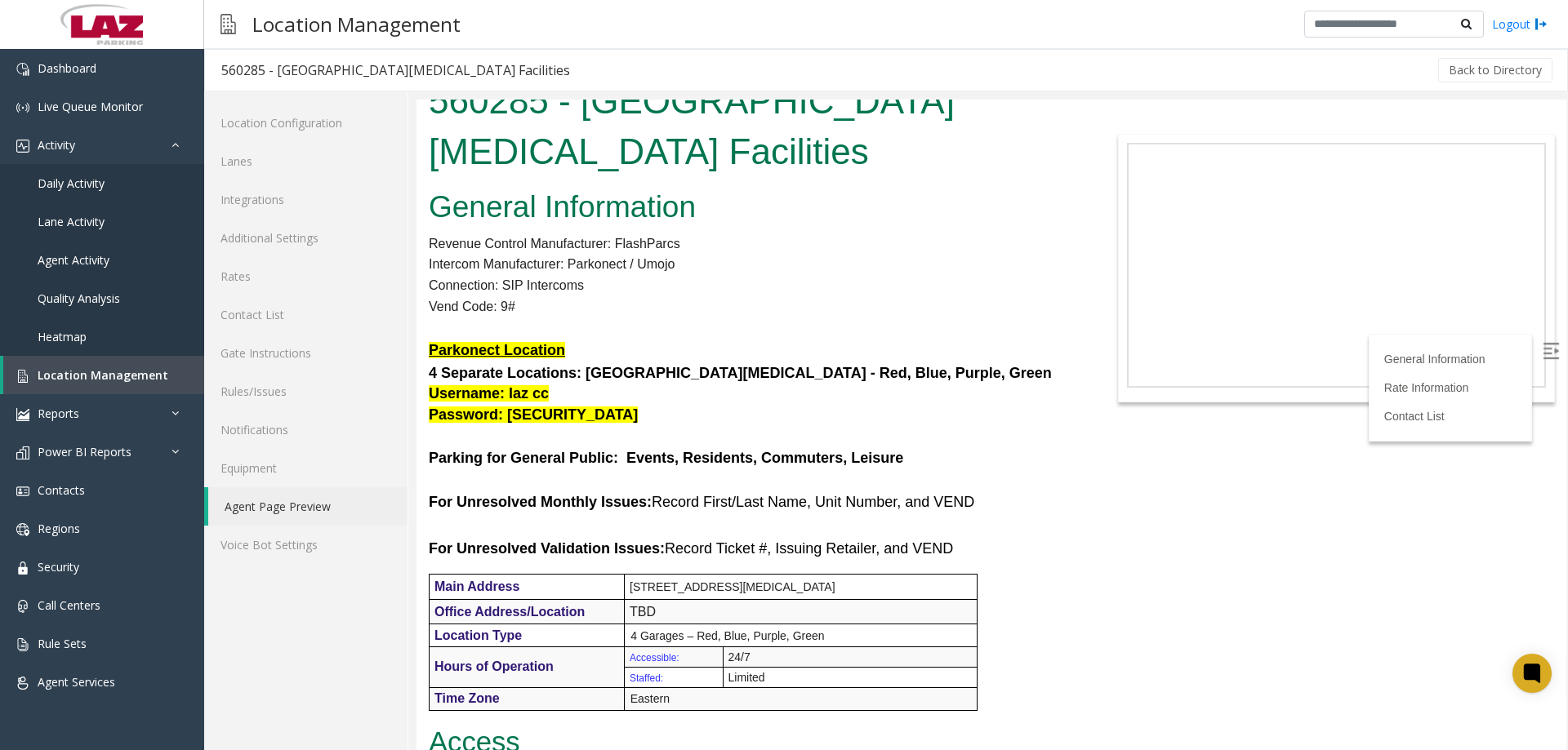
scroll to position [0, 0]
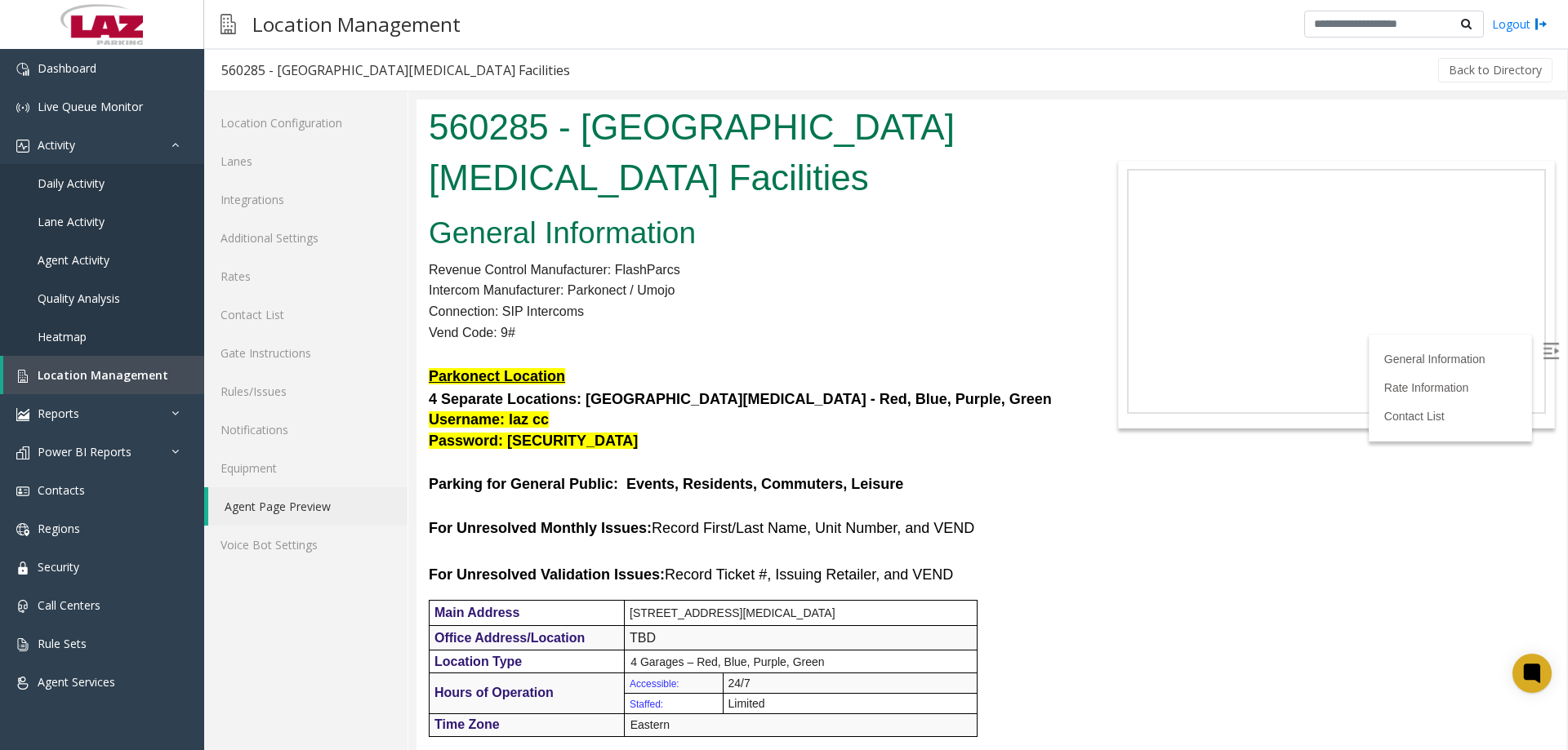
click at [802, 338] on p "Vend Code: 9#" at bounding box center [751, 333] width 646 height 21
click at [85, 369] on span "Location Management" at bounding box center [103, 375] width 131 height 16
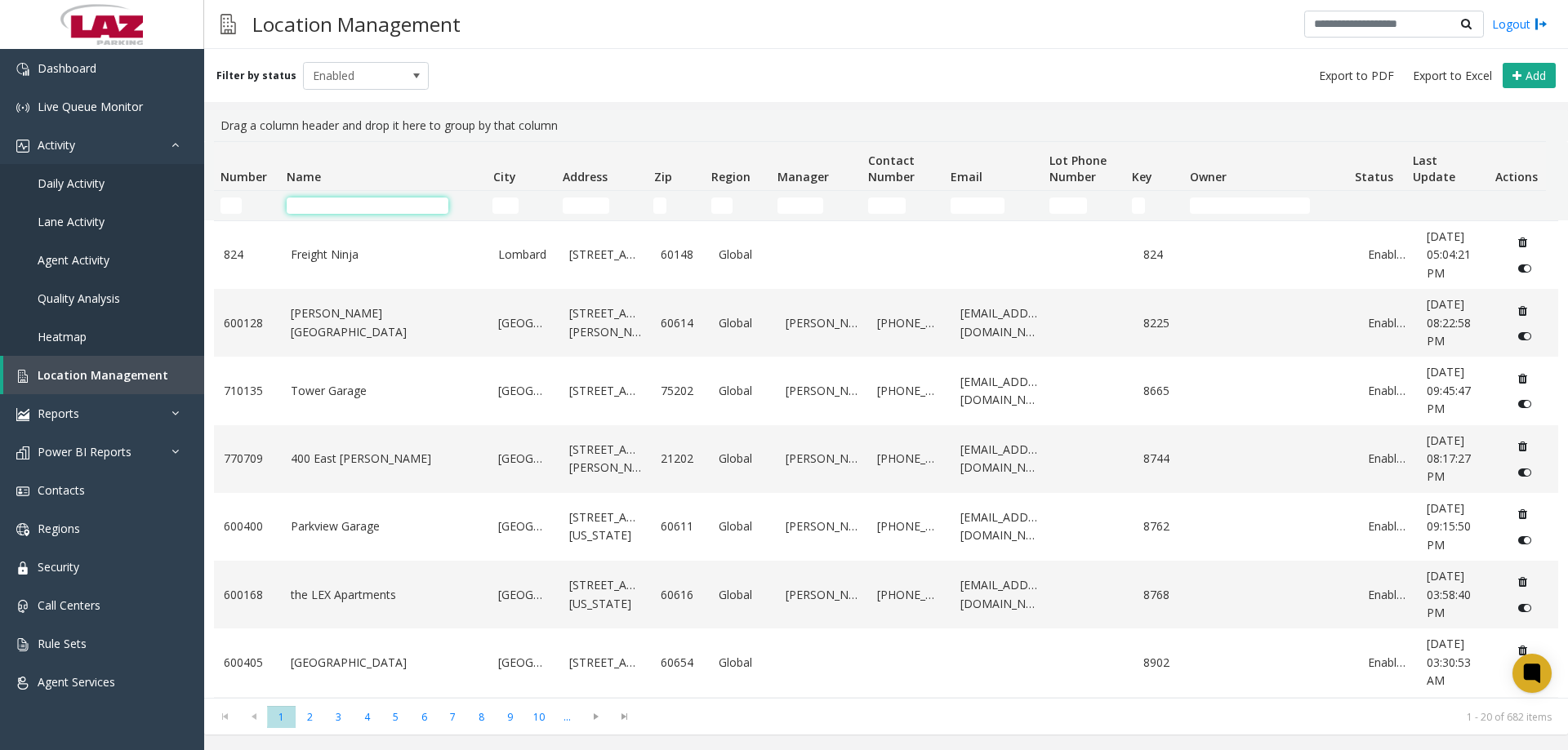
click at [380, 200] on input "Name Filter" at bounding box center [367, 205] width 162 height 17
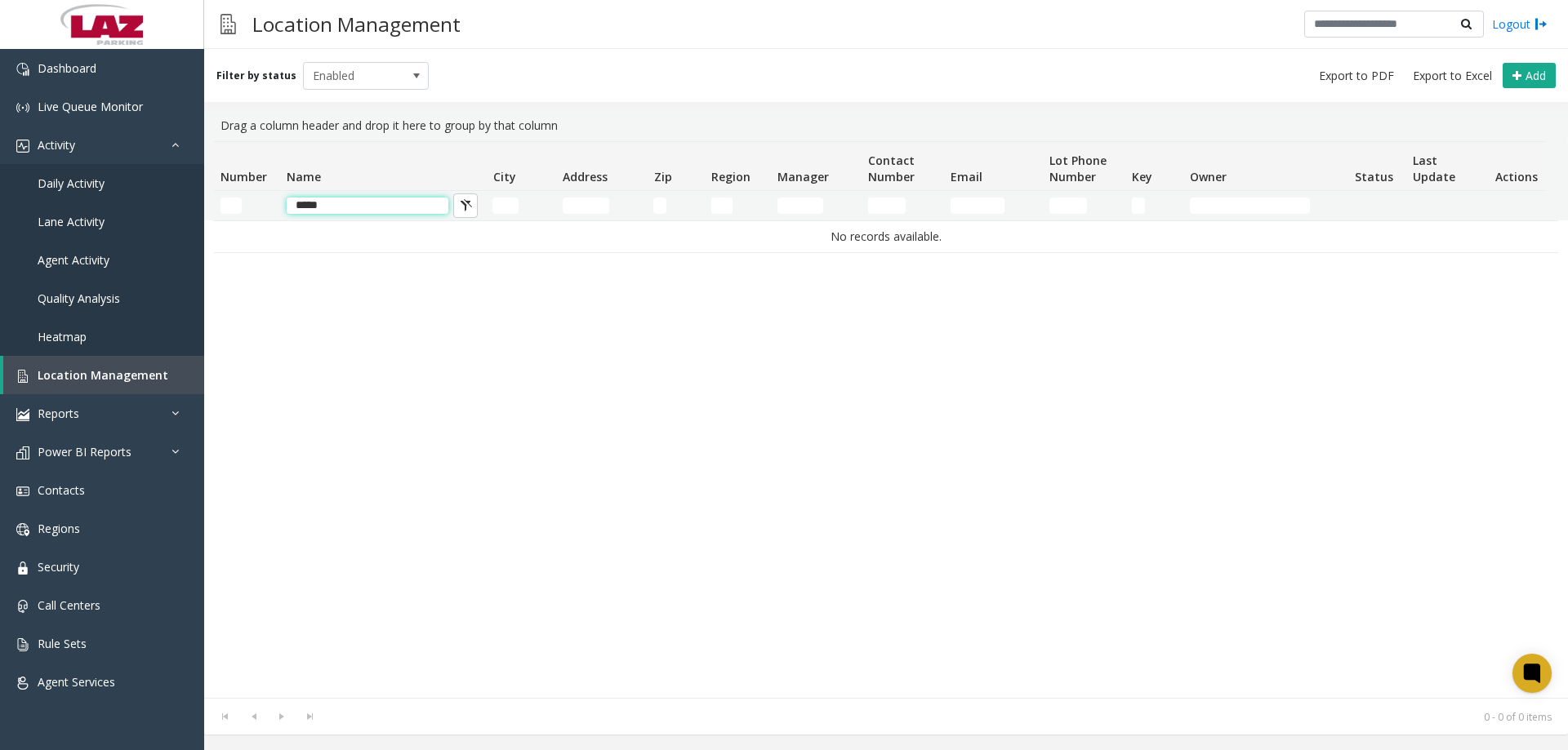
type input "******"
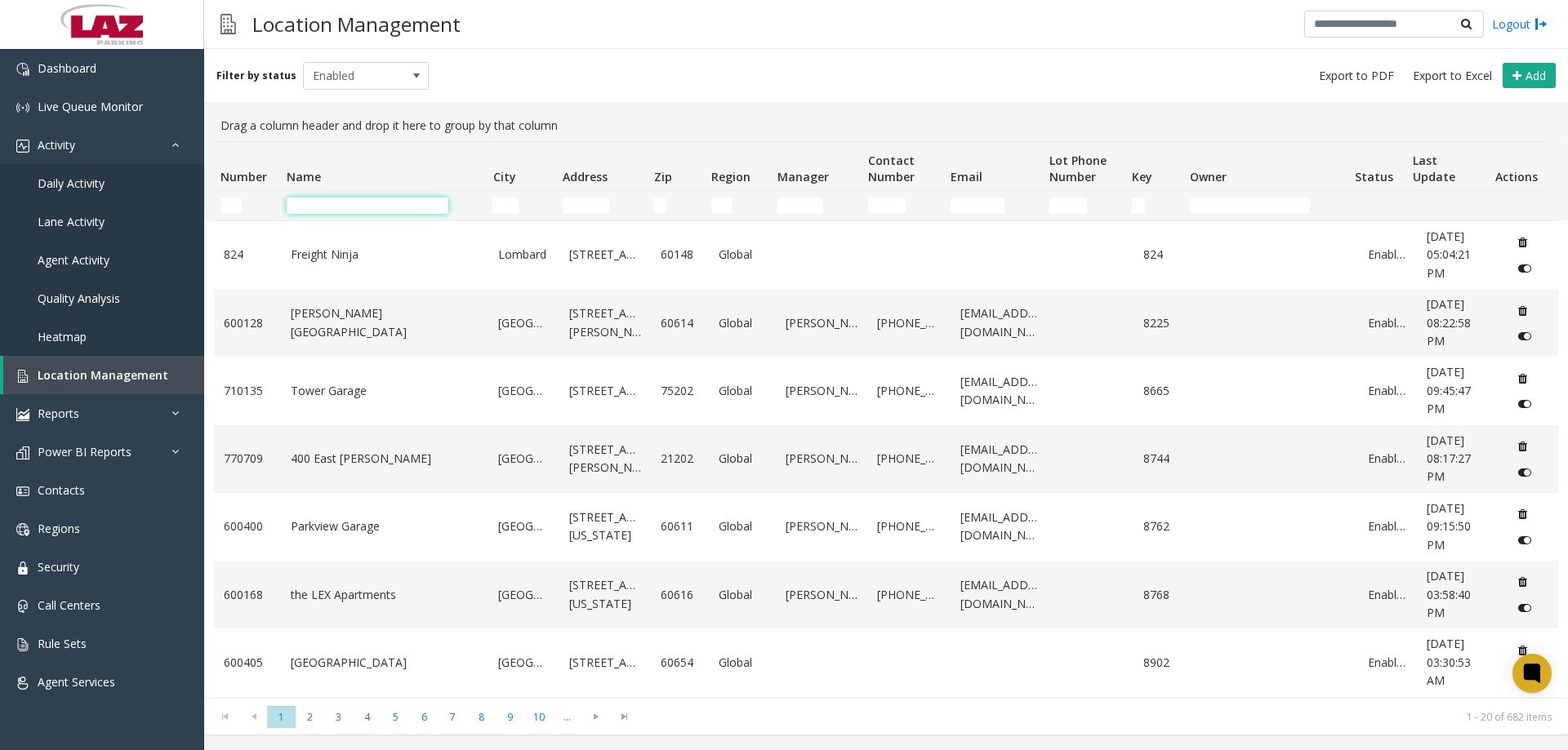
type input "*"
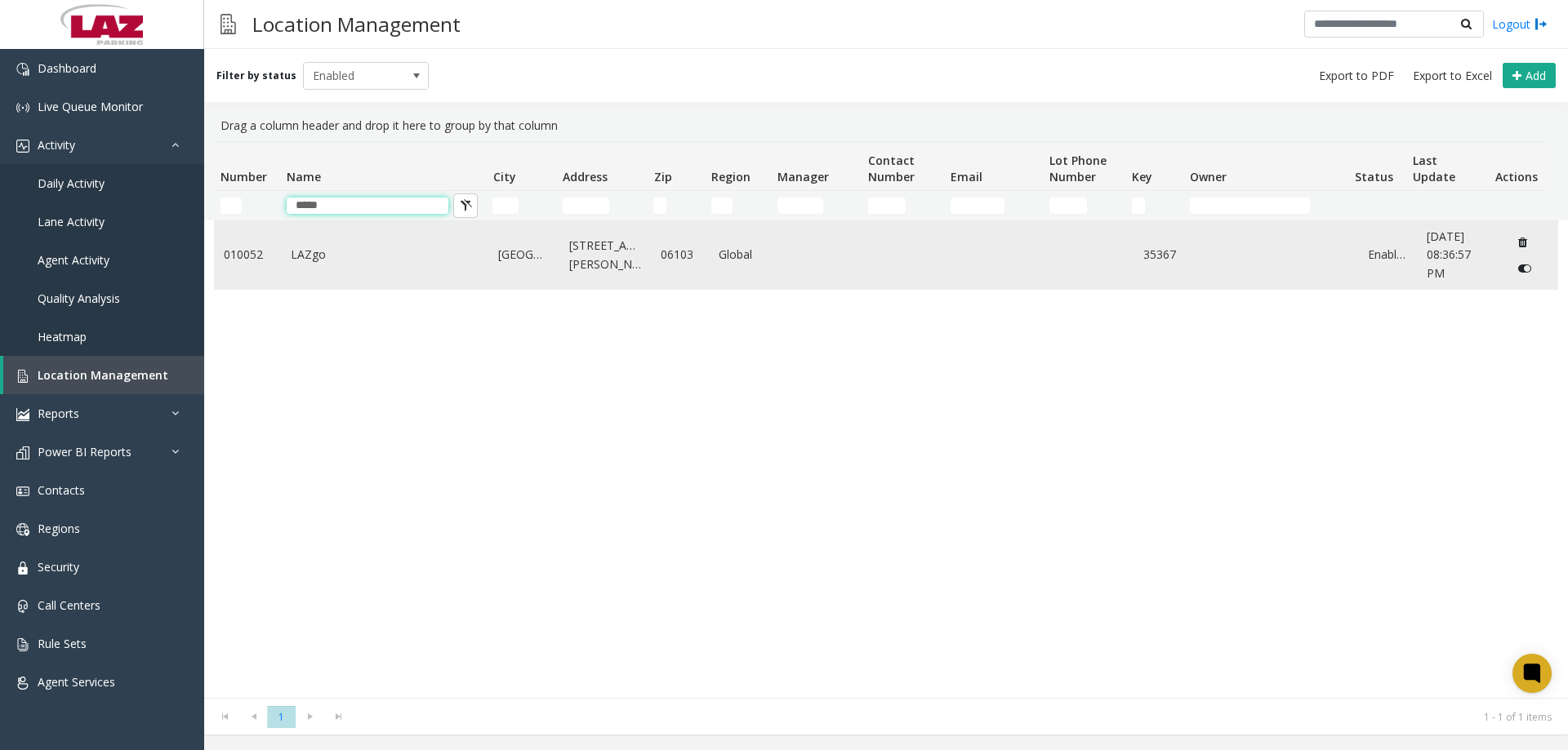
type input "*****"
click at [331, 245] on link "LAZgo" at bounding box center [385, 254] width 189 height 18
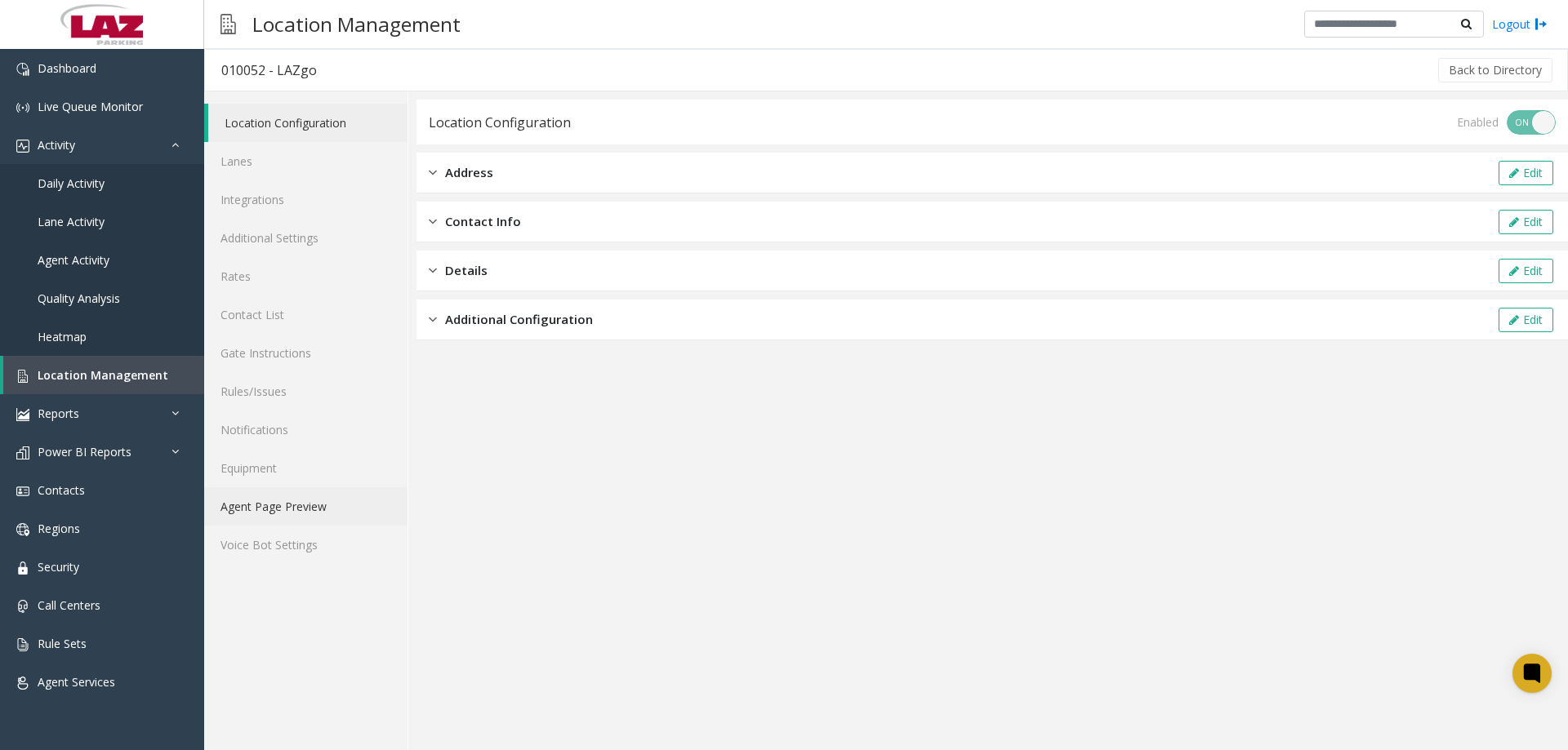
click at [350, 511] on link "Agent Page Preview" at bounding box center [306, 506] width 204 height 38
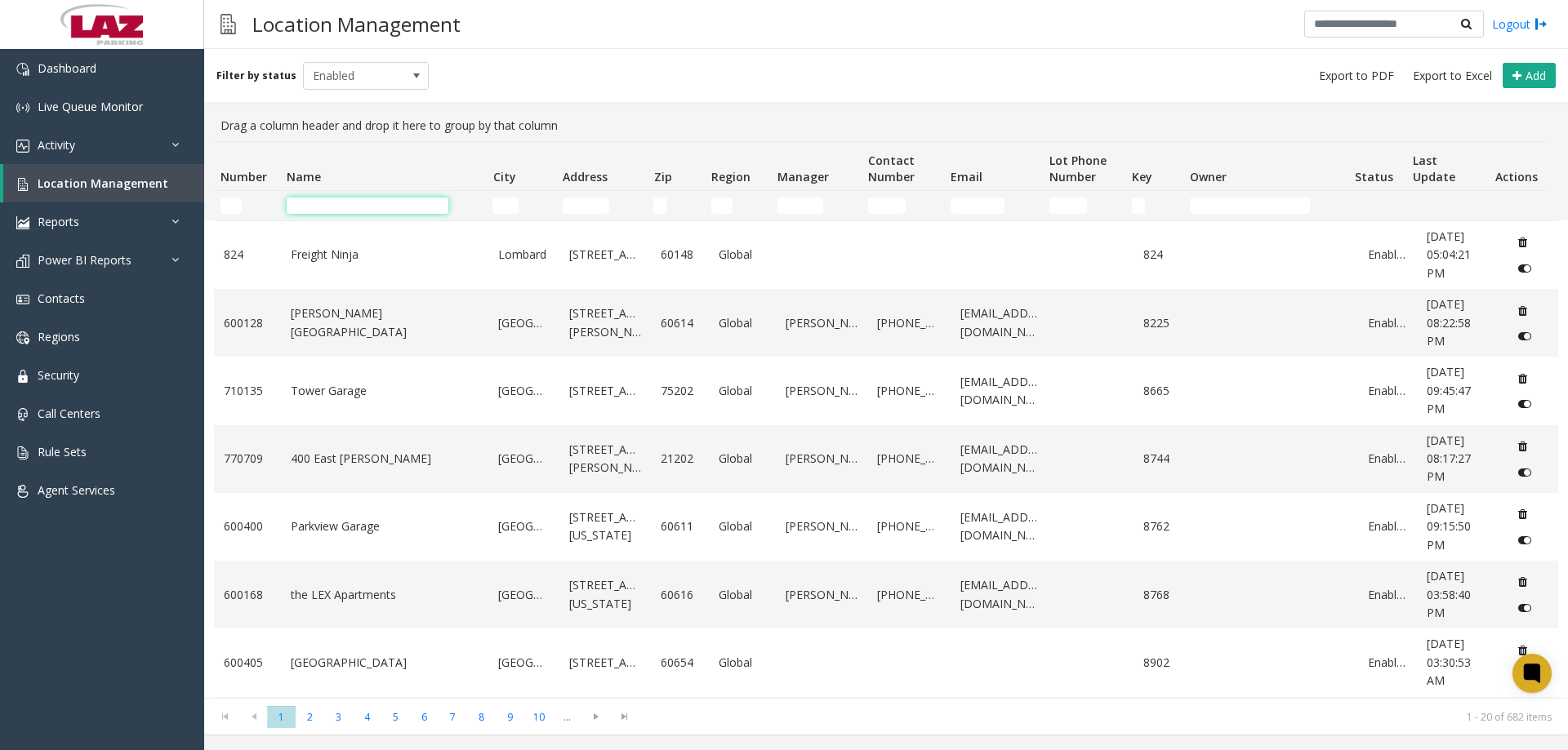
click at [312, 207] on input "Name Filter" at bounding box center [367, 205] width 162 height 17
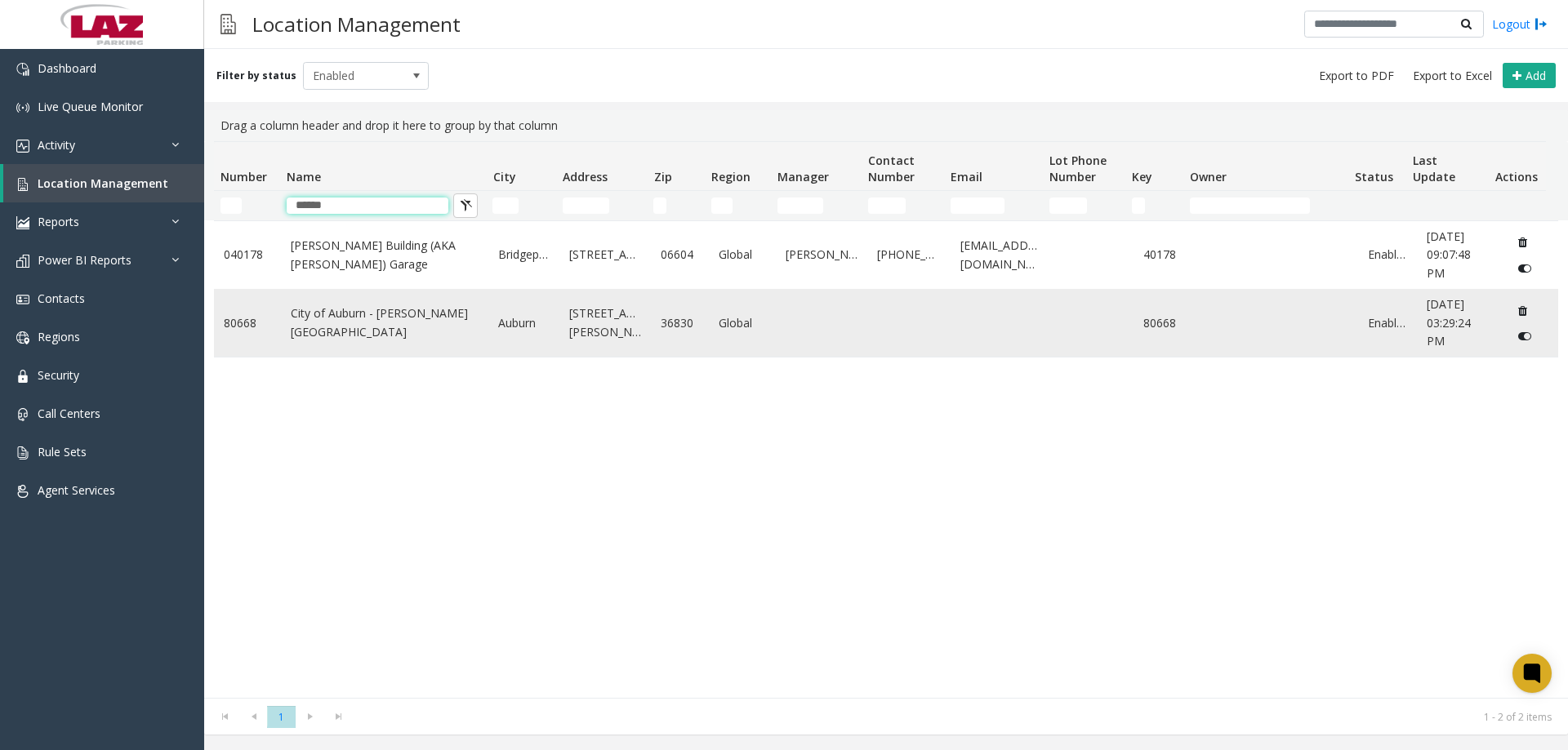
type input "******"
click at [356, 326] on link "City of Auburn - [PERSON_NAME][GEOGRAPHIC_DATA]" at bounding box center [385, 323] width 189 height 37
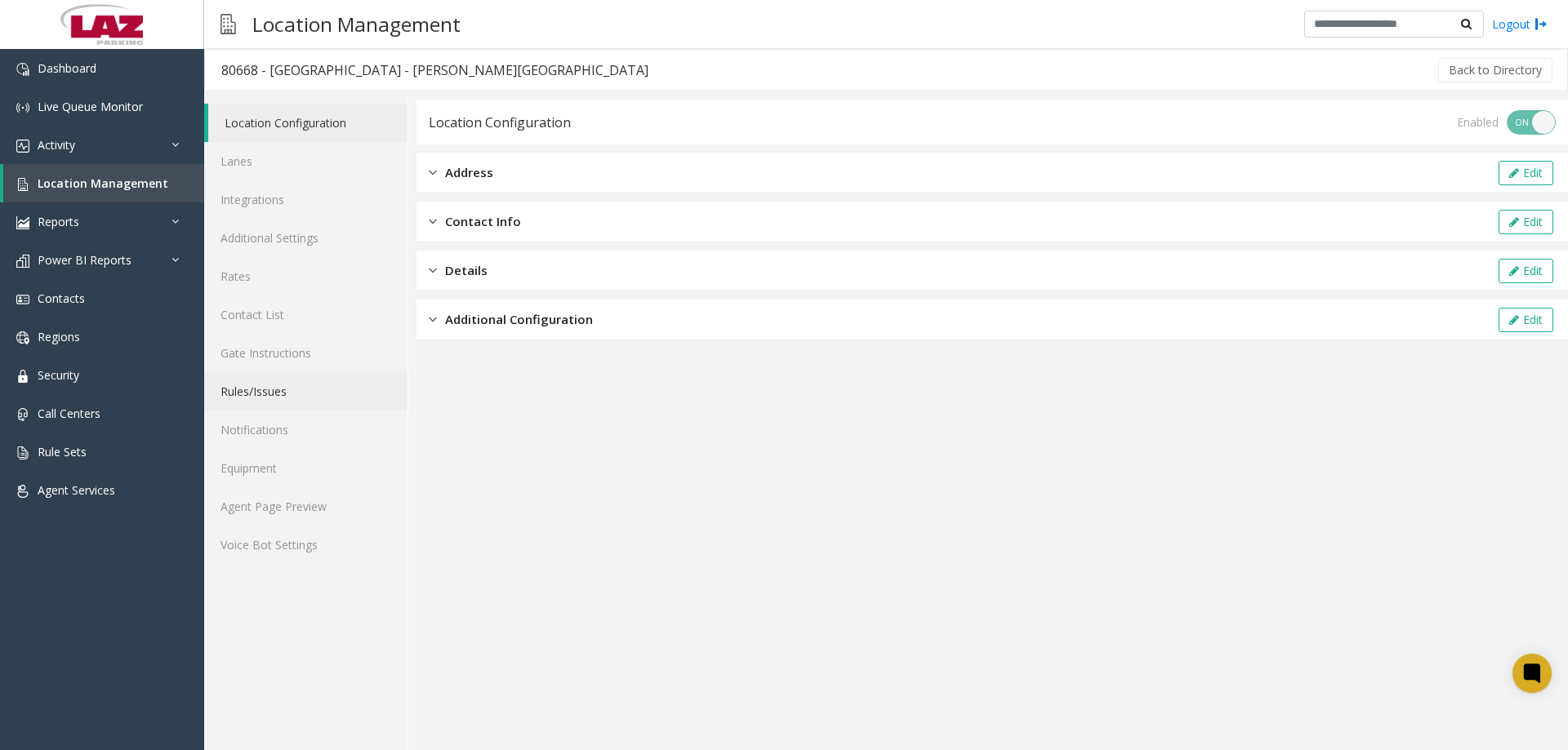
click at [286, 372] on link "Rules/Issues" at bounding box center [306, 392] width 204 height 38
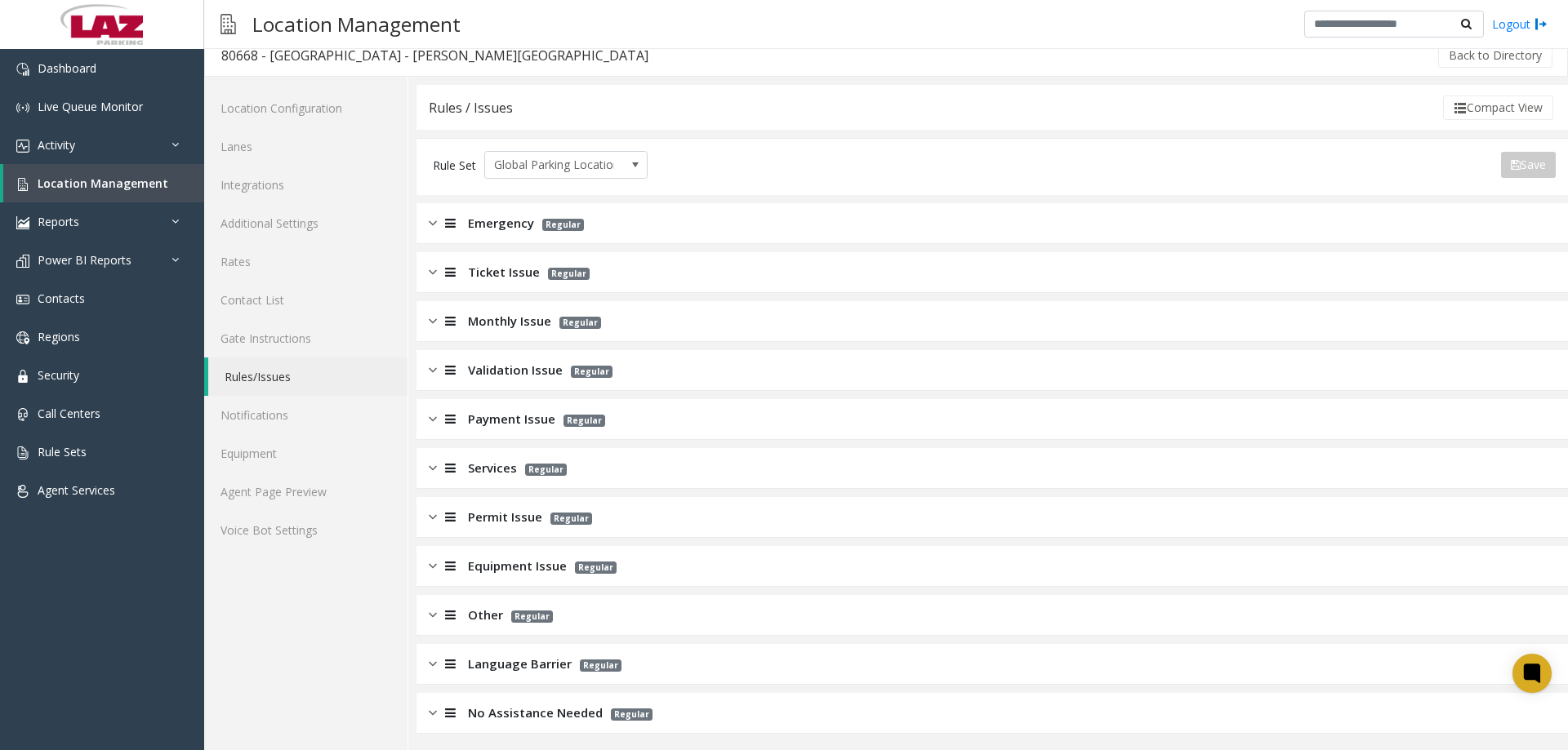
scroll to position [19, 0]
click at [501, 404] on div "Payment Issue Regular" at bounding box center [992, 415] width 1152 height 41
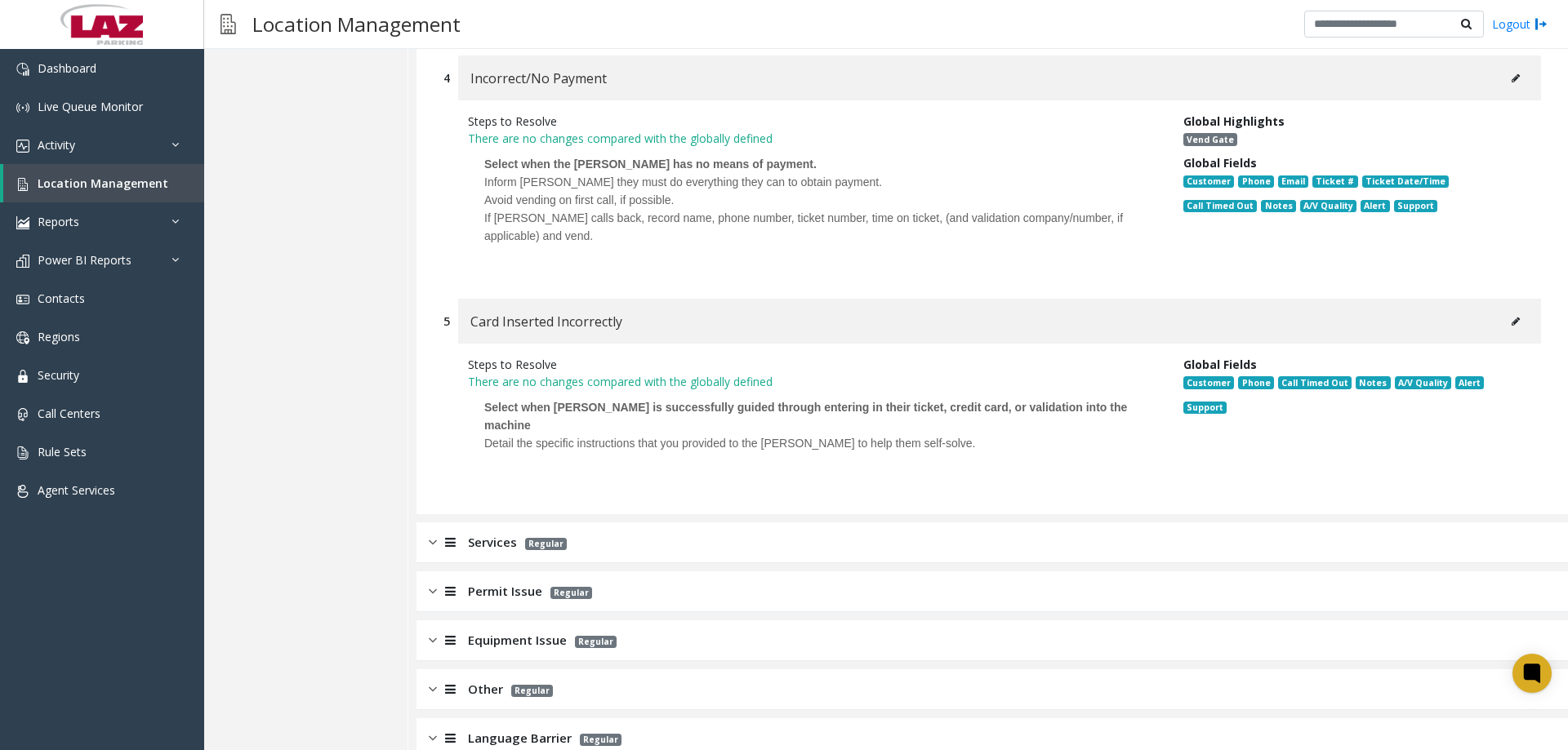
scroll to position [1135, 0]
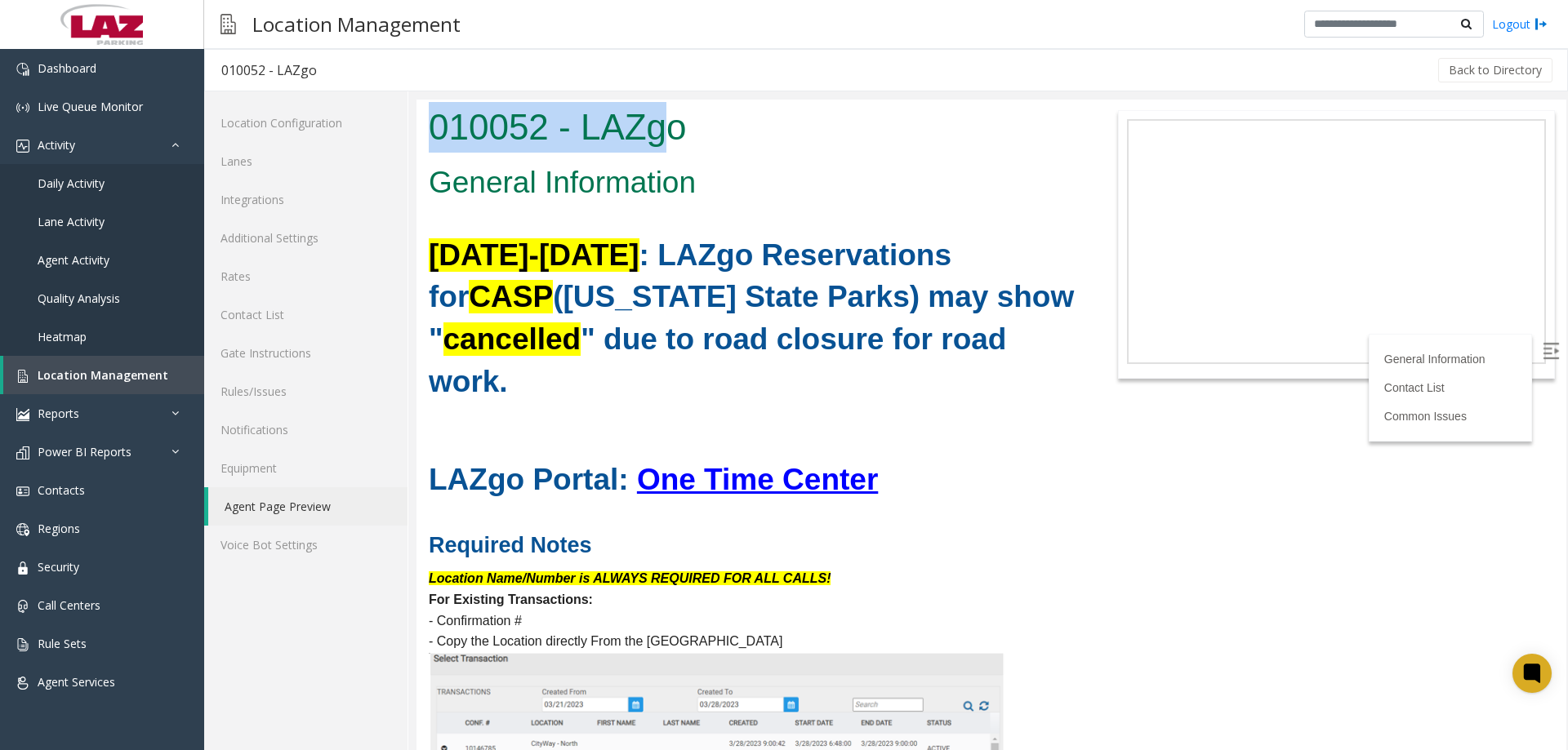
drag, startPoint x: 672, startPoint y: 137, endPoint x: 402, endPoint y: 122, distance: 270.4
click at [416, 122] on html "010052 - LAZgo General Information [DATE]-[DATE] : LAZgo Reservations for CASP …" at bounding box center [991, 425] width 1150 height 651
click at [676, 154] on div "010052 - LAZgo" at bounding box center [751, 129] width 670 height 59
drag, startPoint x: 702, startPoint y: 129, endPoint x: 410, endPoint y: 129, distance: 292.0
click at [416, 129] on html "010052 - LAZgo General Information [DATE]-[DATE] : LAZgo Reservations for CASP …" at bounding box center [991, 425] width 1150 height 651
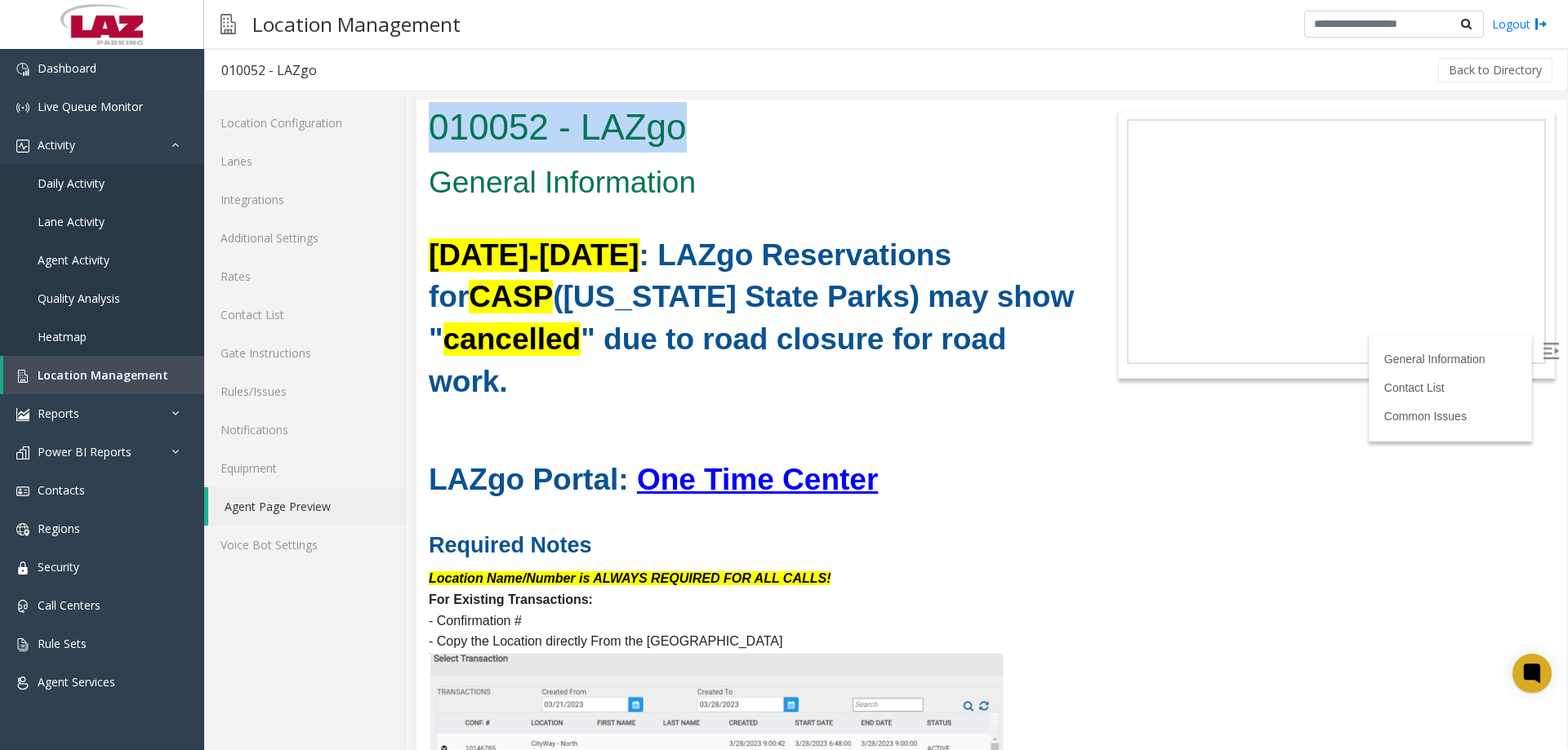
copy h1 "010052 - LAZgo"
click at [83, 365] on link "Location Management" at bounding box center [104, 375] width 201 height 38
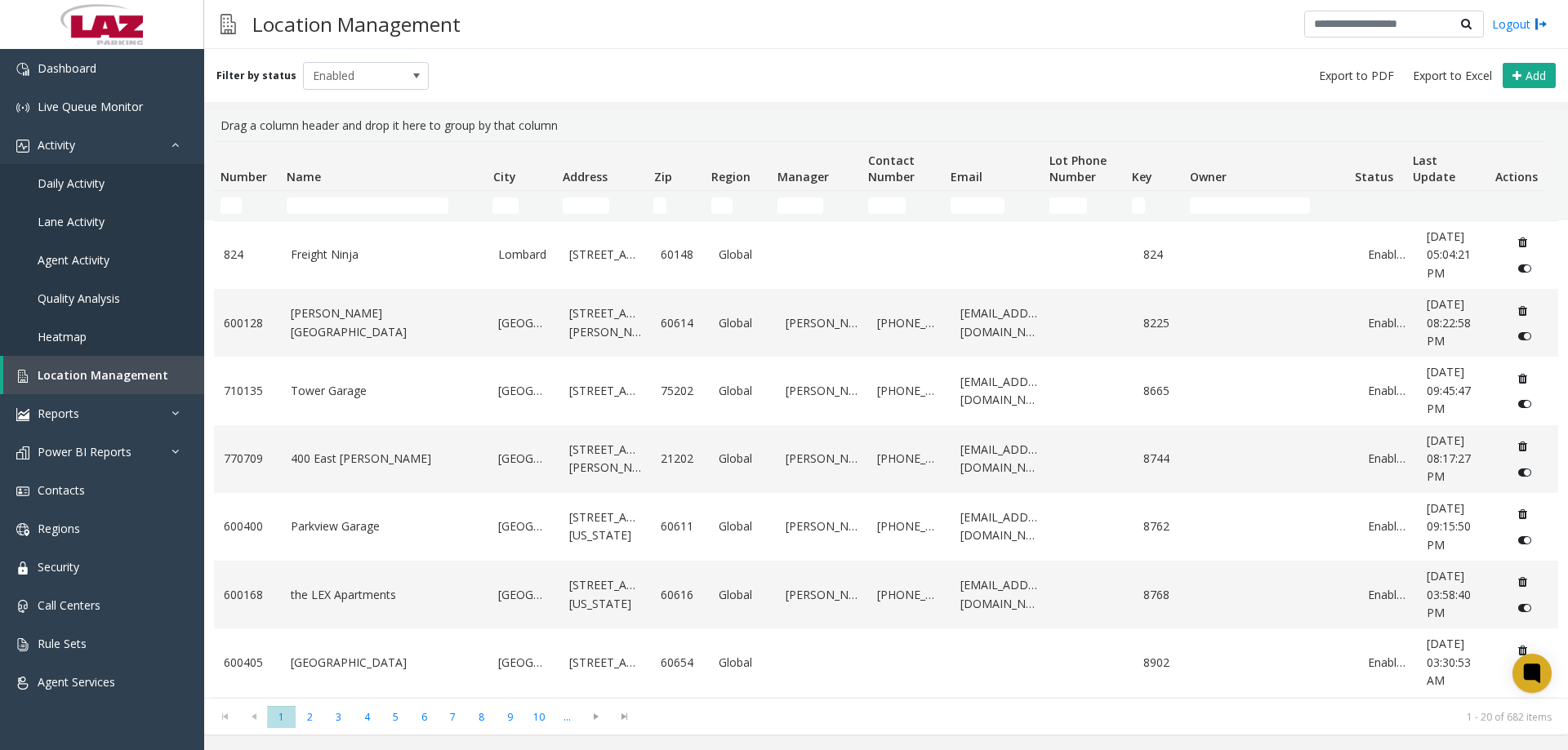
drag, startPoint x: 304, startPoint y: 217, endPoint x: 313, endPoint y: 204, distance: 15.8
click at [307, 213] on td "Name Filter" at bounding box center [383, 205] width 205 height 30
click at [314, 204] on input "Name Filter" at bounding box center [367, 205] width 162 height 17
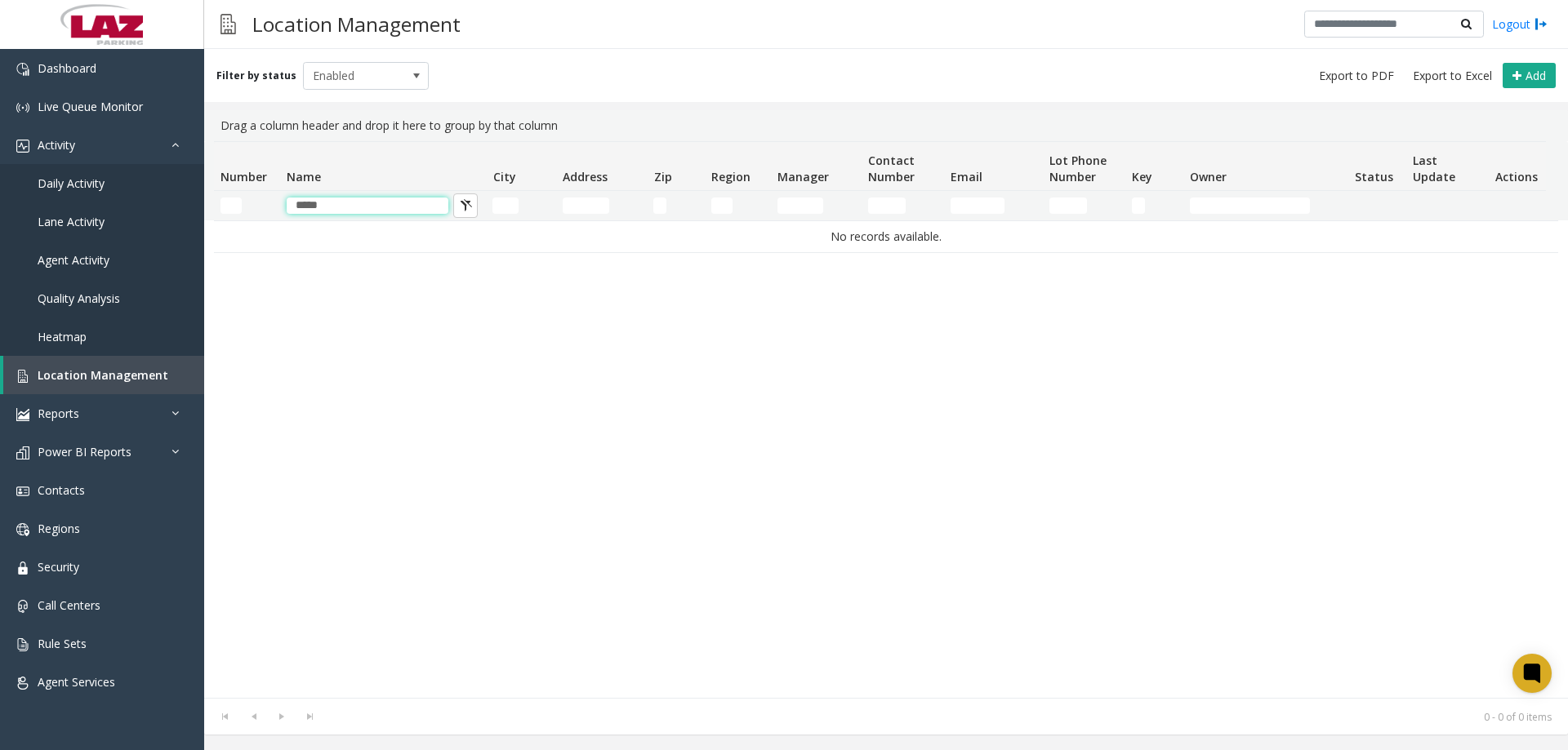
type input "*****"
click at [677, 50] on div "Filter by status Enabled Add" at bounding box center [886, 75] width 1363 height 53
click at [52, 84] on link "Dashboard" at bounding box center [102, 68] width 205 height 38
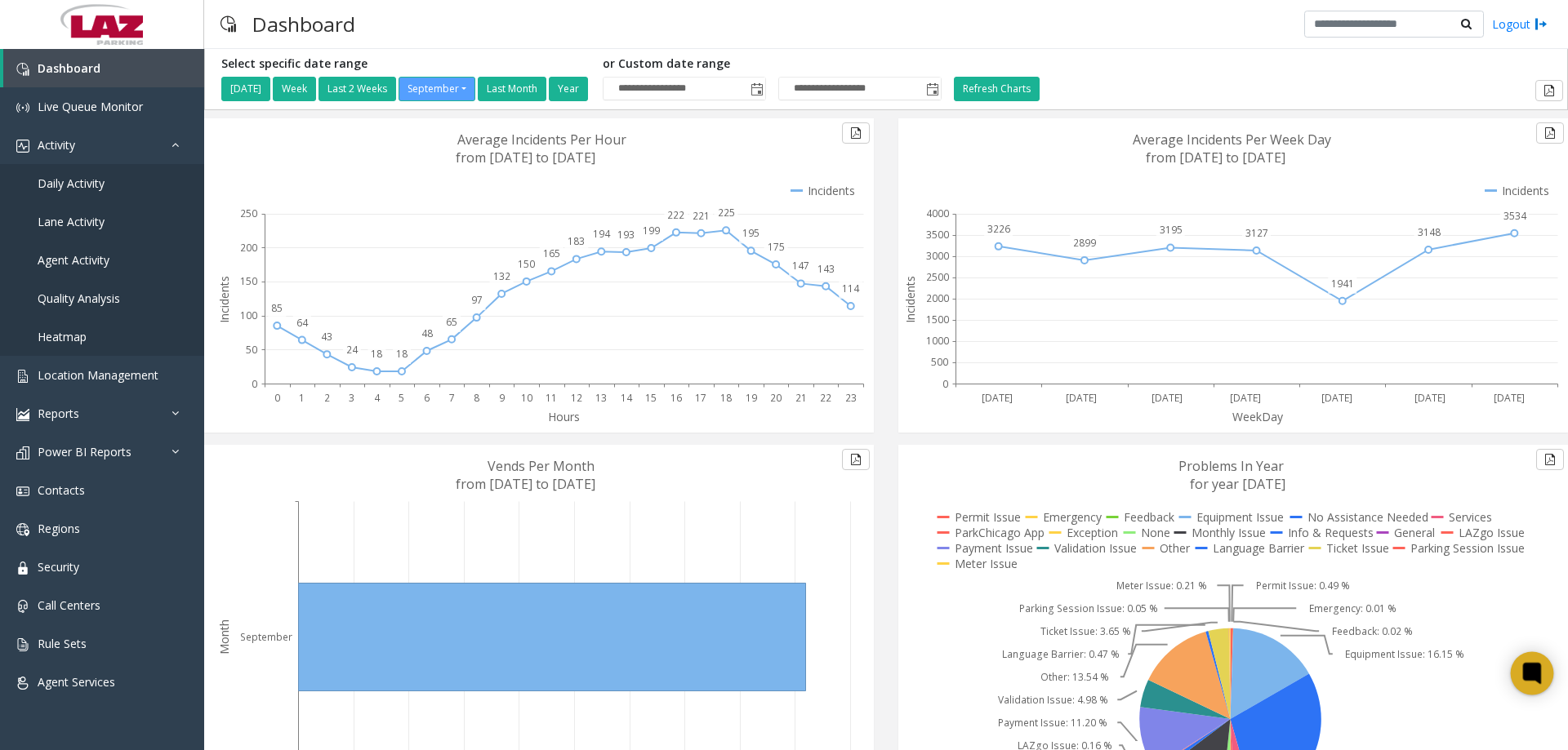
click at [1540, 673] on icon at bounding box center [1531, 673] width 18 height 21
